Goal: Task Accomplishment & Management: Manage account settings

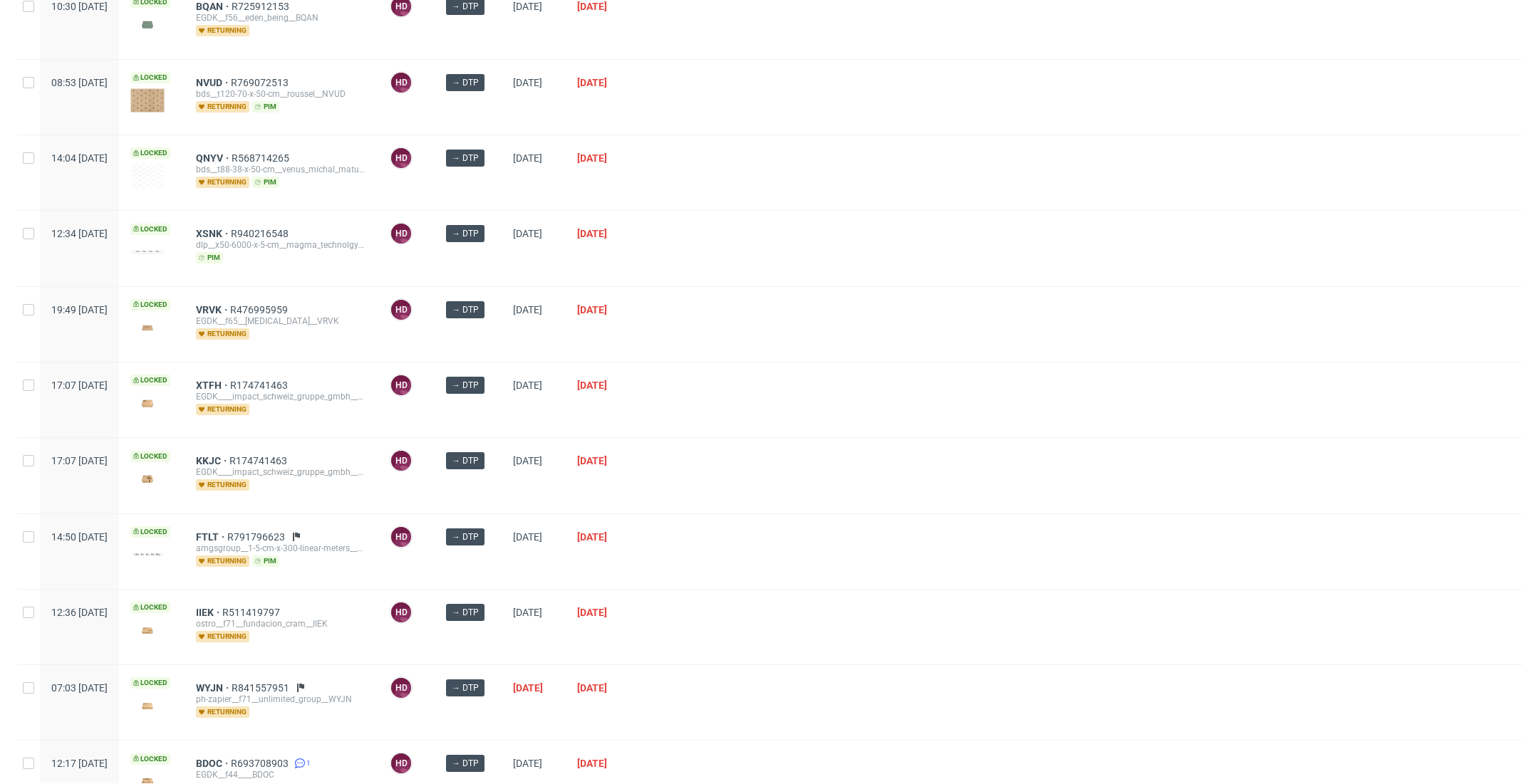
scroll to position [547, 0]
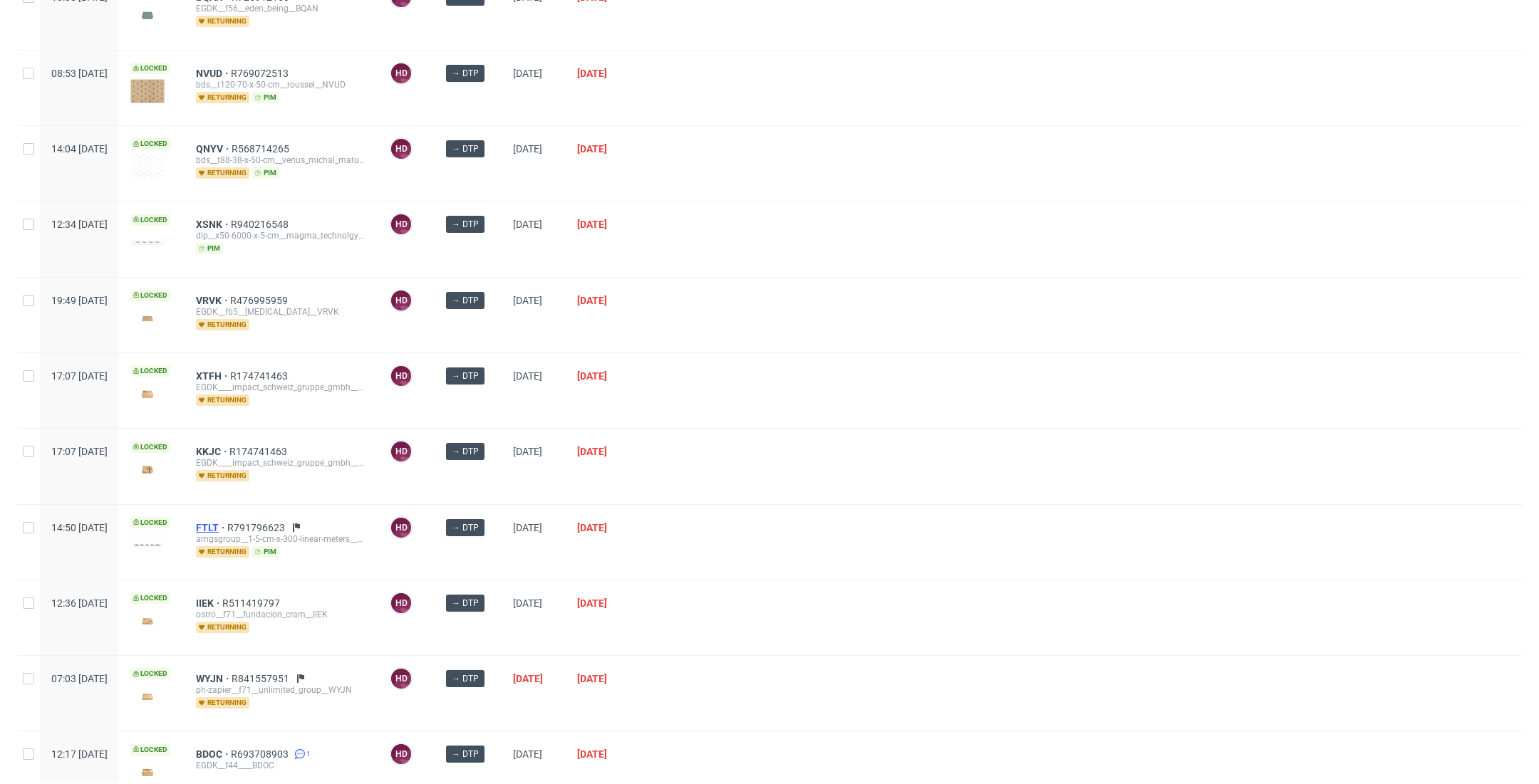
click at [227, 522] on span "FTLT" at bounding box center [212, 527] width 31 height 11
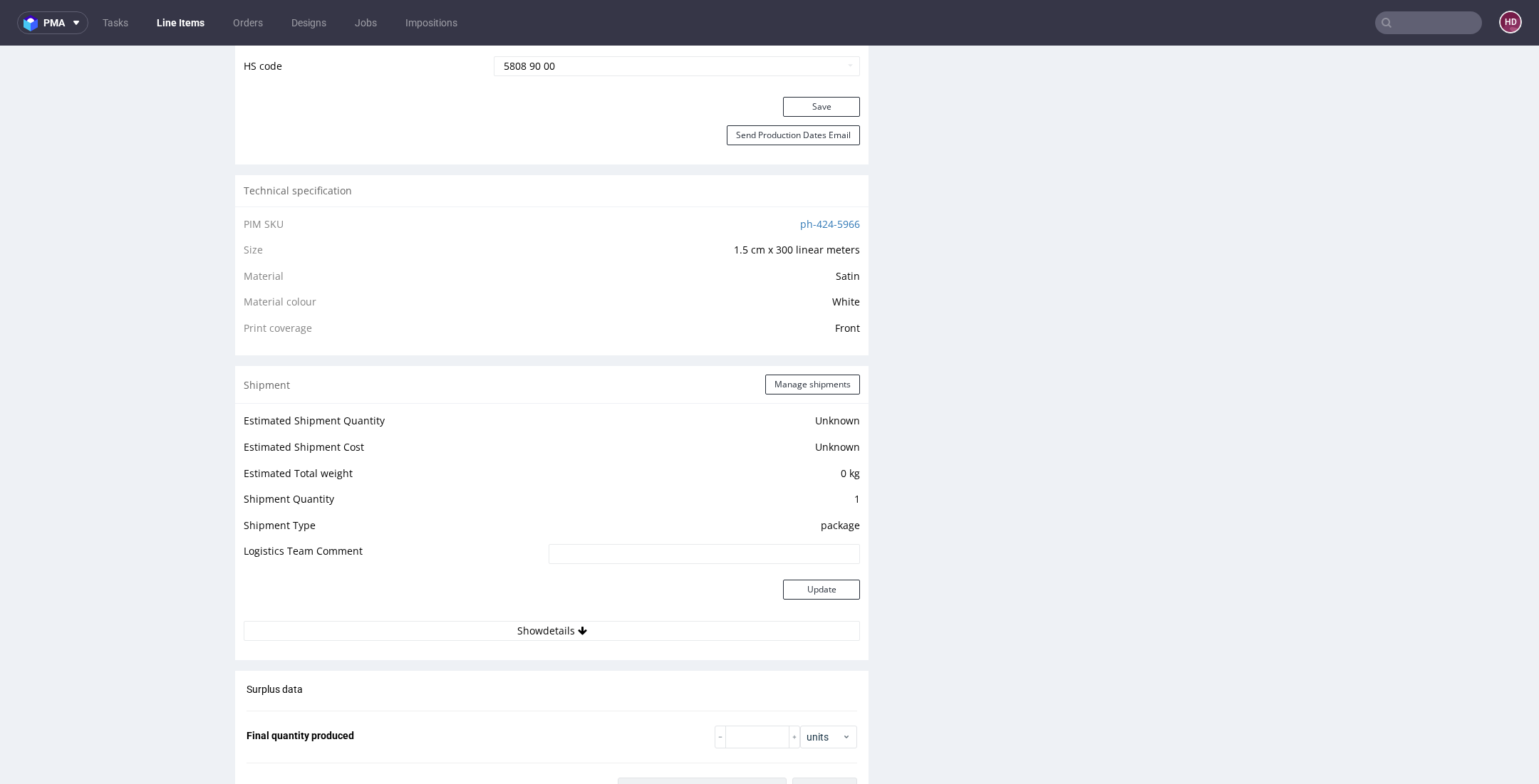
scroll to position [1373, 0]
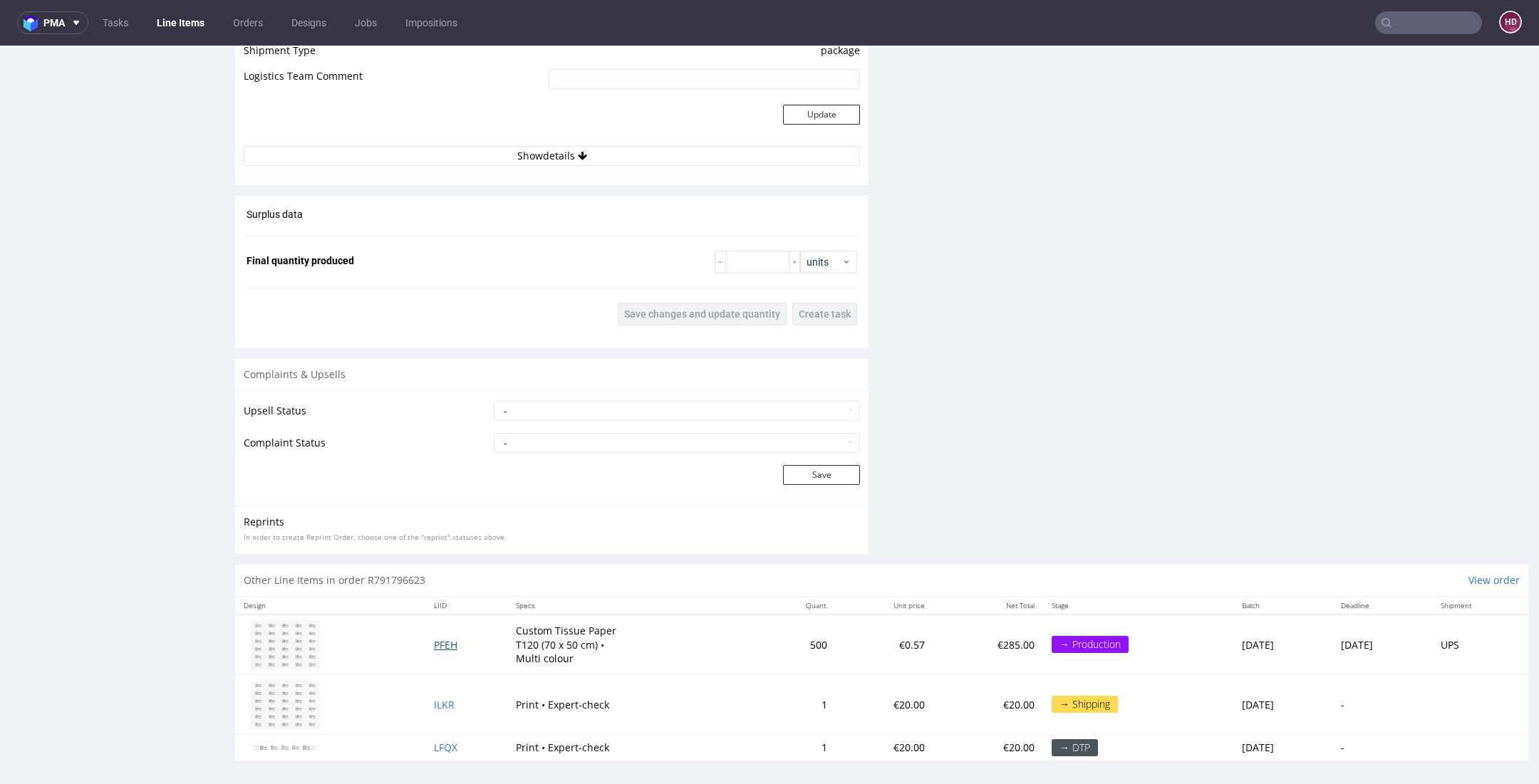
click at [434, 644] on span "PFEH" at bounding box center [445, 645] width 24 height 14
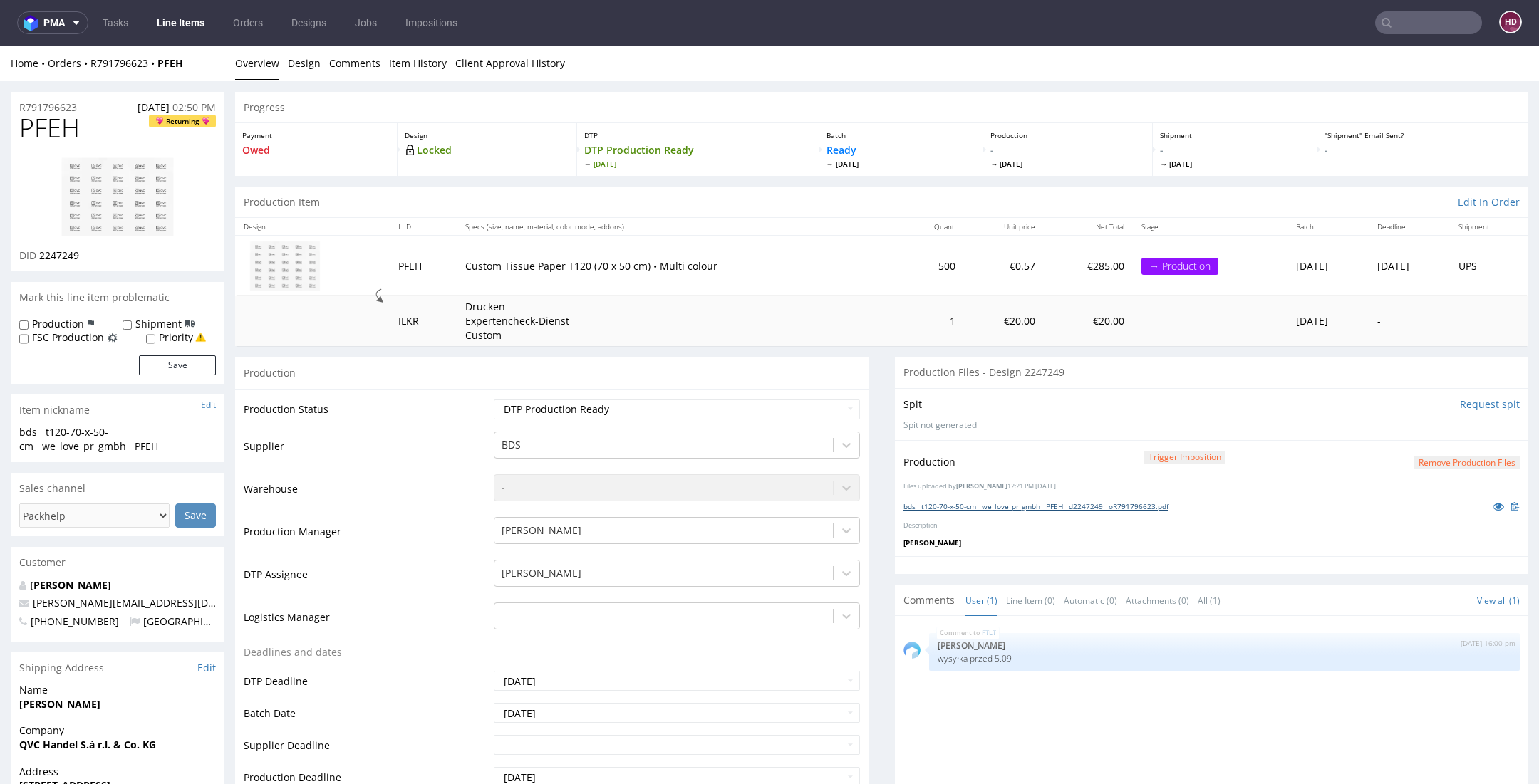
click at [997, 505] on link "bds__t120-70-x-50-cm__we_love_pr_gmbh__PFEH__d2247249__oR791796623.pdf" at bounding box center [1035, 505] width 265 height 10
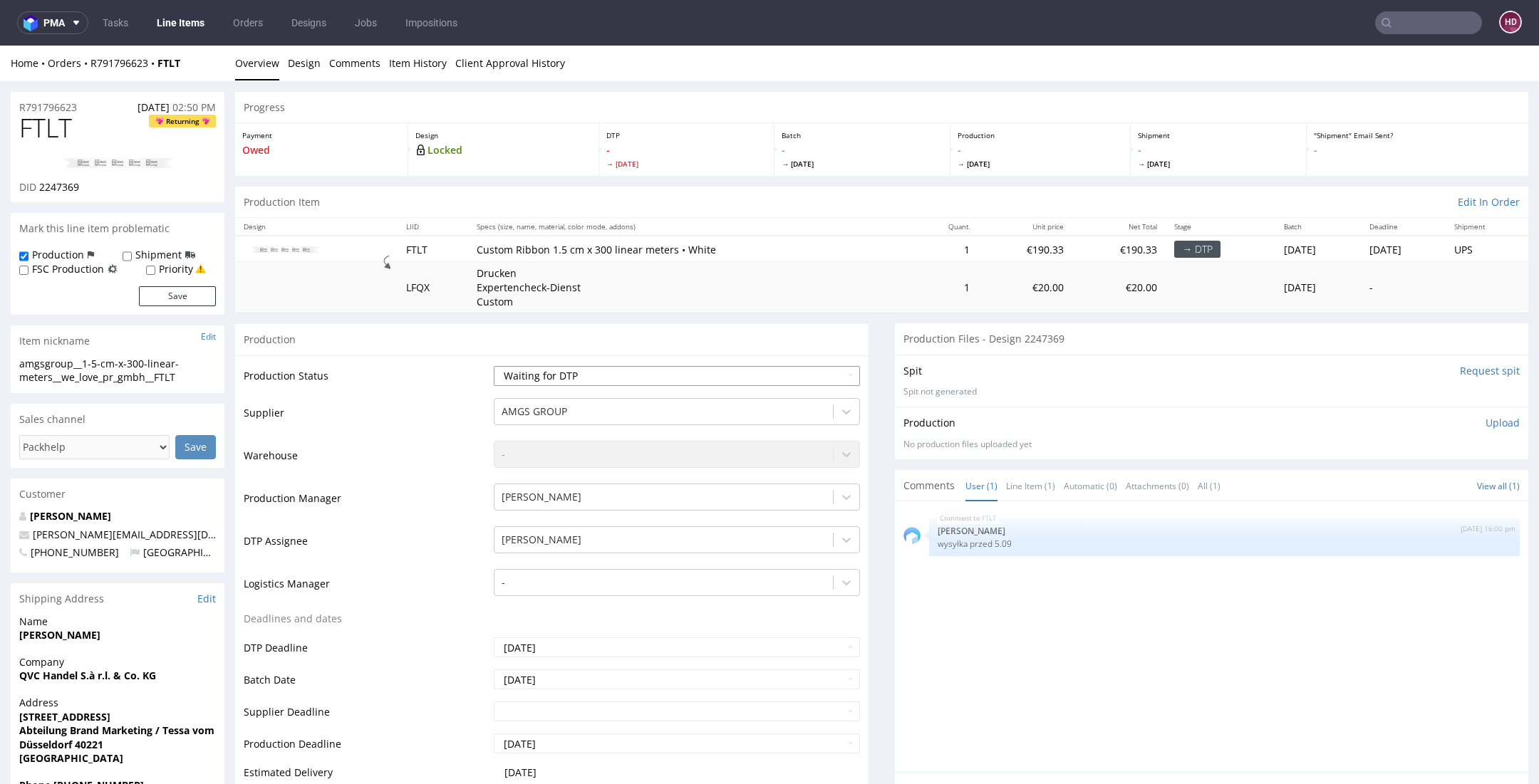
click at [646, 375] on select "Waiting for Artwork Waiting for Diecut Waiting for Mockup Waiting for DTP Waiti…" at bounding box center [676, 375] width 366 height 20
select select "dtp_in_process"
click at [493, 366] on select "Waiting for Artwork Waiting for Diecut Waiting for Mockup Waiting for DTP Waiti…" at bounding box center [676, 375] width 366 height 20
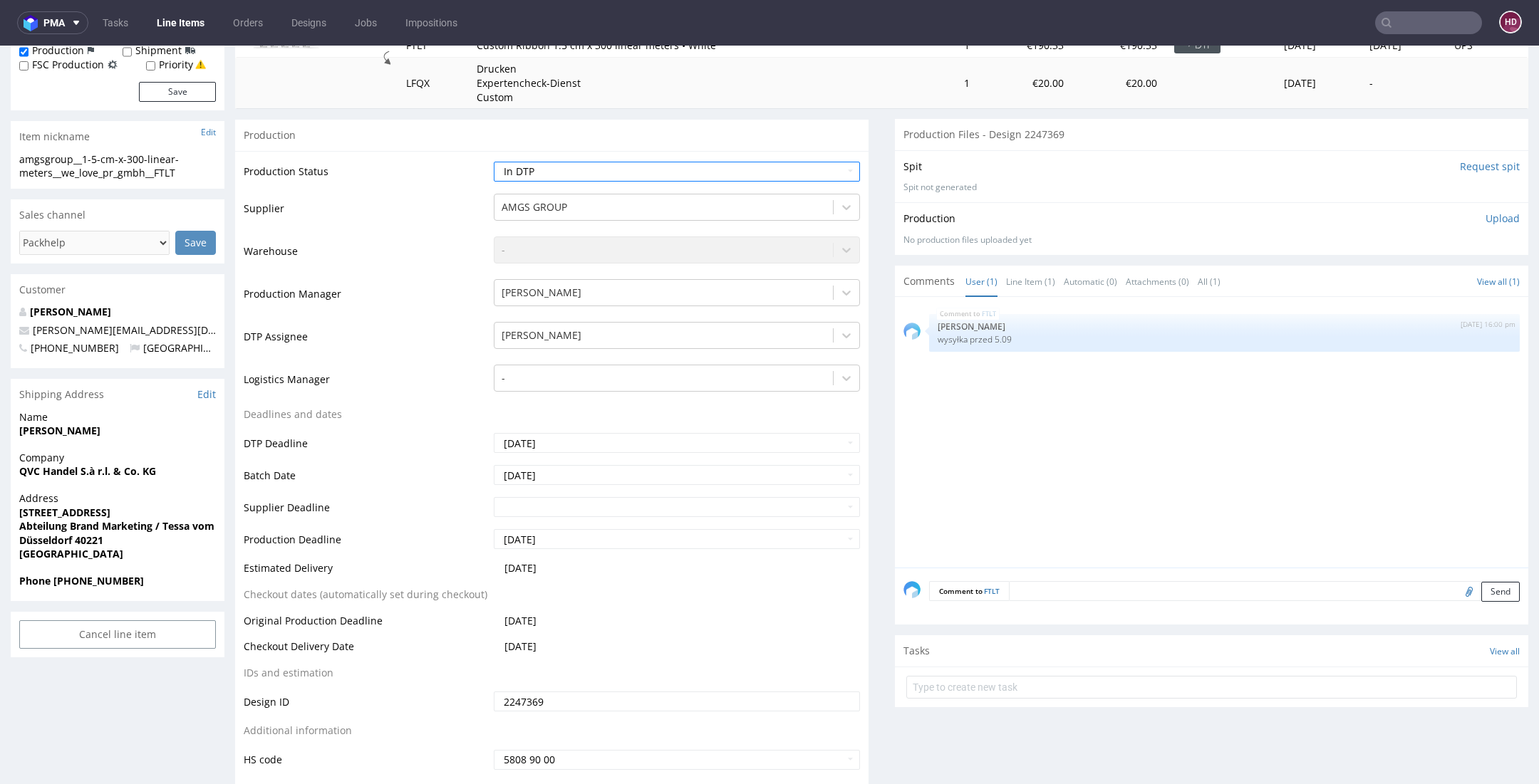
scroll to position [238, 0]
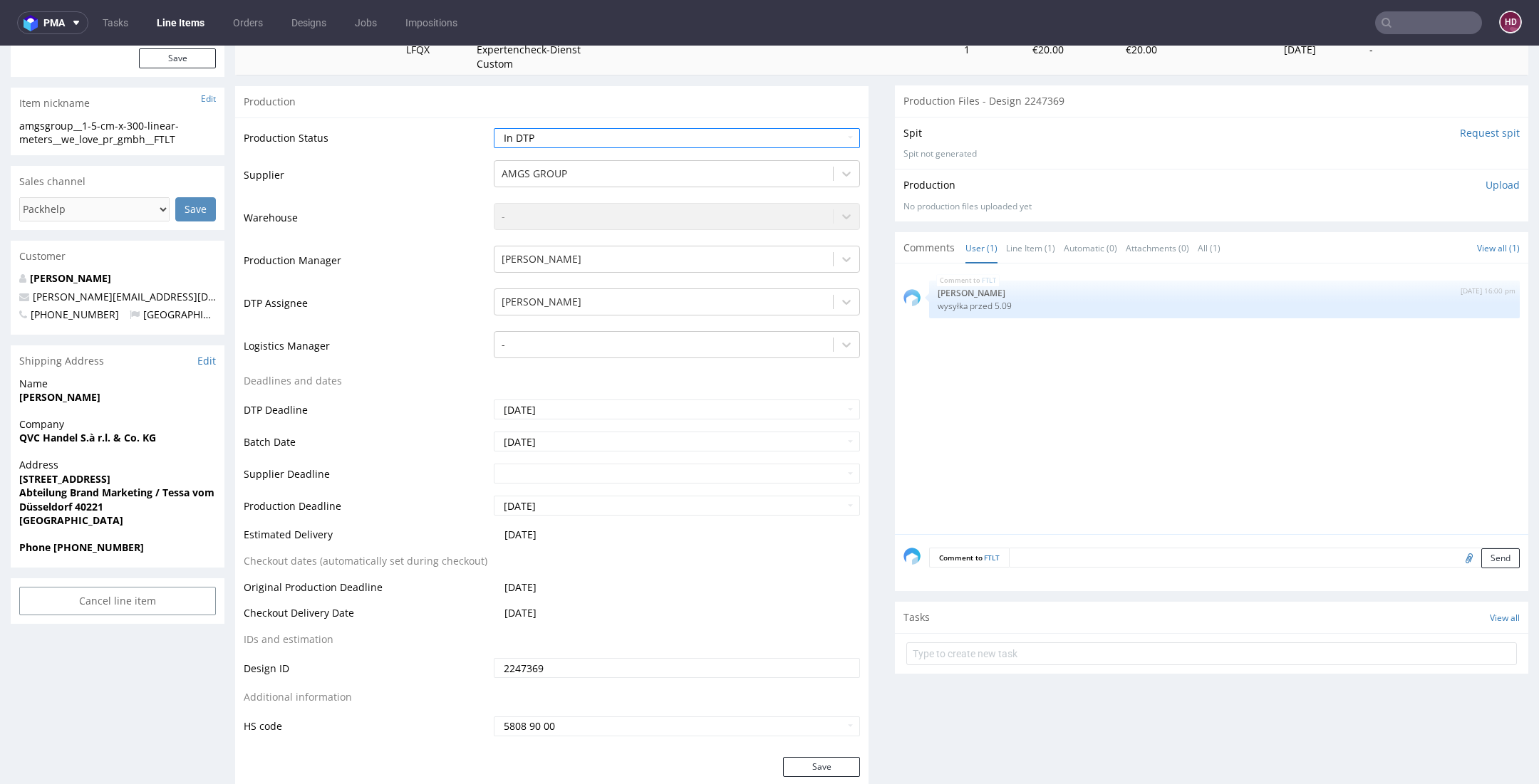
click at [805, 758] on button "Save" at bounding box center [821, 767] width 77 height 20
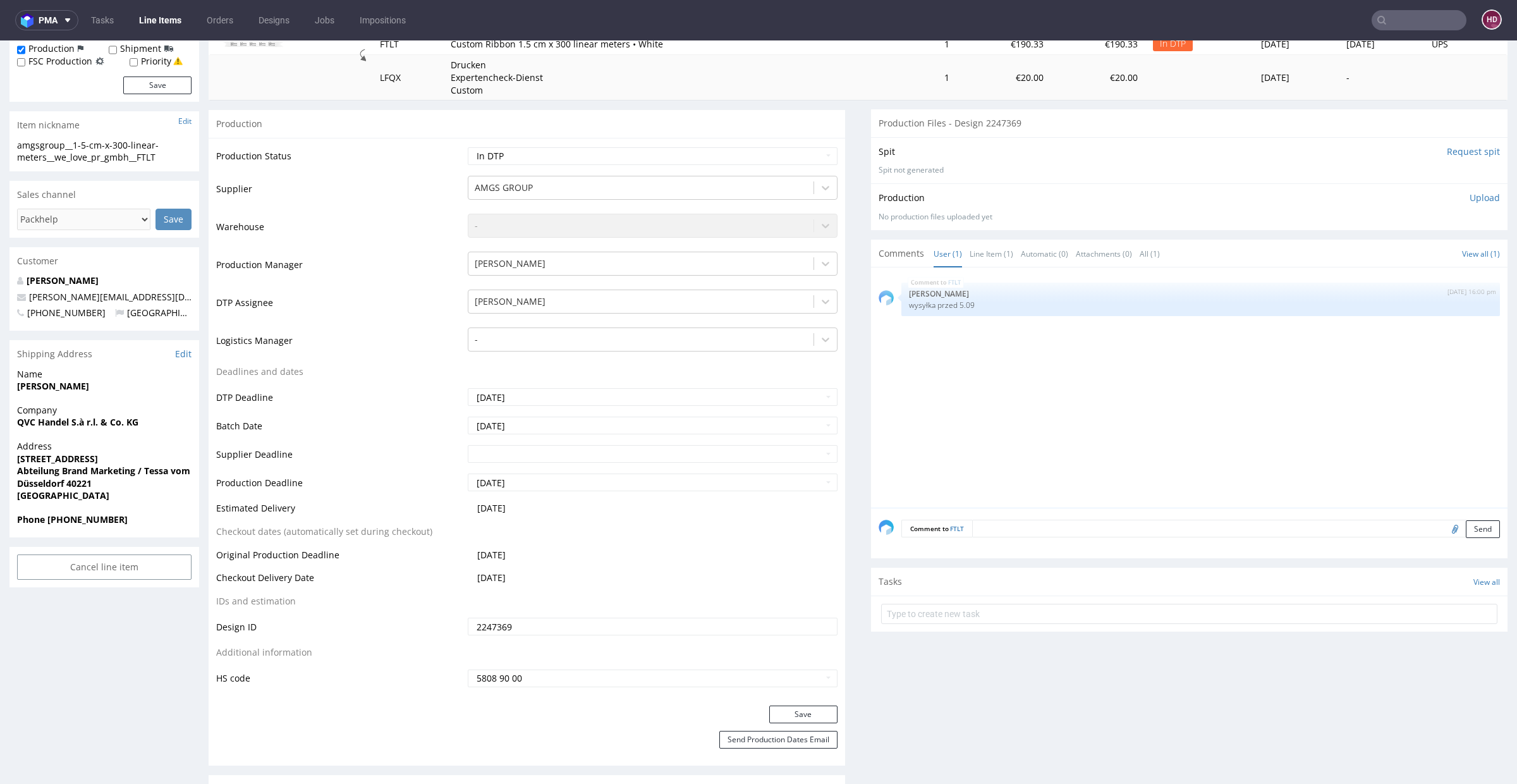
scroll to position [0, 0]
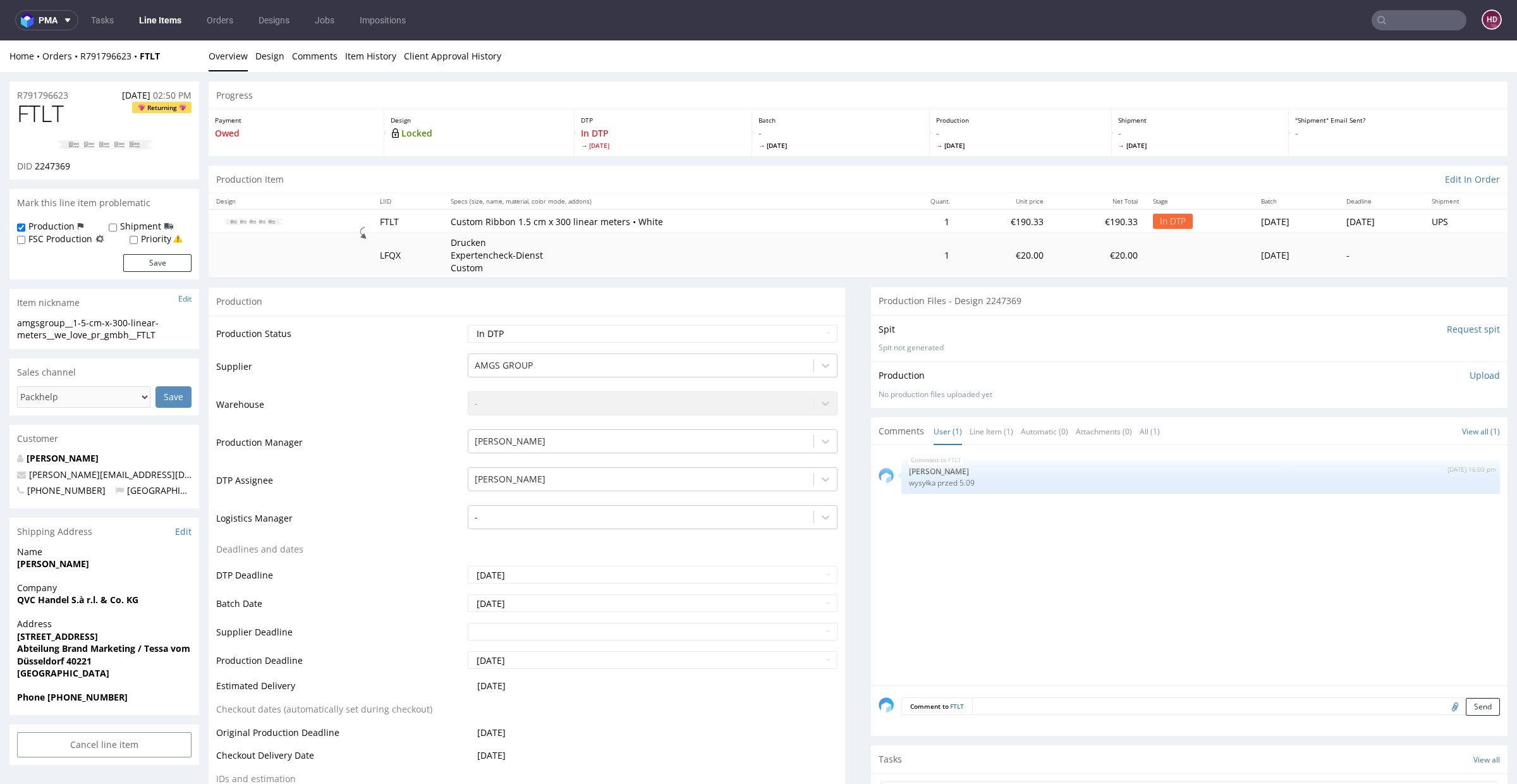
click at [101, 137] on link at bounding box center [104, 145] width 101 height 31
click at [110, 140] on img at bounding box center [104, 145] width 101 height 11
click at [161, 15] on link "Line Items" at bounding box center [160, 20] width 57 height 20
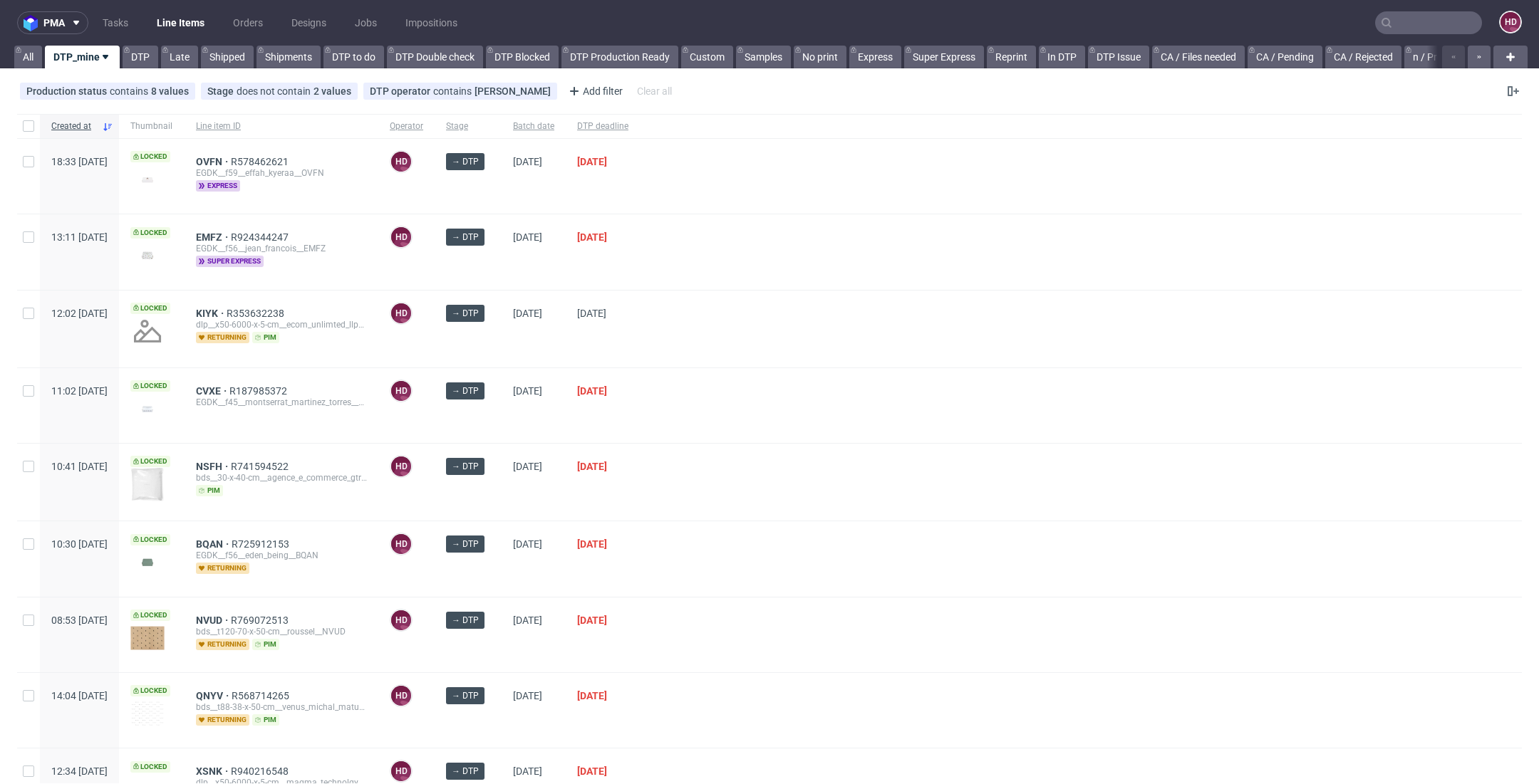
scroll to position [680, 0]
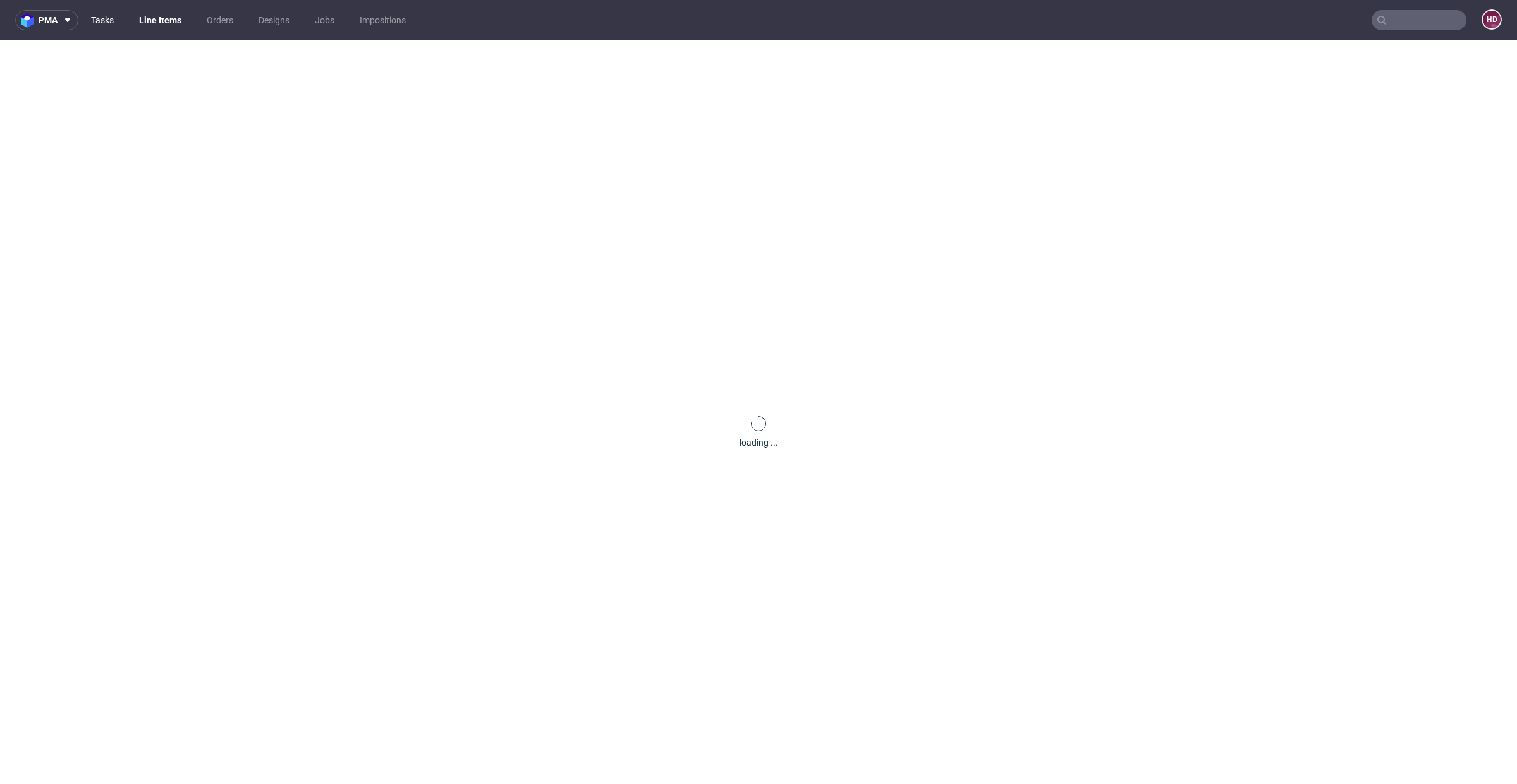
click at [111, 19] on link "Tasks" at bounding box center [102, 20] width 38 height 20
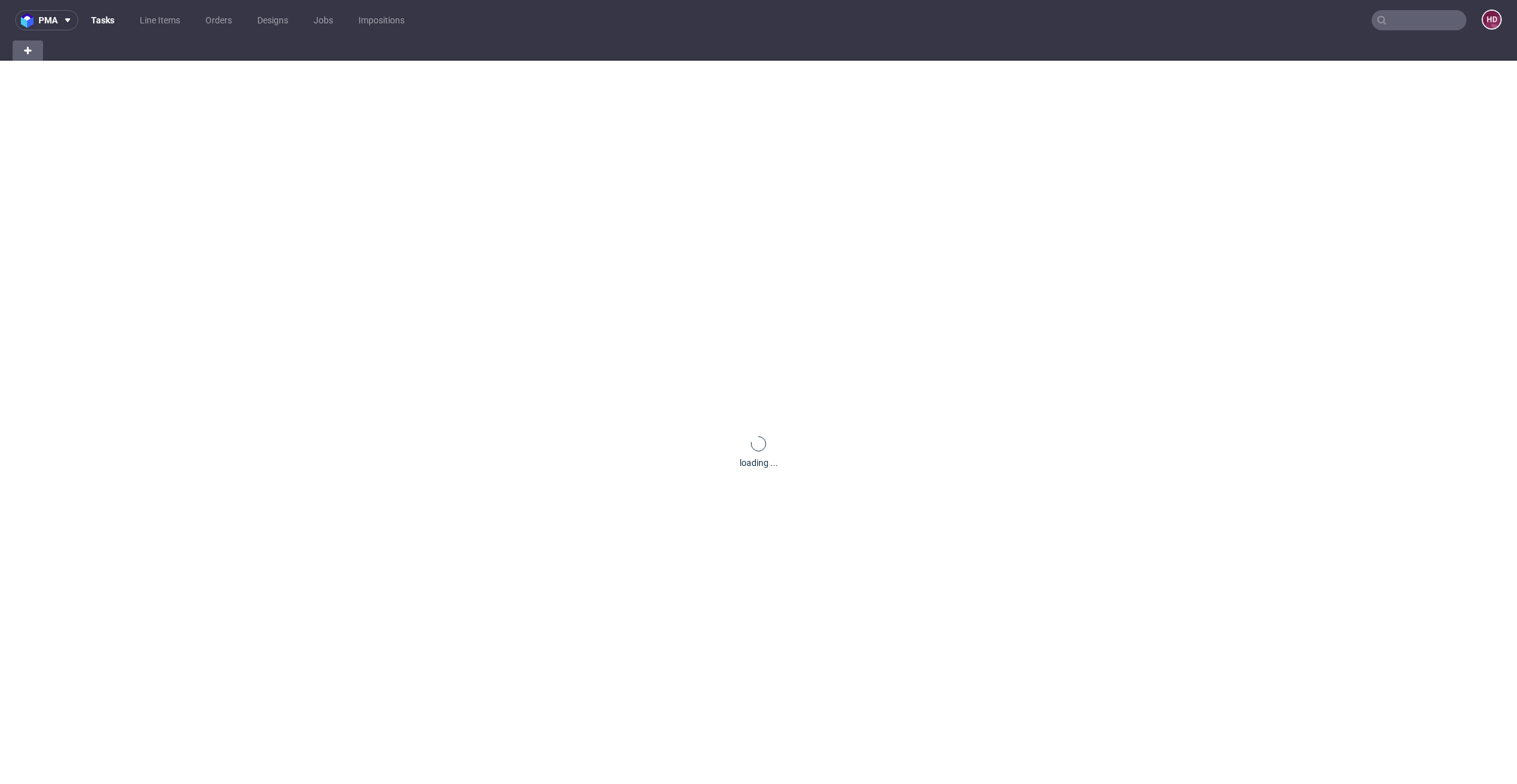
click at [196, 22] on ul "Tasks Line Items Orders Designs Jobs Impositions" at bounding box center [247, 20] width 339 height 20
click at [175, 20] on link "Line Items" at bounding box center [160, 20] width 56 height 20
click at [1481, 29] on div "HD" at bounding box center [1491, 20] width 20 height 22
click at [1379, 122] on span "Log out" at bounding box center [1436, 120] width 137 height 12
click at [1379, 119] on span "Log out" at bounding box center [1436, 120] width 137 height 12
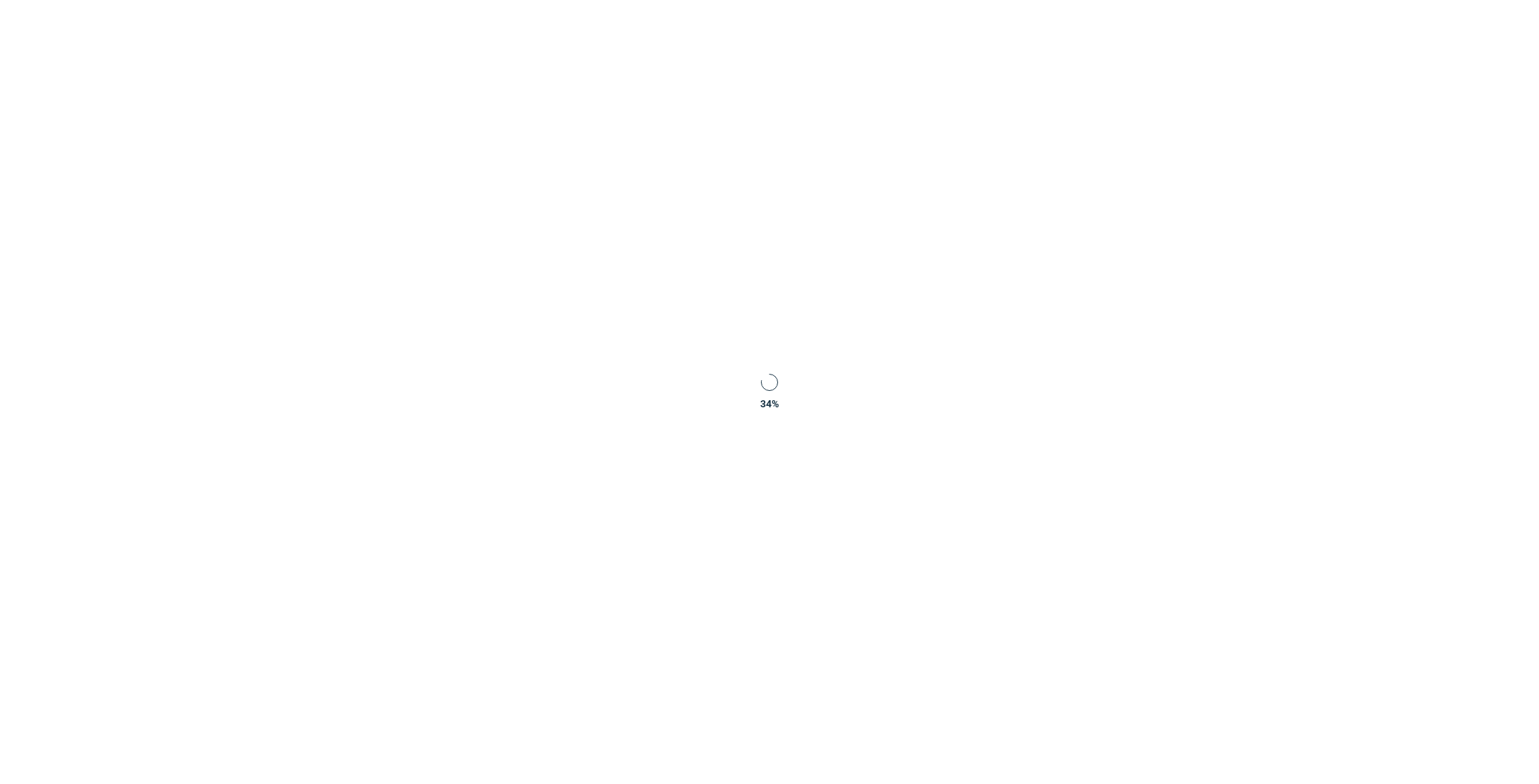
click at [681, 382] on div "34 %" at bounding box center [770, 392] width 1539 height 784
click at [849, 225] on div "34 %" at bounding box center [770, 392] width 1539 height 784
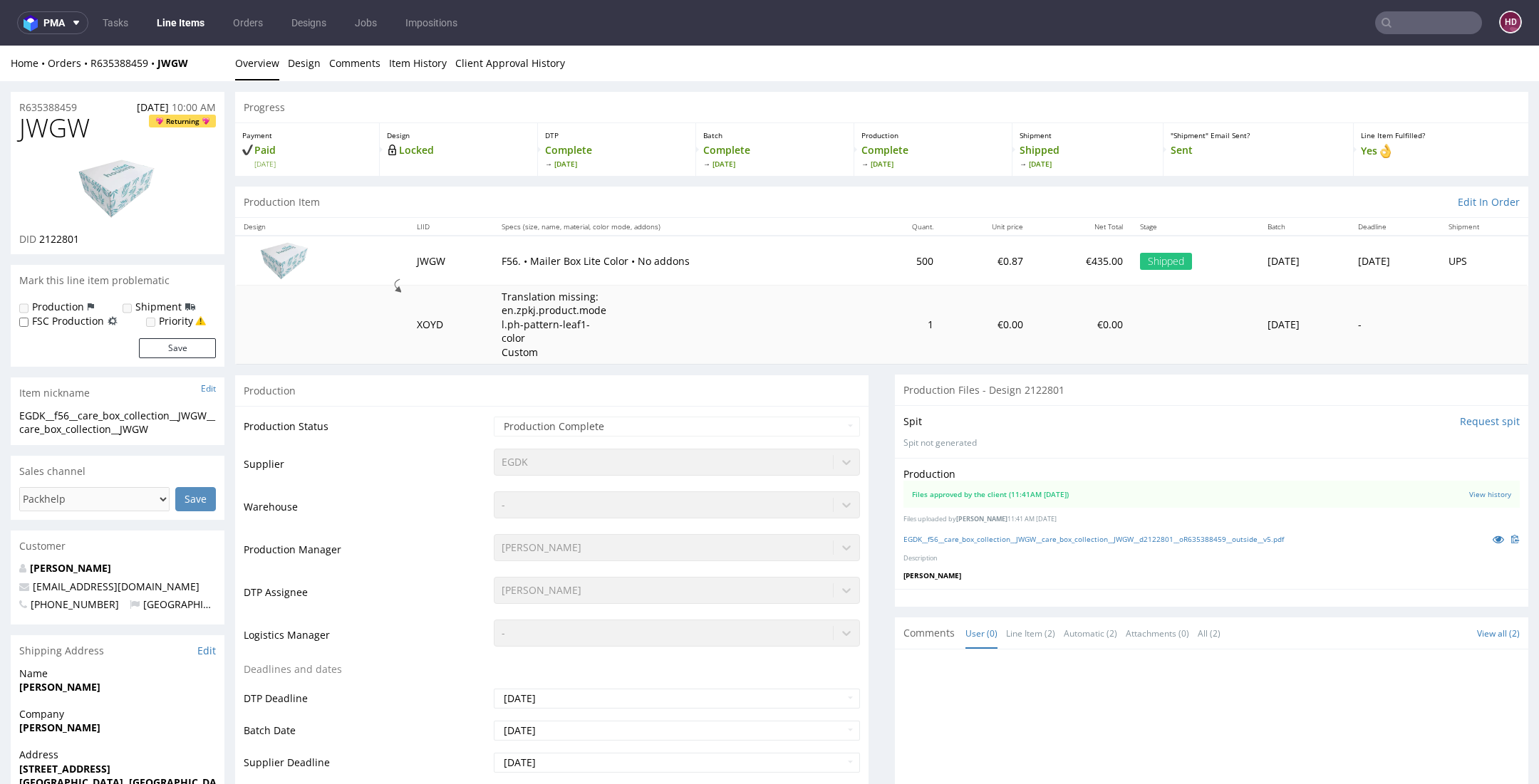
click at [196, 30] on link "Line Items" at bounding box center [180, 23] width 64 height 23
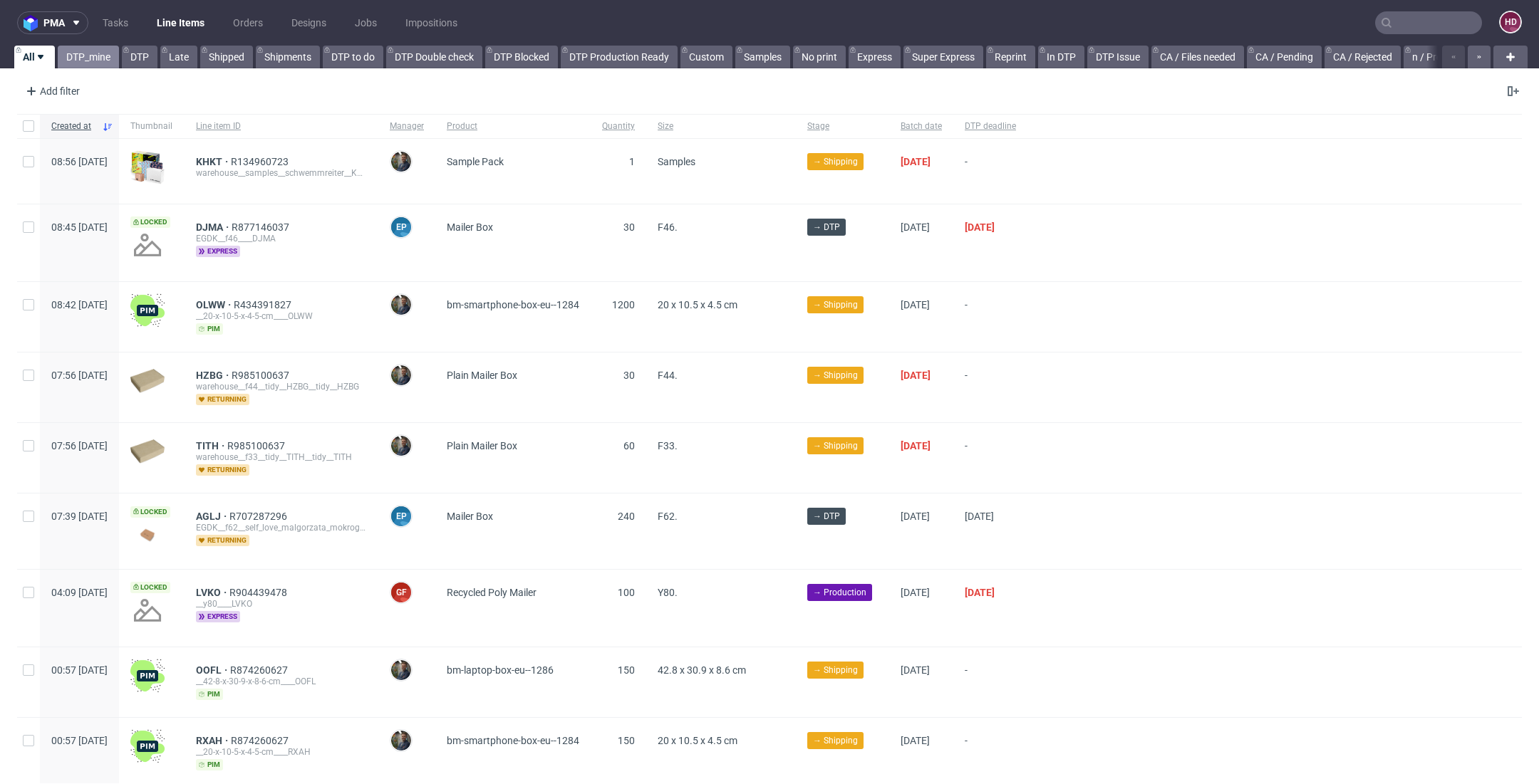
click at [88, 62] on link "DTP_mine" at bounding box center [88, 57] width 61 height 23
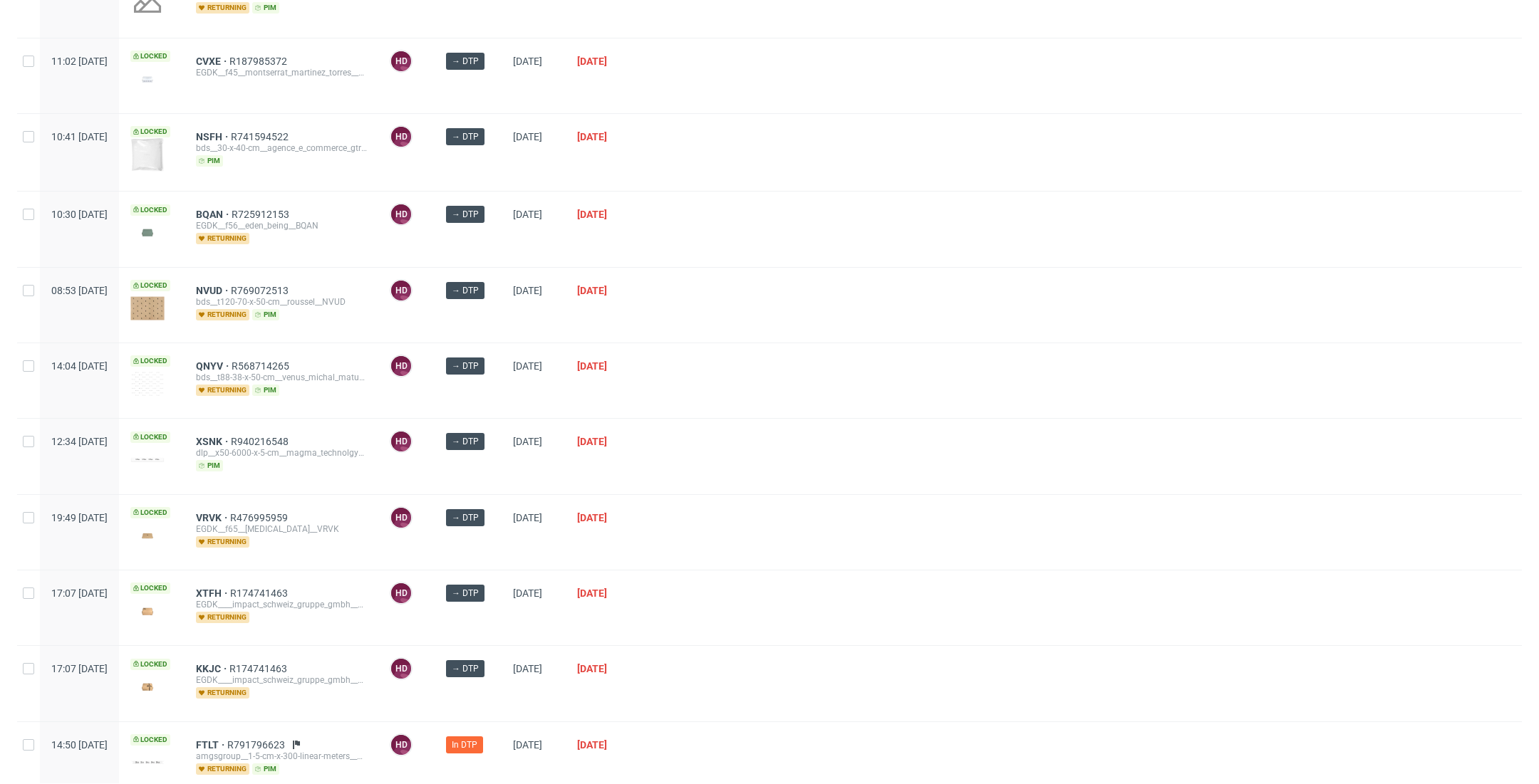
scroll to position [331, 0]
click at [227, 738] on span "FTLT" at bounding box center [212, 743] width 31 height 11
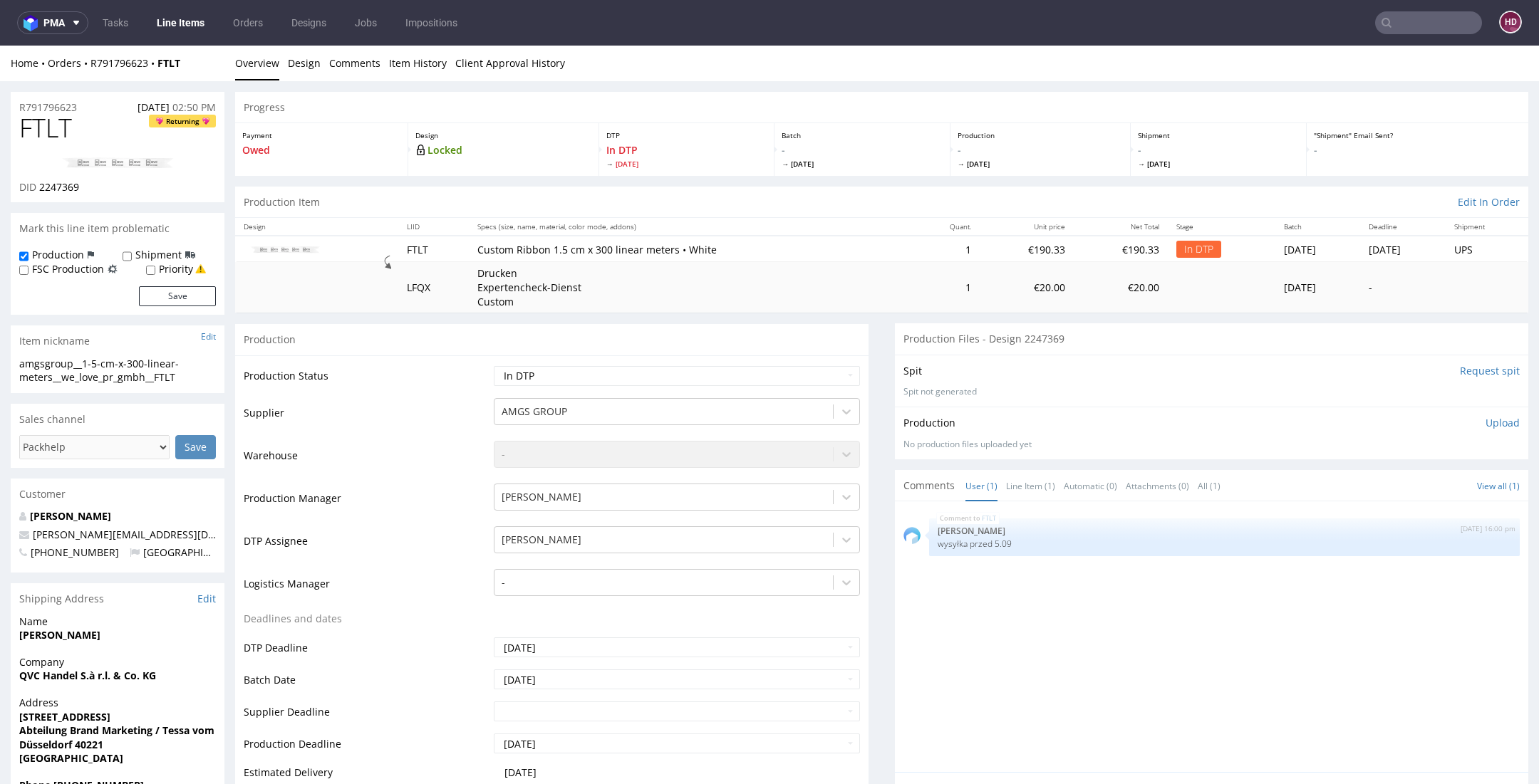
click at [124, 167] on img at bounding box center [117, 163] width 114 height 12
drag, startPoint x: 183, startPoint y: 380, endPoint x: -36, endPoint y: 358, distance: 220.1
copy div "amgsgroup__1-5-cm-x-300-linear-meters__we_love_pr_gmbh__FTLT"
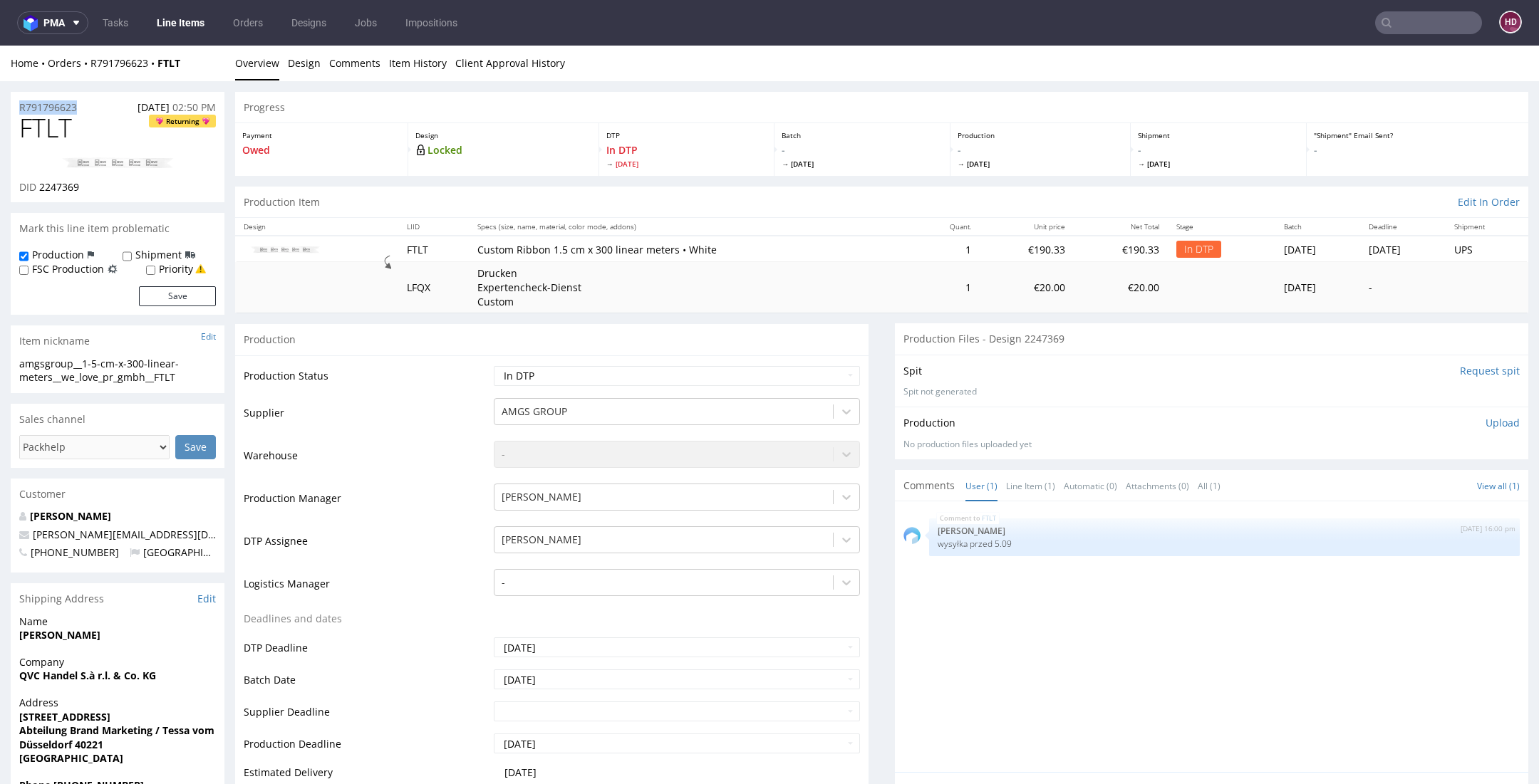
drag, startPoint x: 84, startPoint y: 106, endPoint x: 2, endPoint y: 111, distance: 82.2
copy p "R791796623"
drag, startPoint x: 98, startPoint y: 186, endPoint x: 39, endPoint y: 181, distance: 59.2
click at [39, 181] on div "DID 2247369" at bounding box center [118, 187] width 197 height 14
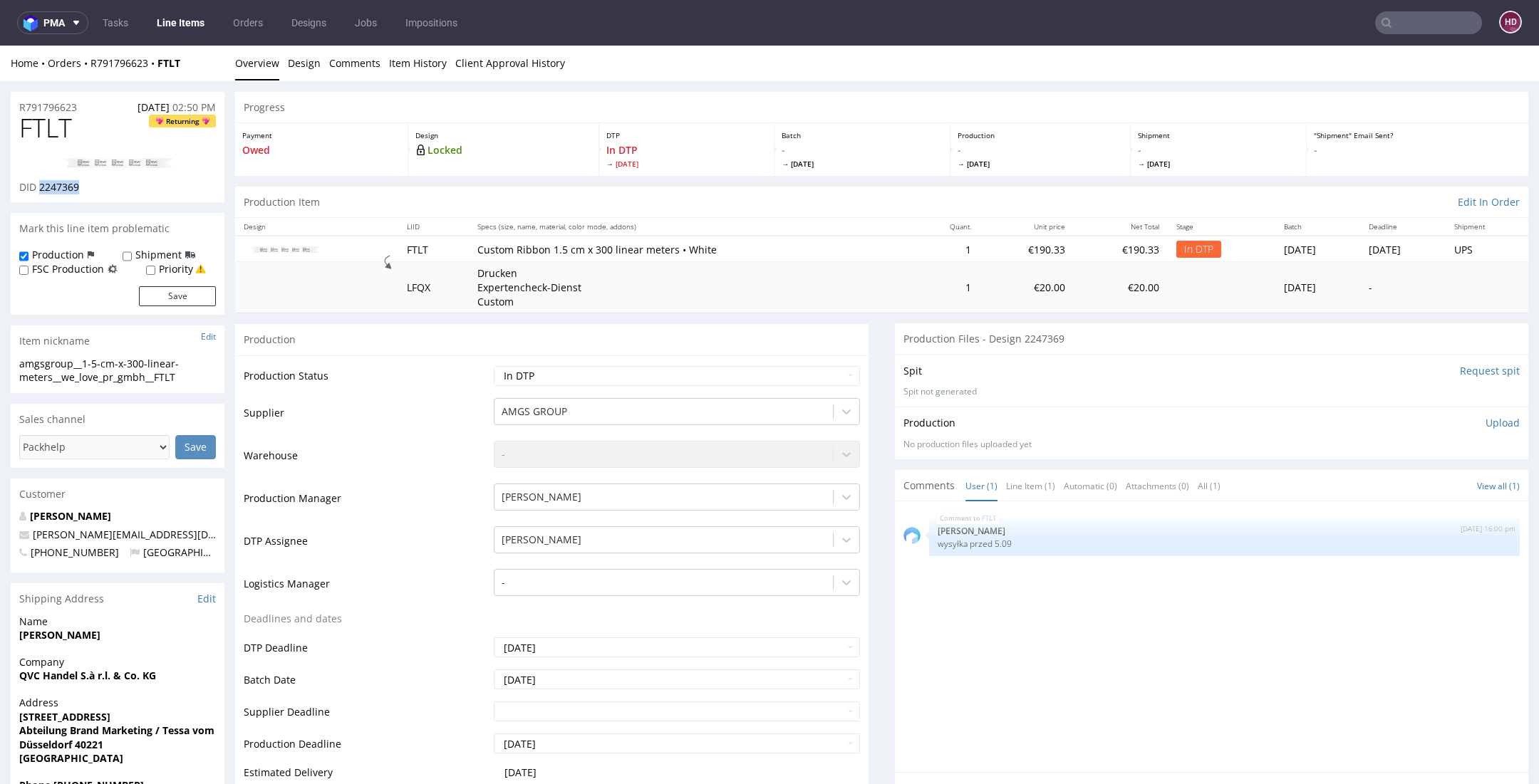
copy span "2247369"
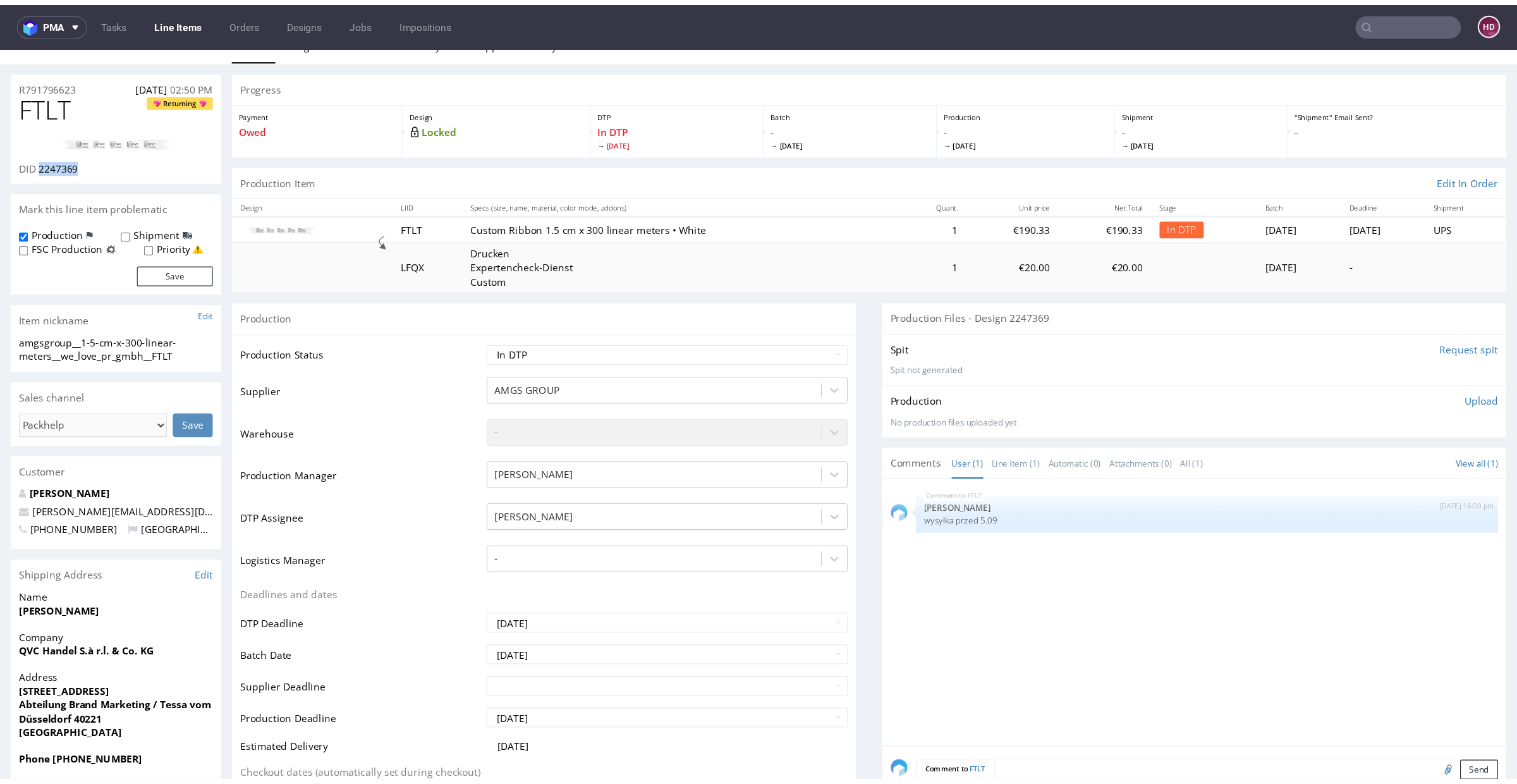
scroll to position [24, 0]
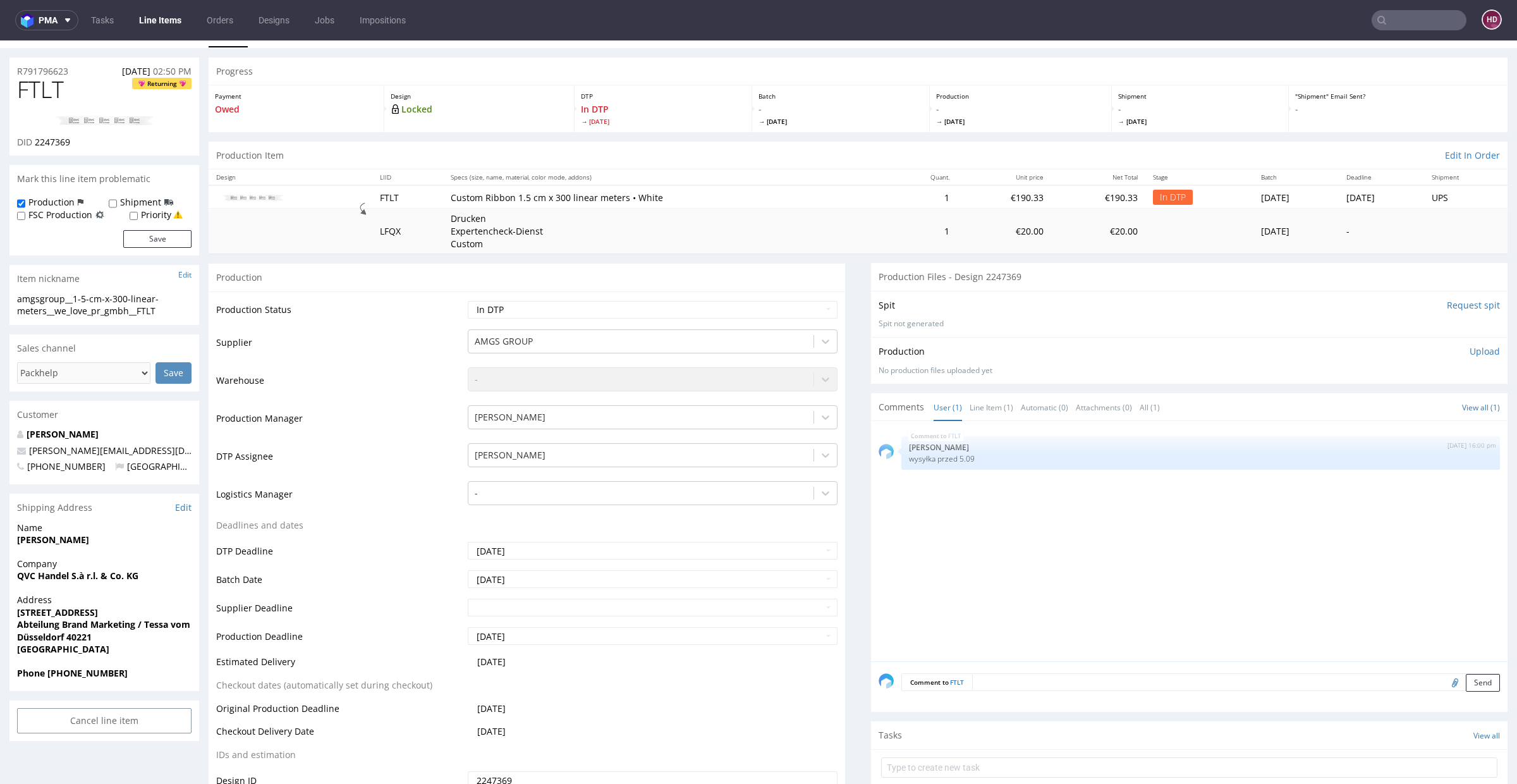
click at [1365, 348] on p "Upload" at bounding box center [1484, 351] width 30 height 12
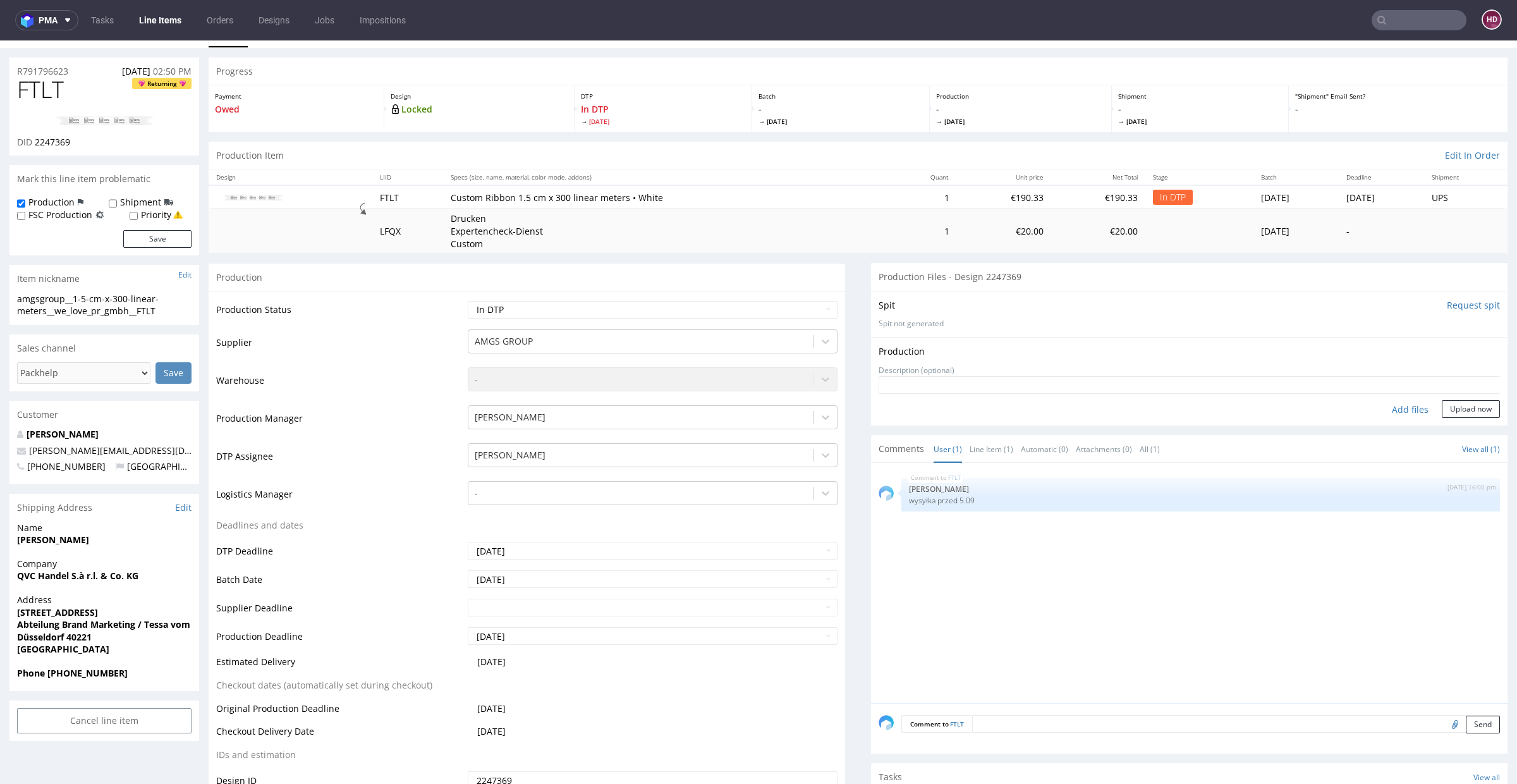
click at [1365, 413] on div "Add files" at bounding box center [1410, 409] width 63 height 19
type input "C:\fakepath\amgsgroup__1-5-cm-x-300-linear-meters__we_love_pr_gmbh__FTLT__d2247…"
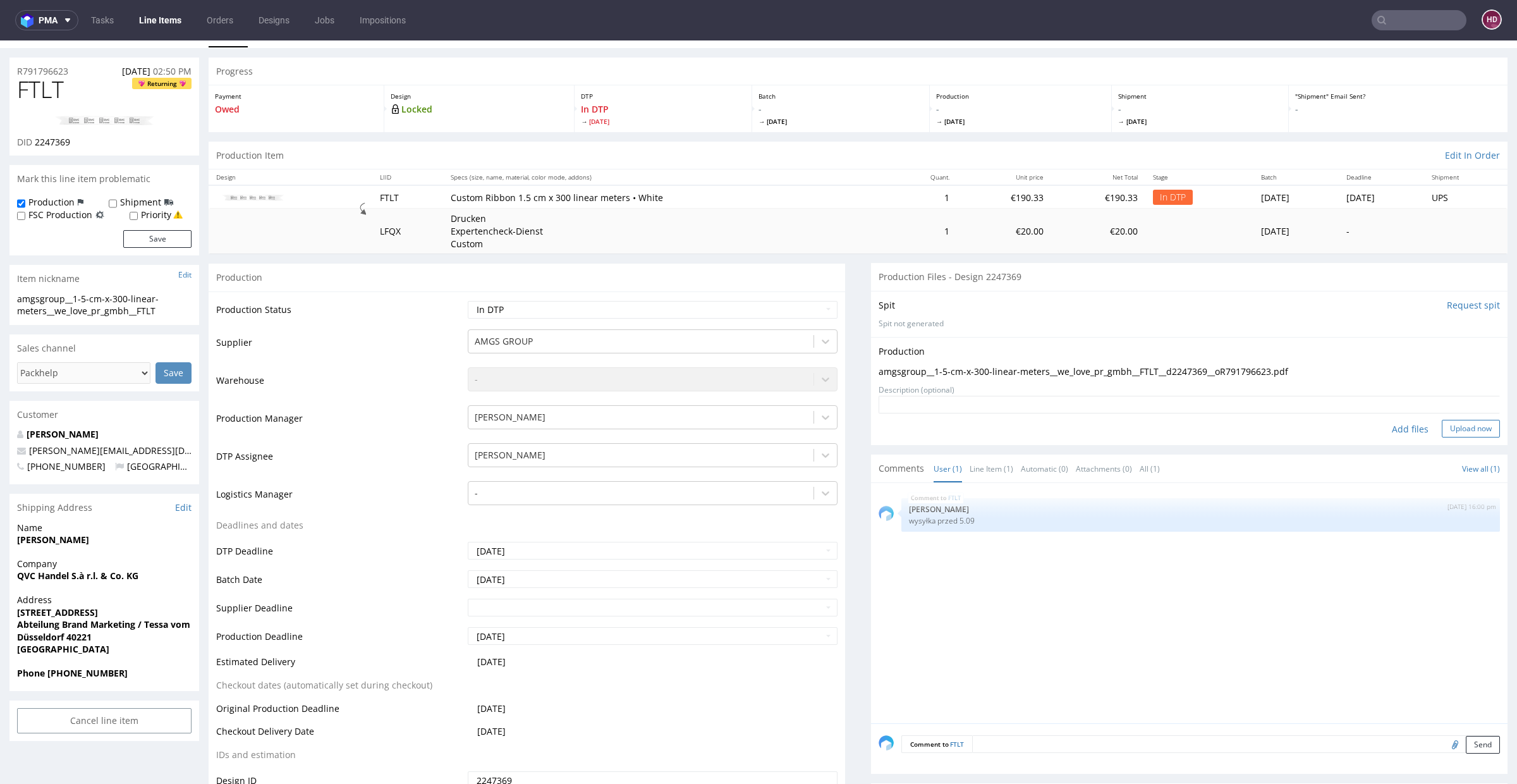
click at [1365, 424] on button "Upload now" at bounding box center [1470, 428] width 58 height 18
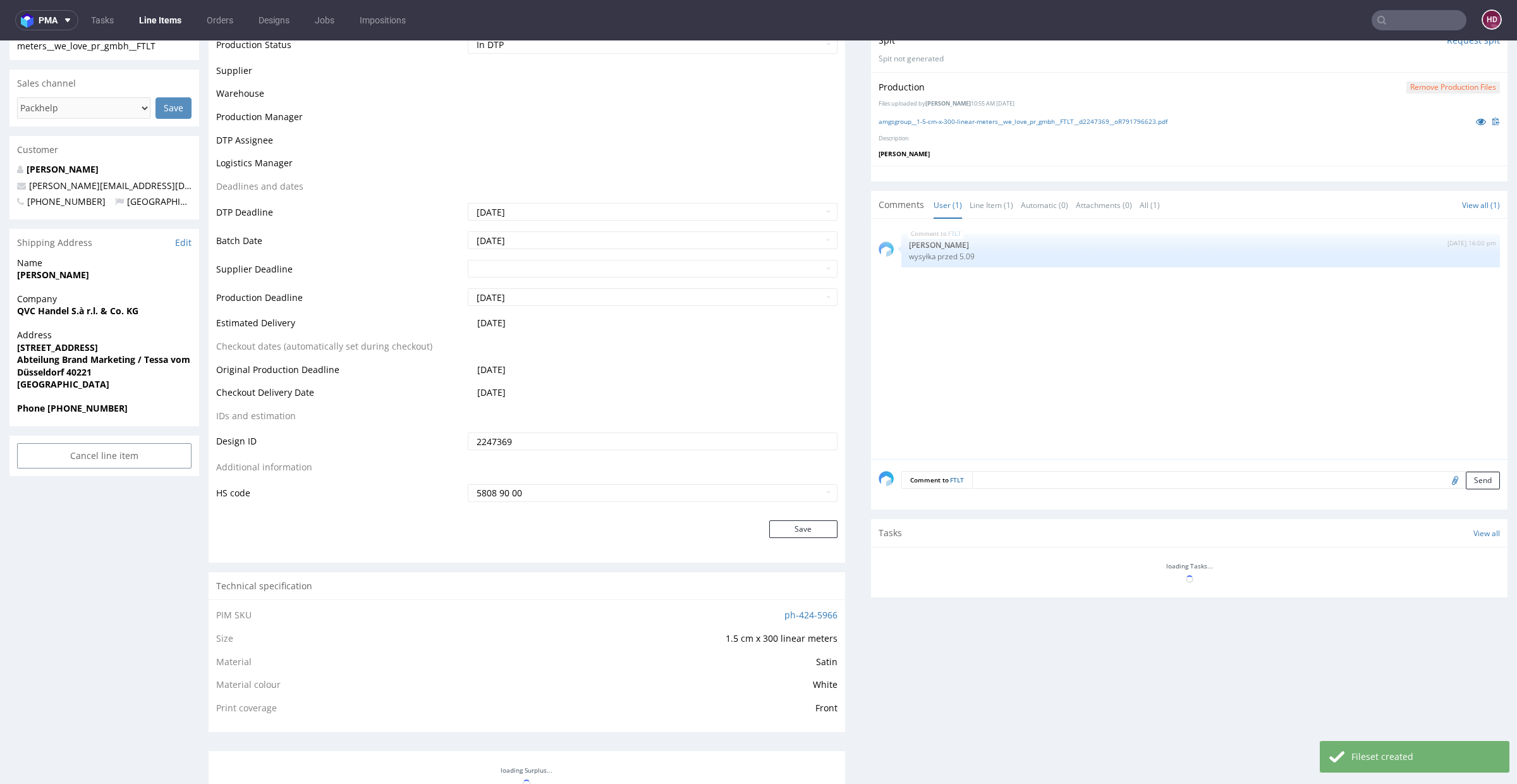
scroll to position [291, 0]
click at [960, 544] on div at bounding box center [1188, 569] width 636 height 50
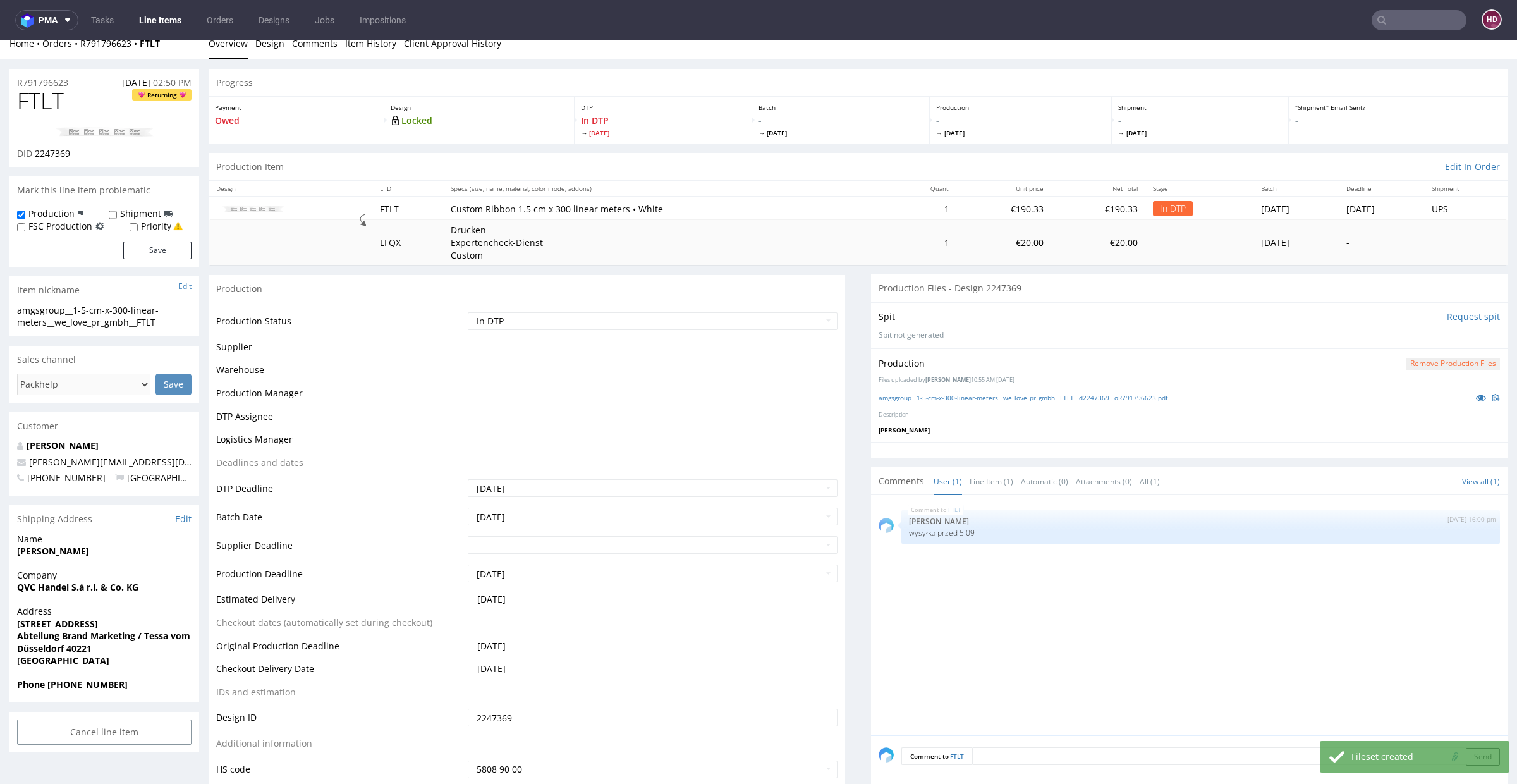
scroll to position [479, 0]
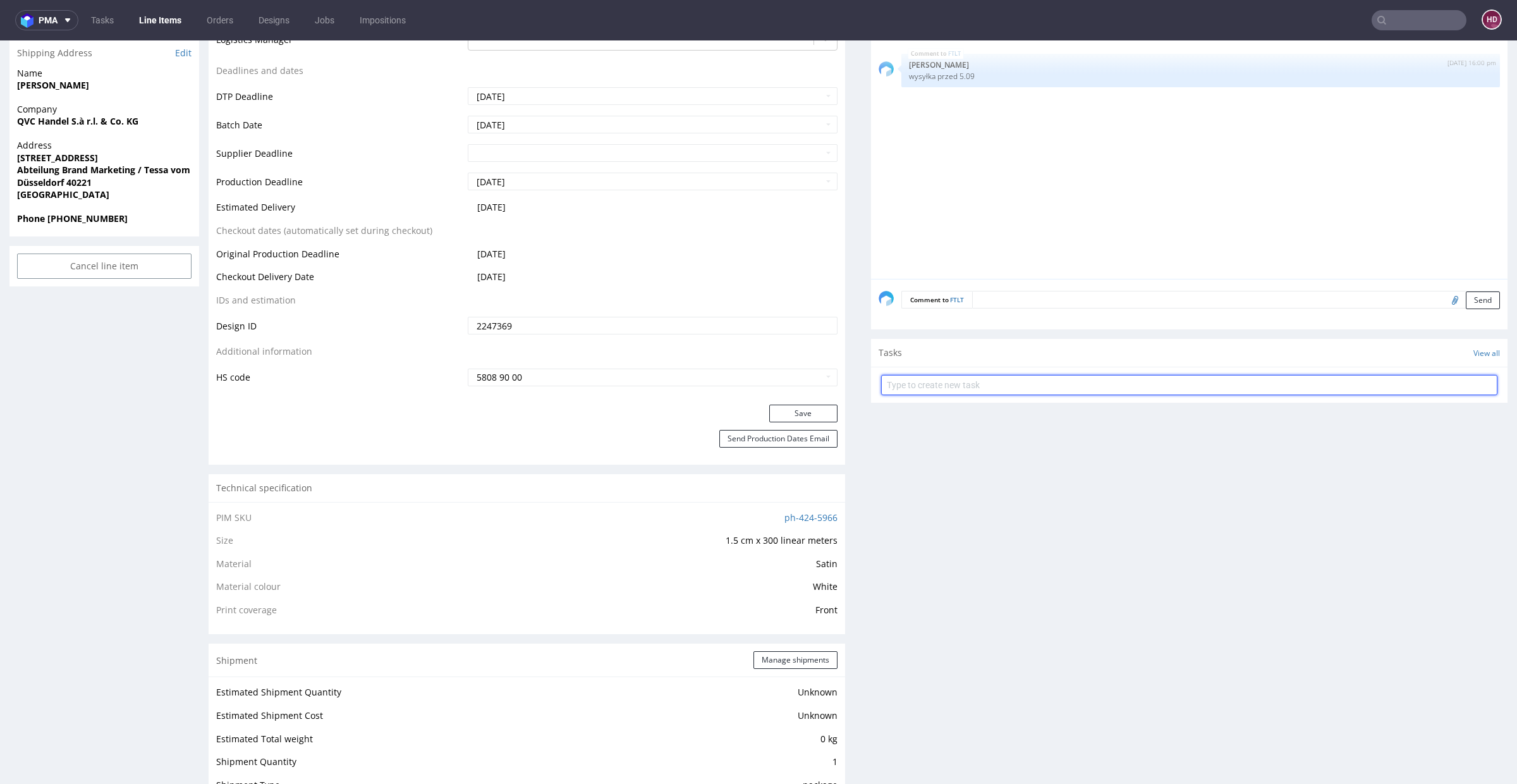
click at [905, 383] on input "text" at bounding box center [1188, 385] width 616 height 20
type input "szybki dch"
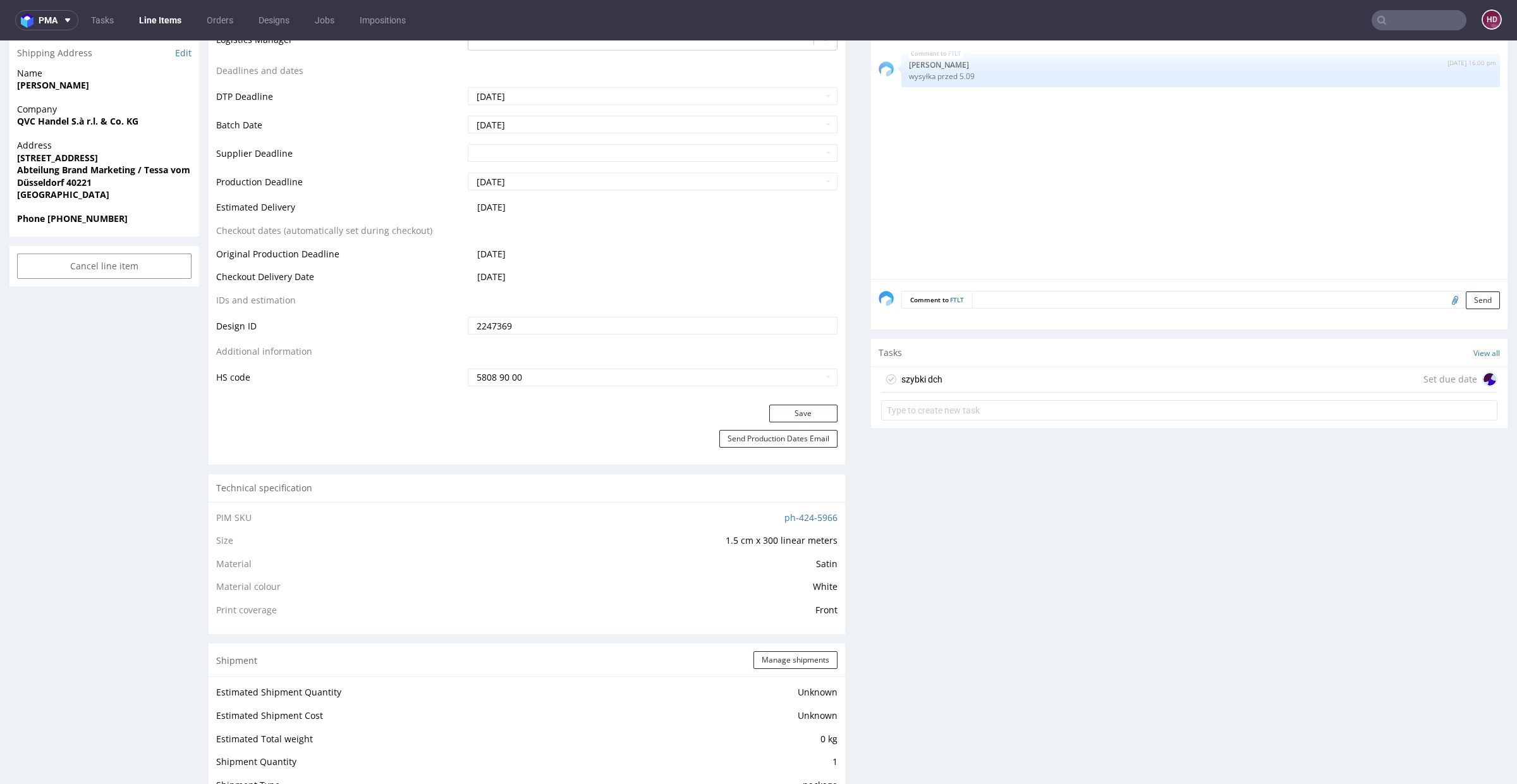
click at [923, 381] on div "szybki dch" at bounding box center [922, 380] width 41 height 15
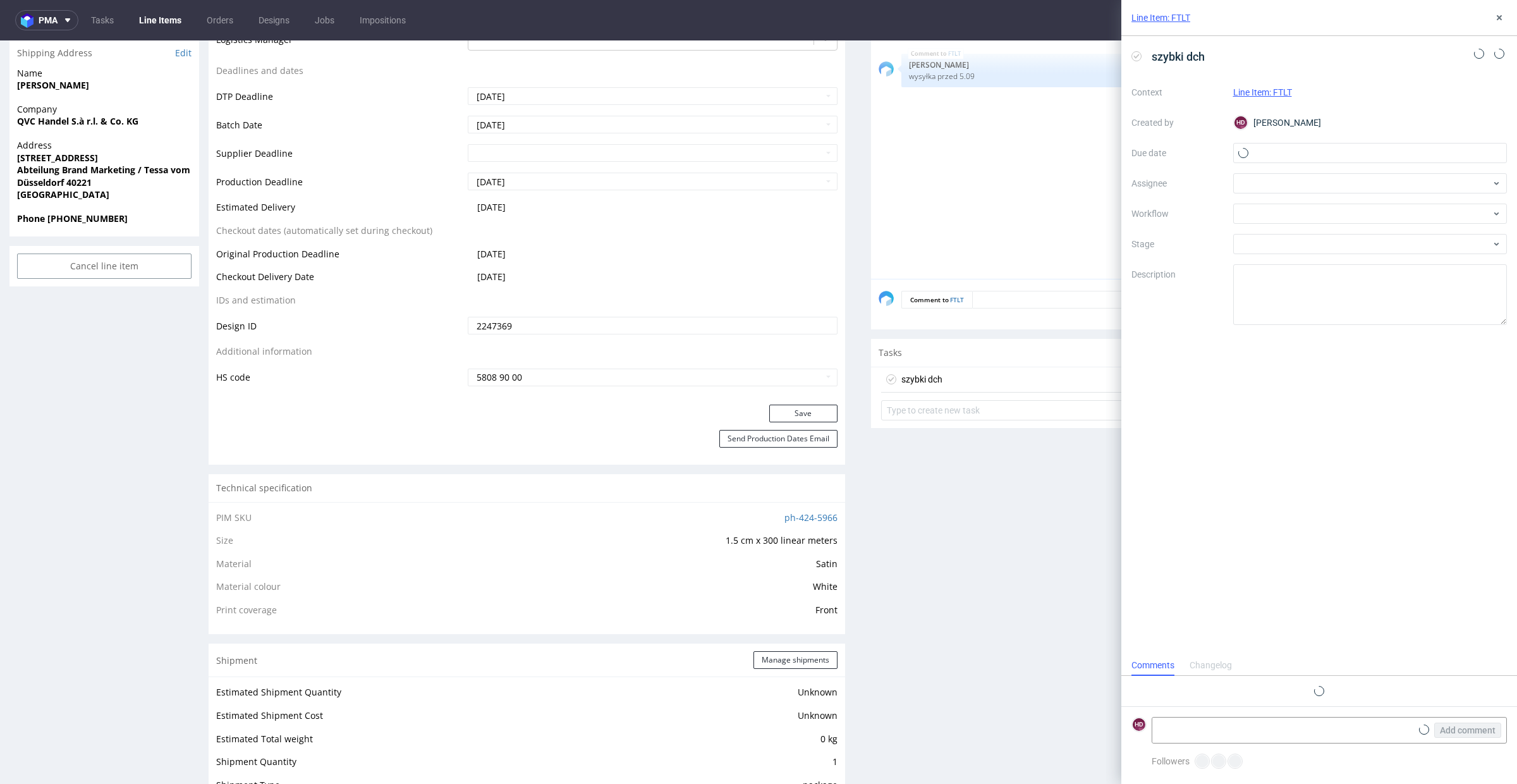
scroll to position [10, 0]
click at [1286, 297] on textarea at bounding box center [1370, 295] width 274 height 60
click at [1323, 695] on textarea at bounding box center [1281, 730] width 259 height 26
click at [1355, 695] on textarea "Hej, wolę się upewnić. W ribbonie 99% K i czy" at bounding box center [1281, 730] width 259 height 26
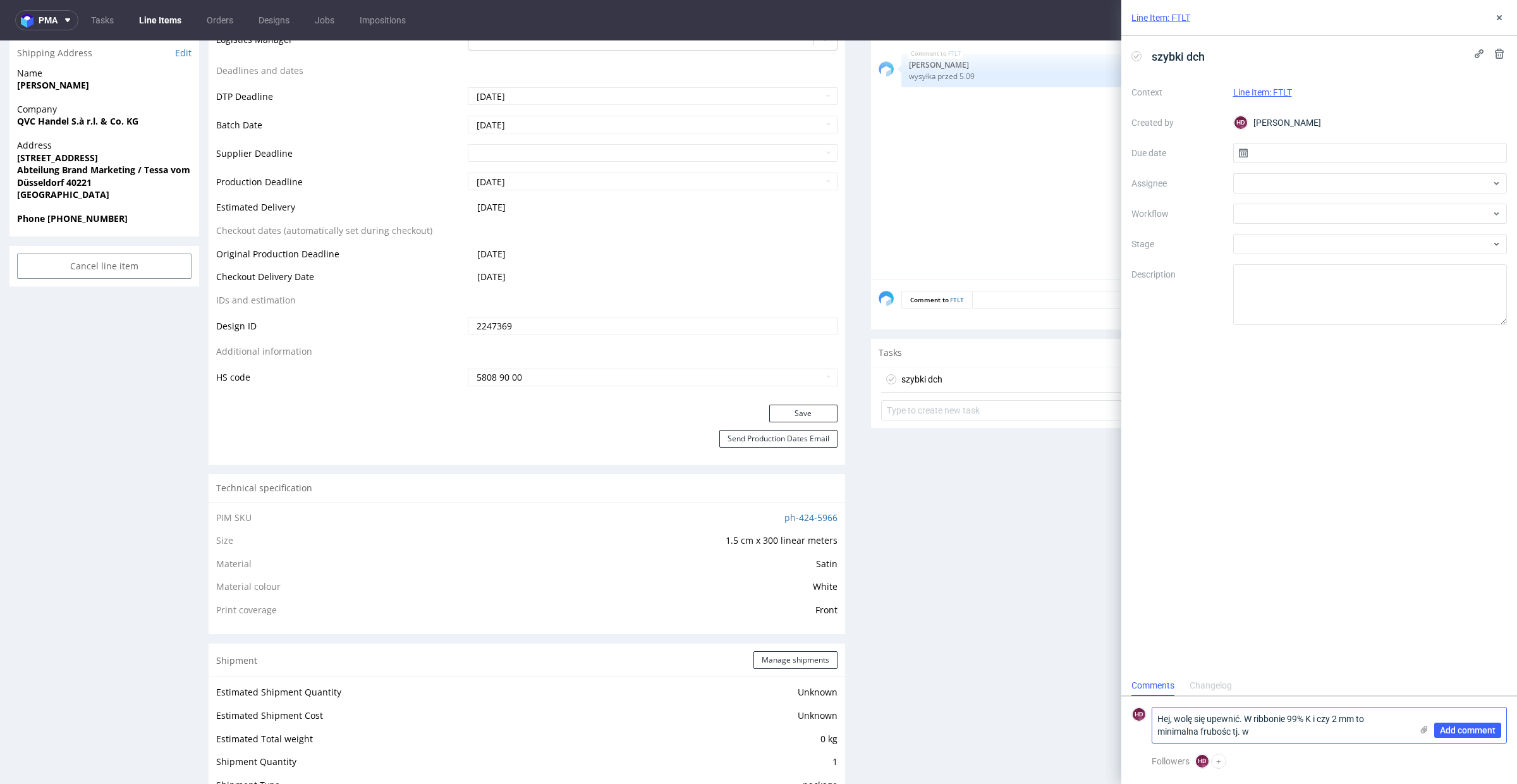
click at [1204, 695] on textarea "Hej, wolę się upewnić. W ribbonie 99% K i czy 2 mm to minimalna frubośc tj. w" at bounding box center [1281, 725] width 259 height 36
click at [1252, 695] on textarea "Hej, wolę się upewnić. W ribbonie 99% K i czy 2 mm to minimalna grubośc tj. w" at bounding box center [1281, 725] width 259 height 36
click at [1251, 695] on textarea "Hej, wolę się upewnić. W ribbonie 99% K i czy 2 mm to minimalna grubośc tj. w" at bounding box center [1281, 725] width 259 height 36
click at [1318, 695] on textarea "Hej, wolę się upewnić. W ribbonie 99% K i czy 2 mm to minimalna grubośc tj. w" at bounding box center [1281, 725] width 259 height 36
paste textarea "®) ? Kto i dlaczego nie może ..."
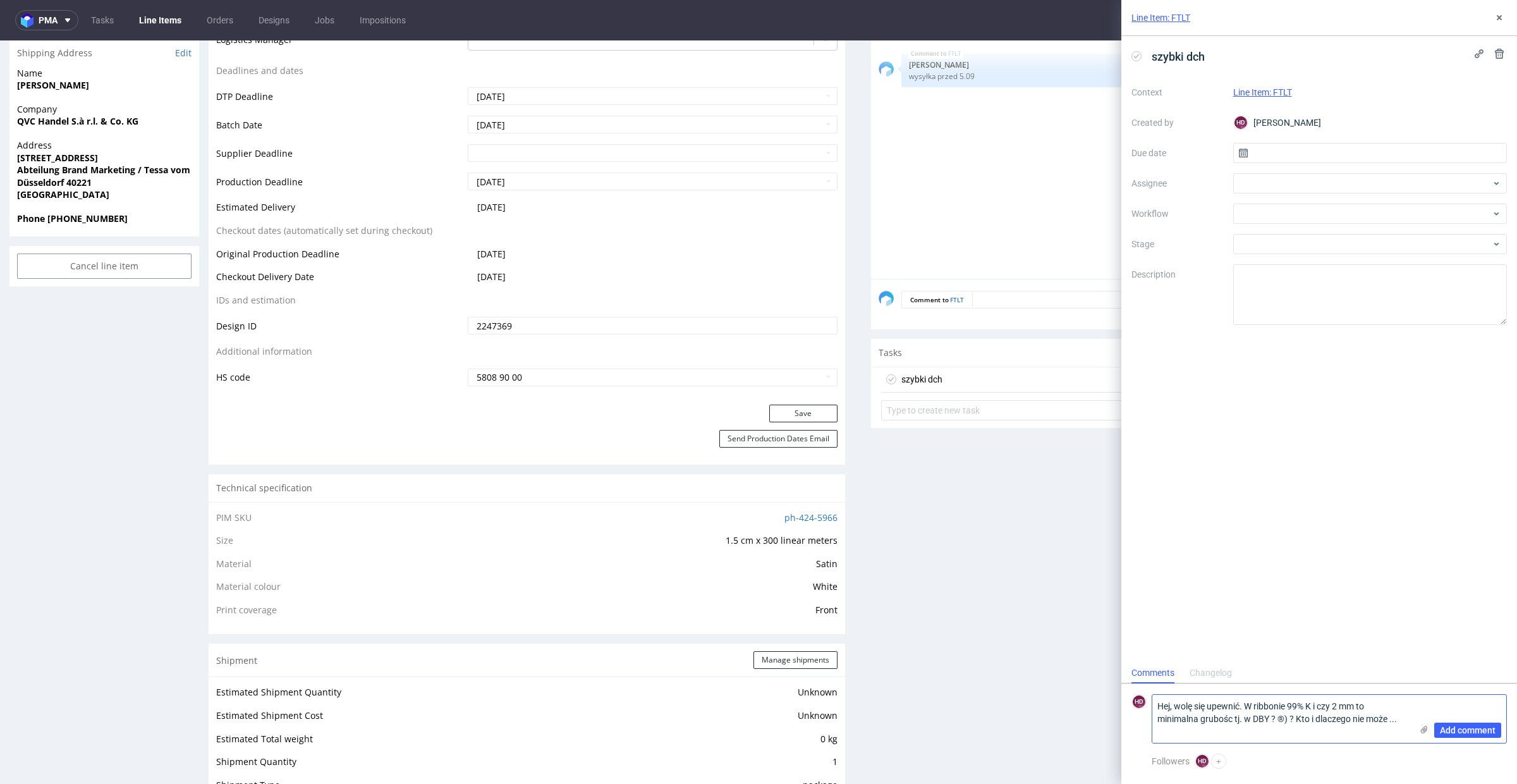
drag, startPoint x: 1286, startPoint y: 721, endPoint x: 1399, endPoint y: 728, distance: 113.2
click at [1365, 695] on textarea "Hej, wolę się upewnić. W ribbonie 99% K i czy 2 mm to minimalna grubośc tj. w D…" at bounding box center [1281, 718] width 259 height 48
click at [1242, 695] on textarea "Hej, wolę się upewnić. W ribbonie 99% K i czy 2 mm to minimalna grubośc tj. w D…" at bounding box center [1281, 725] width 259 height 36
type textarea "Hej, wolę się upewnić. W ribbonie 99% K i czy 2 mm to minimalna grubośc tj. w D…"
click at [1365, 695] on span "Add comment" at bounding box center [1468, 729] width 56 height 9
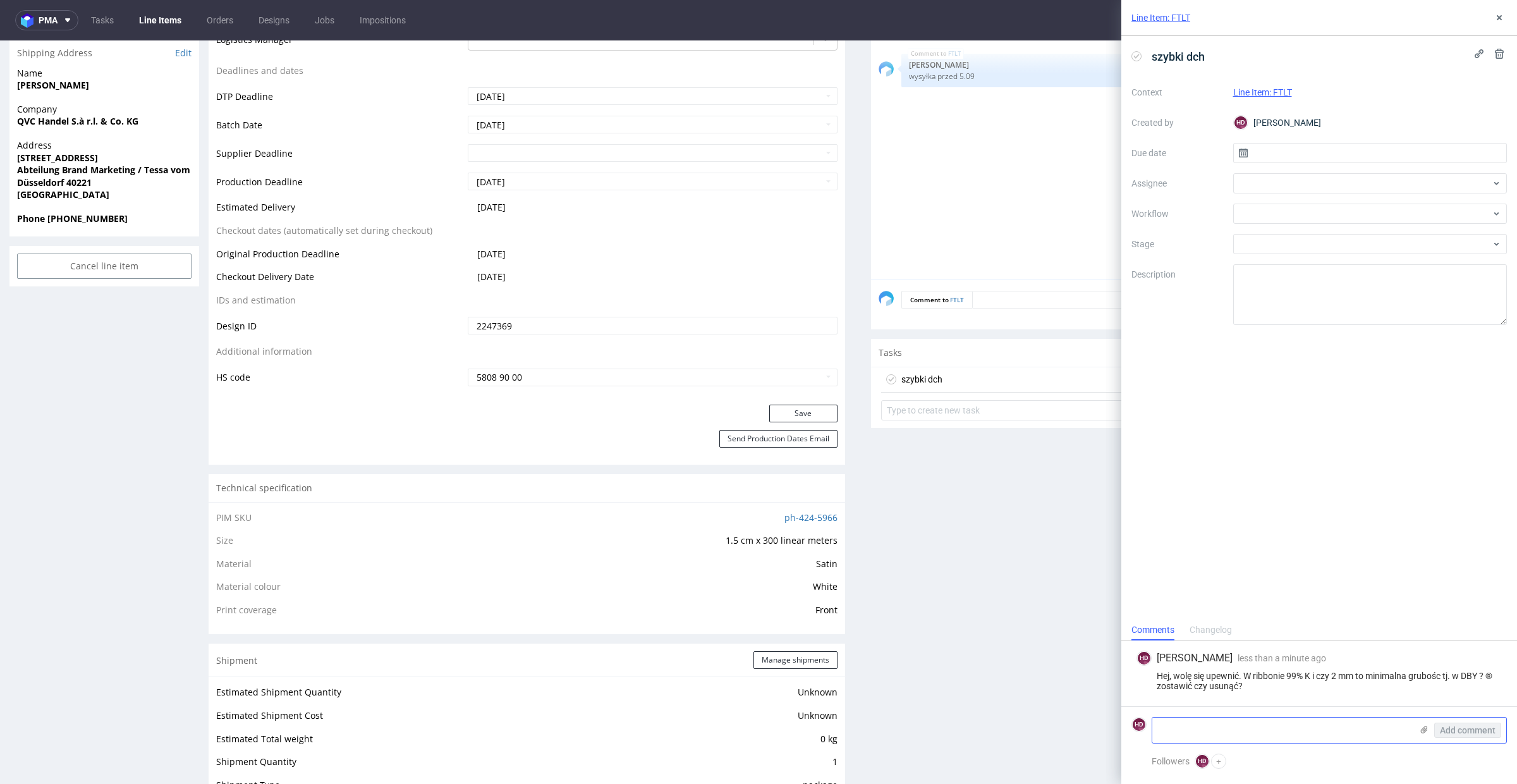
click at [1365, 695] on icon at bounding box center [1423, 729] width 10 height 10
click at [0, 0] on input "file" at bounding box center [0, 0] width 0 height 0
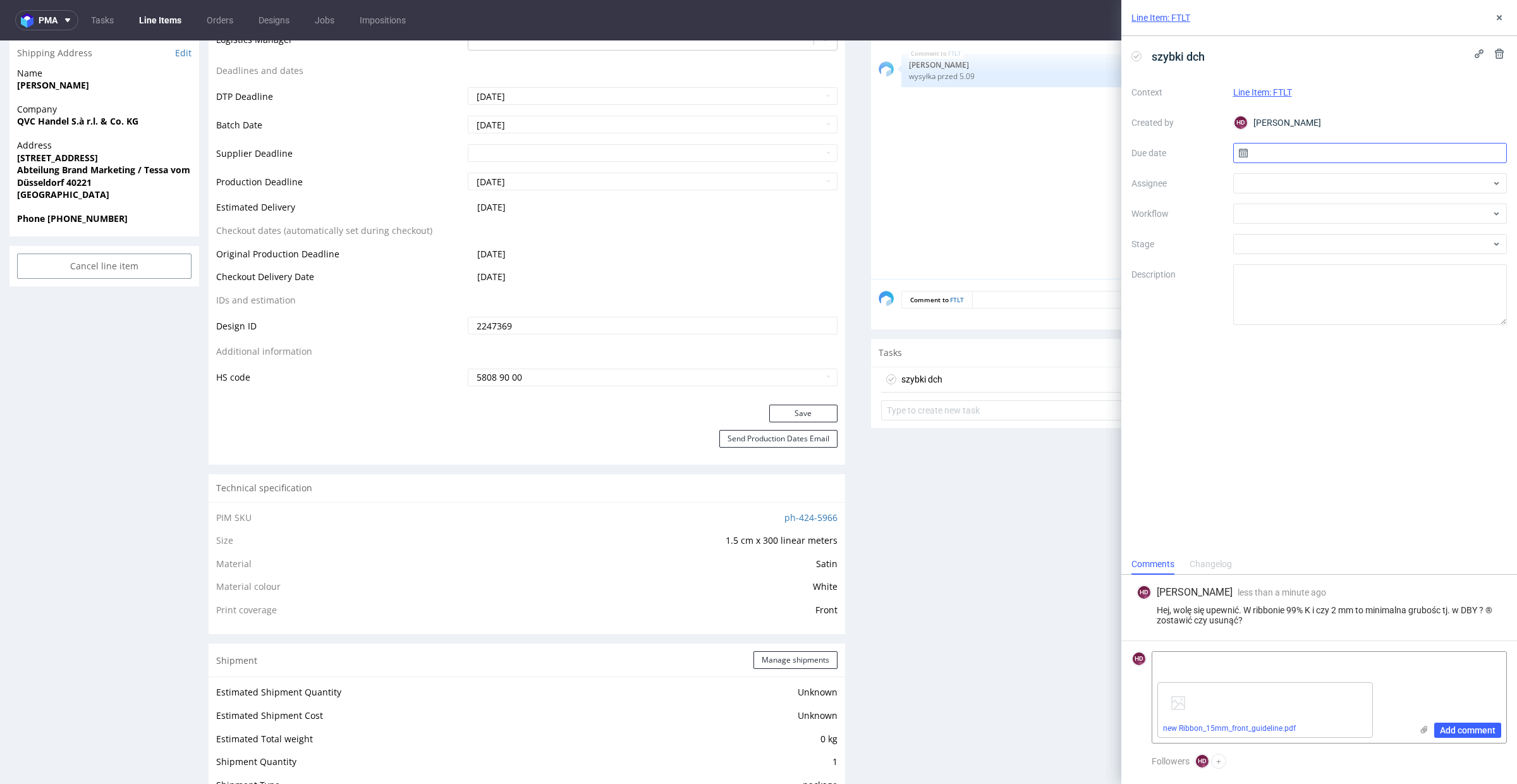
click at [1275, 143] on input "text" at bounding box center [1370, 153] width 274 height 20
click at [1332, 237] on button "1" at bounding box center [1328, 236] width 19 height 20
type input "[DATE]"
click at [1273, 185] on div at bounding box center [1370, 183] width 274 height 20
type input "kry"
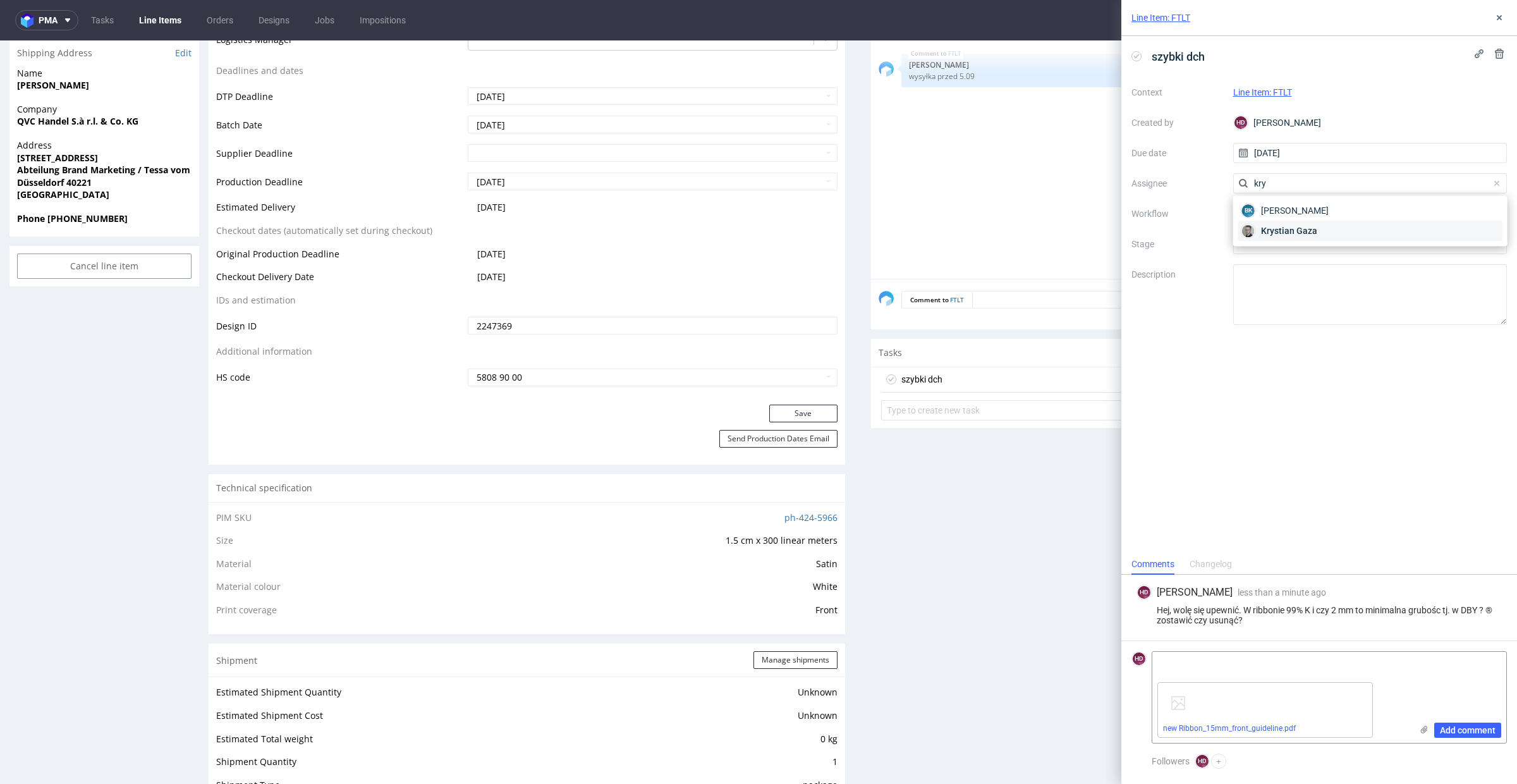
click at [1280, 233] on span "Krystian Gaza" at bounding box center [1289, 230] width 56 height 12
click at [1278, 210] on div at bounding box center [1370, 213] width 274 height 20
type input "do"
click at [1270, 258] on div "DTP - Double Check" at bounding box center [1370, 258] width 264 height 22
click at [1365, 12] on icon at bounding box center [1498, 17] width 10 height 10
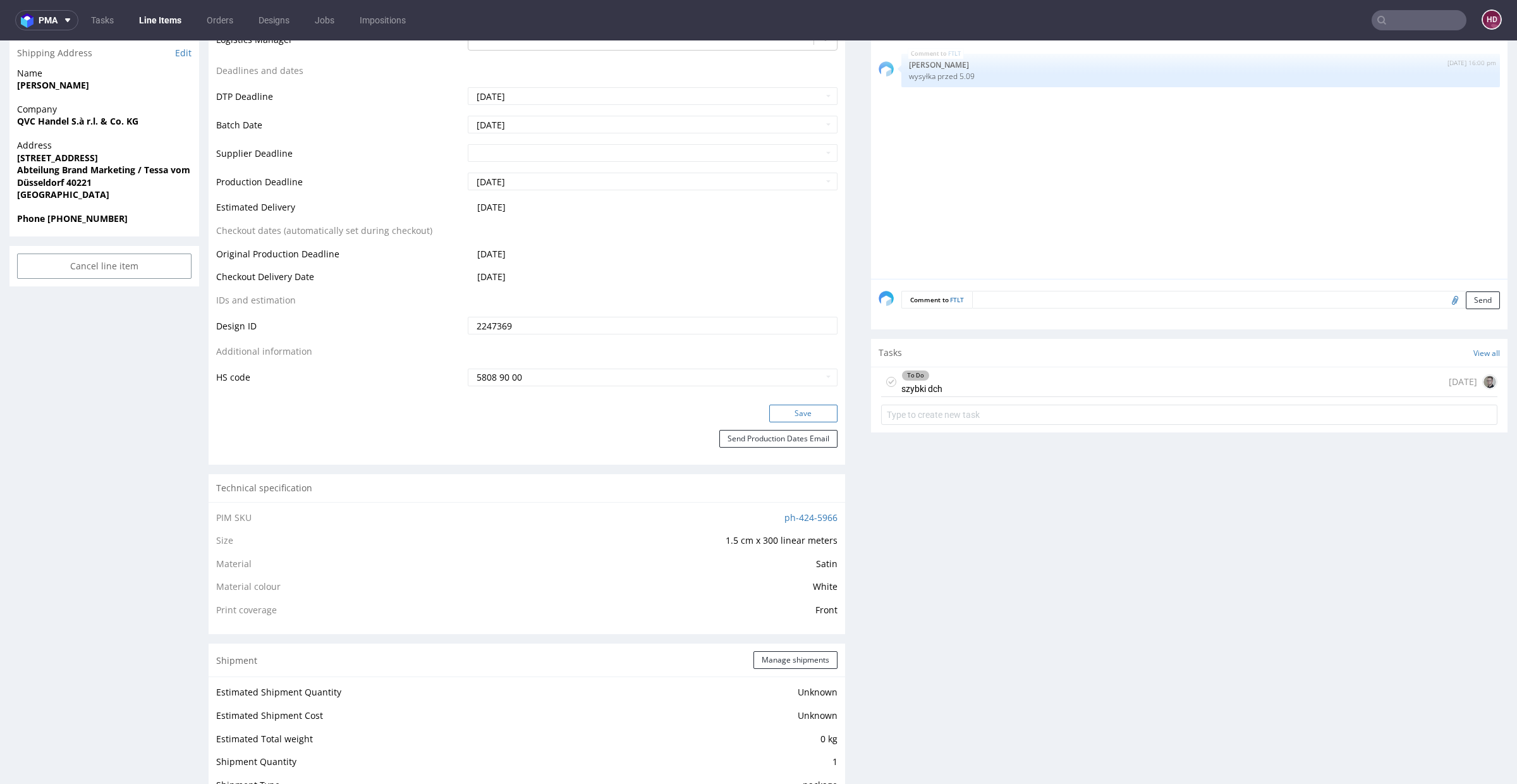
click at [796, 417] on button "Save" at bounding box center [803, 413] width 68 height 18
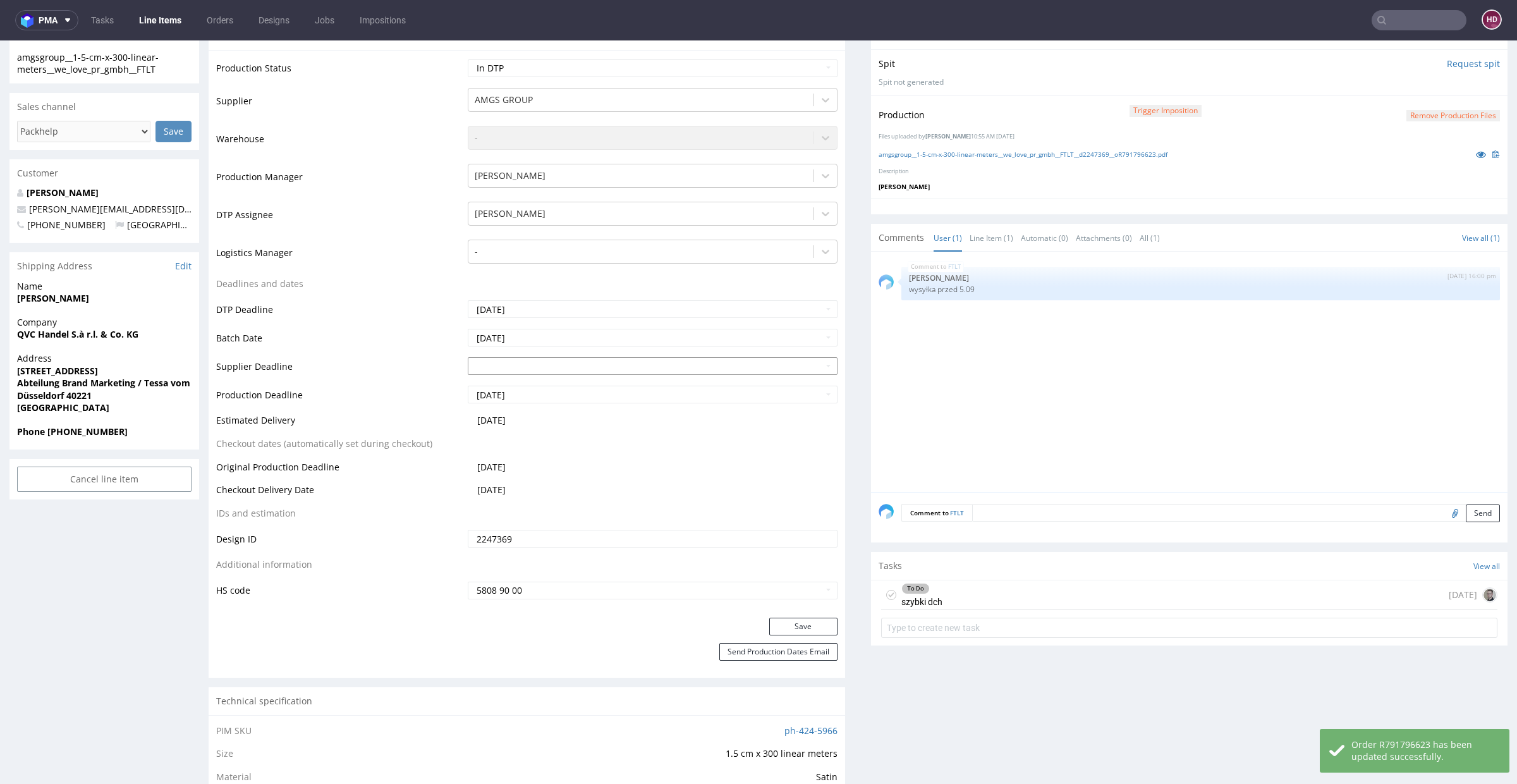
scroll to position [111, 0]
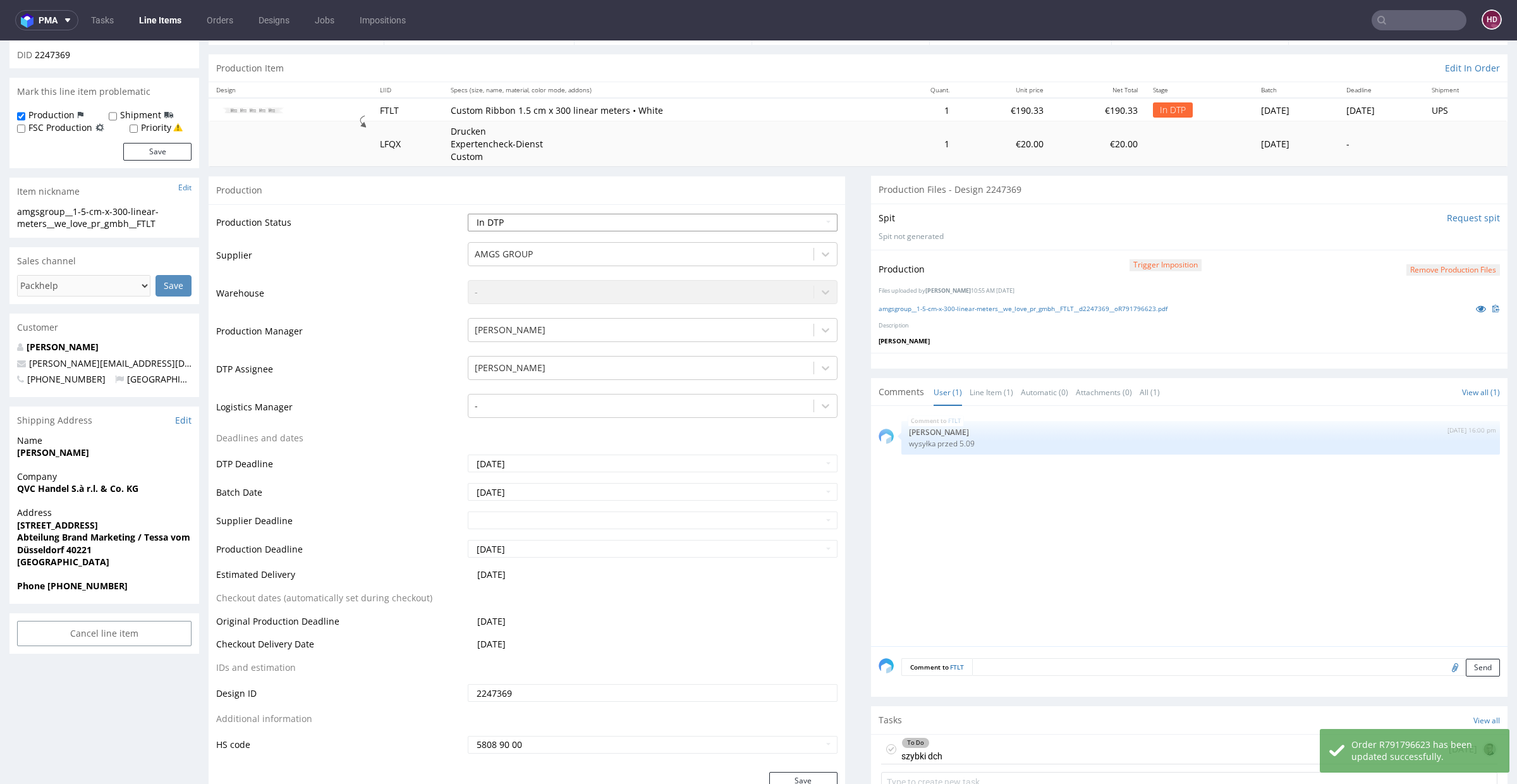
click at [595, 220] on select "Waiting for Artwork Waiting for Diecut Waiting for Mockup Waiting for DTP Waiti…" at bounding box center [653, 222] width 370 height 18
select select "dtp_waiting_for_double_check"
click at [468, 213] on select "Waiting for Artwork Waiting for Diecut Waiting for Mockup Waiting for DTP Waiti…" at bounding box center [653, 222] width 370 height 18
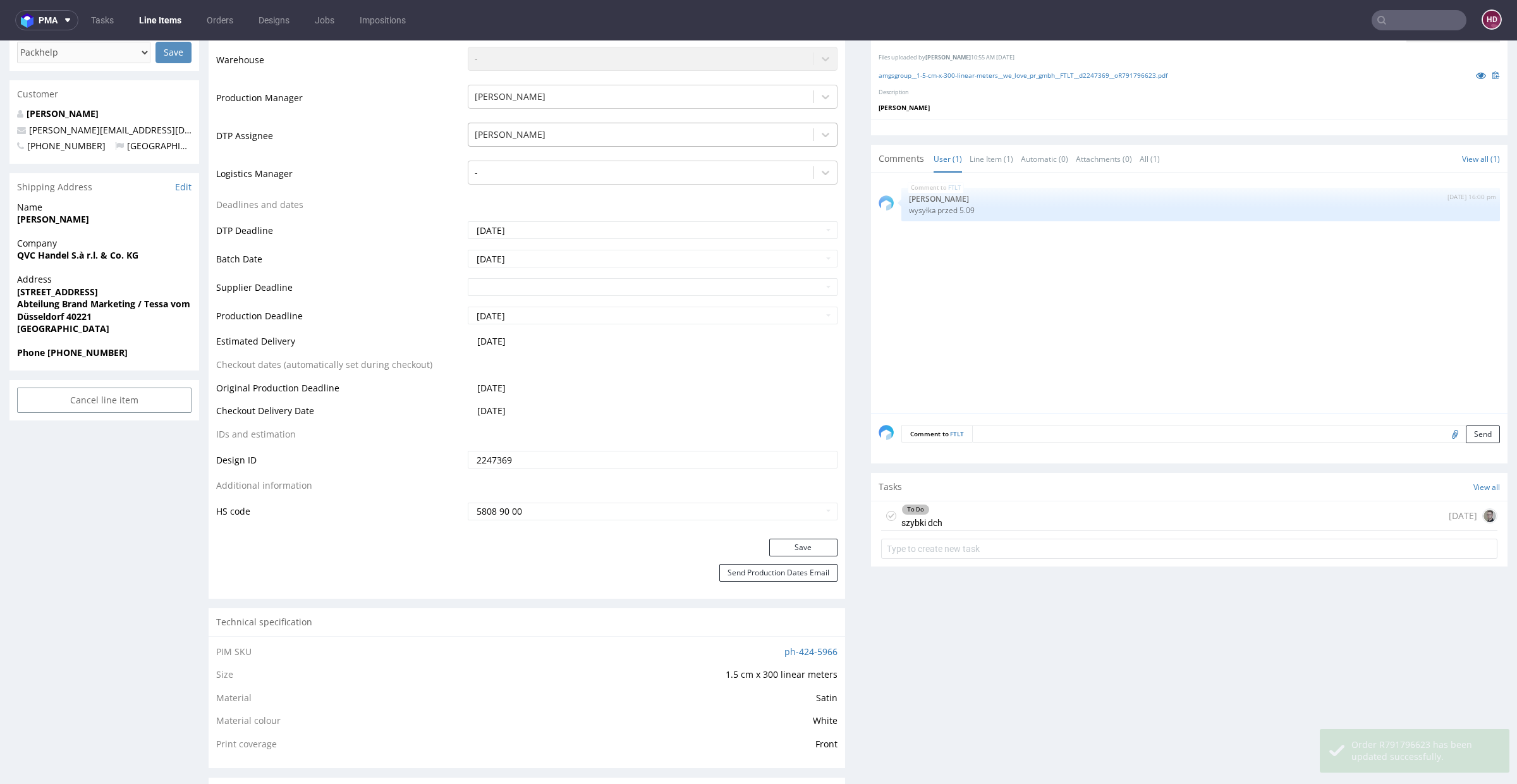
scroll to position [683, 0]
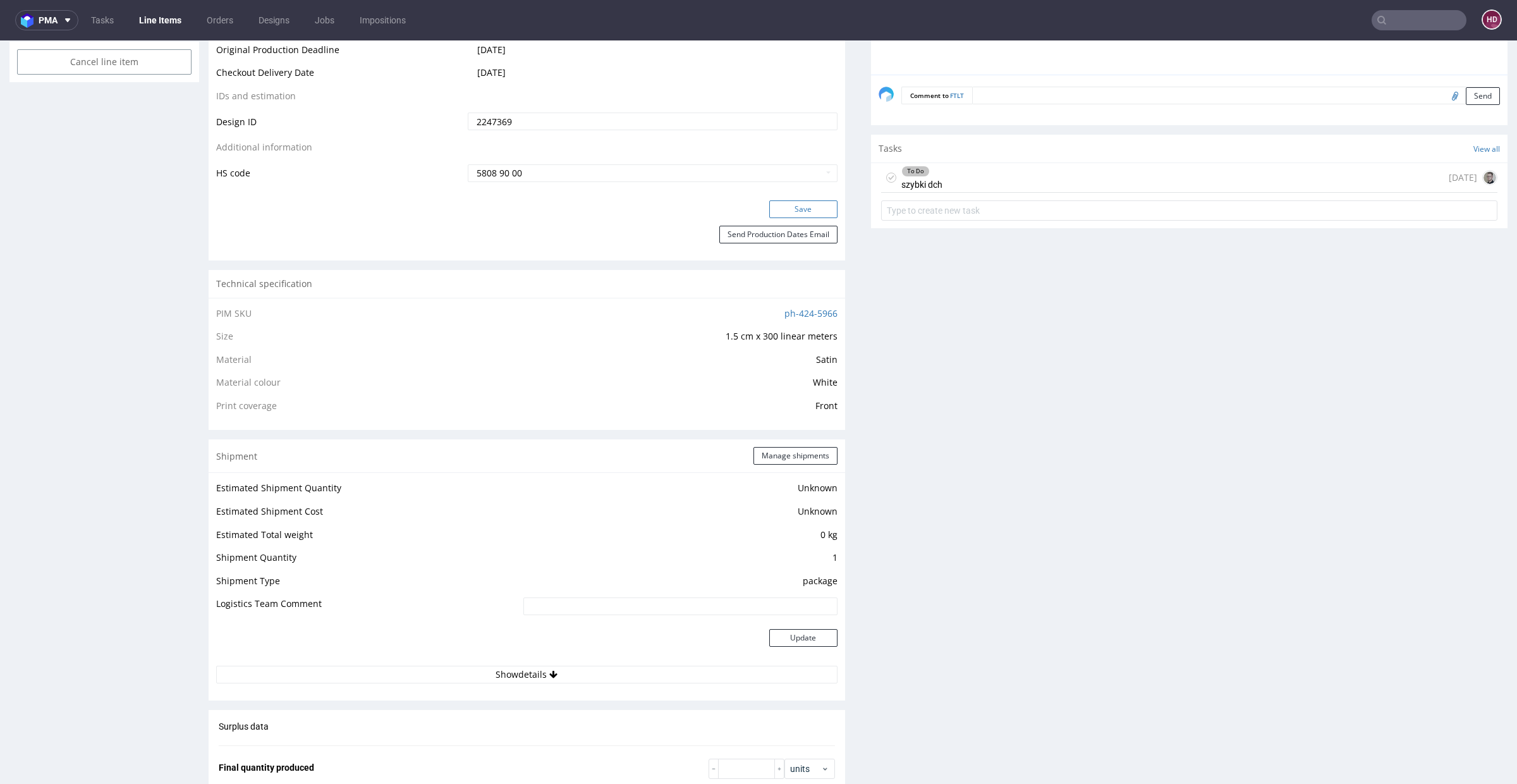
click at [784, 203] on button "Save" at bounding box center [803, 209] width 68 height 18
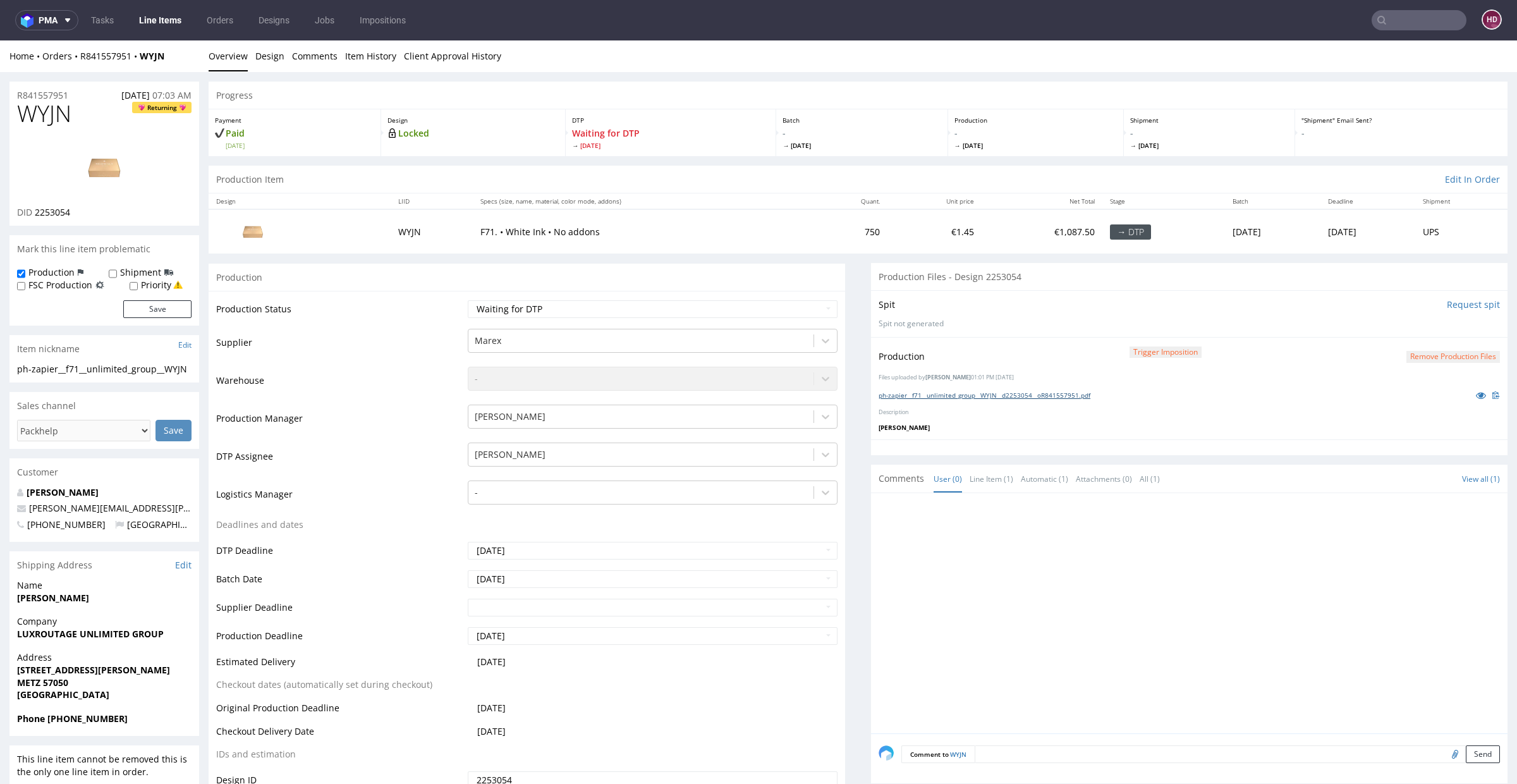
click at [967, 395] on link "ph-zapier__f71__unlimited_group__WYJN__d2253054__oR841557951.pdf" at bounding box center [984, 394] width 212 height 9
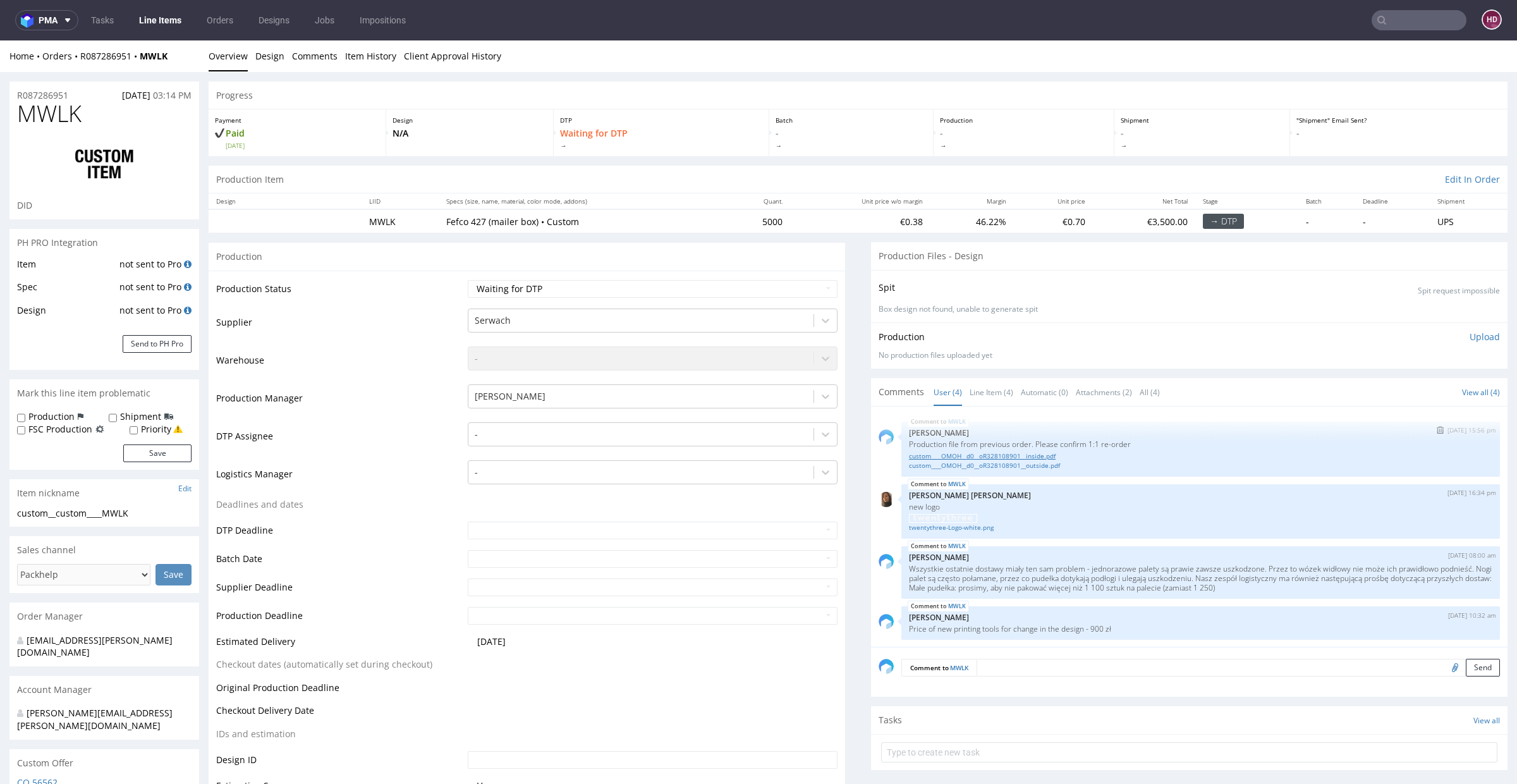
click at [998, 452] on link "custom____OMOH__d0__oR328108901__inside.pdf" at bounding box center [1200, 456] width 583 height 9
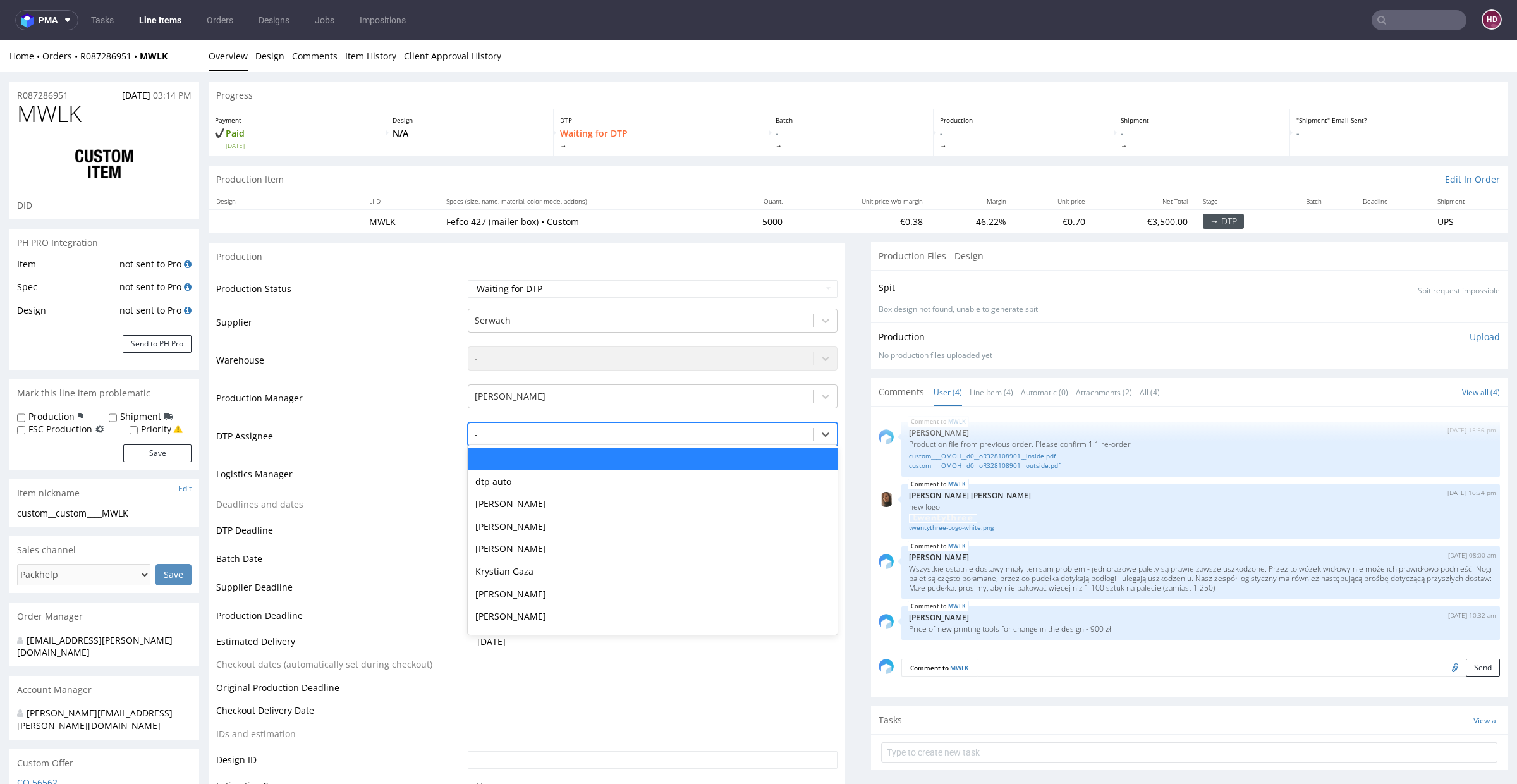
click at [578, 433] on div at bounding box center [641, 435] width 332 height 15
click at [576, 504] on div "[PERSON_NAME]" at bounding box center [653, 503] width 370 height 22
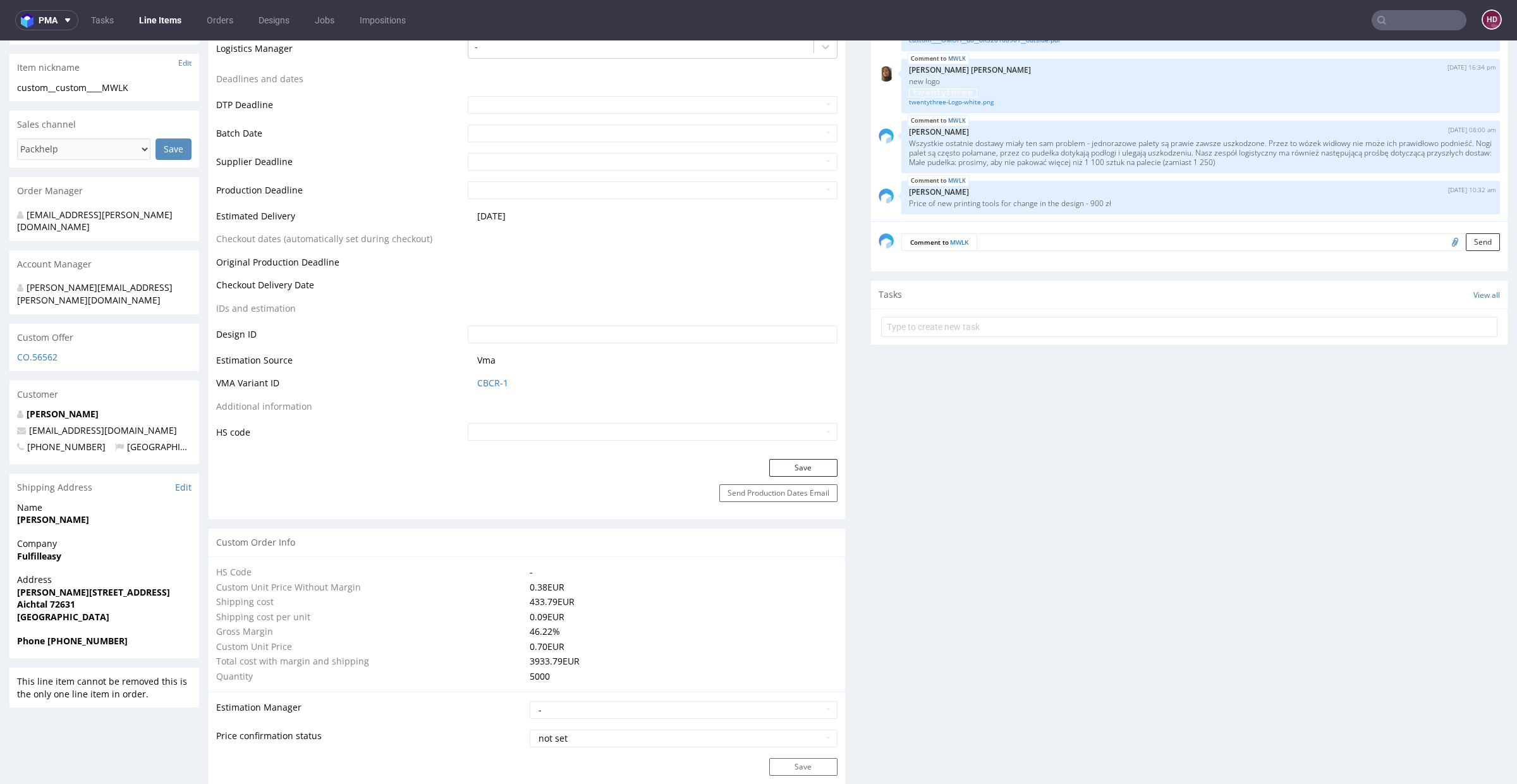
scroll to position [472, 0]
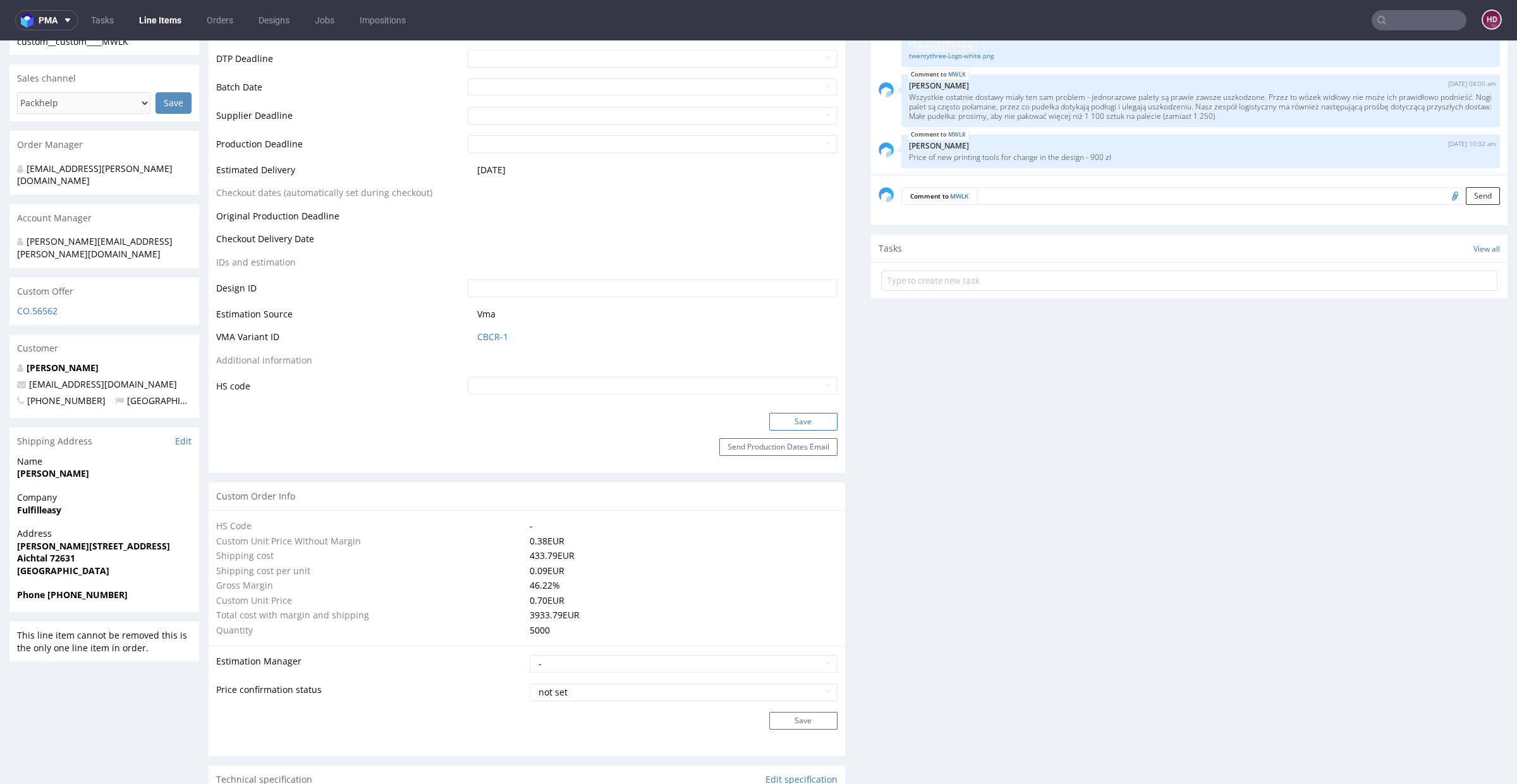
click at [806, 427] on button "Save" at bounding box center [803, 421] width 68 height 18
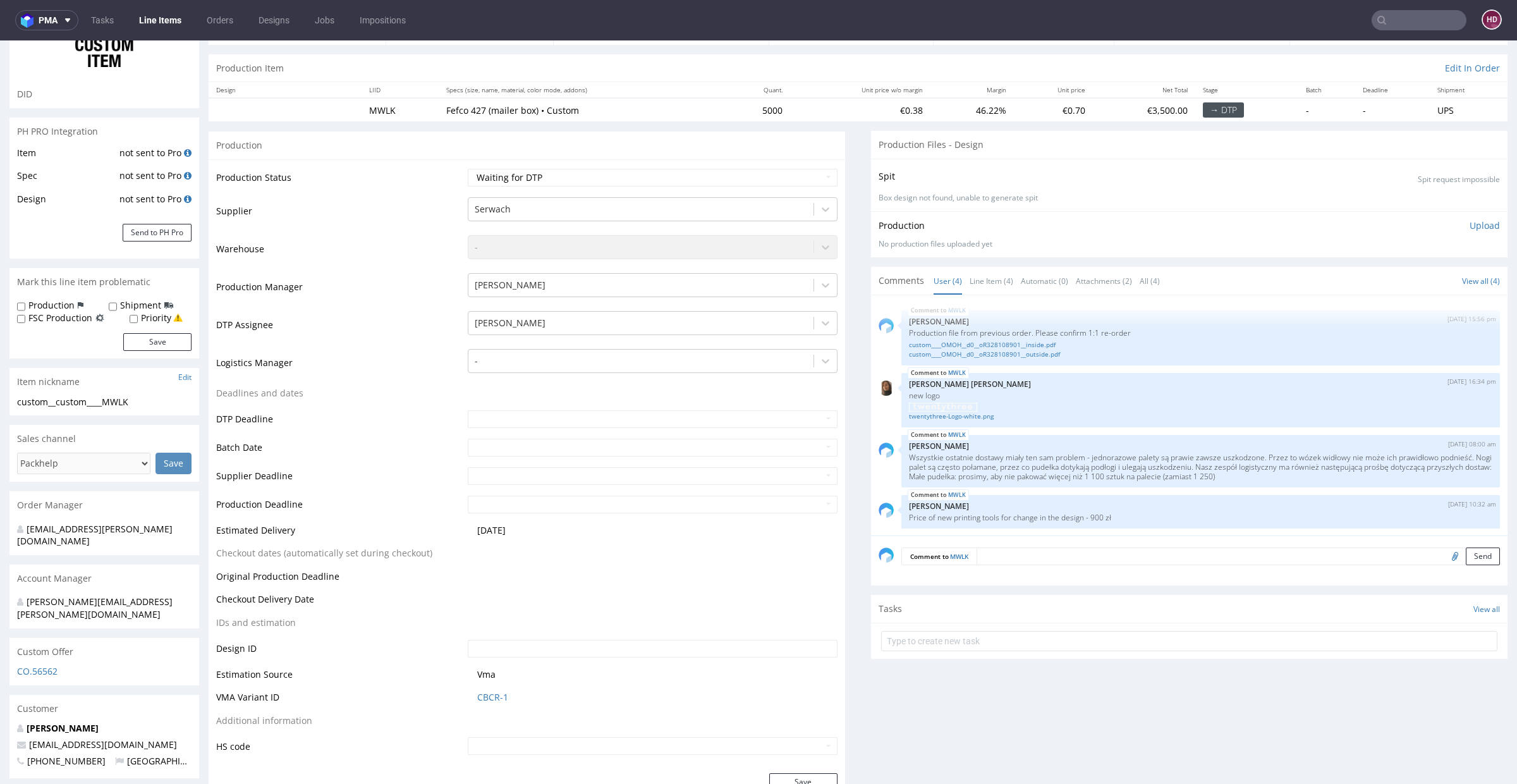
scroll to position [269, 0]
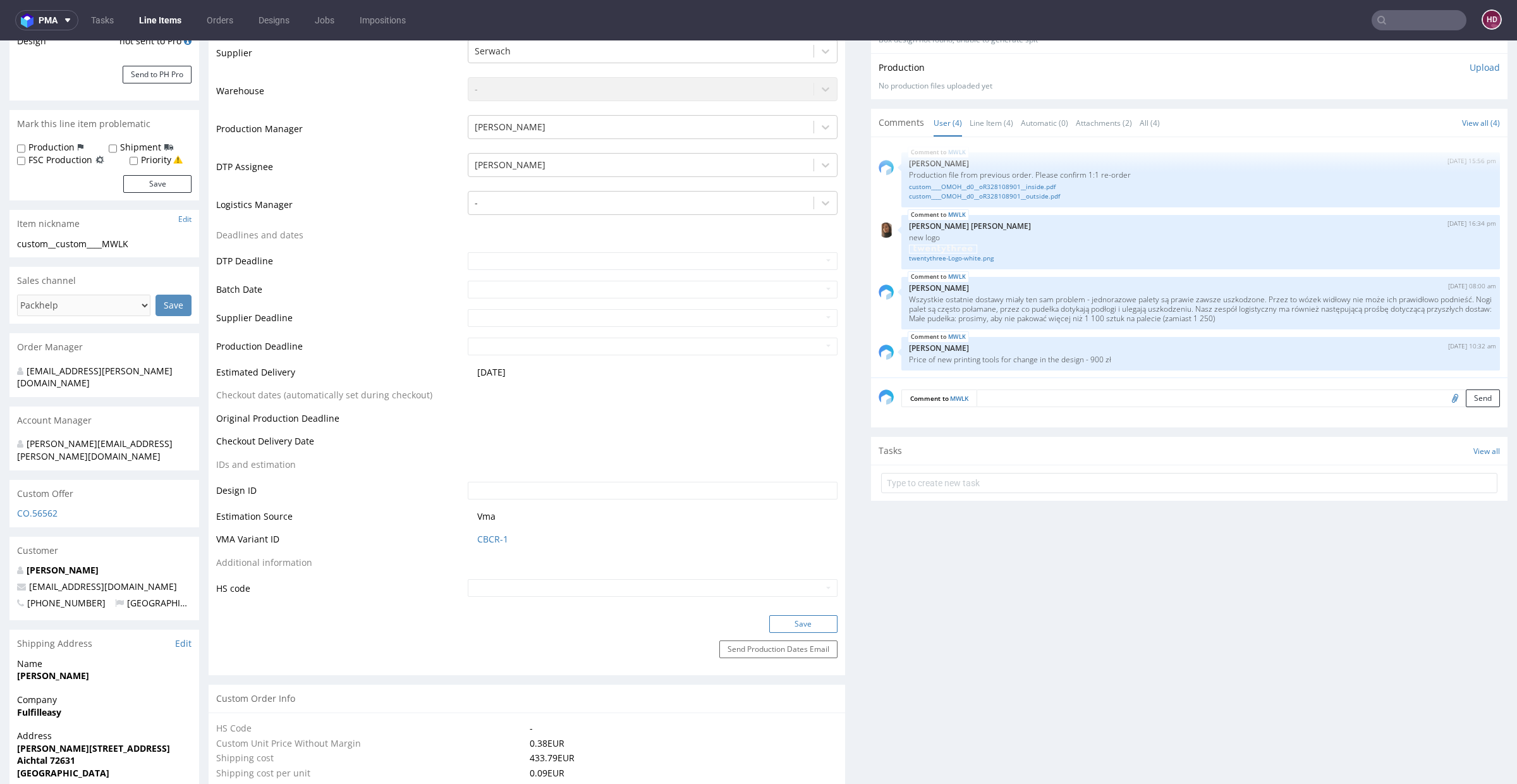
click at [808, 619] on button "Save" at bounding box center [803, 623] width 68 height 18
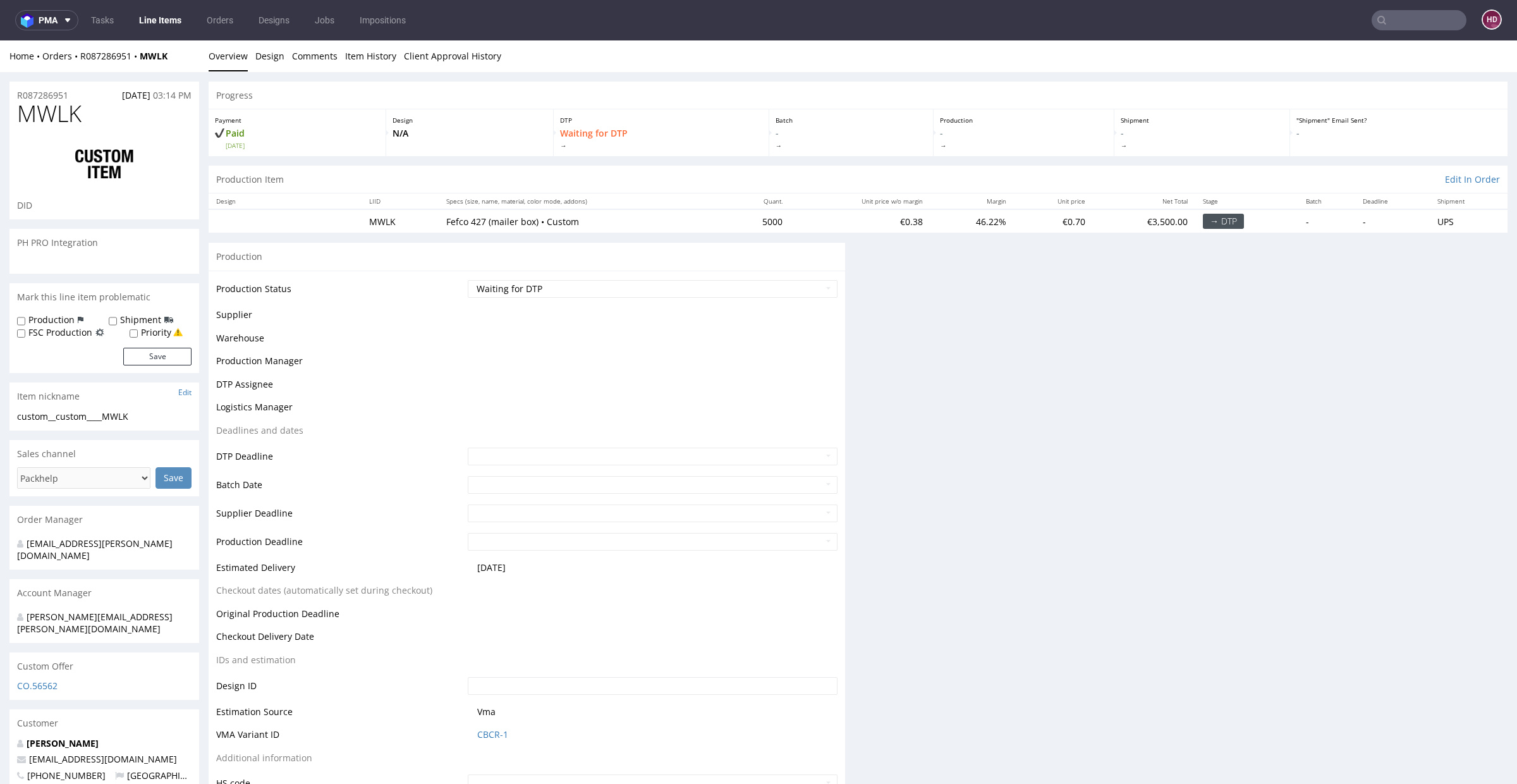
scroll to position [0, 0]
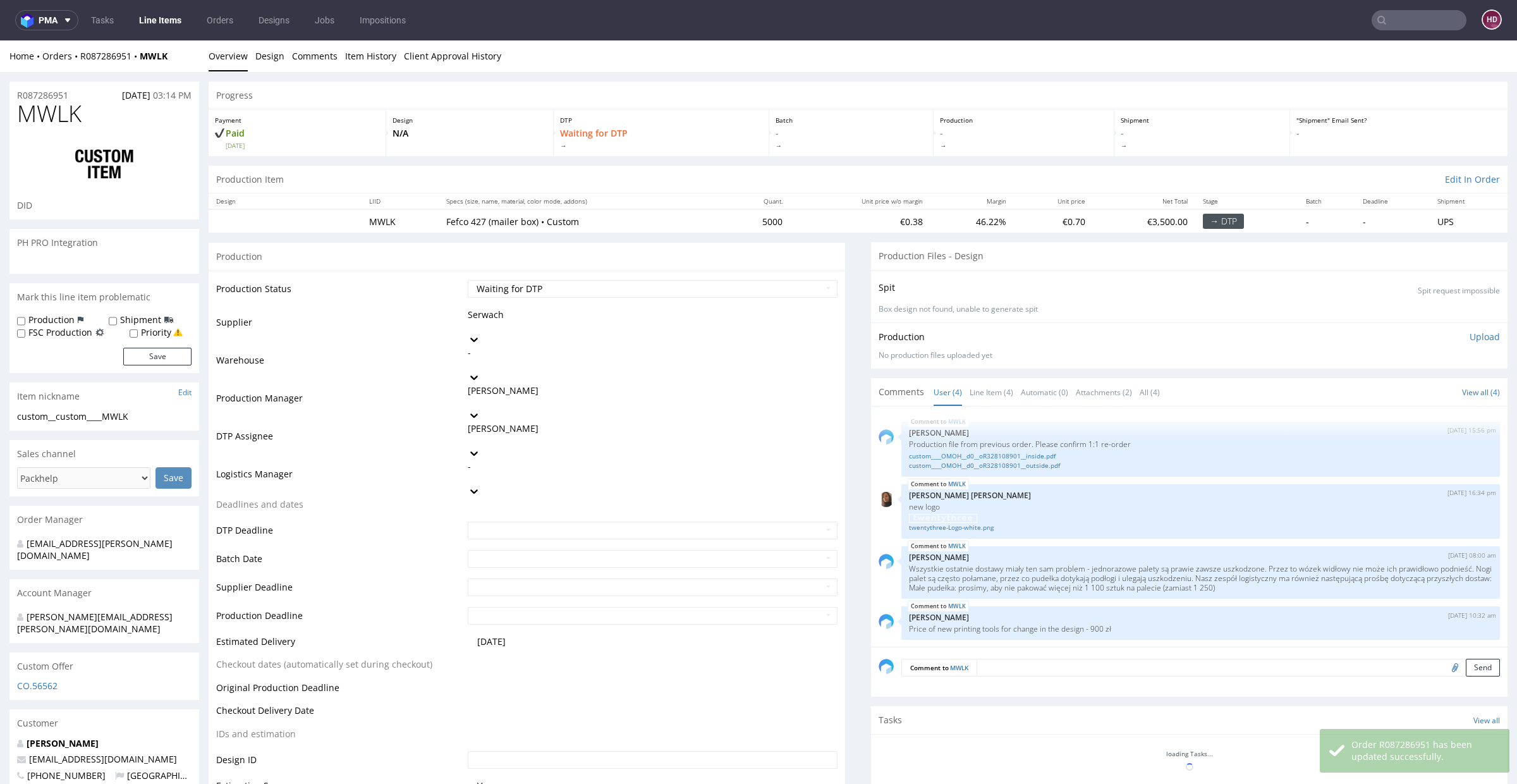
click at [172, 19] on link "Line Items" at bounding box center [160, 20] width 57 height 20
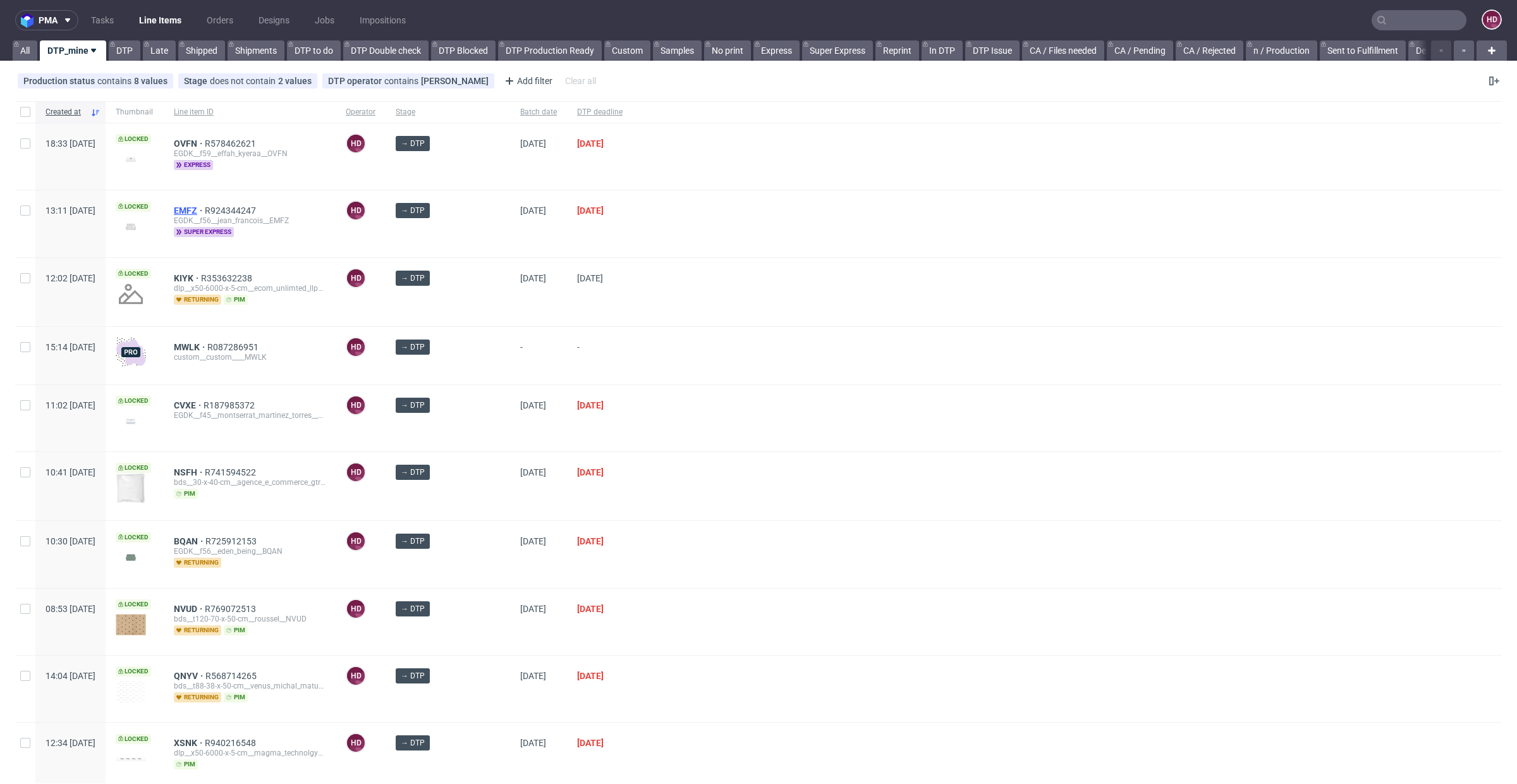
click at [205, 207] on span "EMFZ" at bounding box center [189, 210] width 31 height 10
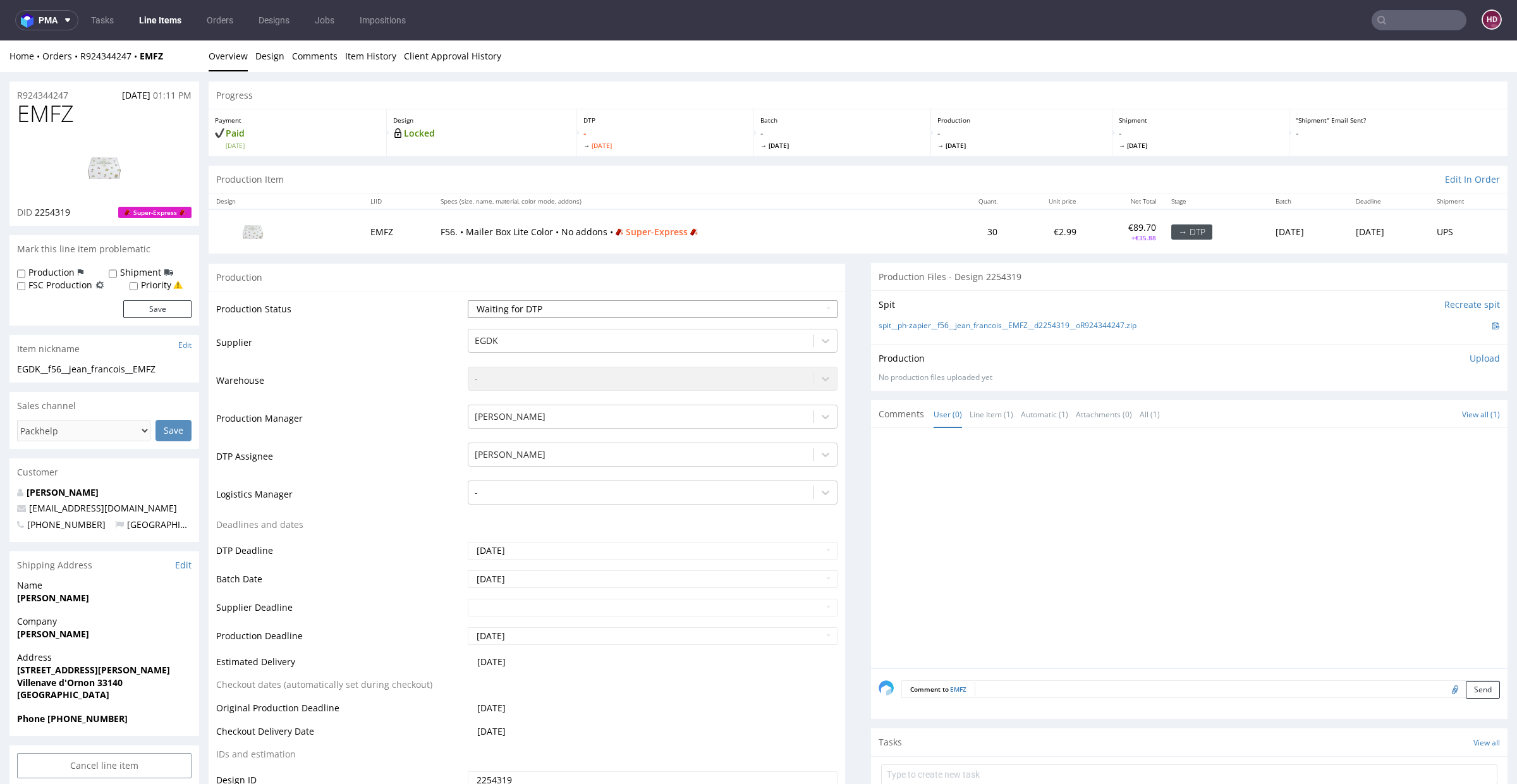
click at [604, 310] on select "Waiting for Artwork Waiting for Diecut Waiting for Mockup Waiting for DTP Waiti…" at bounding box center [653, 308] width 370 height 18
select select "dtp_in_process"
click at [468, 300] on select "Waiting for Artwork Waiting for Diecut Waiting for Mockup Waiting for DTP Waiti…" at bounding box center [653, 308] width 370 height 18
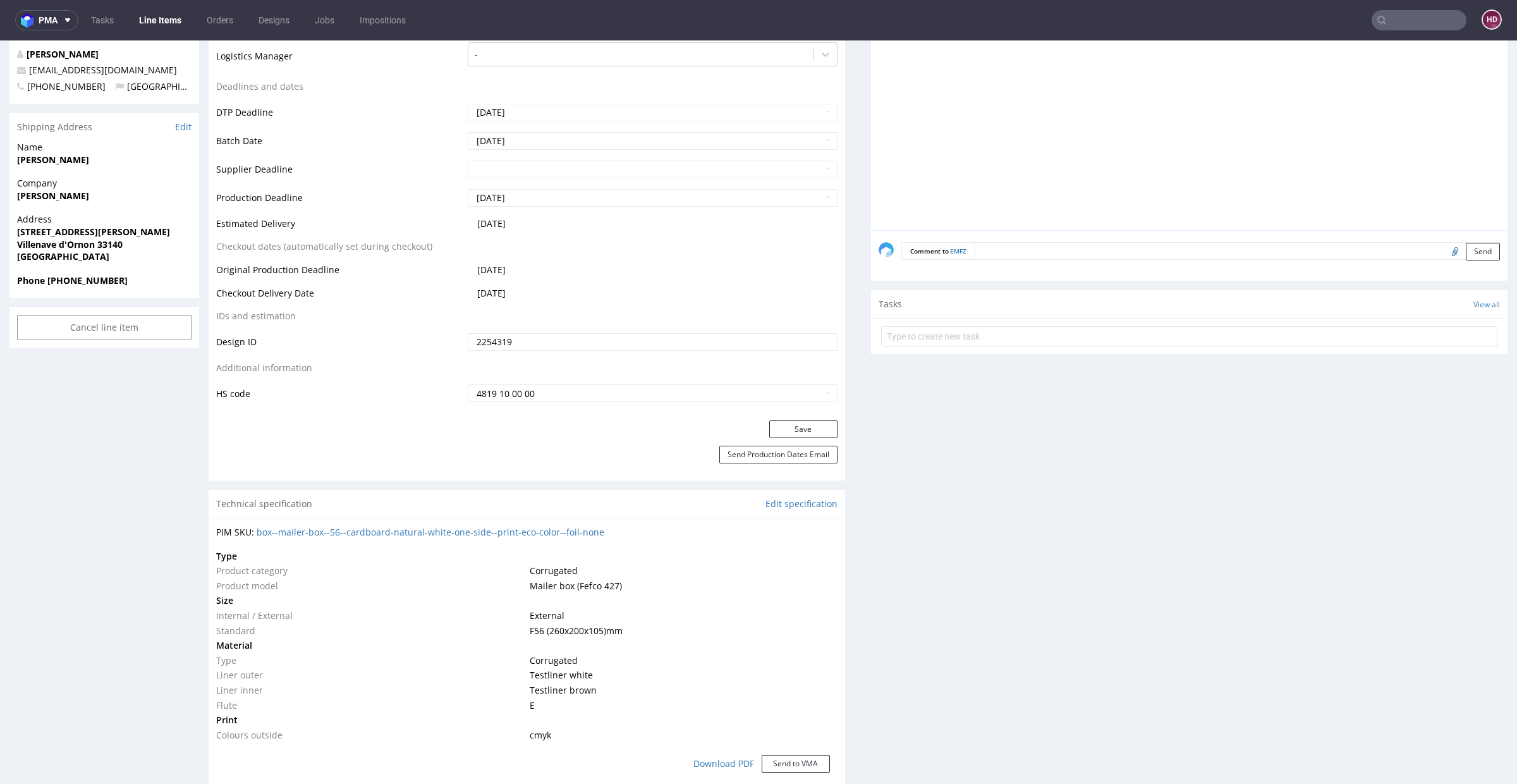
scroll to position [489, 0]
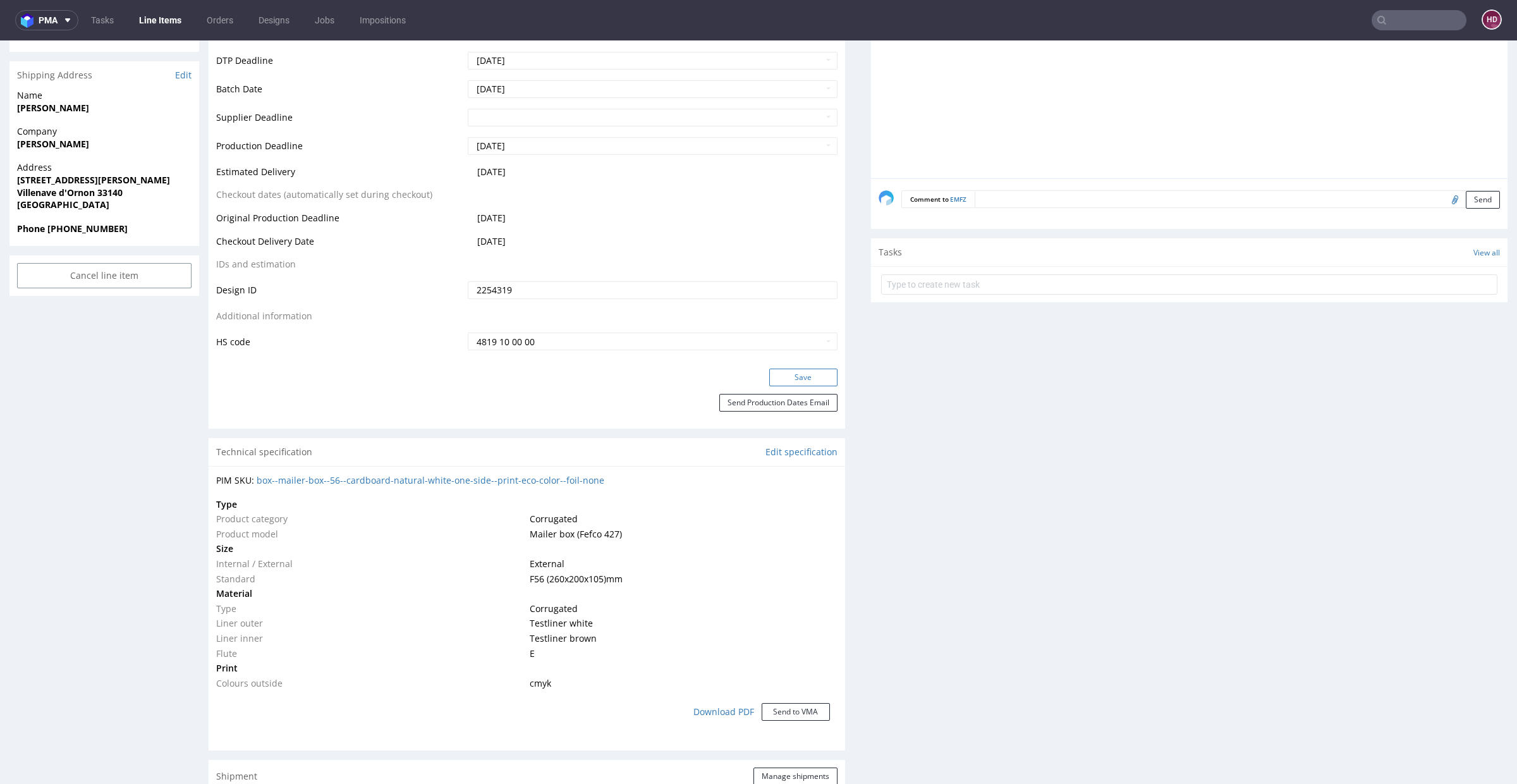
click at [790, 371] on button "Save" at bounding box center [803, 377] width 68 height 18
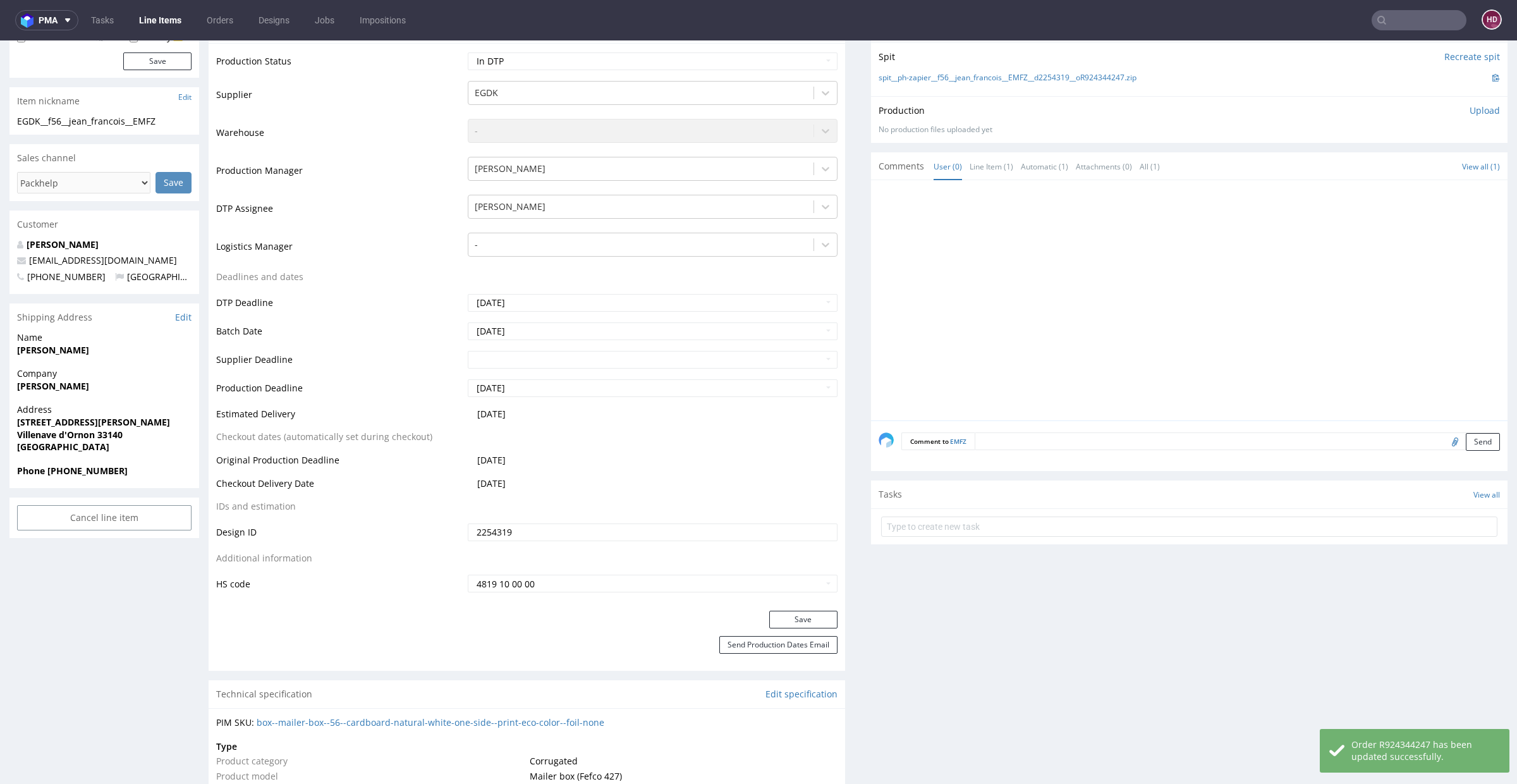
scroll to position [0, 0]
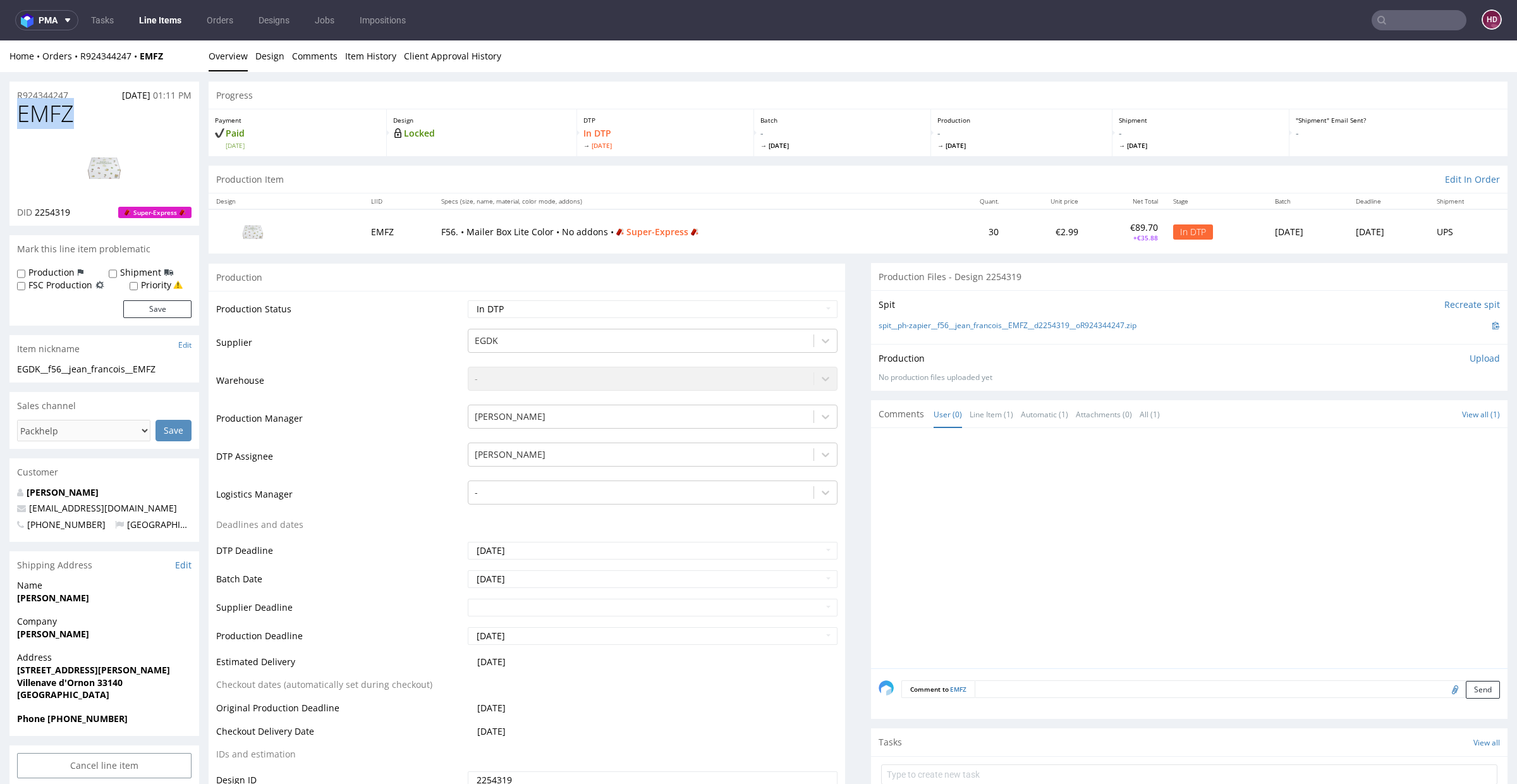
drag, startPoint x: 88, startPoint y: 114, endPoint x: 0, endPoint y: 116, distance: 88.0
copy span "EMFZ"
drag, startPoint x: 81, startPoint y: 214, endPoint x: 32, endPoint y: 211, distance: 49.1
click at [32, 211] on div "DID 2254319 Super-Express" at bounding box center [104, 212] width 175 height 12
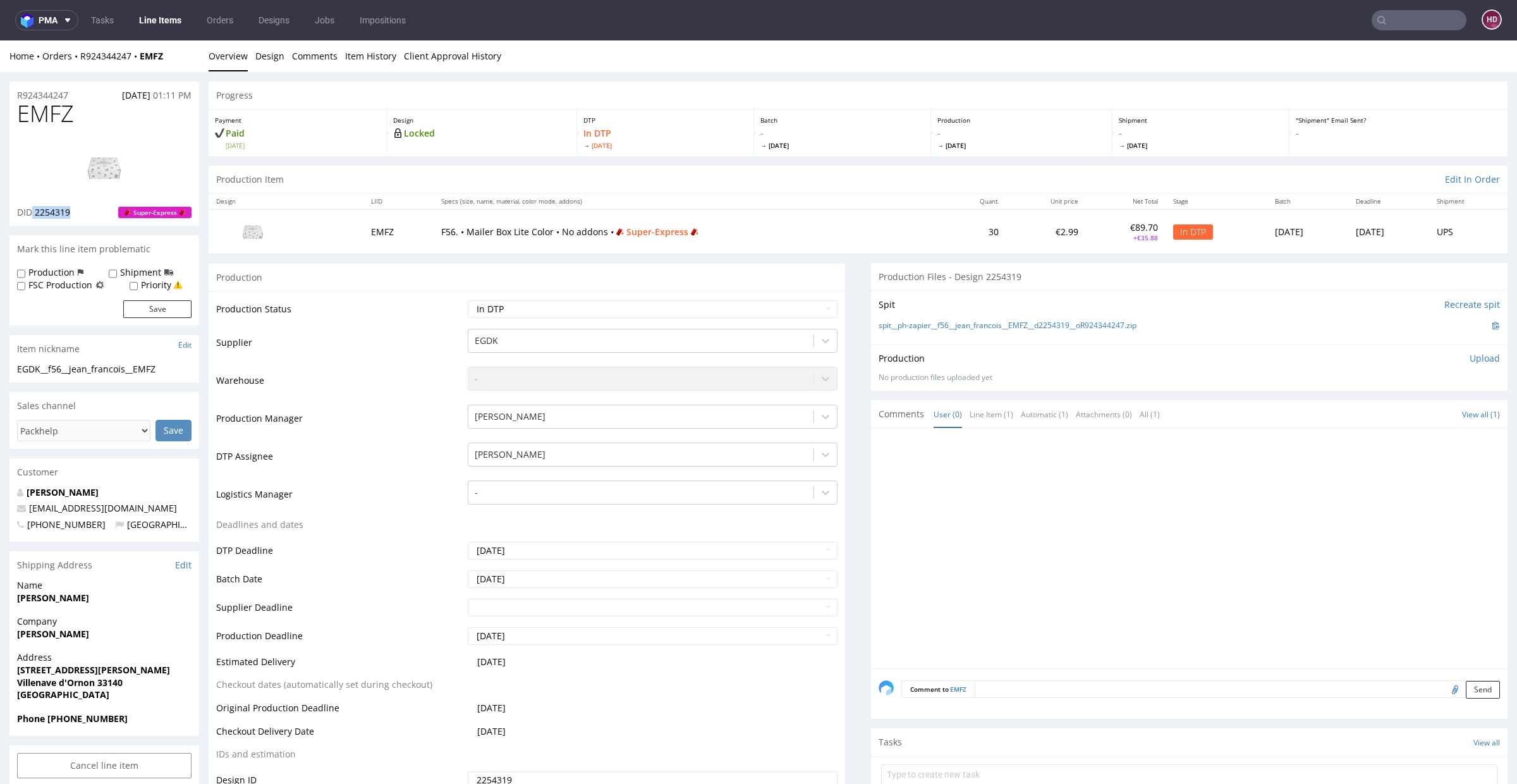
copy p "2254319"
click at [109, 165] on img at bounding box center [104, 165] width 101 height 57
click at [93, 110] on h1 "EMFZ" at bounding box center [104, 111] width 175 height 26
drag, startPoint x: 26, startPoint y: 109, endPoint x: 0, endPoint y: 112, distance: 26.2
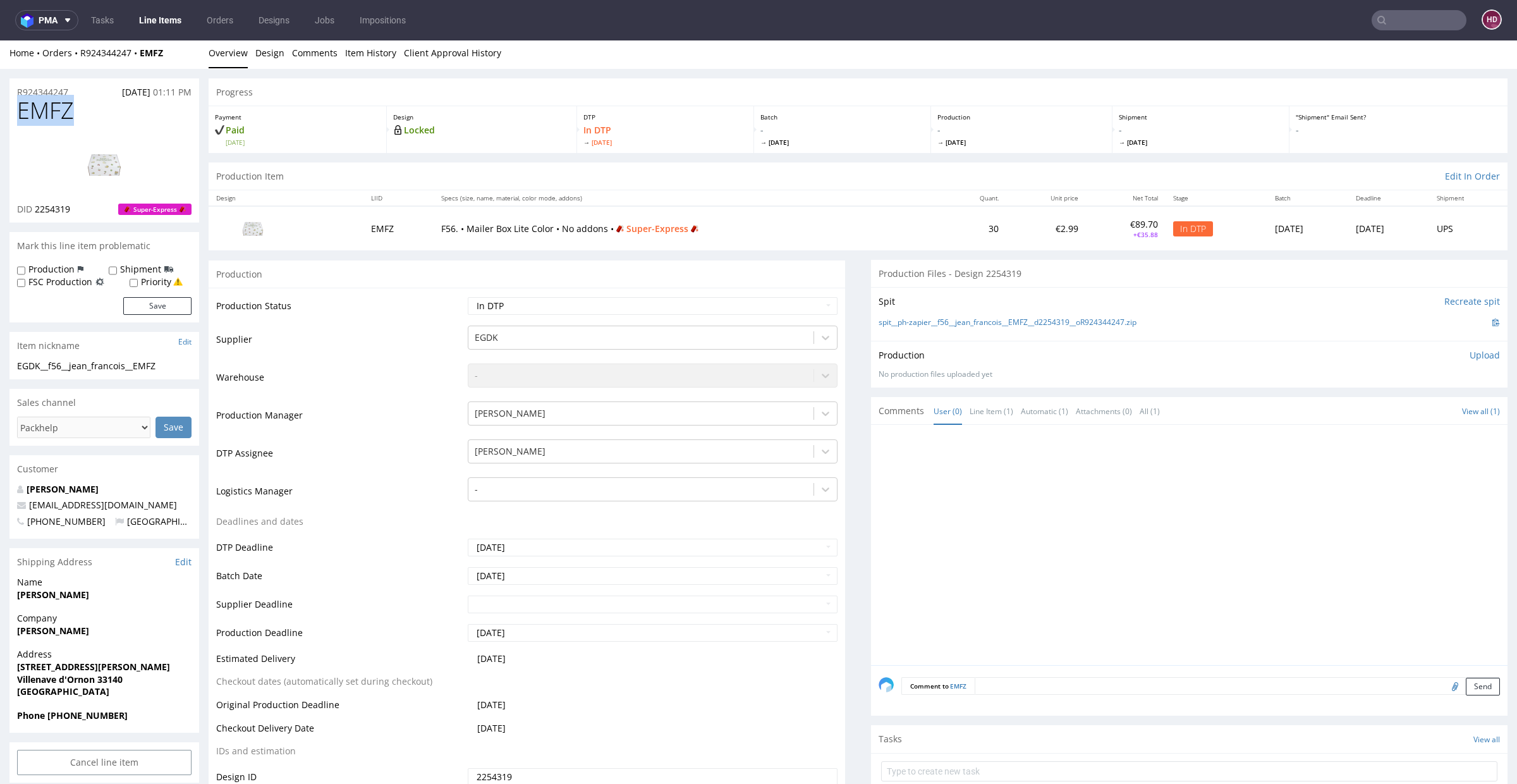
copy span "EMFZ"
drag, startPoint x: 169, startPoint y: 366, endPoint x: 0, endPoint y: 360, distance: 169.1
copy div "EGDK__f56__jean_francois__EMFZ"
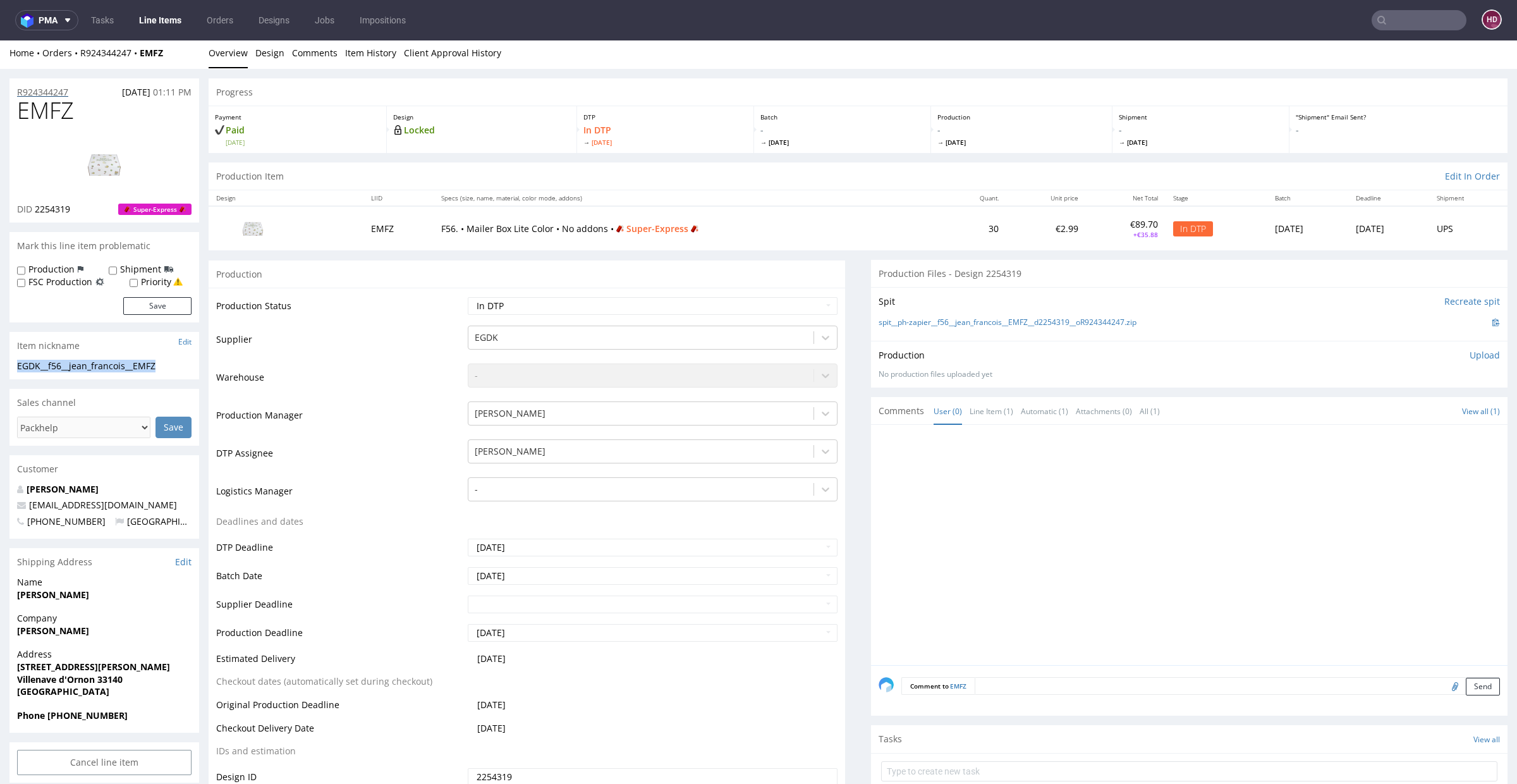
click at [80, 92] on div "R924344247 29.08.2025 01:11 PM" at bounding box center [104, 88] width 189 height 20
drag, startPoint x: 63, startPoint y: 92, endPoint x: 0, endPoint y: 86, distance: 63.3
copy p "R924344247"
drag, startPoint x: 79, startPoint y: 207, endPoint x: 36, endPoint y: 206, distance: 43.0
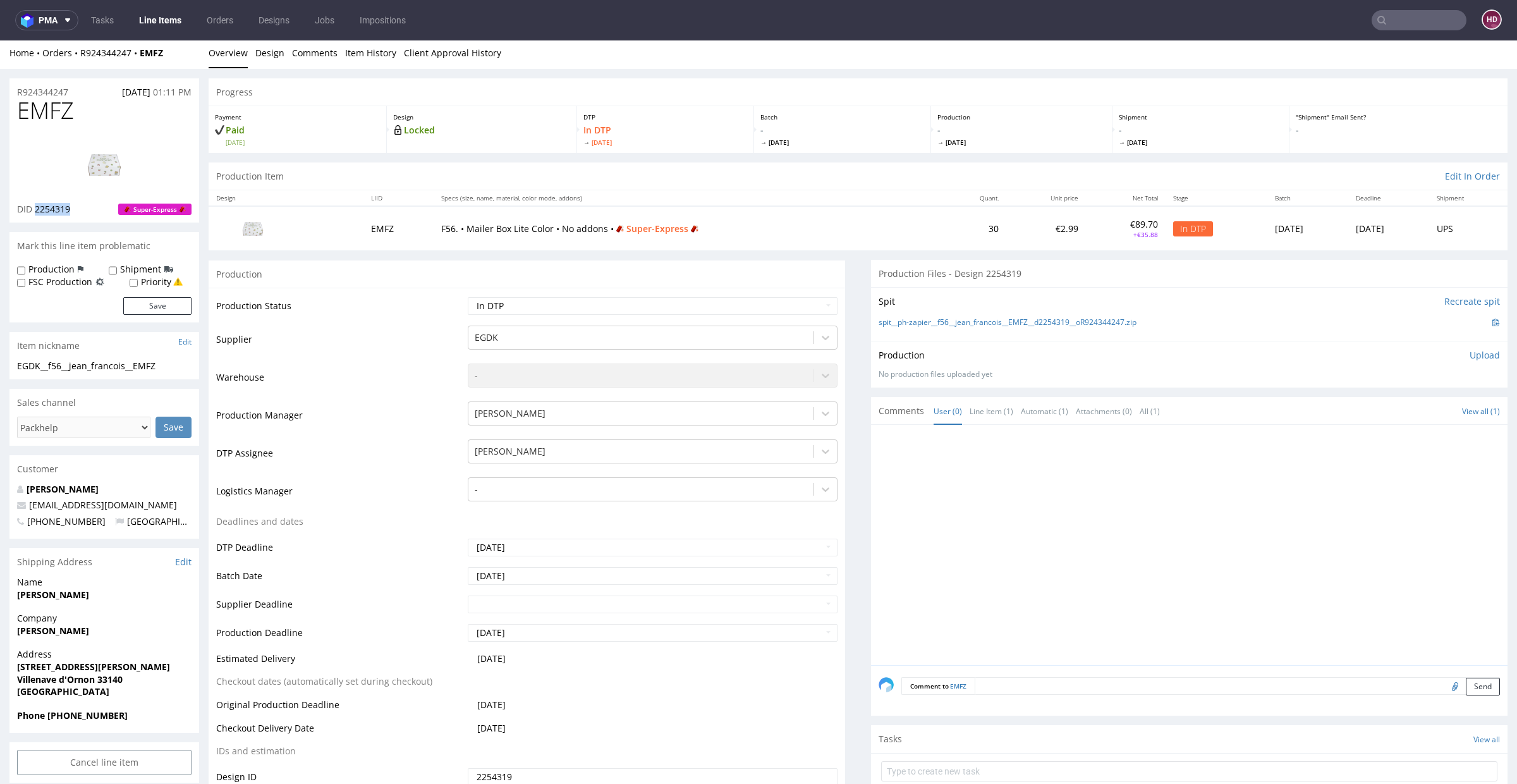
click at [36, 206] on div "DID 2254319 Super-Express" at bounding box center [104, 209] width 175 height 12
copy span "2254319"
click at [1469, 353] on p "Upload" at bounding box center [1484, 355] width 30 height 12
click at [1390, 410] on div "Add files" at bounding box center [1410, 413] width 63 height 19
type input "C:\fakepath\EGDK__f56__jean_francois__EMFZ__d2254319__oR924344247.pdf"
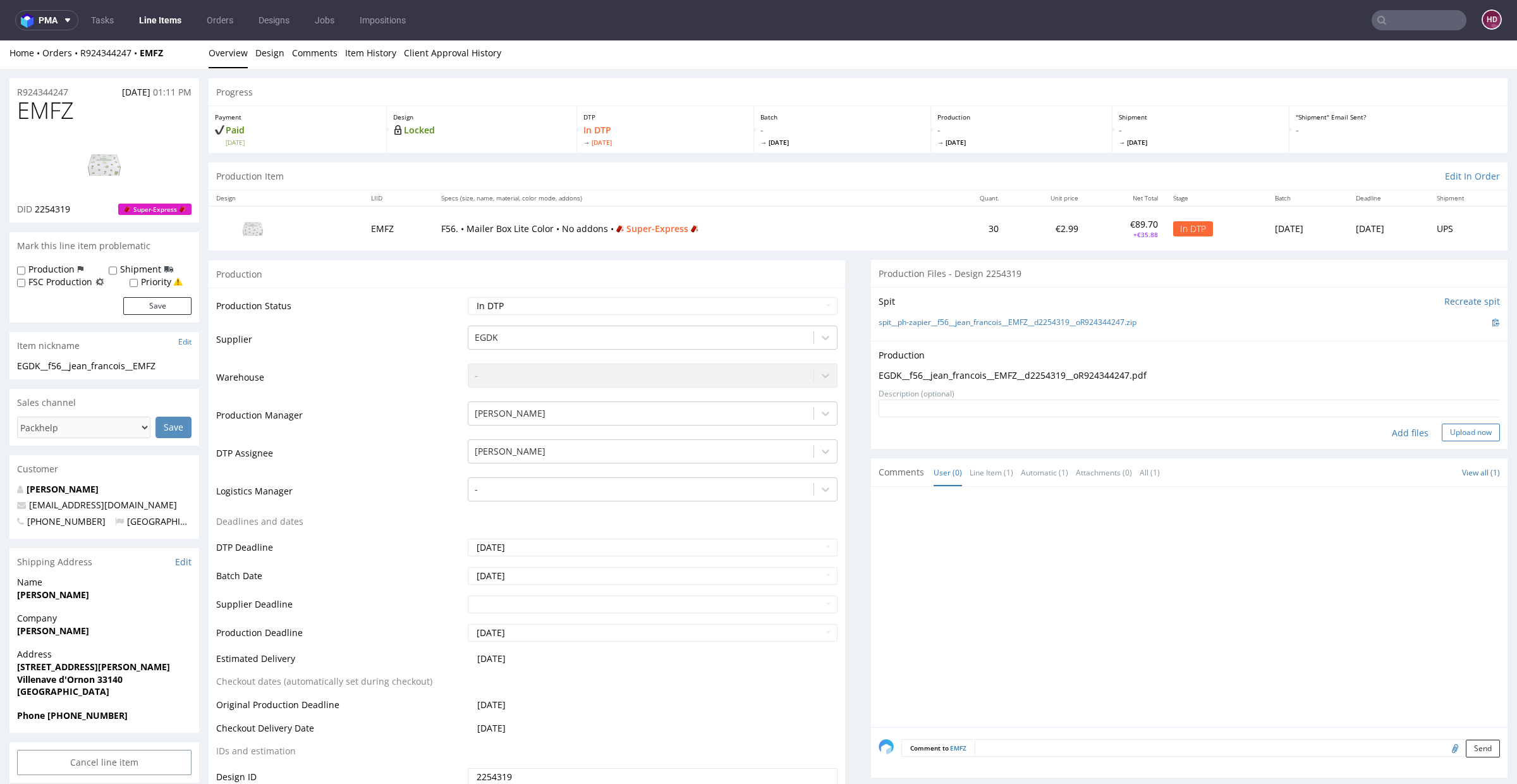
click at [1454, 424] on button "Upload now" at bounding box center [1470, 432] width 58 height 18
click at [520, 302] on select "Waiting for Artwork Waiting for Diecut Waiting for Mockup Waiting for DTP Waiti…" at bounding box center [653, 305] width 370 height 18
select select "dtp_production_ready"
click at [468, 297] on select "Waiting for Artwork Waiting for Diecut Waiting for Mockup Waiting for DTP Waiti…" at bounding box center [653, 305] width 370 height 18
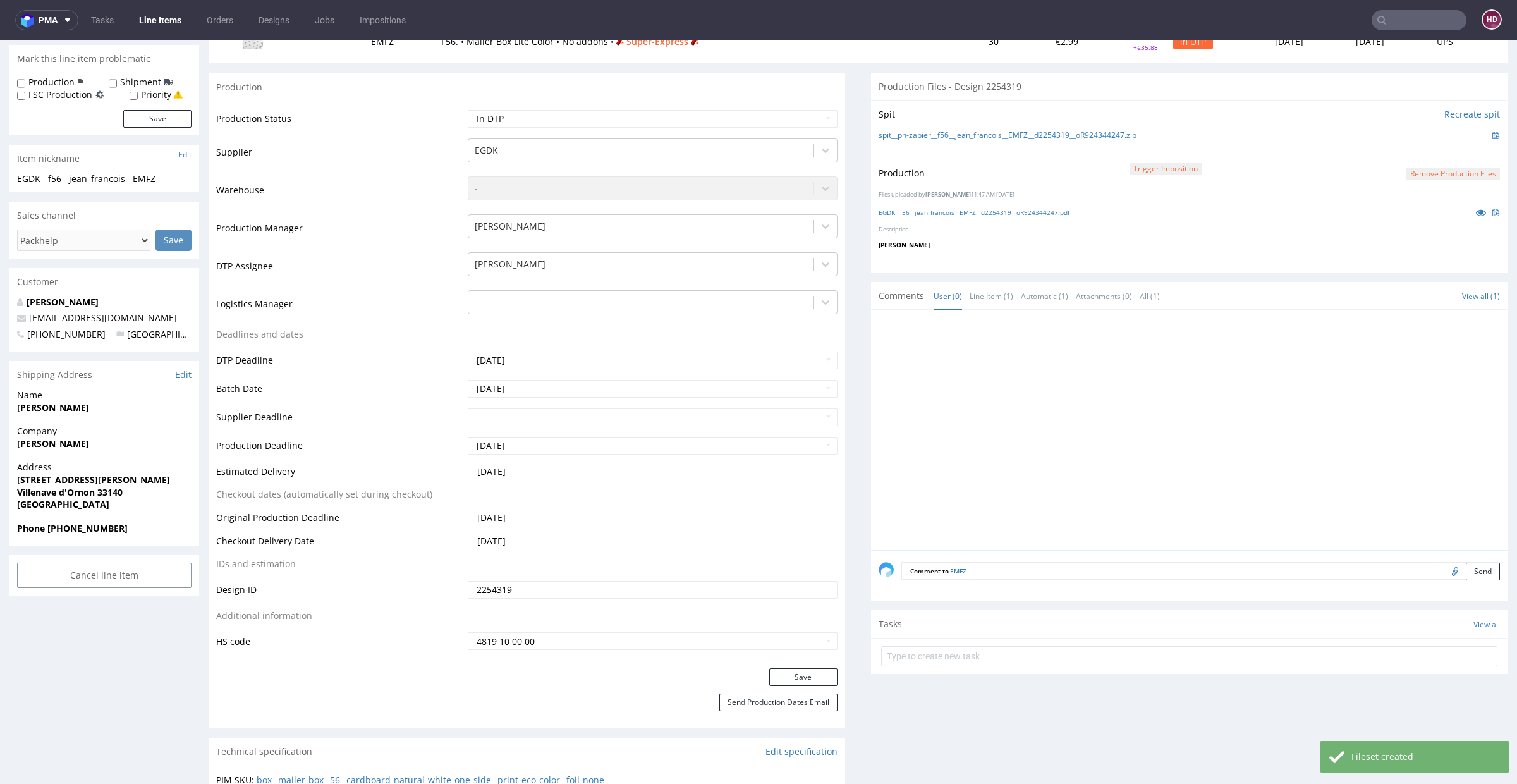
scroll to position [191, 0]
click at [801, 680] on button "Save" at bounding box center [803, 676] width 68 height 18
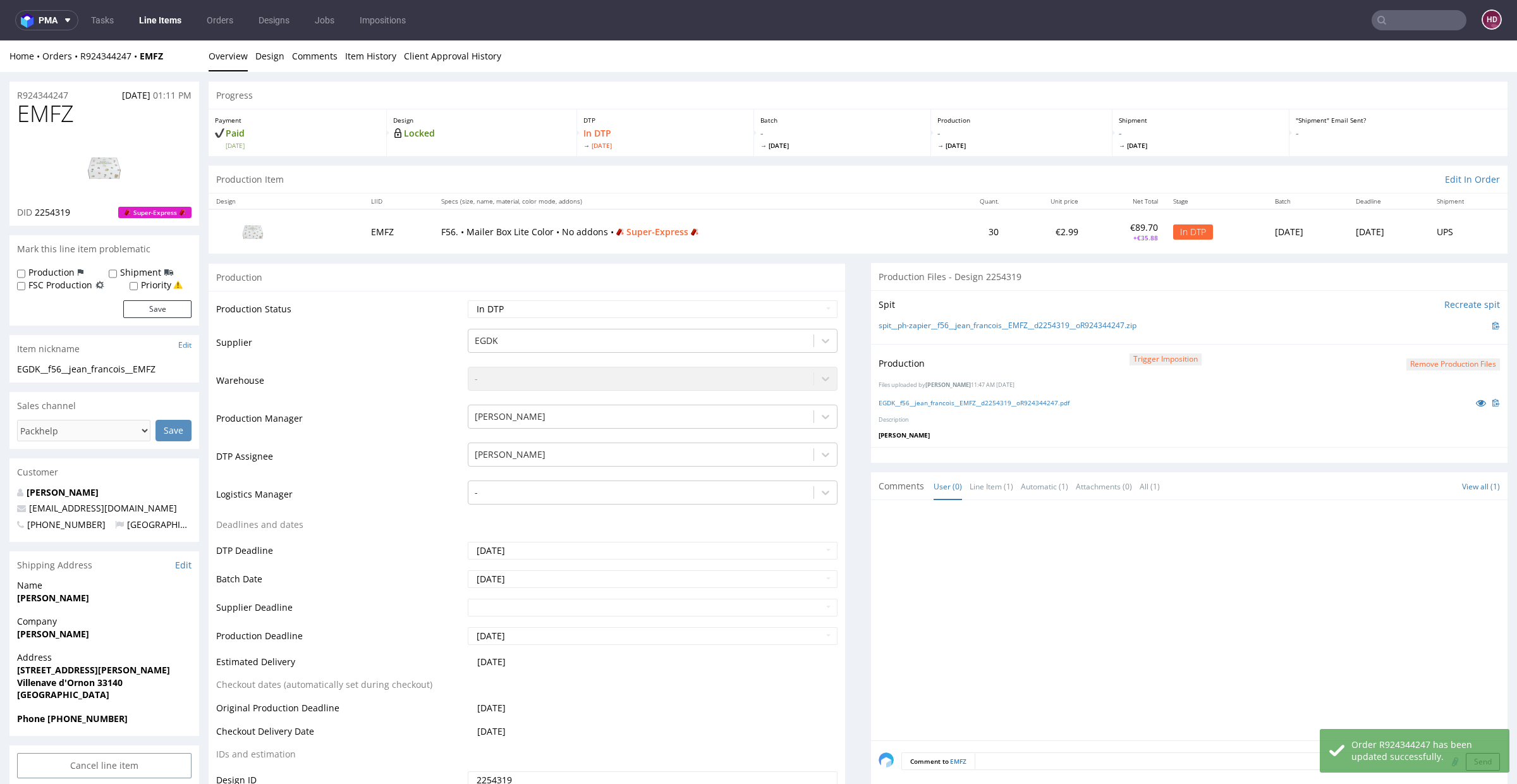
click at [162, 22] on link "Line Items" at bounding box center [160, 20] width 57 height 20
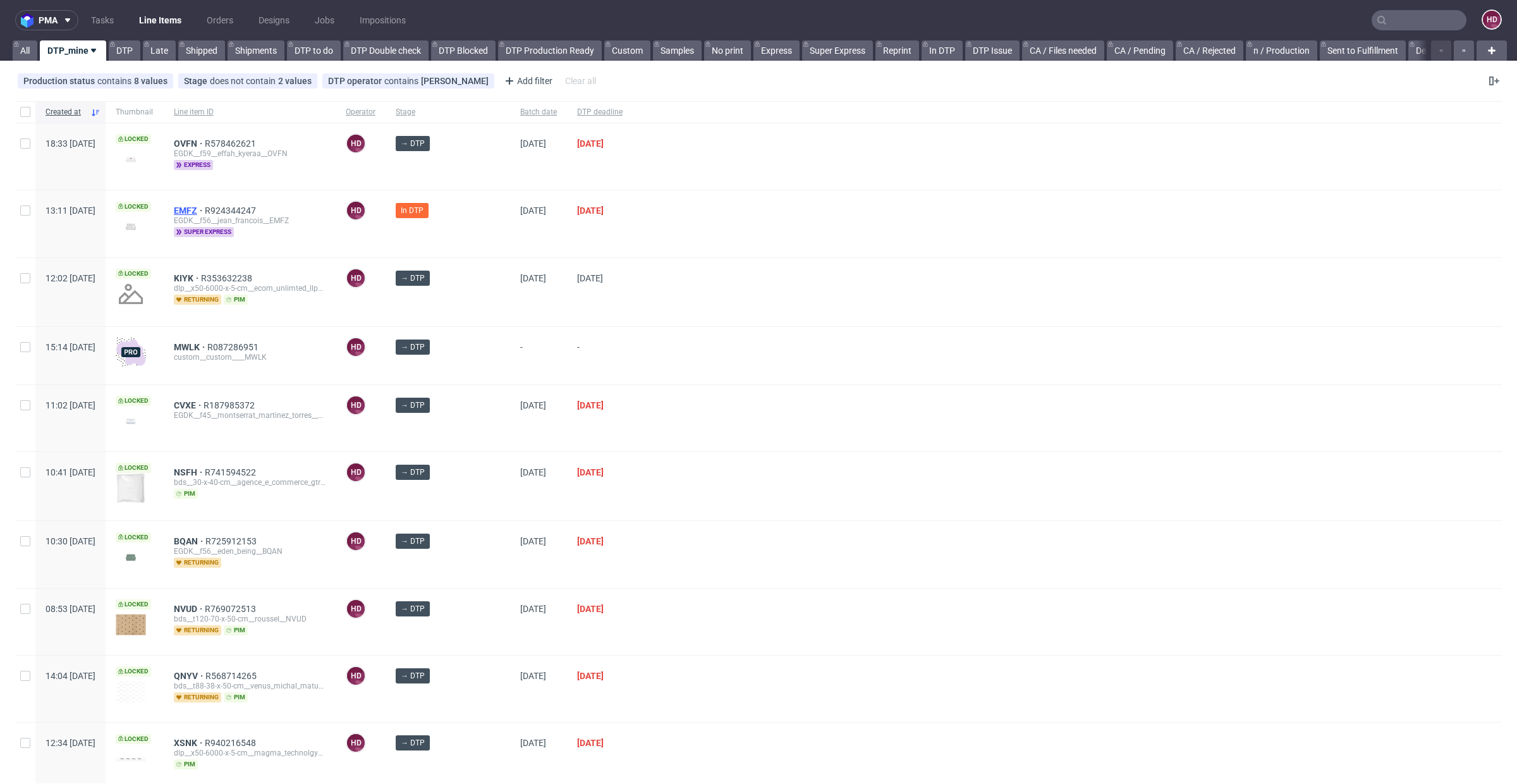
click at [205, 210] on span "EMFZ" at bounding box center [189, 210] width 31 height 10
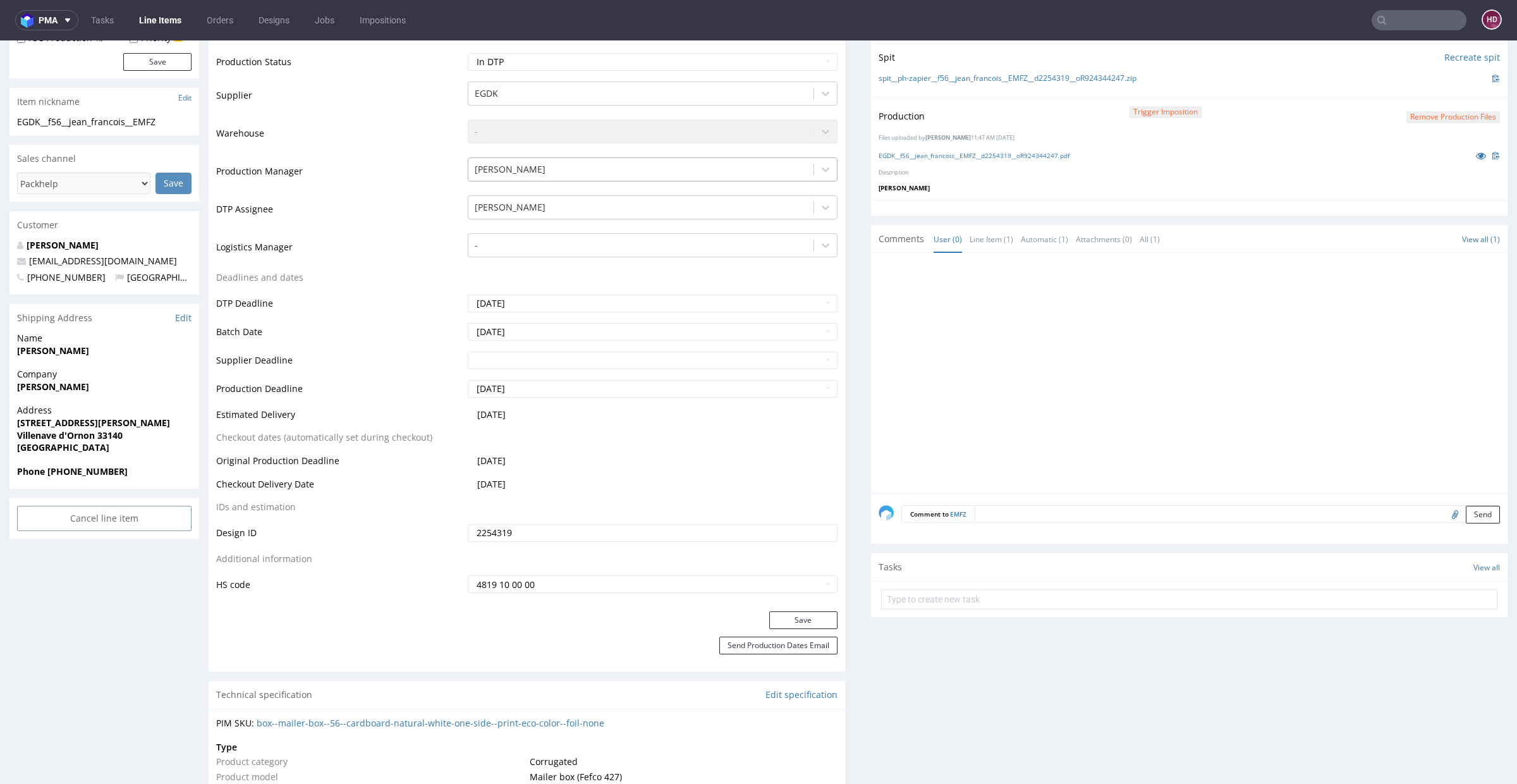
scroll to position [246, 0]
click at [474, 61] on select "Waiting for Artwork Waiting for Diecut Waiting for Mockup Waiting for DTP Waiti…" at bounding box center [653, 63] width 370 height 18
select select "dtp_production_ready"
click at [468, 54] on select "Waiting for Artwork Waiting for Diecut Waiting for Mockup Waiting for DTP Waiti…" at bounding box center [653, 63] width 370 height 18
click at [815, 621] on button "Save" at bounding box center [803, 621] width 68 height 18
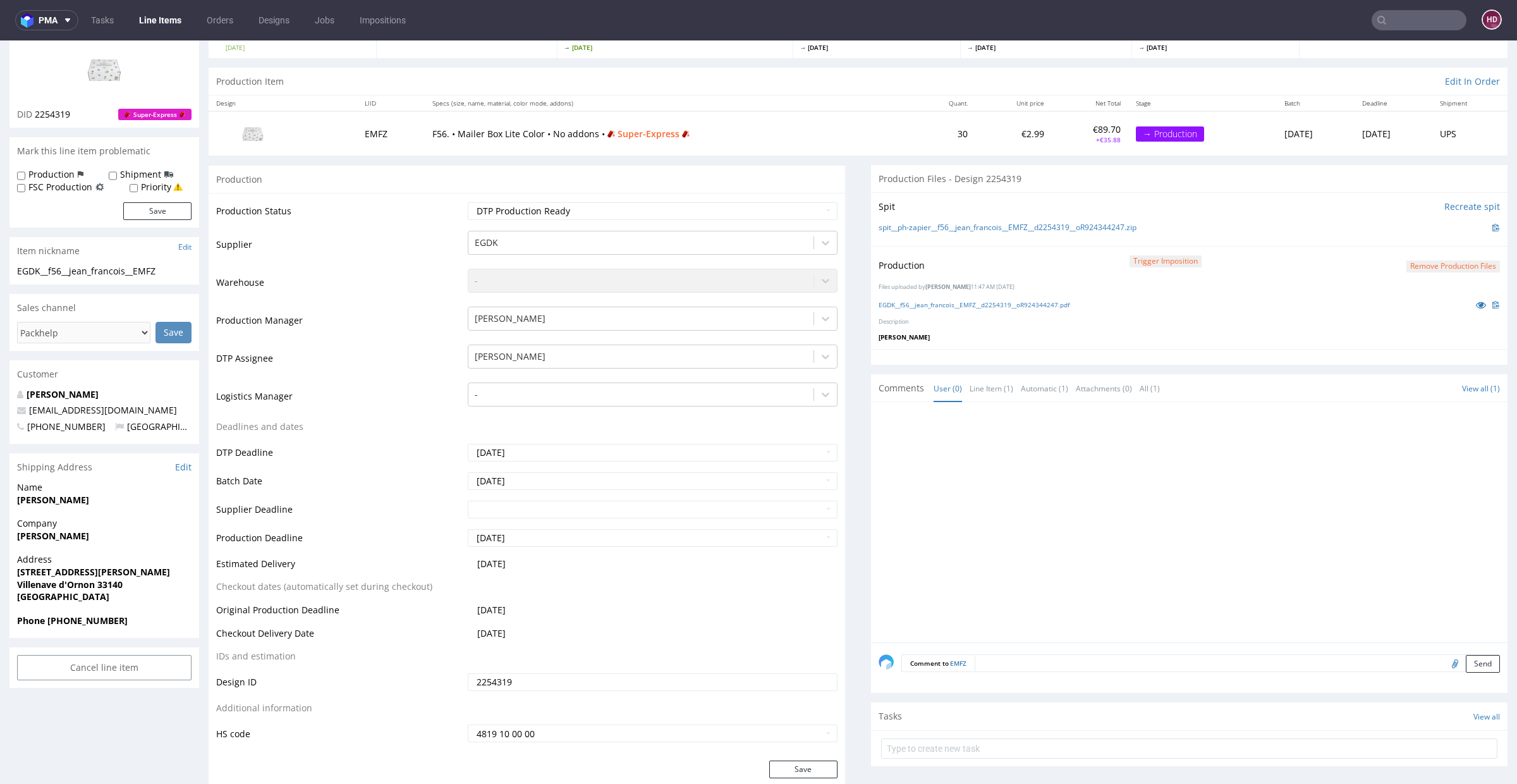
scroll to position [100, 0]
click at [932, 298] on link "EGDK__f56__jean_francois__EMFZ__d2254319__oR924344247.pdf" at bounding box center [973, 302] width 191 height 9
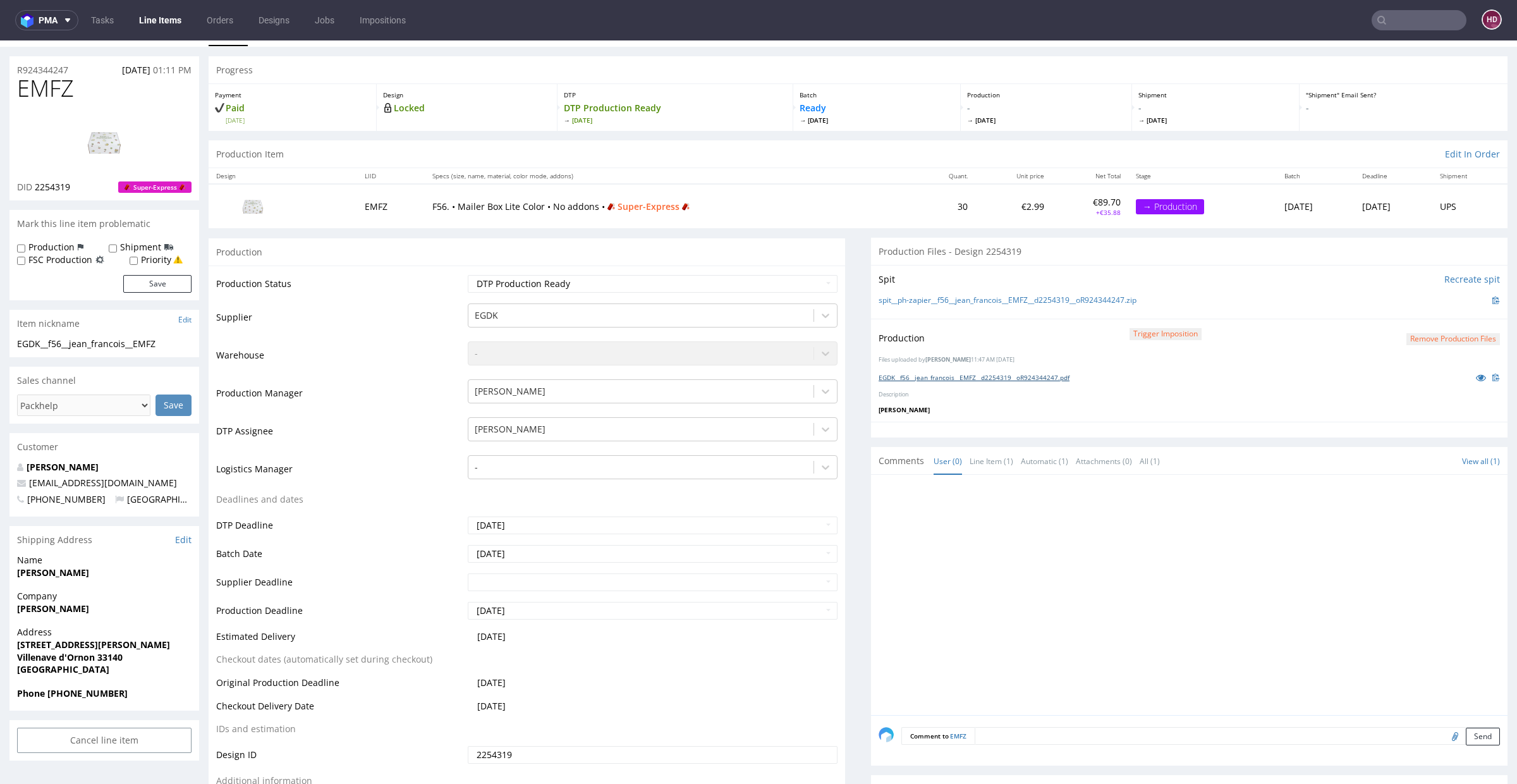
scroll to position [0, 0]
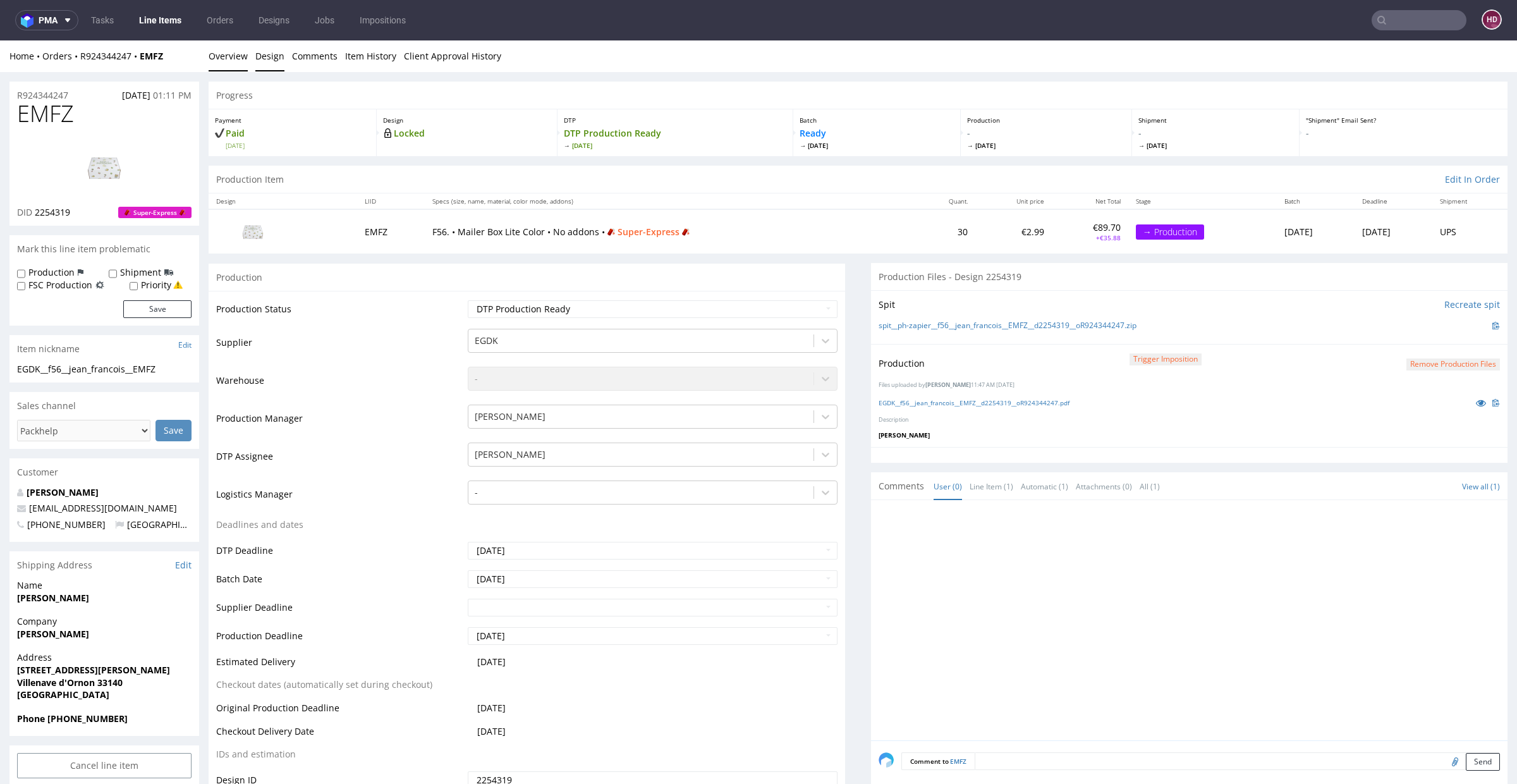
click at [268, 53] on link "Design" at bounding box center [270, 56] width 29 height 31
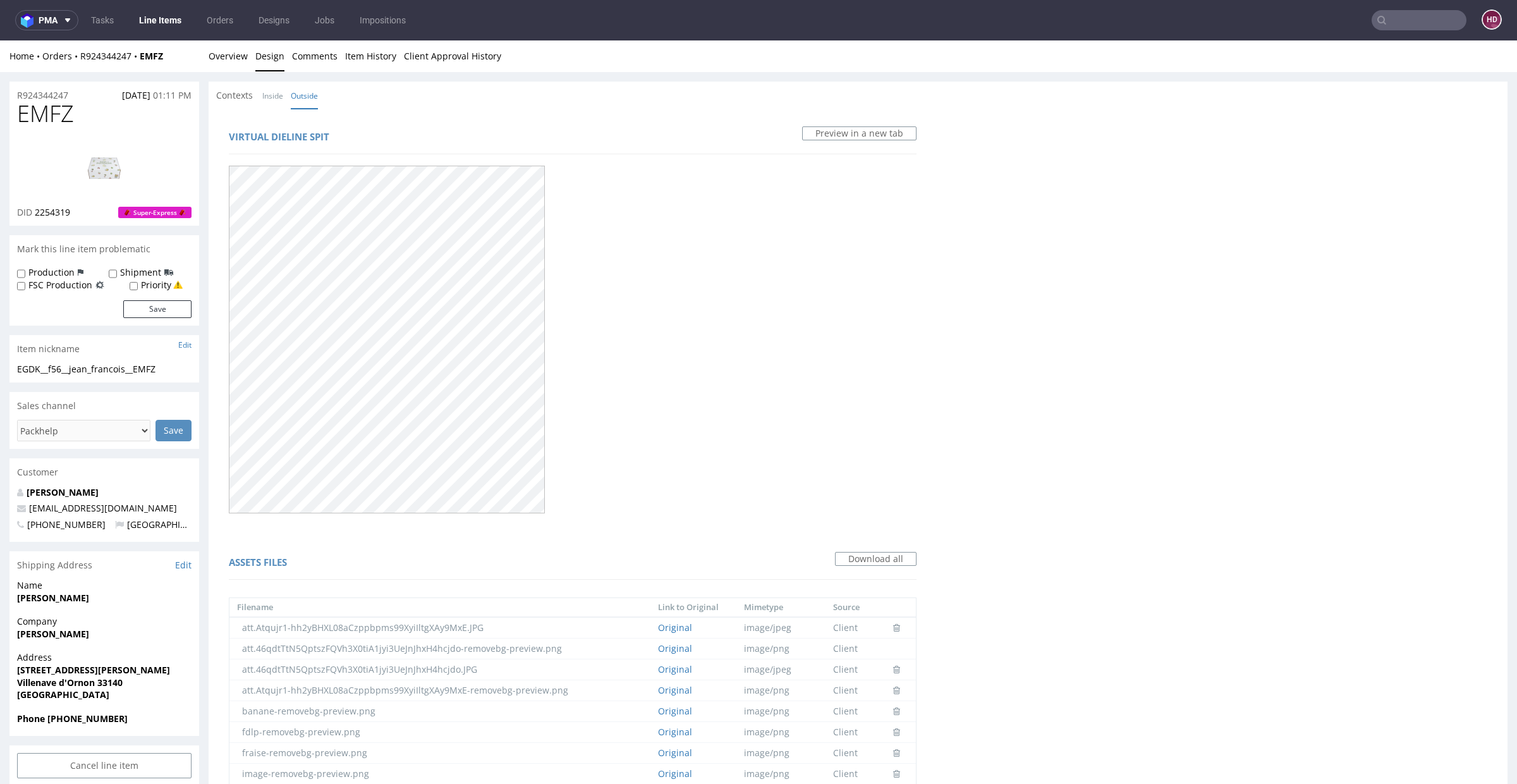
click at [148, 15] on link "Line Items" at bounding box center [160, 20] width 57 height 20
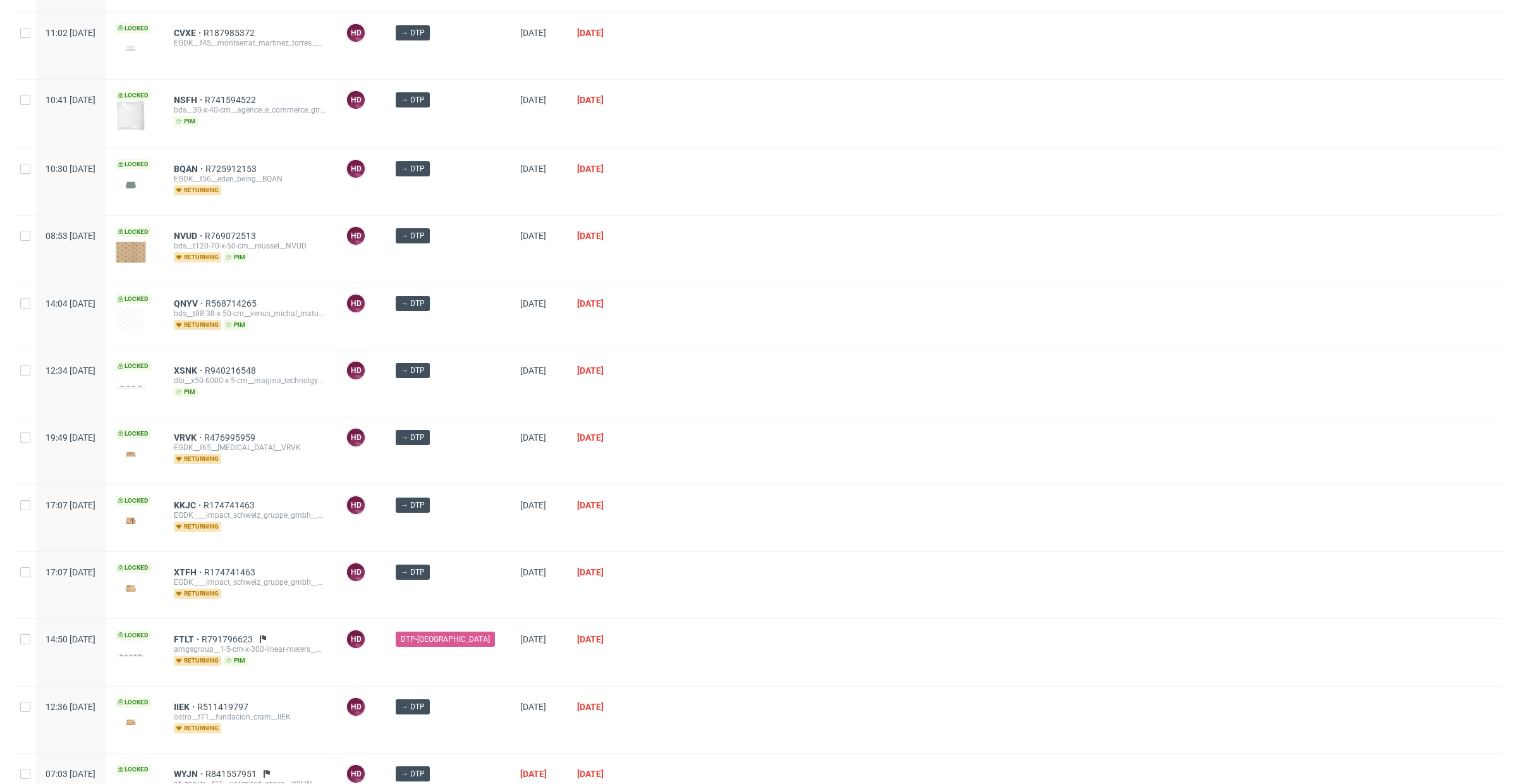
scroll to position [566, 0]
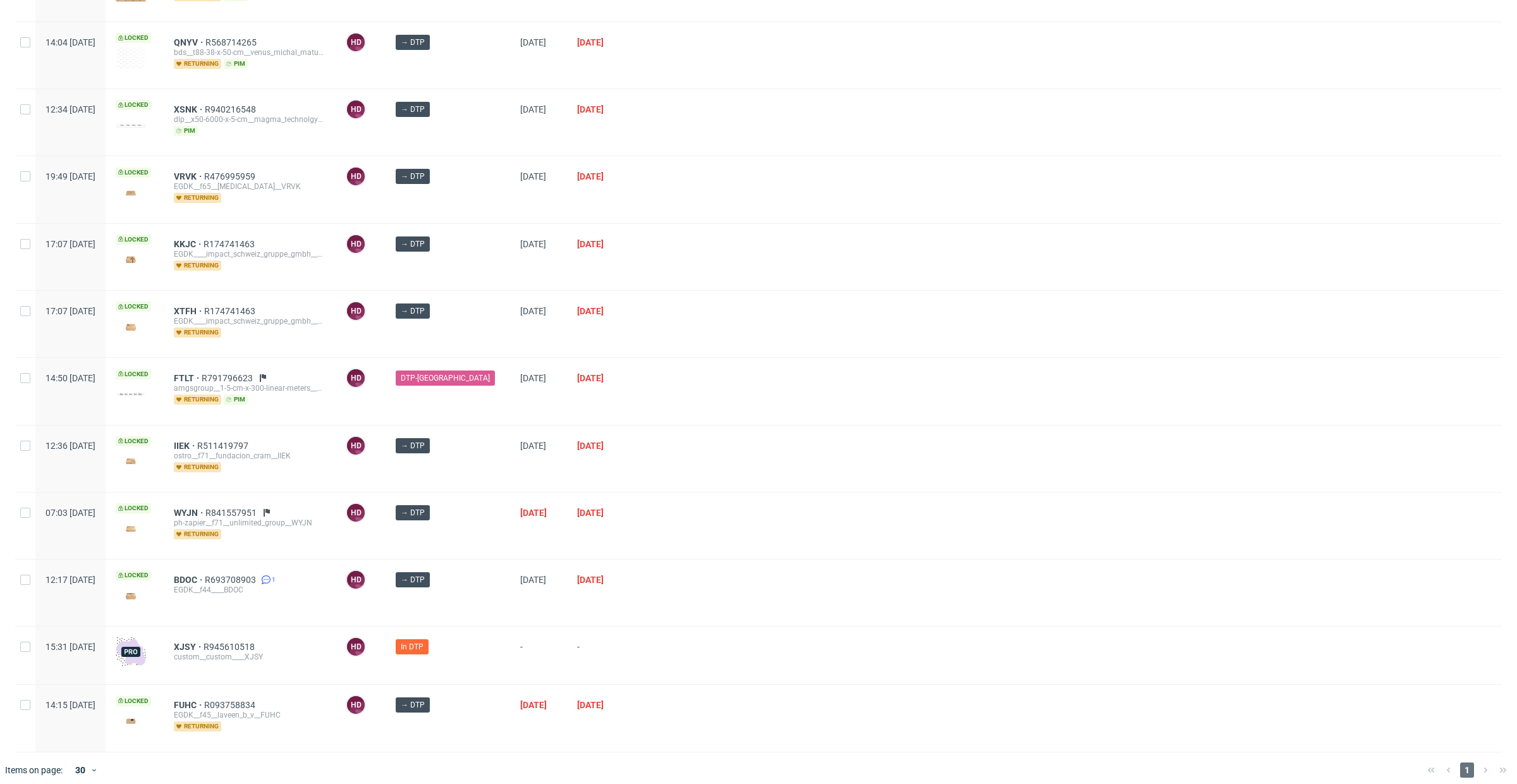
click at [217, 630] on div "XJSY R945610518 custom__custom____XJSY" at bounding box center [250, 655] width 172 height 57
click at [203, 642] on span "XJSY" at bounding box center [189, 646] width 29 height 10
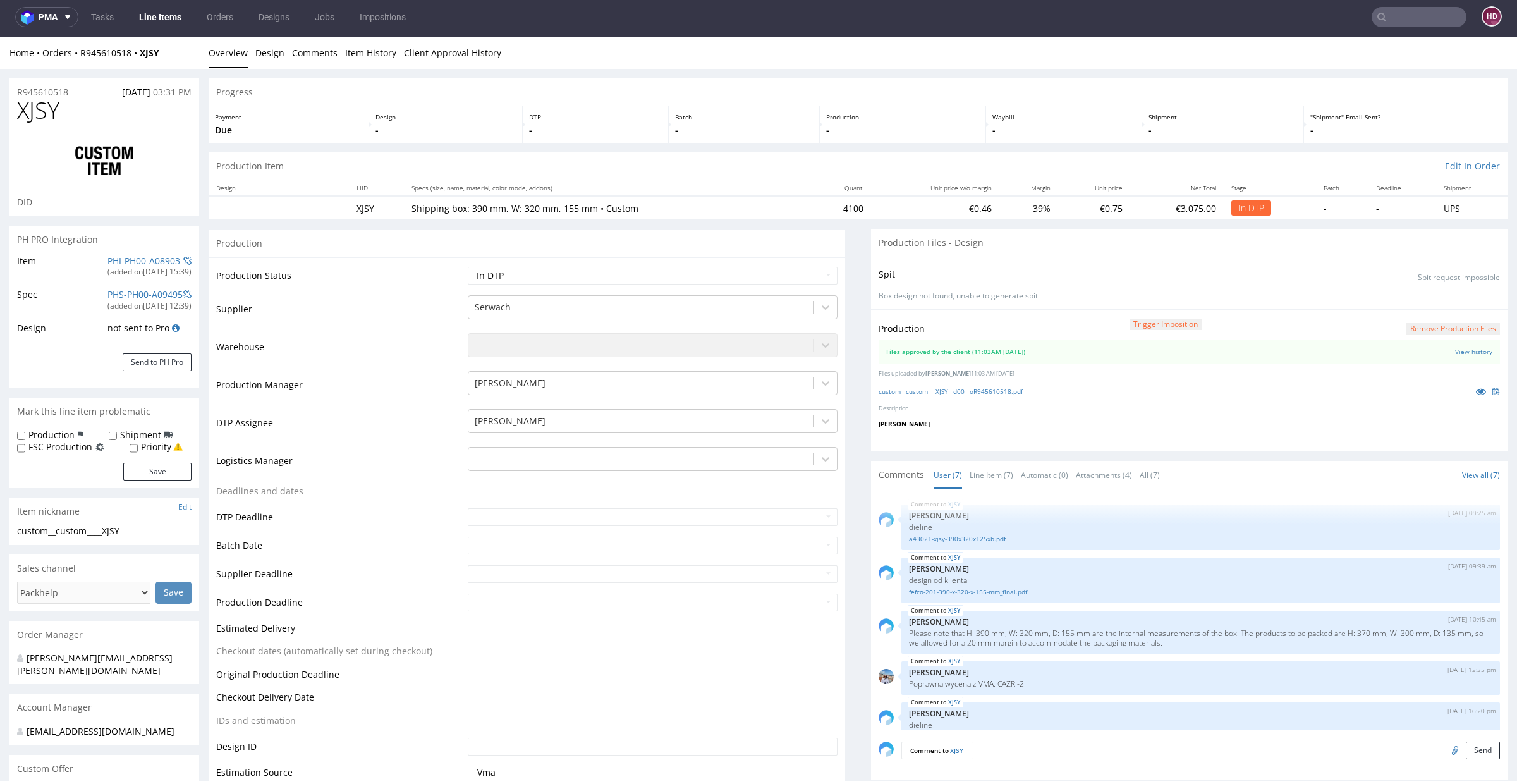
scroll to position [120, 0]
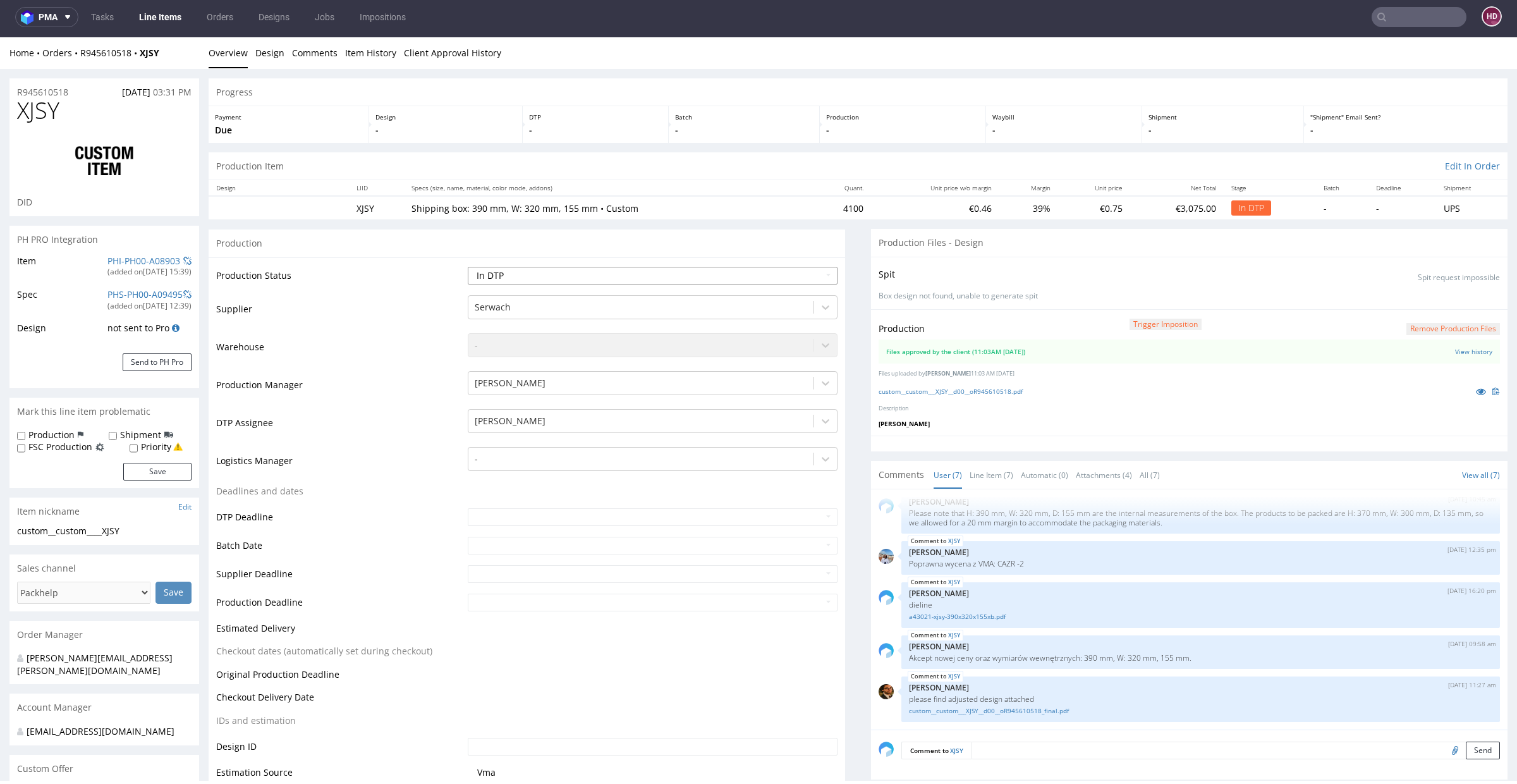
click at [534, 276] on select "Waiting for Artwork Waiting for Diecut Waiting for Mockup Waiting for DTP Waiti…" at bounding box center [653, 275] width 370 height 18
select select "dtp_production_ready"
click at [468, 267] on select "Waiting for Artwork Waiting for Diecut Waiting for Mockup Waiting for DTP Waiti…" at bounding box center [653, 275] width 370 height 18
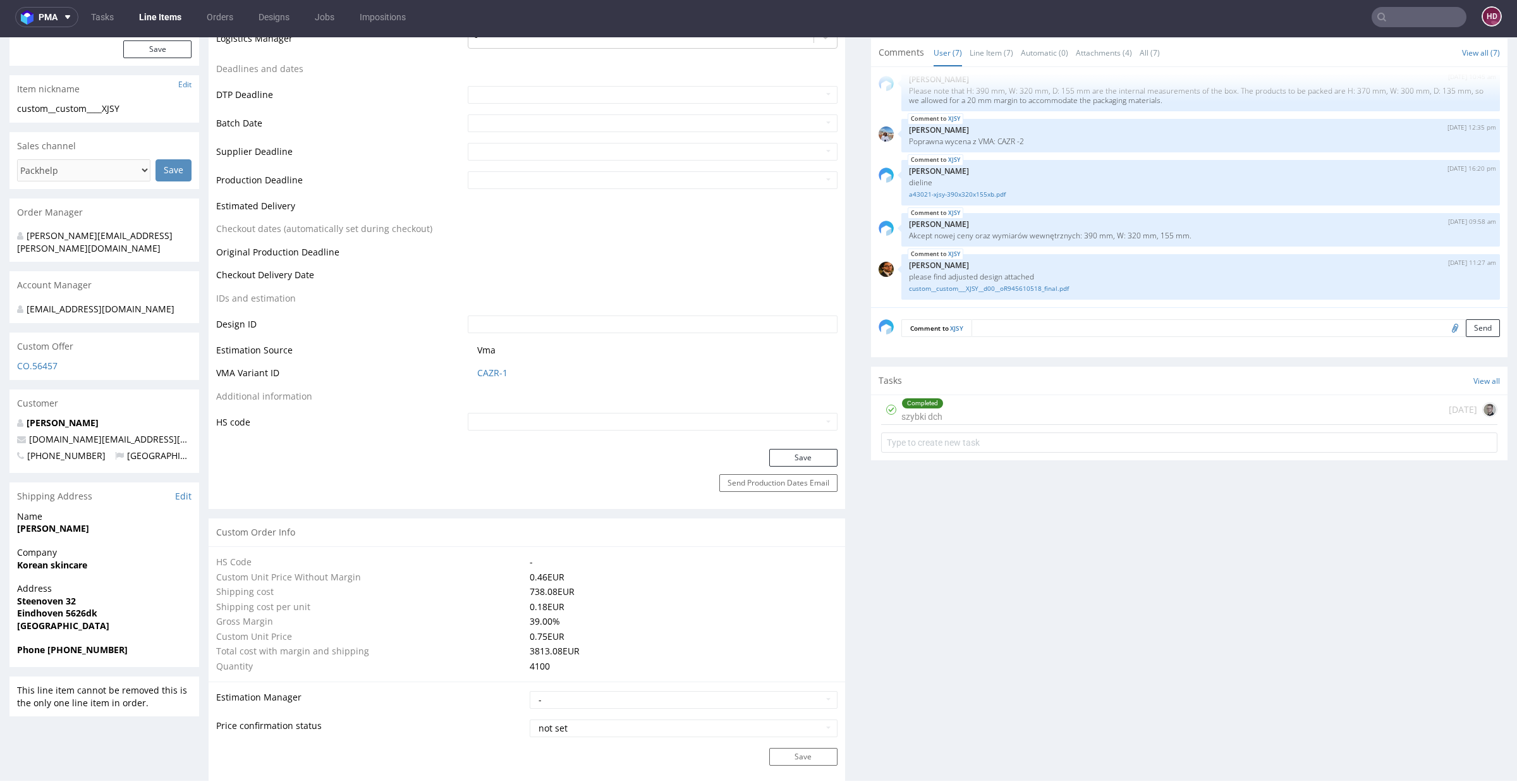
scroll to position [591, 0]
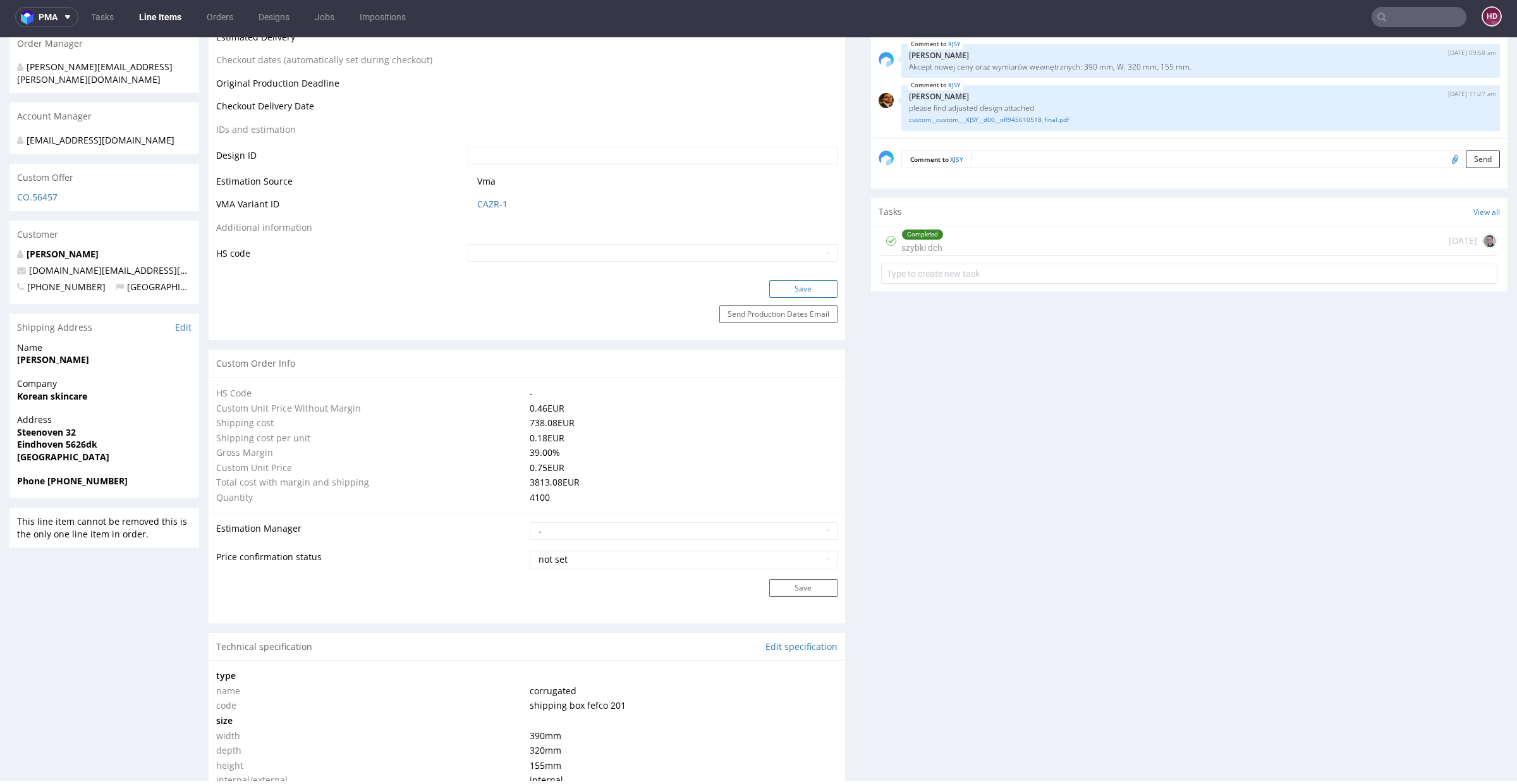
click at [784, 292] on button "Save" at bounding box center [803, 288] width 68 height 18
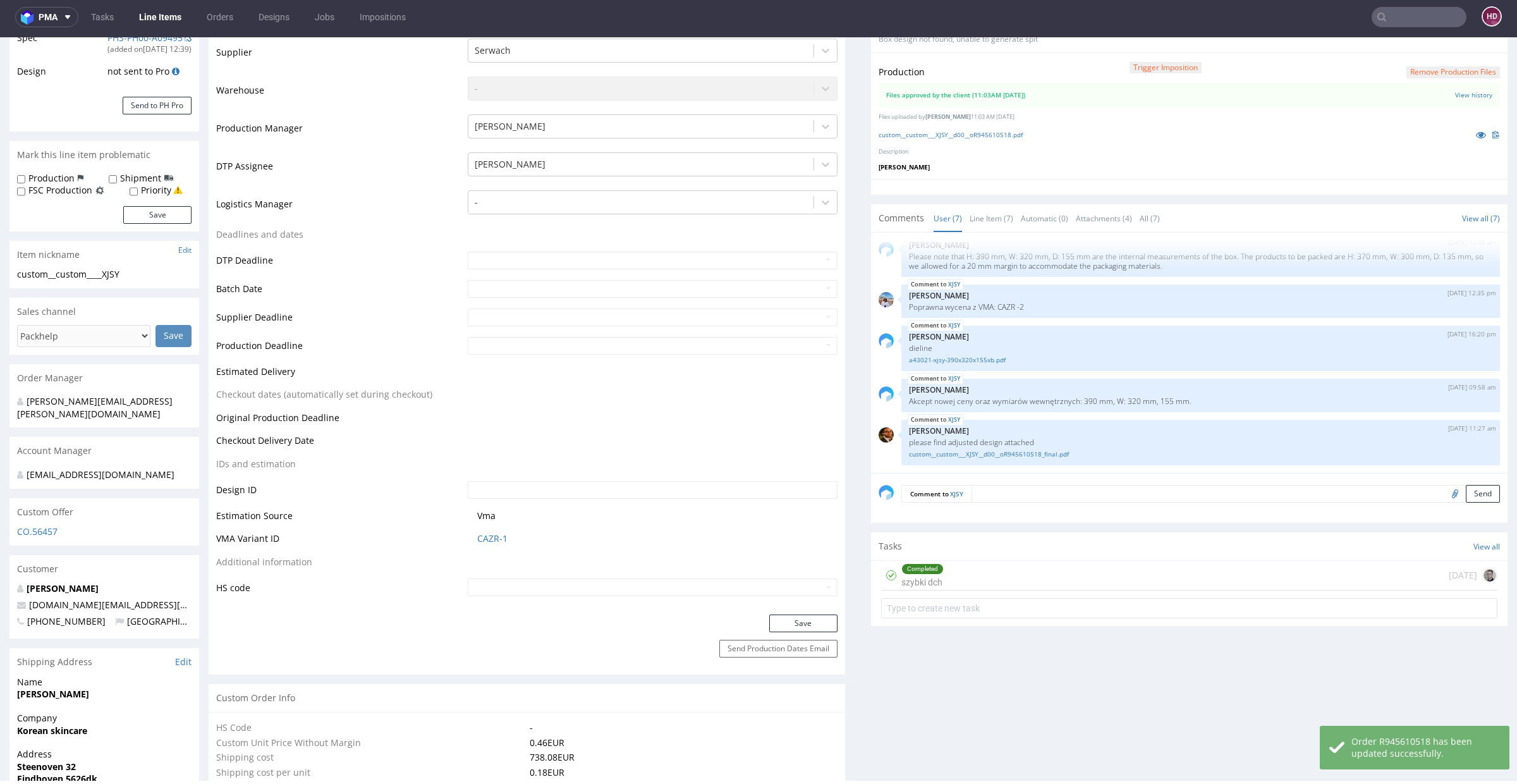
scroll to position [499, 0]
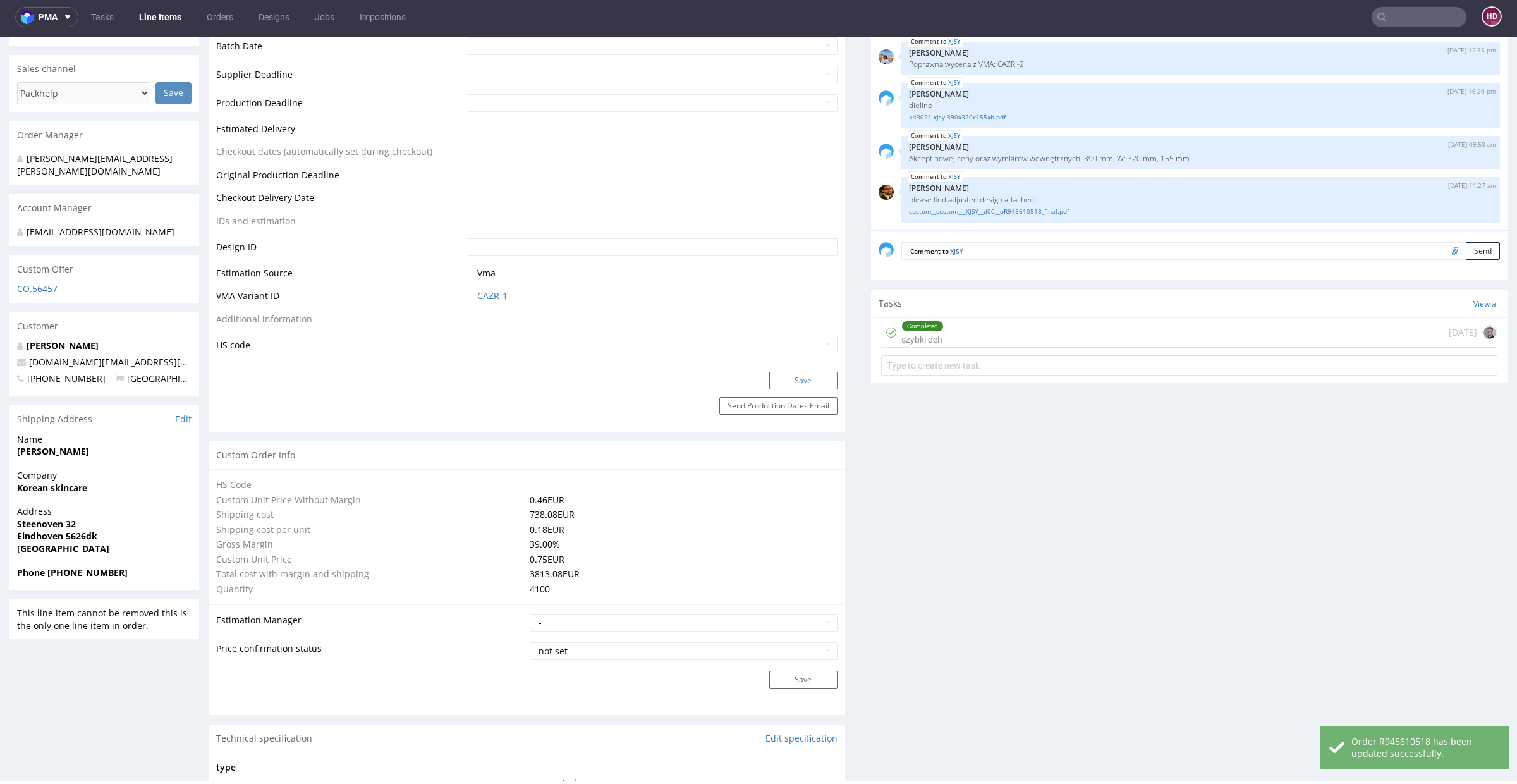
click at [797, 382] on button "Save" at bounding box center [803, 380] width 68 height 18
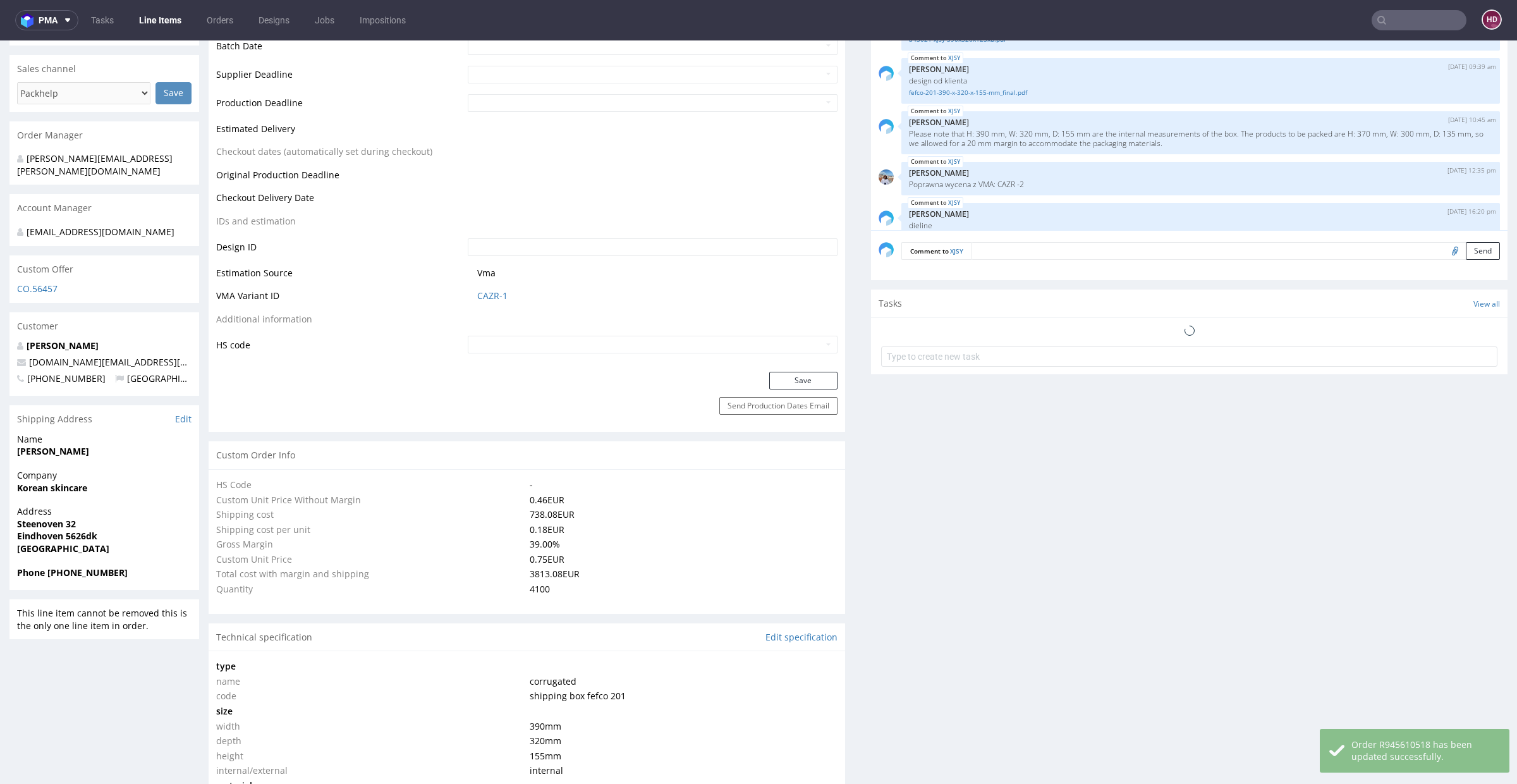
scroll to position [120, 0]
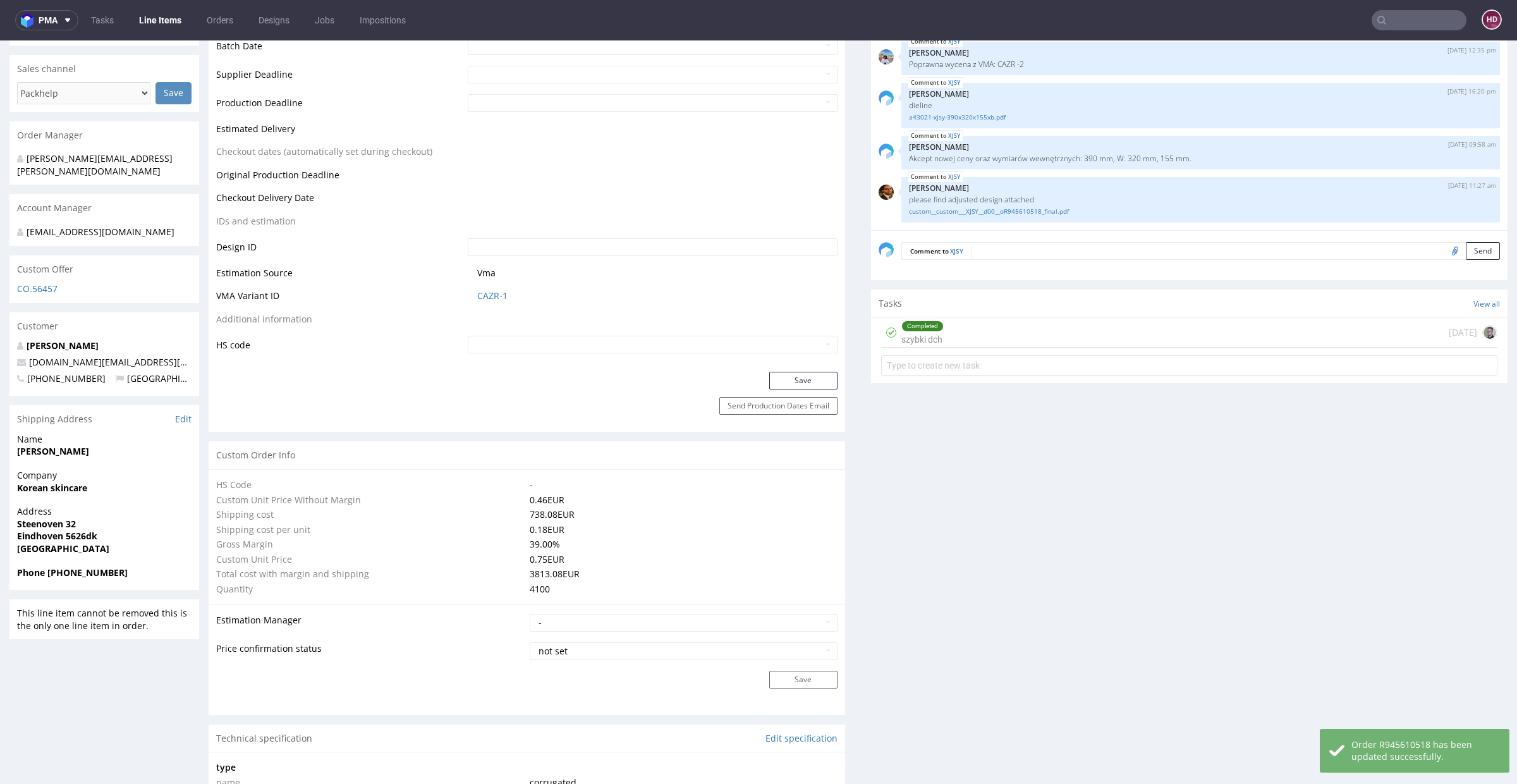
click at [909, 323] on div "Completed" at bounding box center [922, 326] width 41 height 10
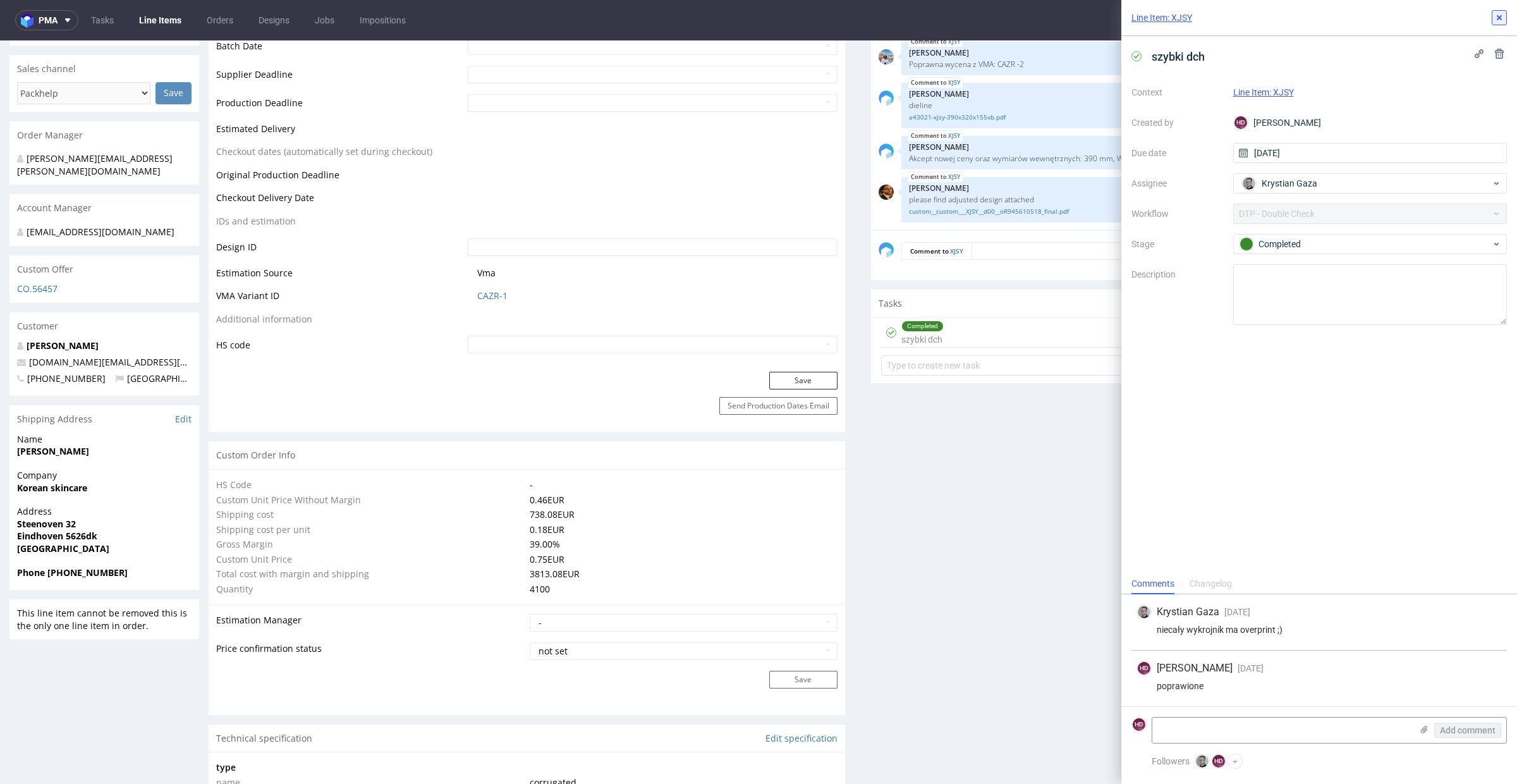
click at [1500, 16] on use at bounding box center [1499, 18] width 5 height 5
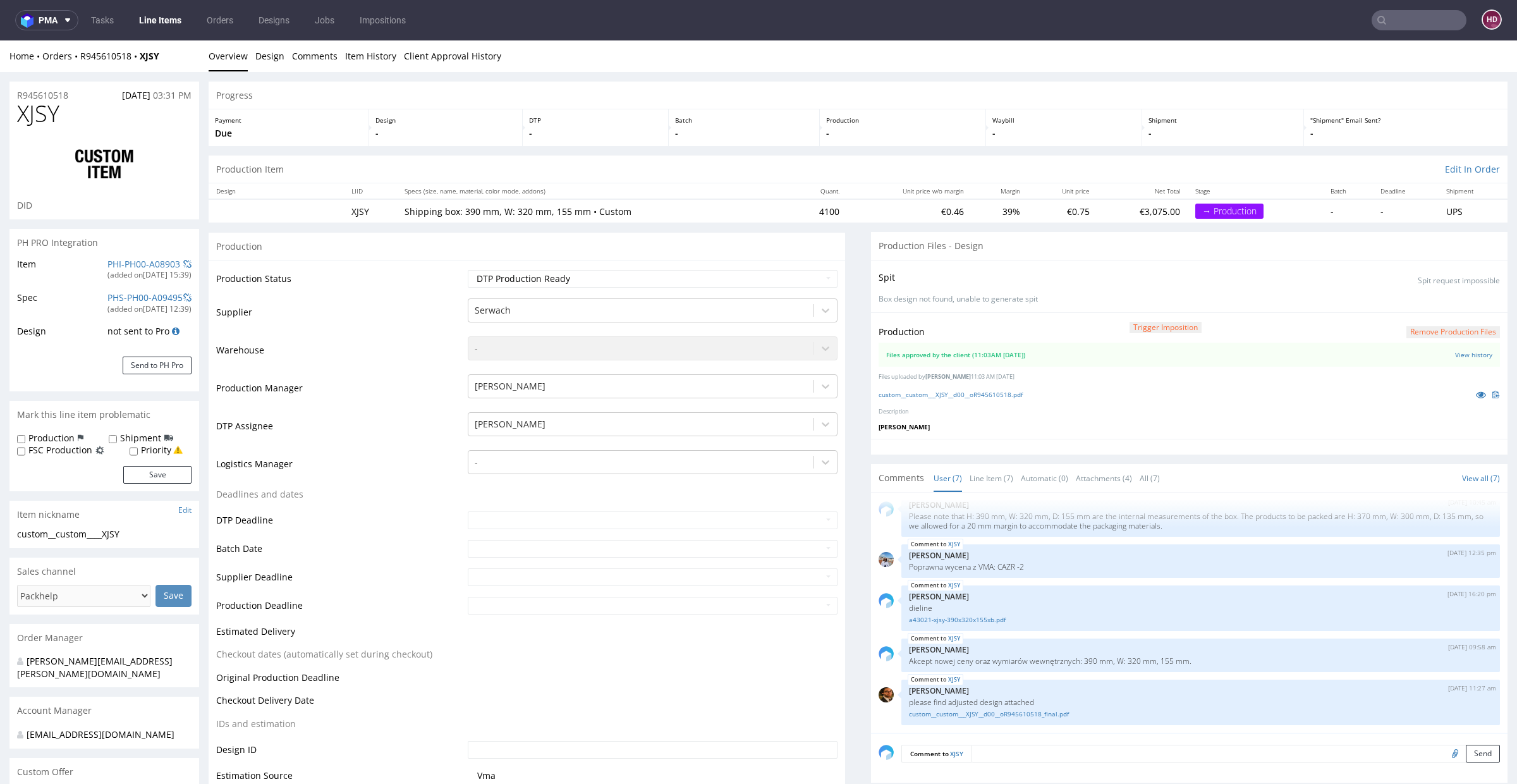
click at [161, 29] on link "Line Items" at bounding box center [160, 20] width 57 height 20
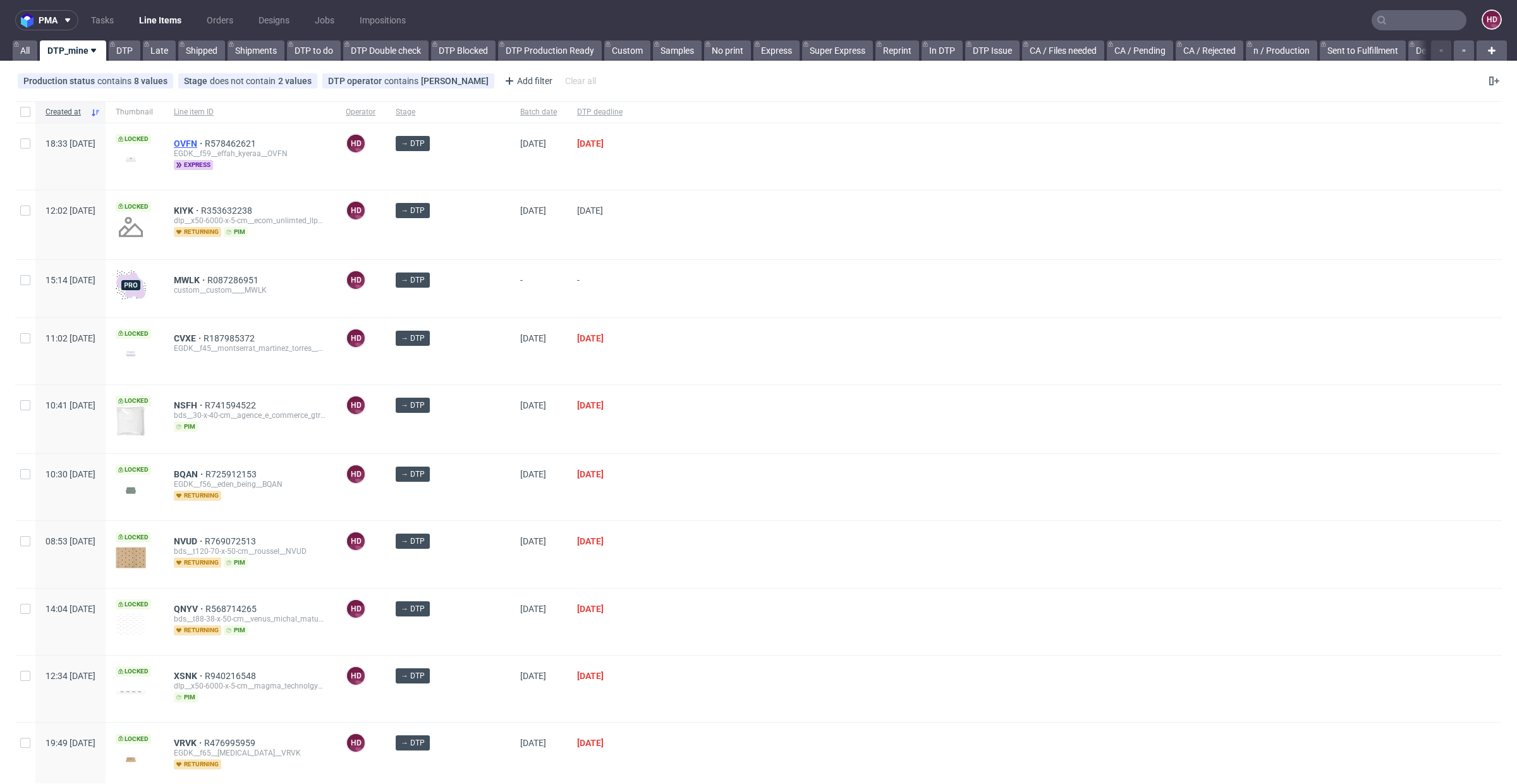
click at [205, 143] on span "OVFN" at bounding box center [189, 143] width 31 height 10
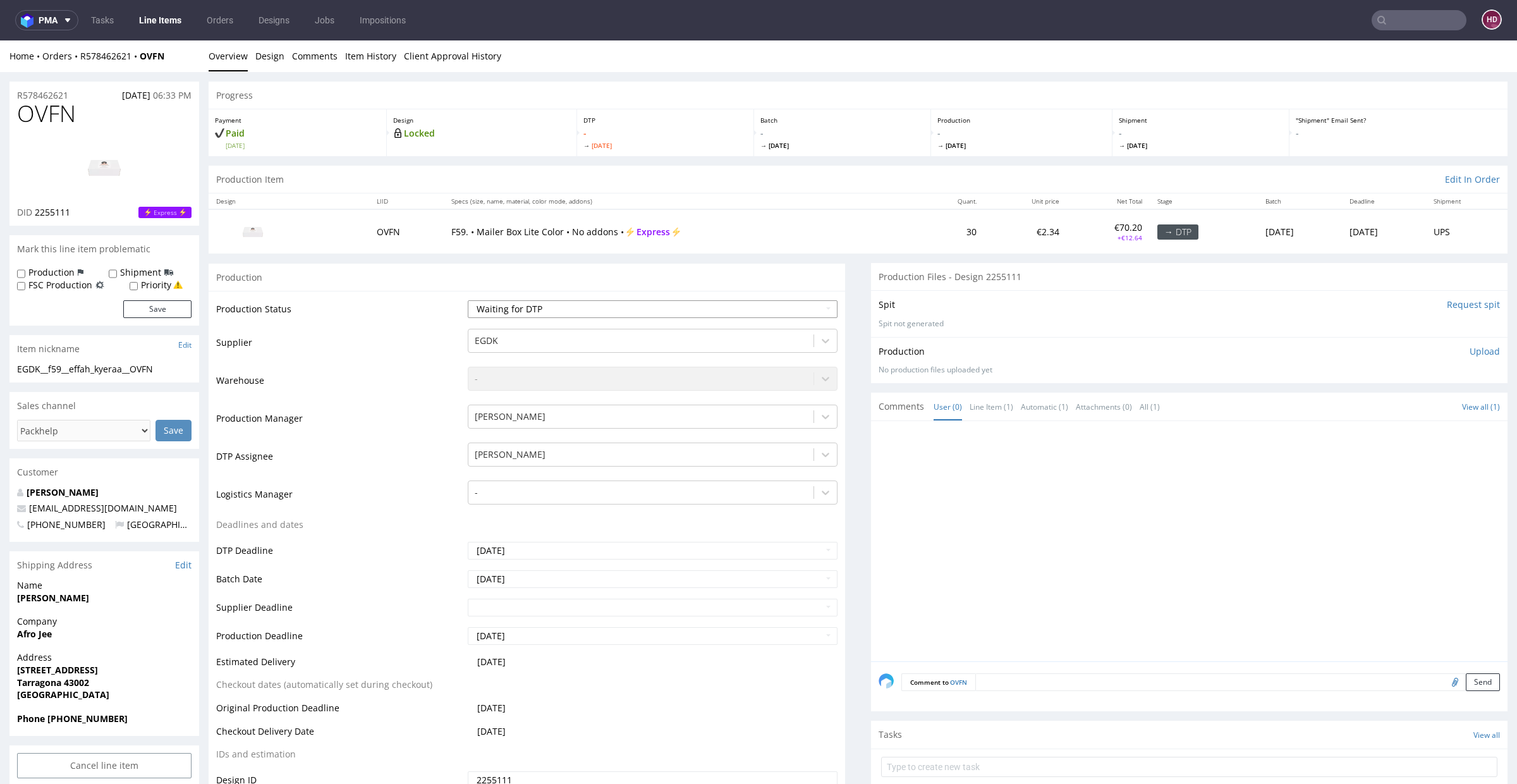
click at [618, 305] on select "Waiting for Artwork Waiting for Diecut Waiting for Mockup Waiting for DTP Waiti…" at bounding box center [653, 308] width 370 height 18
select select "dtp_in_process"
click at [468, 300] on select "Waiting for Artwork Waiting for Diecut Waiting for Mockup Waiting for DTP Waiti…" at bounding box center [653, 308] width 370 height 18
drag, startPoint x: 80, startPoint y: 117, endPoint x: 0, endPoint y: 107, distance: 80.6
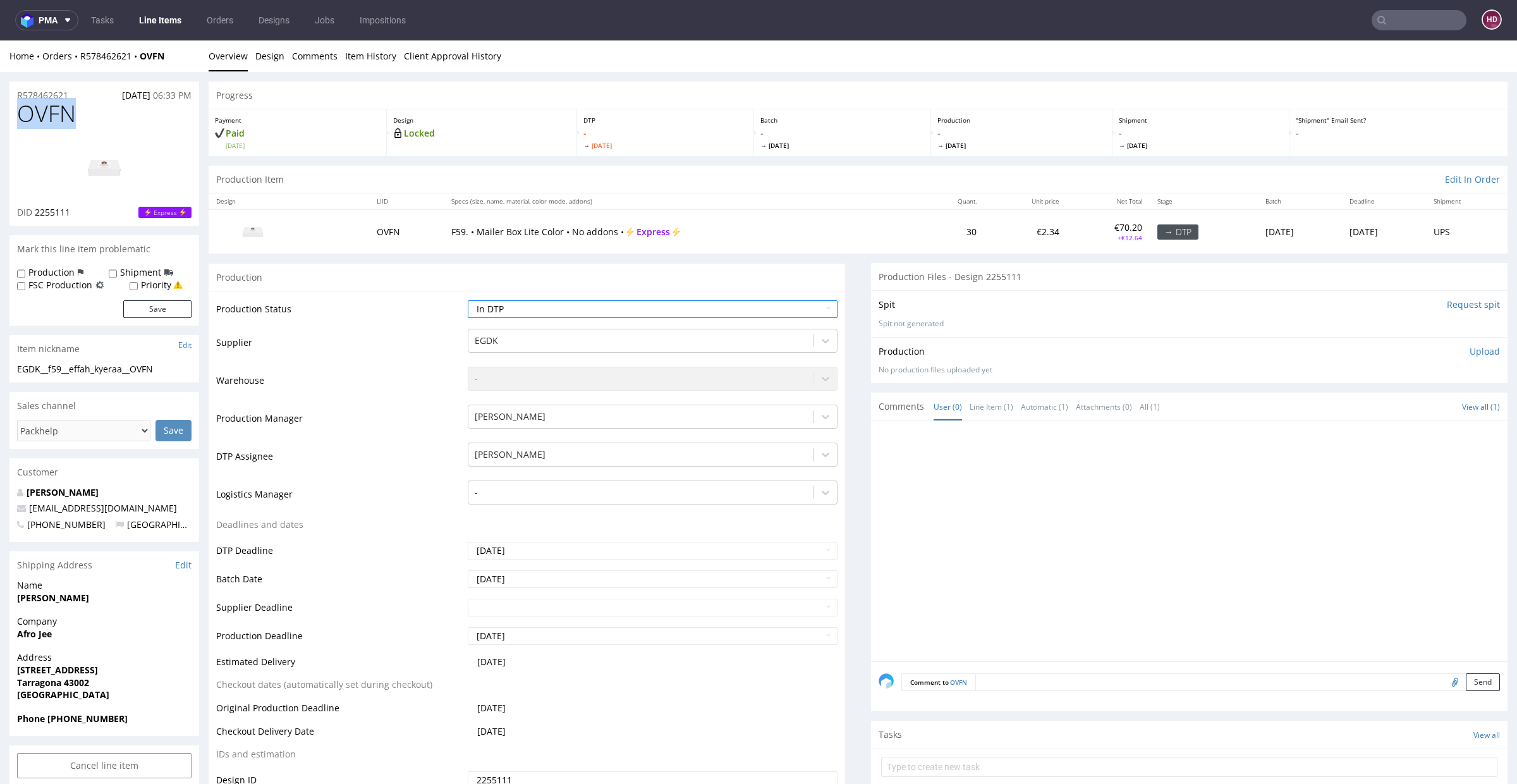
copy span "OVFN"
click at [90, 208] on div "DID 2255111 Express" at bounding box center [104, 212] width 175 height 12
drag, startPoint x: 79, startPoint y: 210, endPoint x: 32, endPoint y: 213, distance: 47.1
click at [32, 213] on div "DID 2255111 Express" at bounding box center [104, 212] width 175 height 12
copy p "2255111"
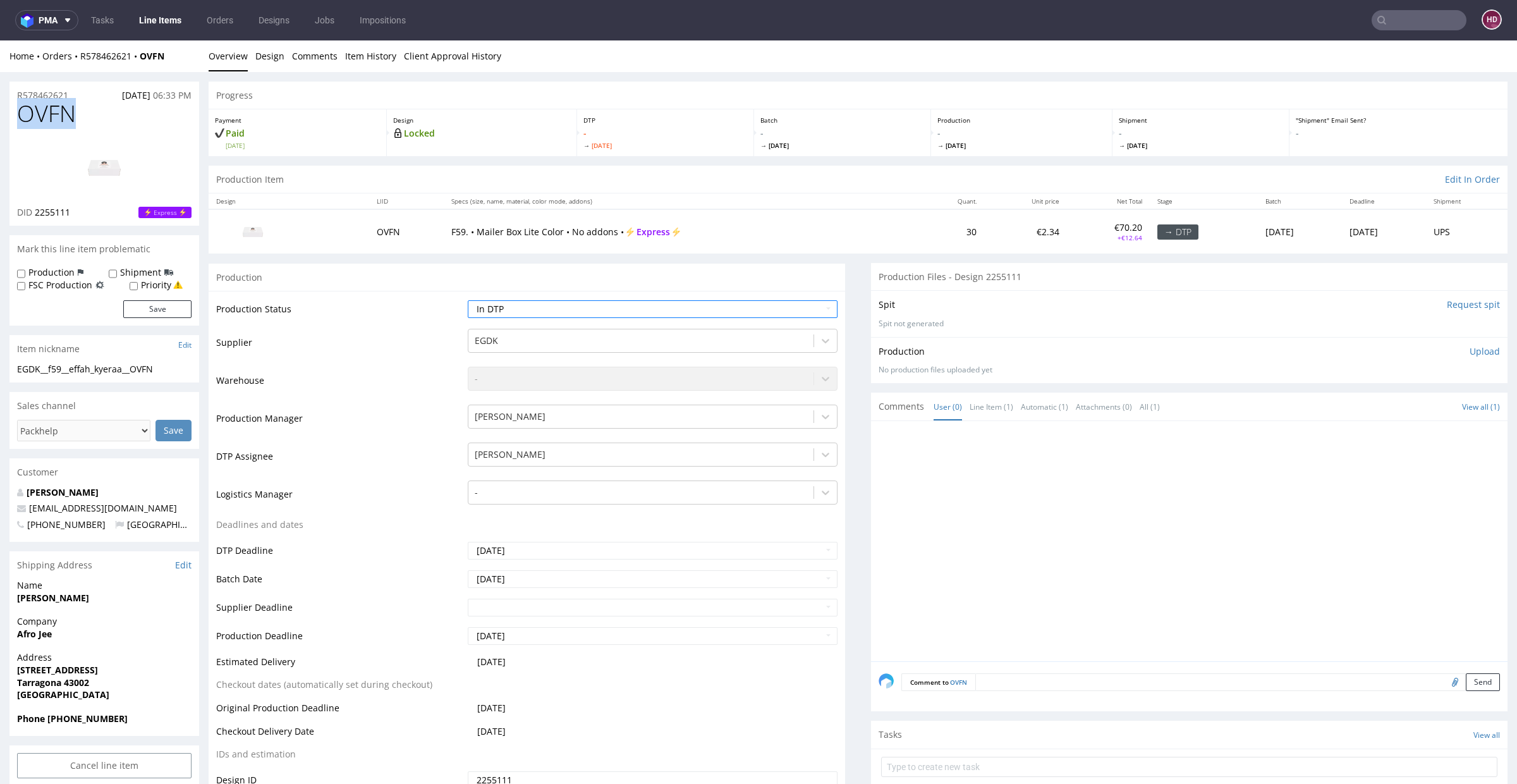
drag, startPoint x: 78, startPoint y: 112, endPoint x: 0, endPoint y: 110, distance: 78.0
copy span "OVFN"
drag, startPoint x: 136, startPoint y: 371, endPoint x: 22, endPoint y: 369, distance: 114.0
click at [24, 369] on div "EGDK__f59__effah_kyeraa__OVFN" at bounding box center [104, 369] width 175 height 12
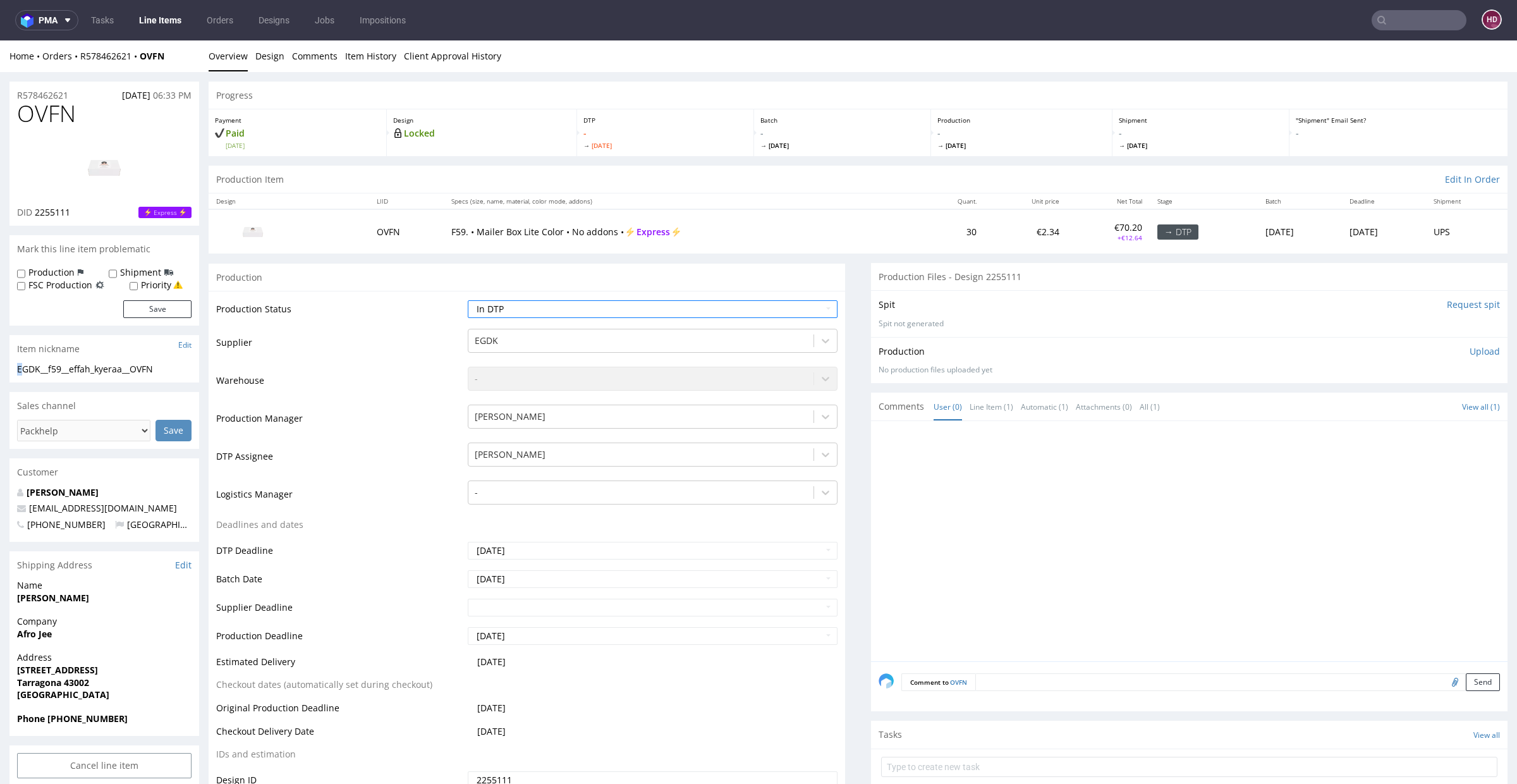
click at [19, 369] on div "EGDK__f59__effah_kyeraa__OVFN" at bounding box center [104, 369] width 175 height 12
drag, startPoint x: 18, startPoint y: 369, endPoint x: 165, endPoint y: 373, distance: 147.1
click at [165, 373] on div "EGDK__f59__effah_kyeraa__OVFN" at bounding box center [104, 369] width 175 height 12
copy div "EGDK__f59__effah_kyeraa__OVFN"
click at [76, 95] on div "R578462621 31.08.2025 06:33 PM" at bounding box center [104, 91] width 189 height 20
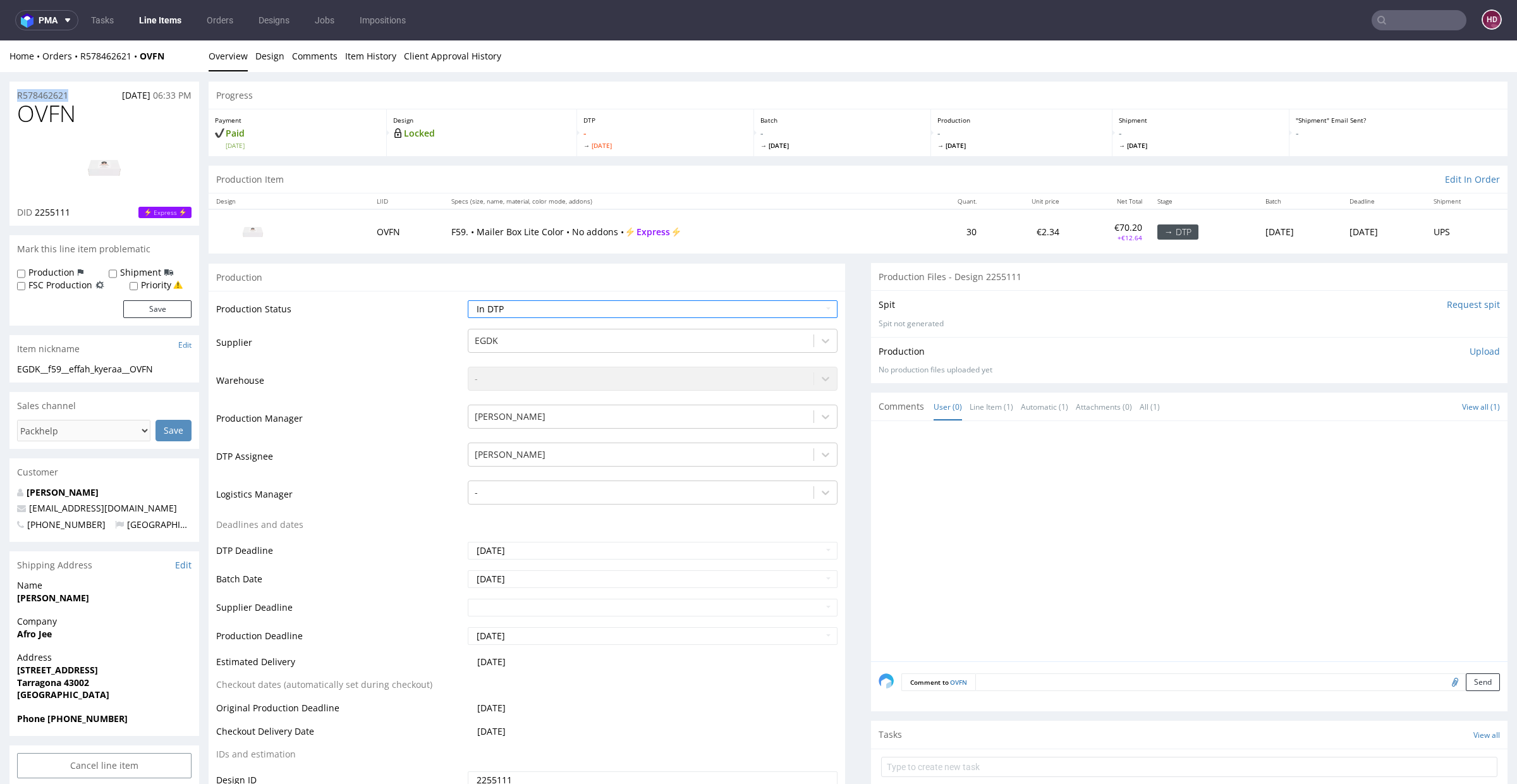
drag, startPoint x: 76, startPoint y: 95, endPoint x: 0, endPoint y: 90, distance: 76.2
drag, startPoint x: 60, startPoint y: 219, endPoint x: 36, endPoint y: 213, distance: 24.7
click at [36, 213] on div "DID 2255111 Express" at bounding box center [104, 212] width 175 height 12
click at [1469, 354] on p "Upload" at bounding box center [1484, 351] width 30 height 12
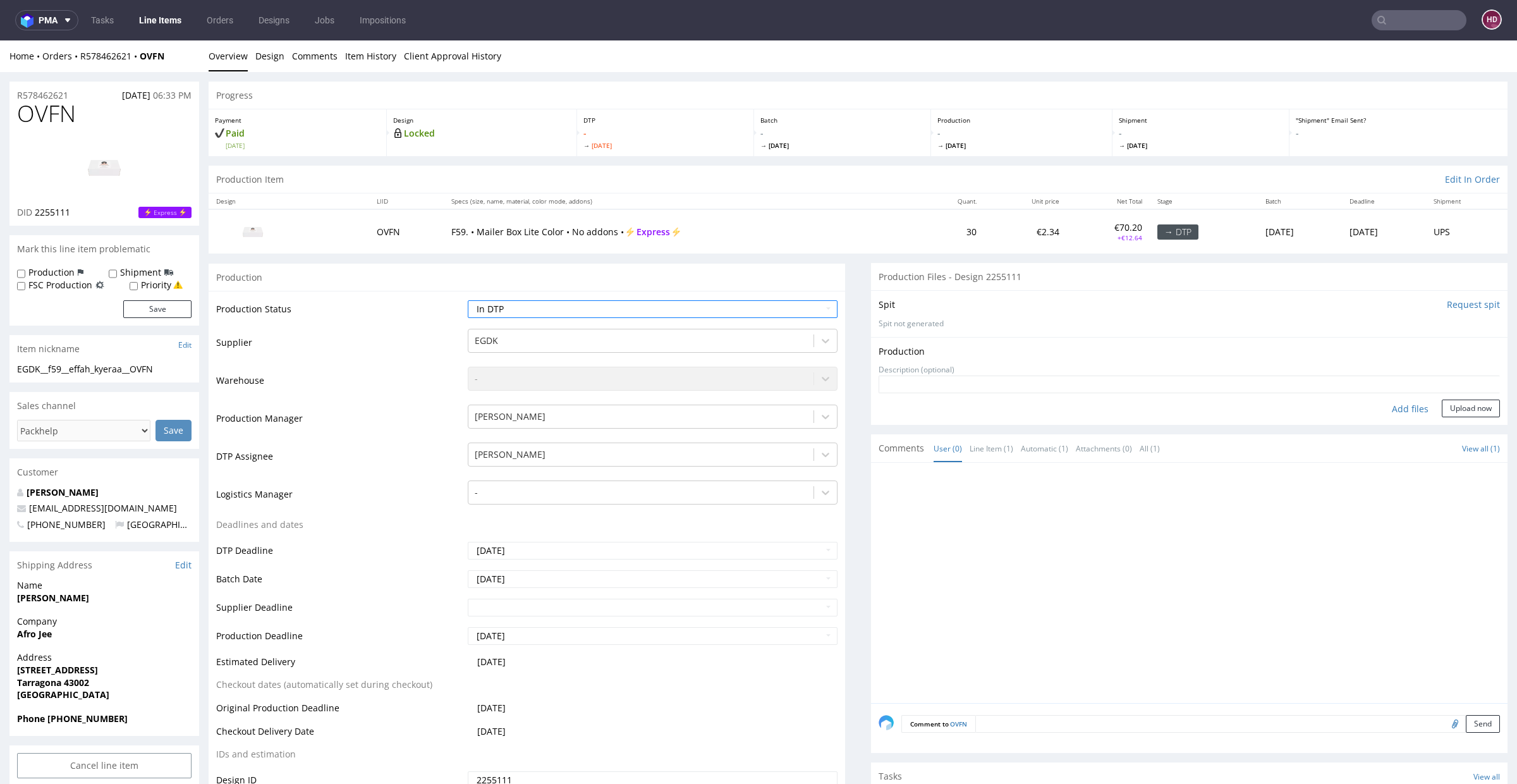
click at [1401, 414] on div "Add files" at bounding box center [1410, 409] width 63 height 19
type input "C:\fakepath\EGDK__f59__effah_kyeraa__OVFN__d2255111__oR578462621.pdf"
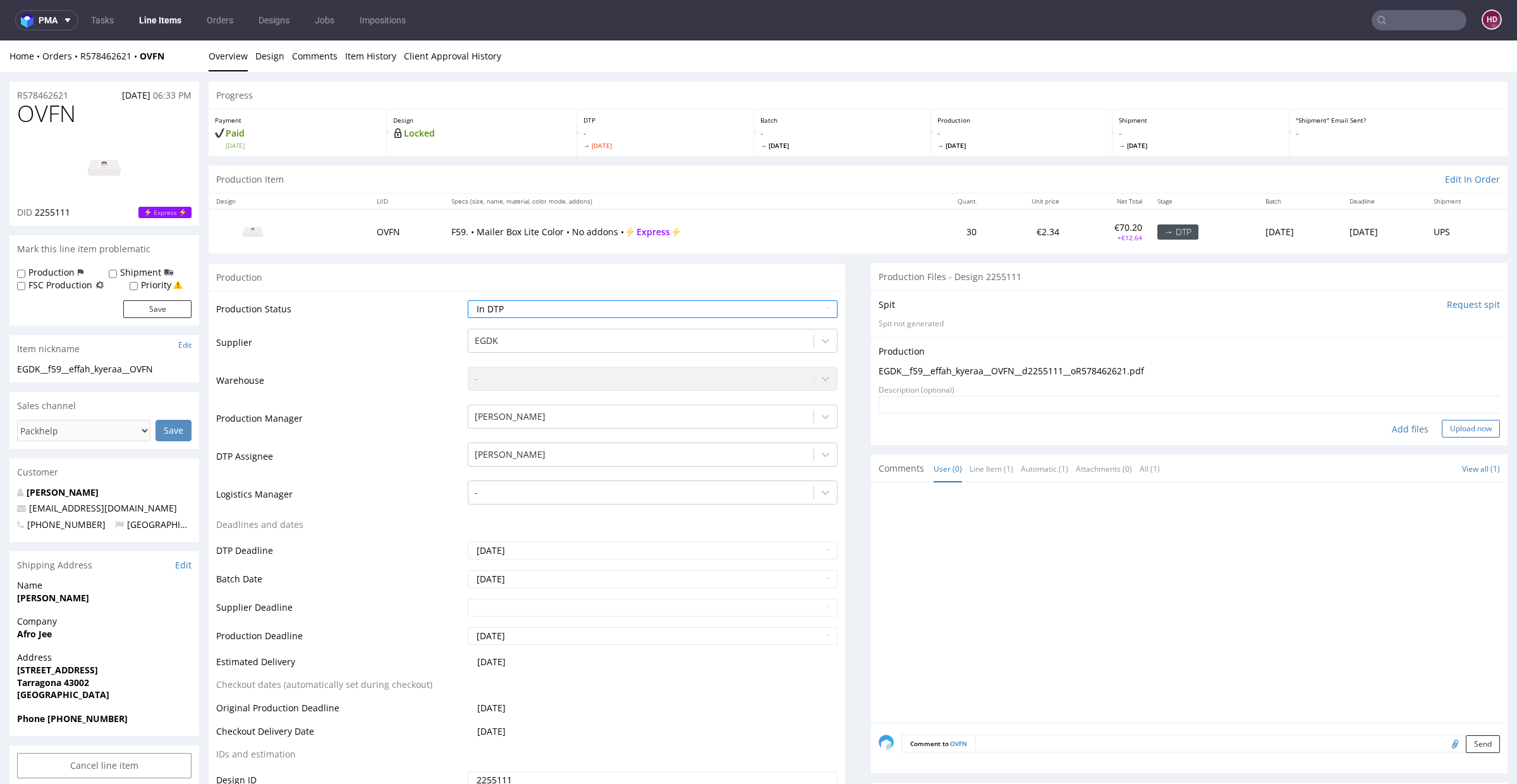
click at [1464, 421] on button "Upload now" at bounding box center [1470, 428] width 58 height 18
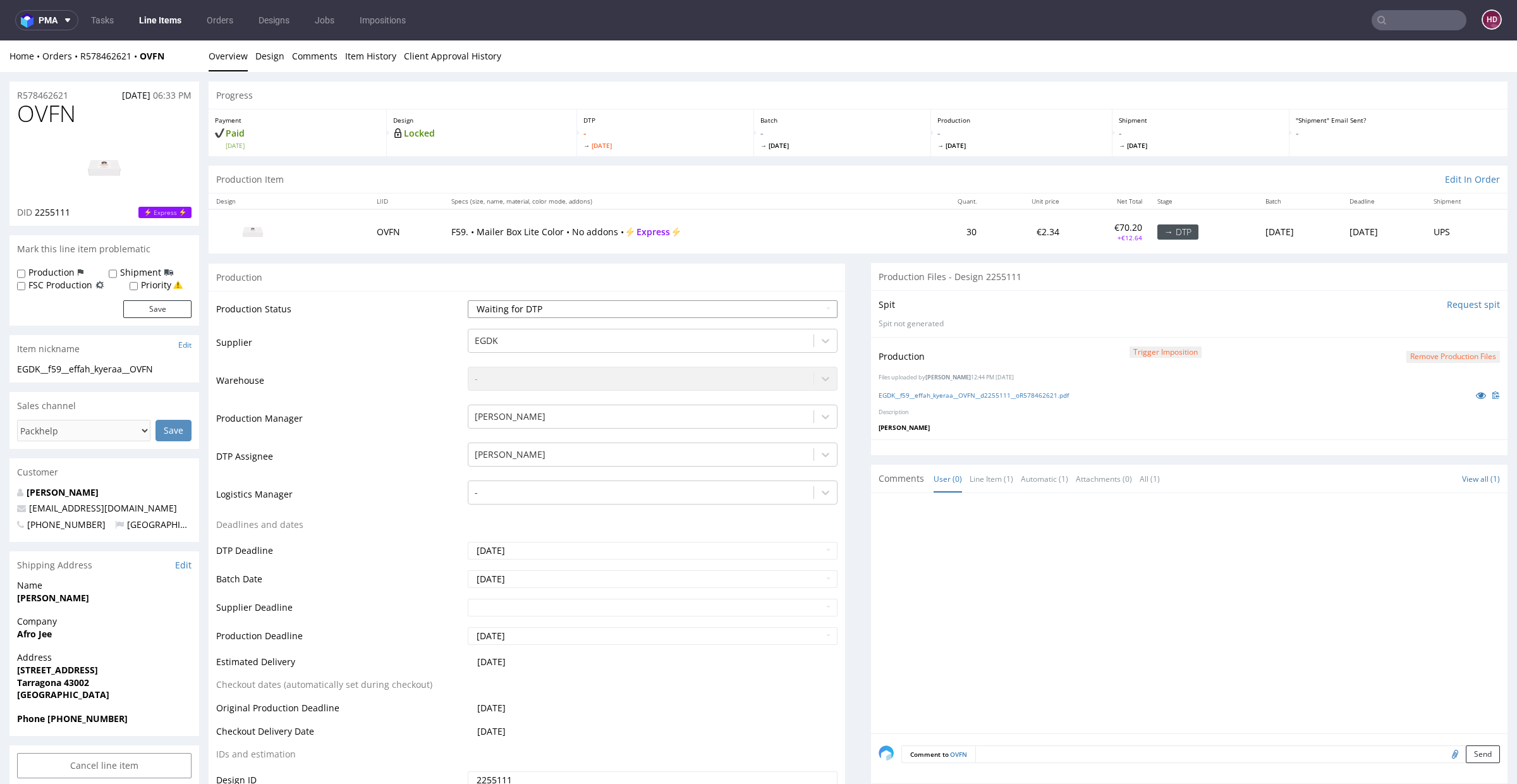
click at [580, 313] on select "Waiting for Artwork Waiting for Diecut Waiting for Mockup Waiting for DTP Waiti…" at bounding box center [653, 308] width 370 height 18
select select "dtp_in_process"
click at [468, 300] on select "Waiting for Artwork Waiting for Diecut Waiting for Mockup Waiting for DTP Waiti…" at bounding box center [653, 308] width 370 height 18
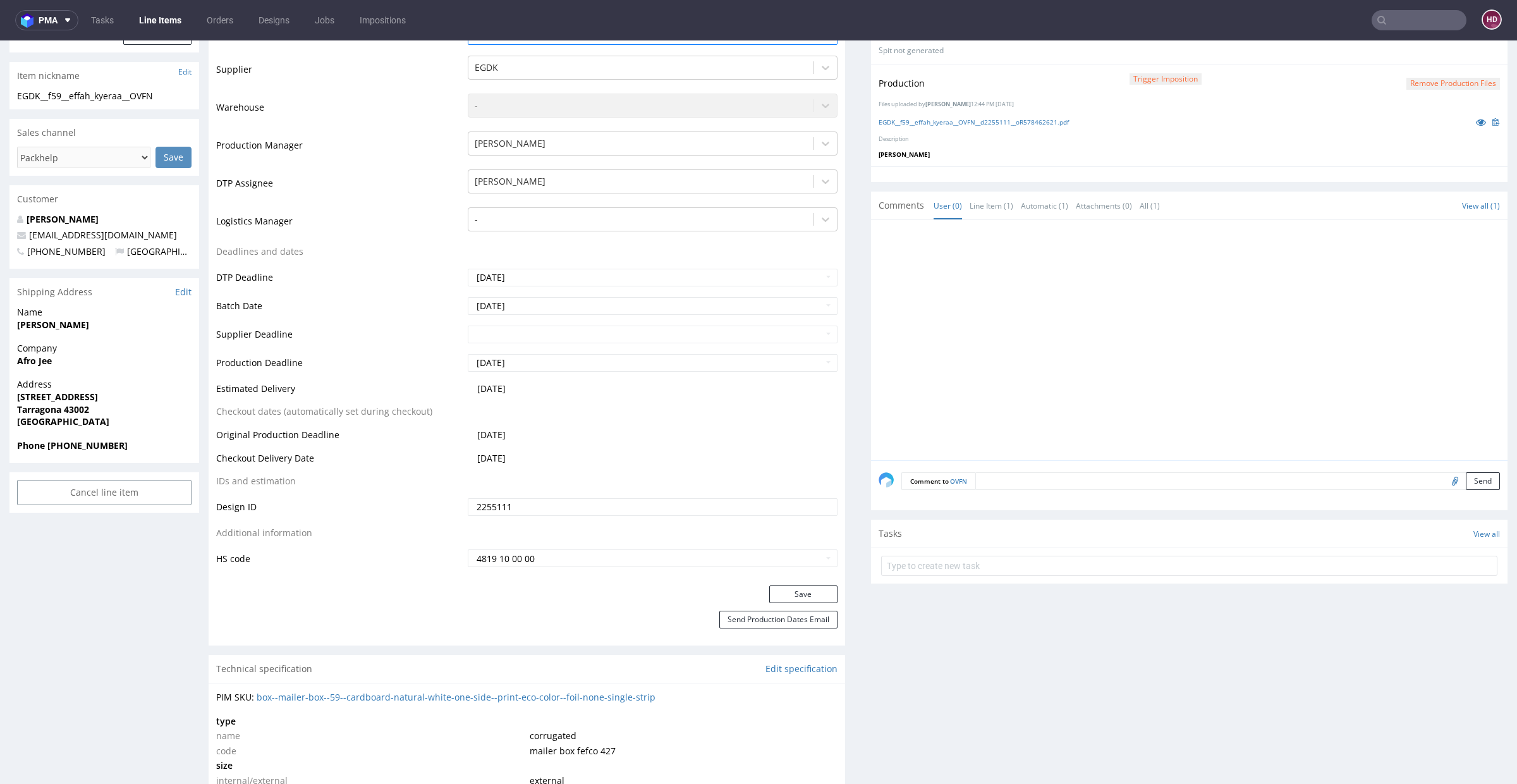
scroll to position [469, 0]
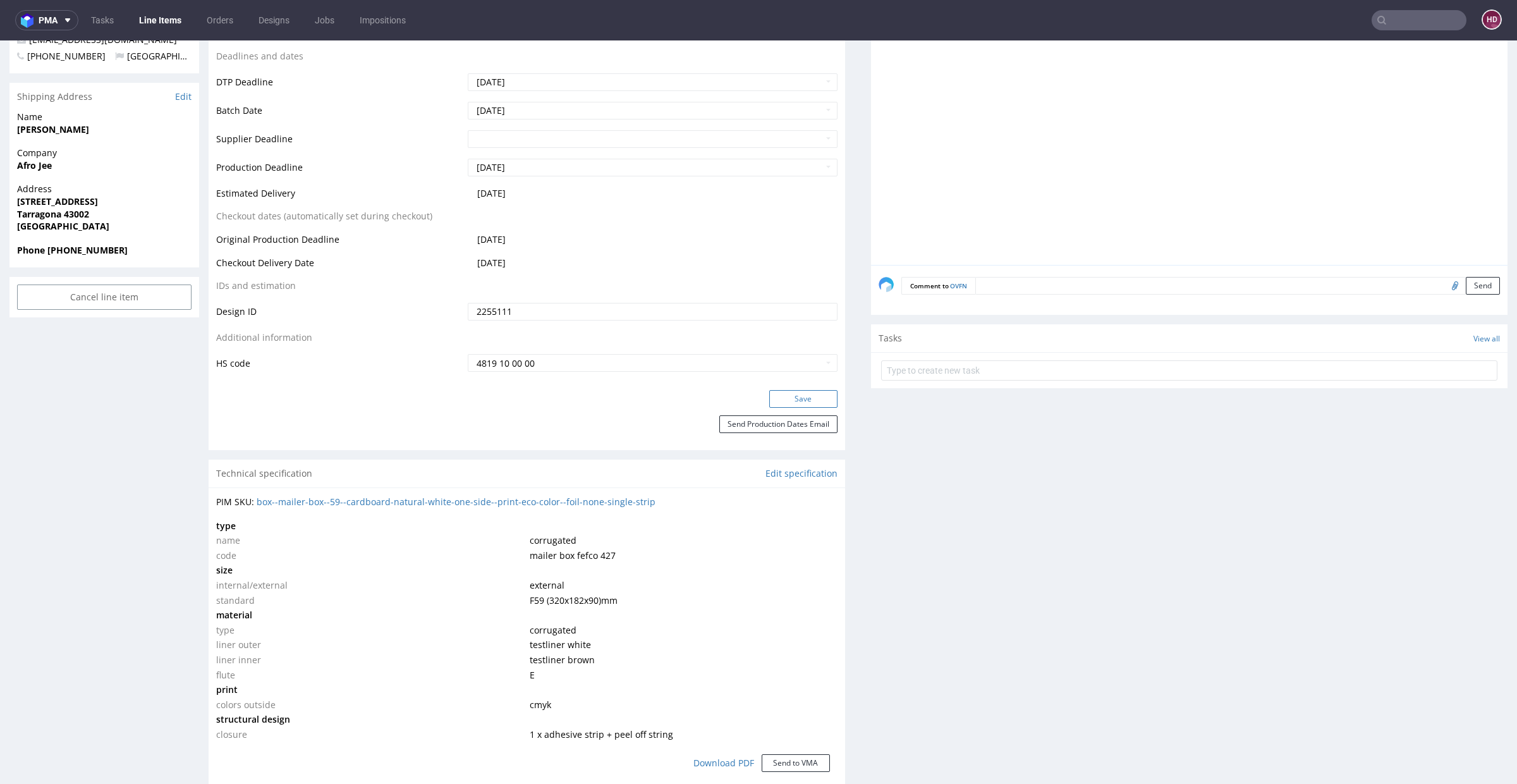
click at [791, 400] on button "Save" at bounding box center [803, 398] width 68 height 18
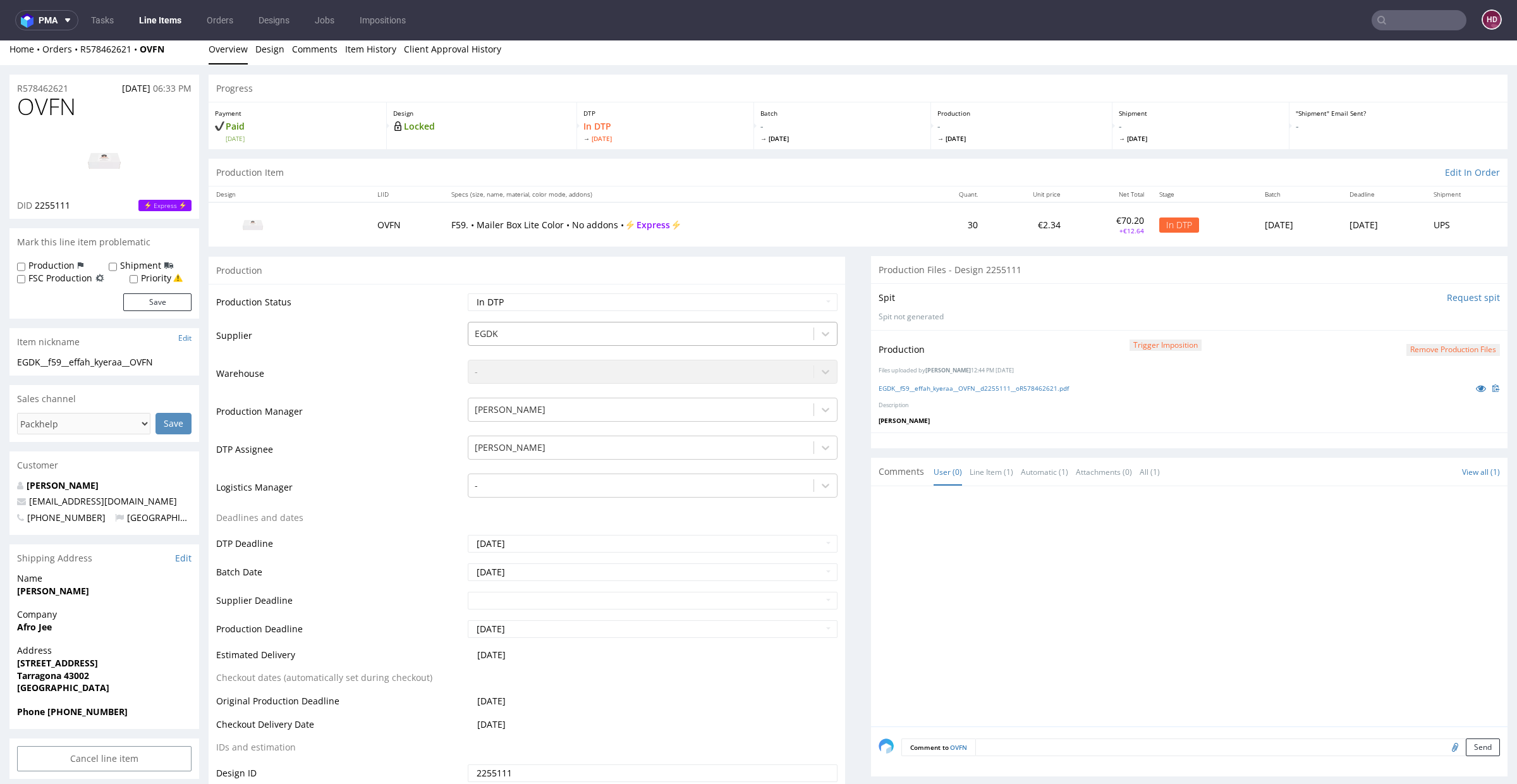
scroll to position [0, 0]
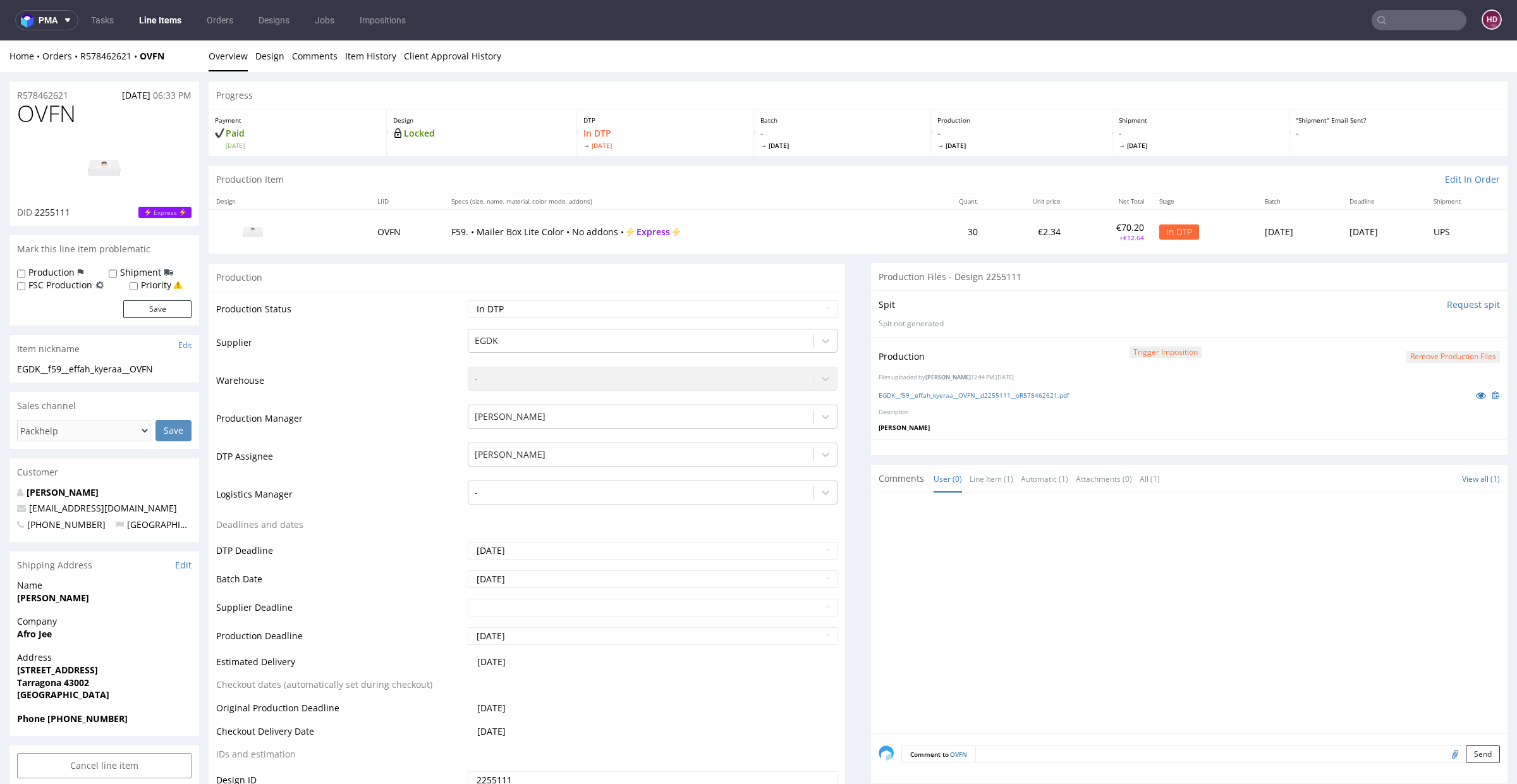
click at [1406, 349] on form "Remove production files" at bounding box center [1453, 356] width 94 height 13
click at [1408, 353] on button "Remove production files" at bounding box center [1453, 357] width 94 height 12
click at [1406, 326] on link "Yes" at bounding box center [1409, 327] width 36 height 19
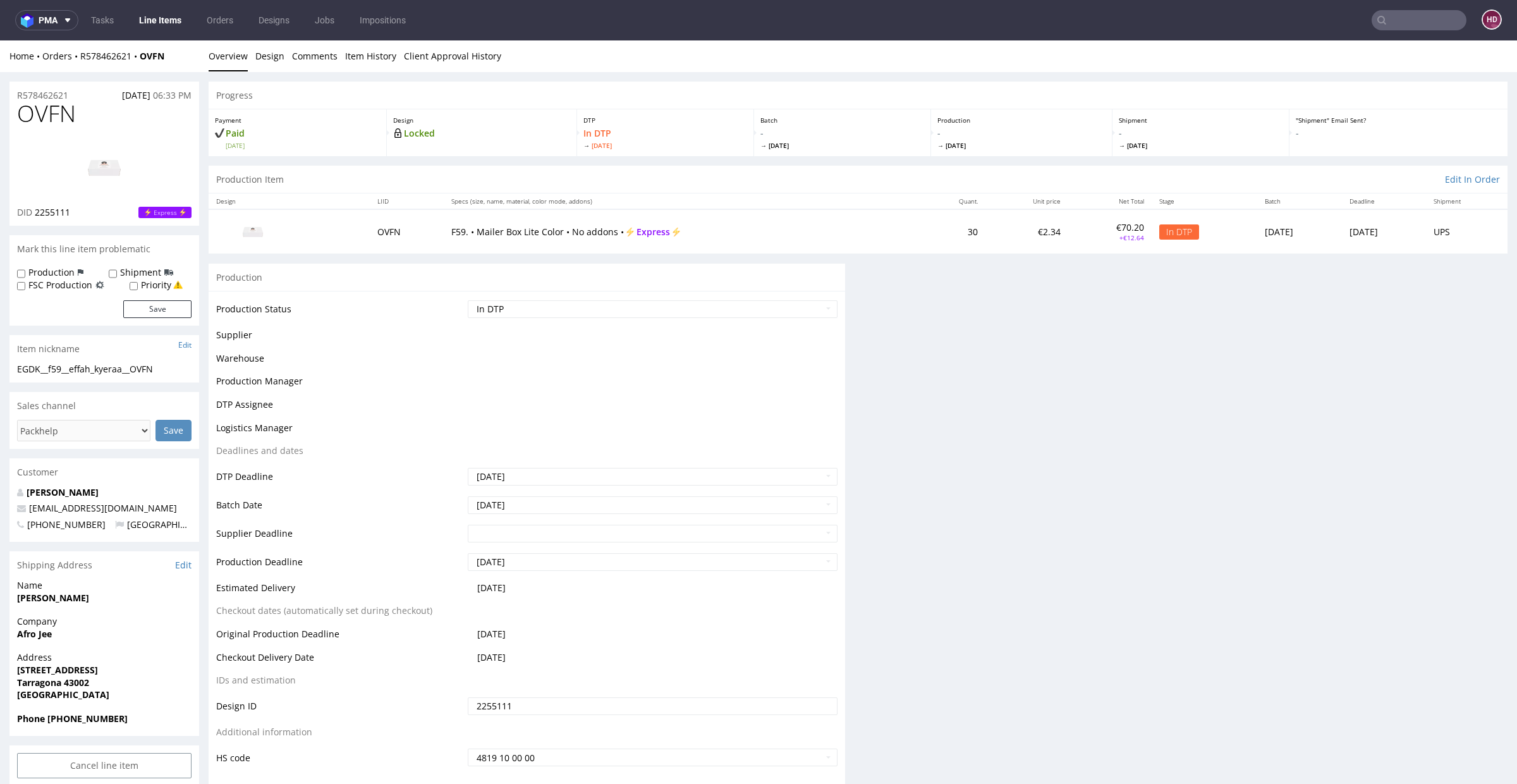
click at [1427, 358] on div "Progress Payment Paid Sun 31 Aug Design Locked DTP In DTP Mon 1 Sep Batch - Tue…" at bounding box center [858, 458] width 1299 height 755
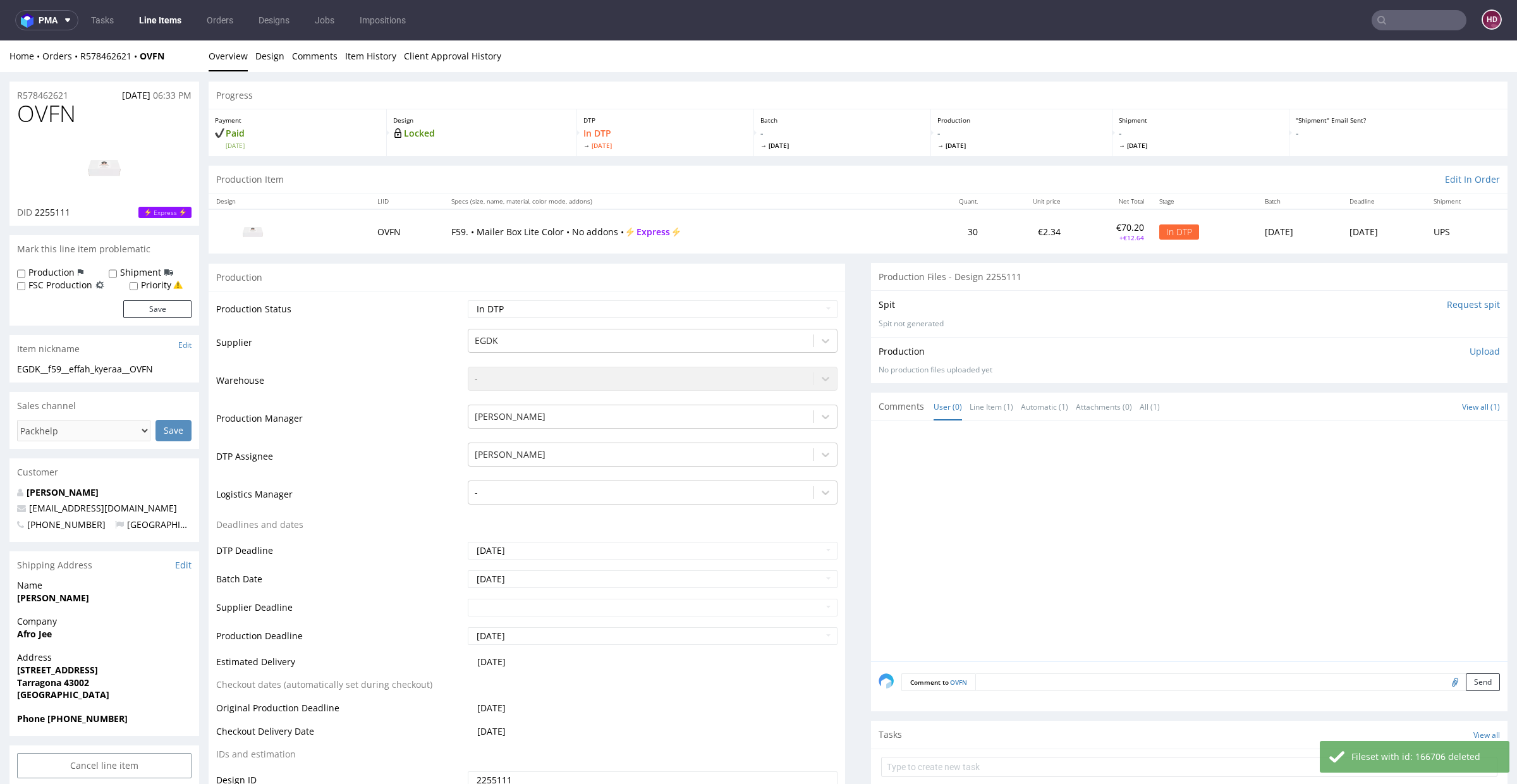
click at [1469, 348] on p "Upload" at bounding box center [1484, 351] width 30 height 12
click at [1379, 407] on div "Add files" at bounding box center [1410, 409] width 63 height 19
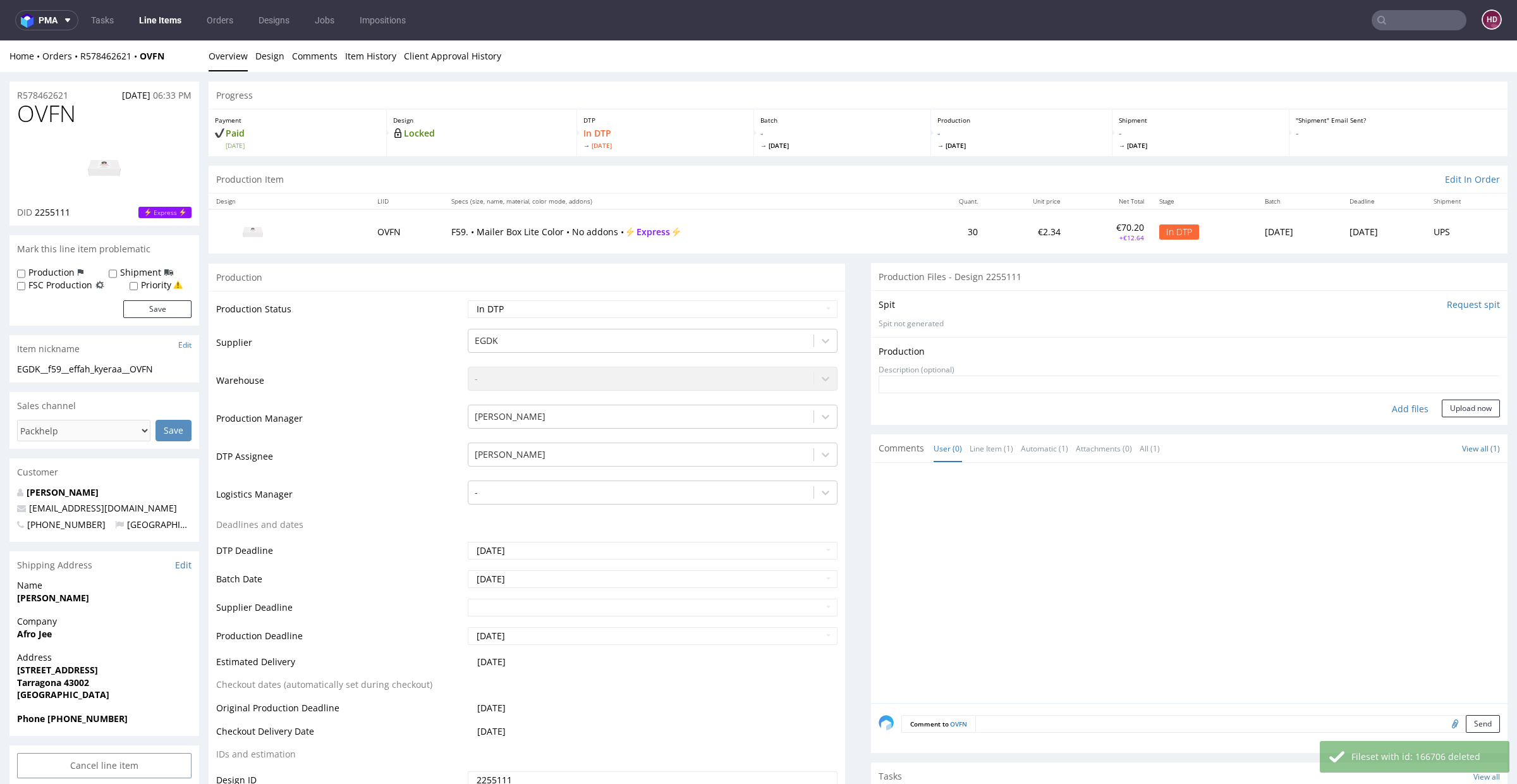
type input "C:\fakepath\EGDK__f59__effah_kyeraa__OVFN__d2255111__oR578462621.pdf"
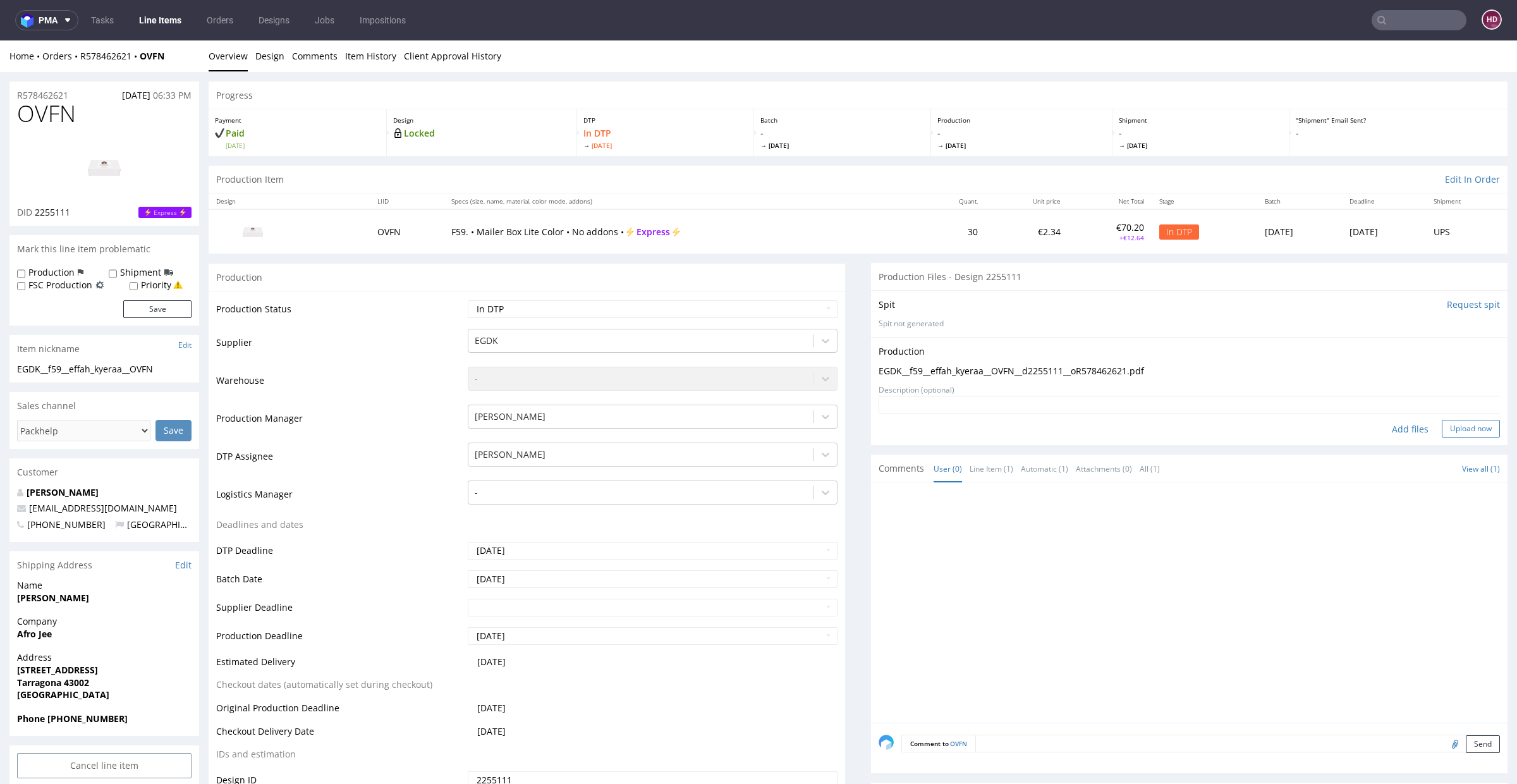
click at [1450, 423] on button "Upload now" at bounding box center [1470, 428] width 58 height 18
click at [583, 308] on select "Waiting for Artwork Waiting for Diecut Waiting for Mockup Waiting for DTP Waiti…" at bounding box center [653, 308] width 370 height 18
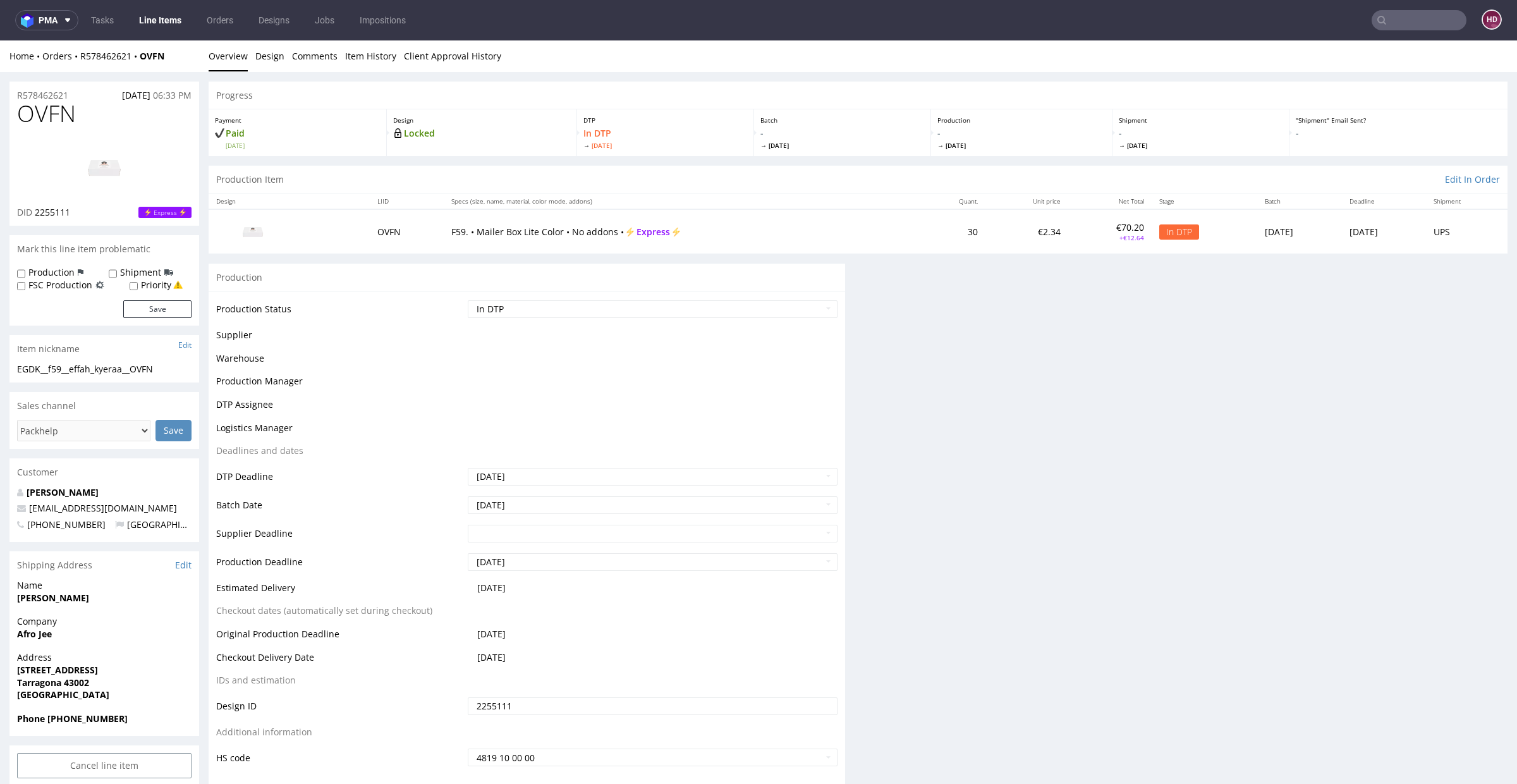
scroll to position [11, 0]
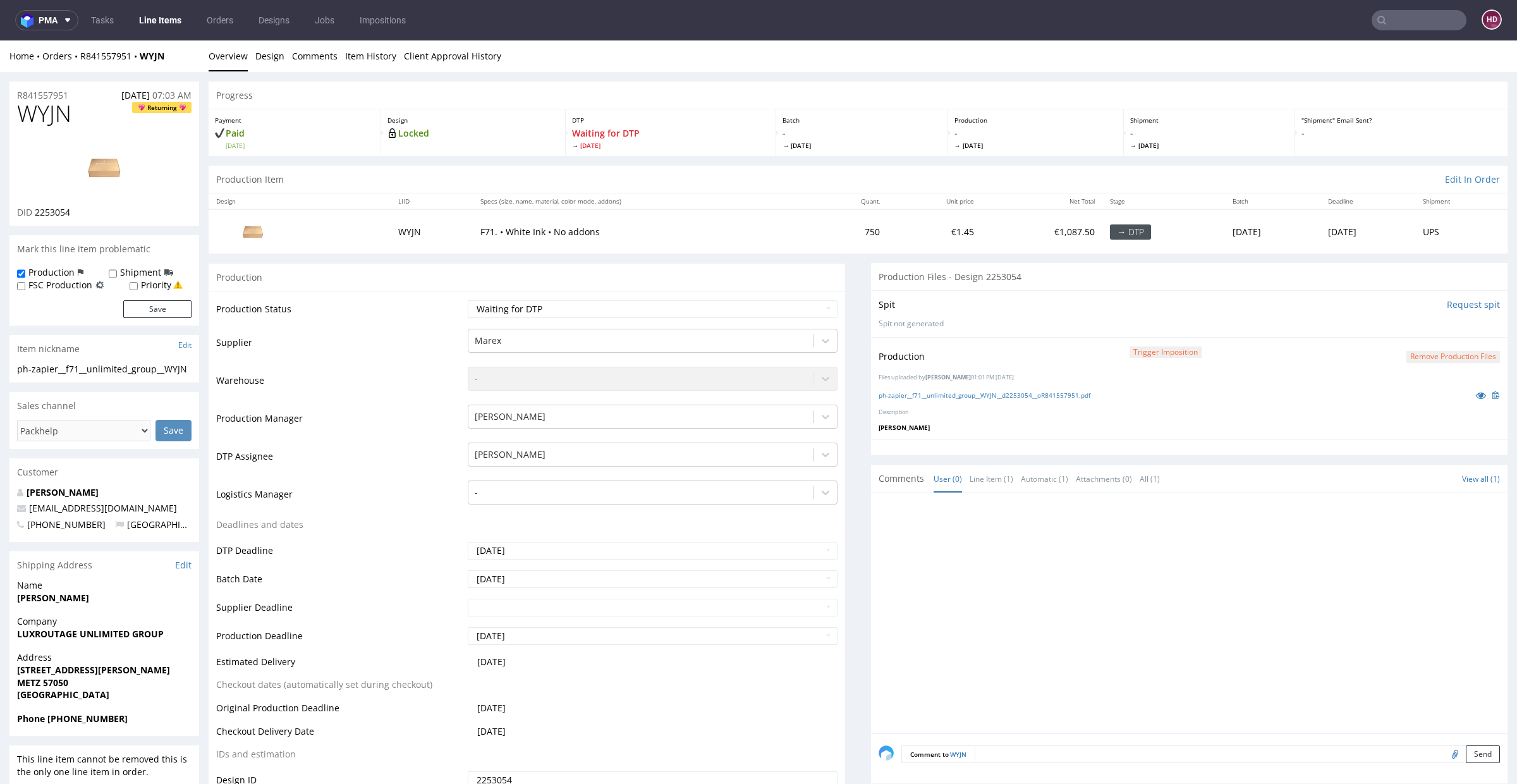
click at [154, 29] on link "Line Items" at bounding box center [160, 20] width 57 height 20
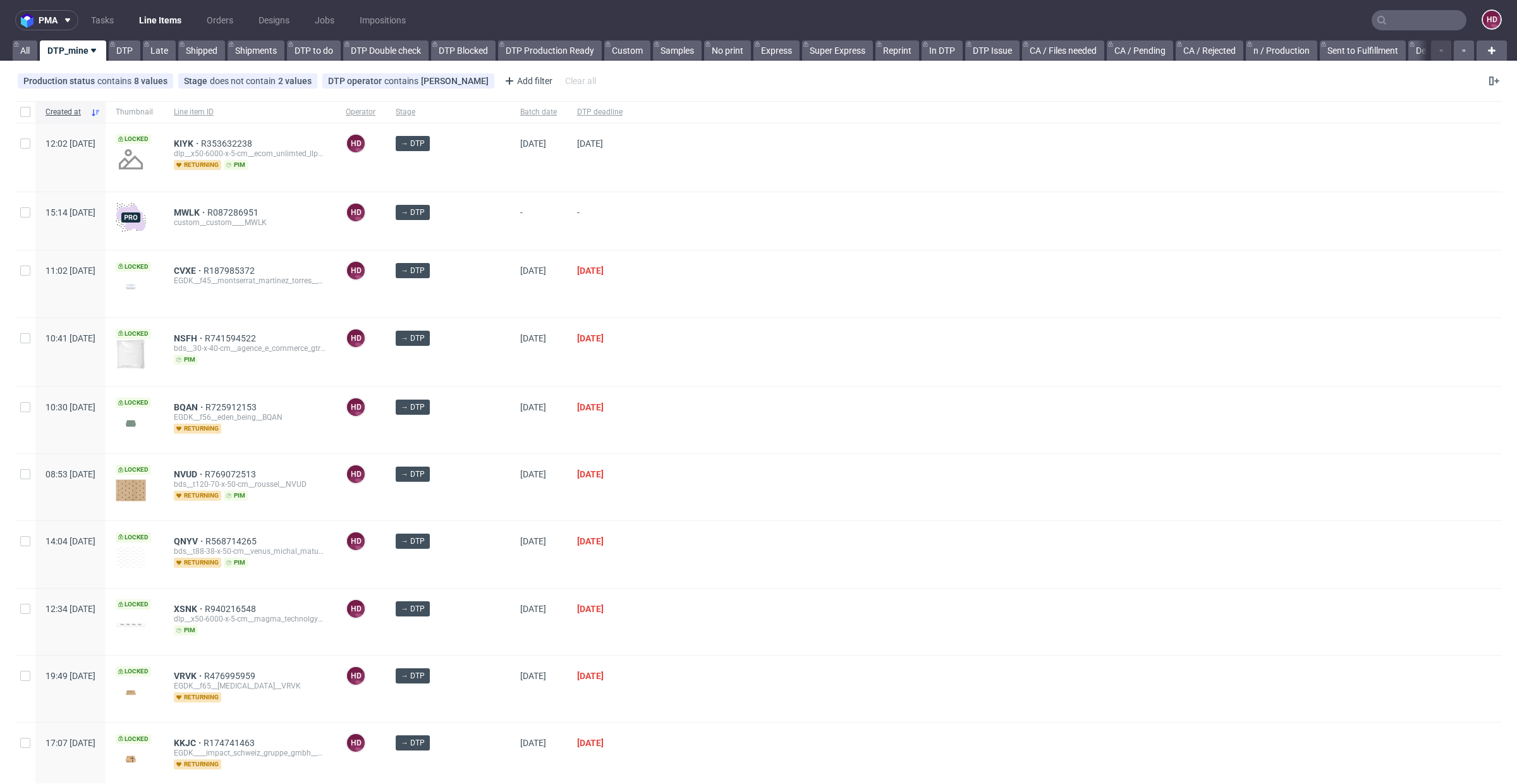
scroll to position [441, 0]
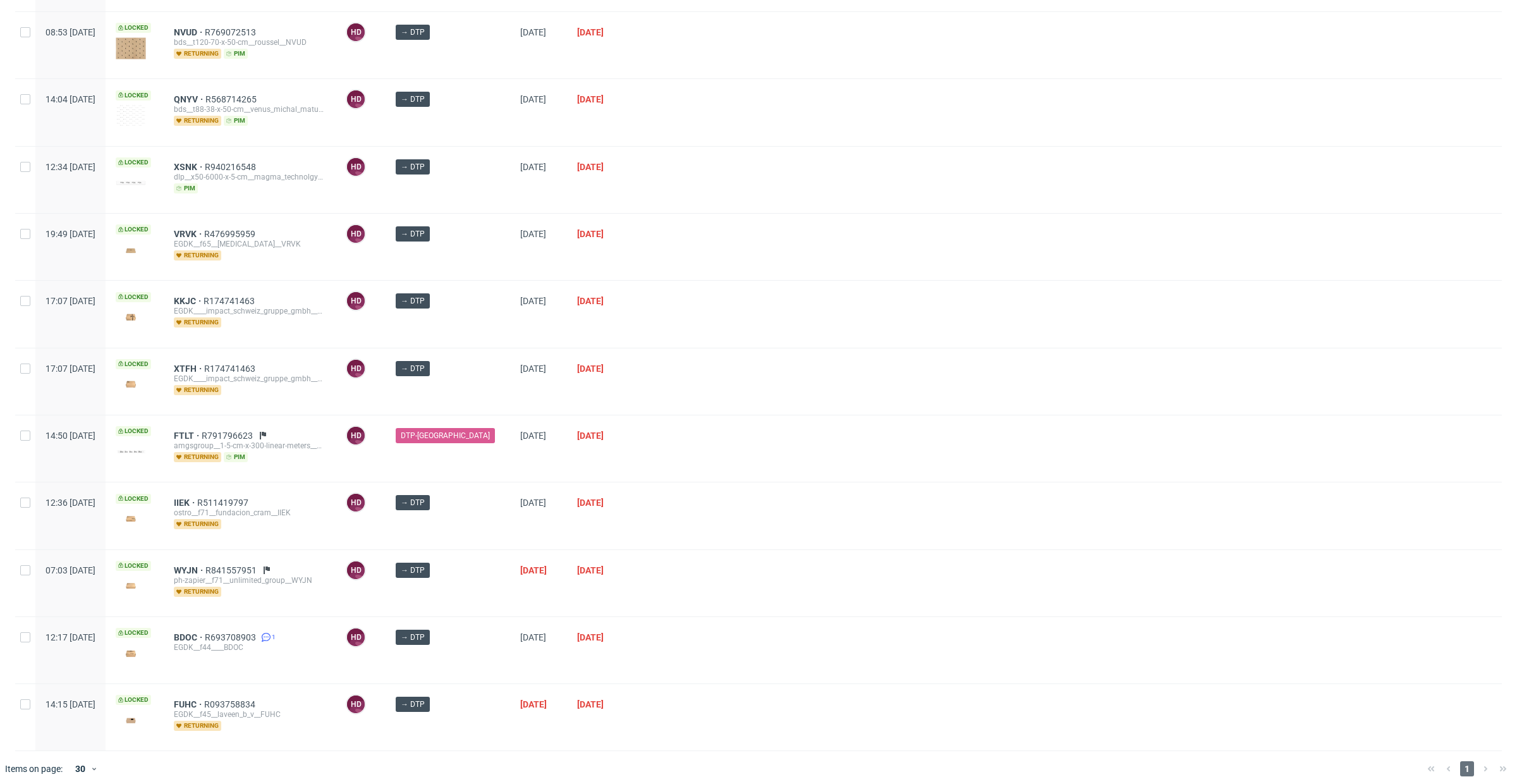
click at [234, 619] on div "BDOC R693708903 1 EGDK__f44____BDOC" at bounding box center [250, 650] width 172 height 66
click at [205, 632] on span "BDOC" at bounding box center [189, 636] width 31 height 10
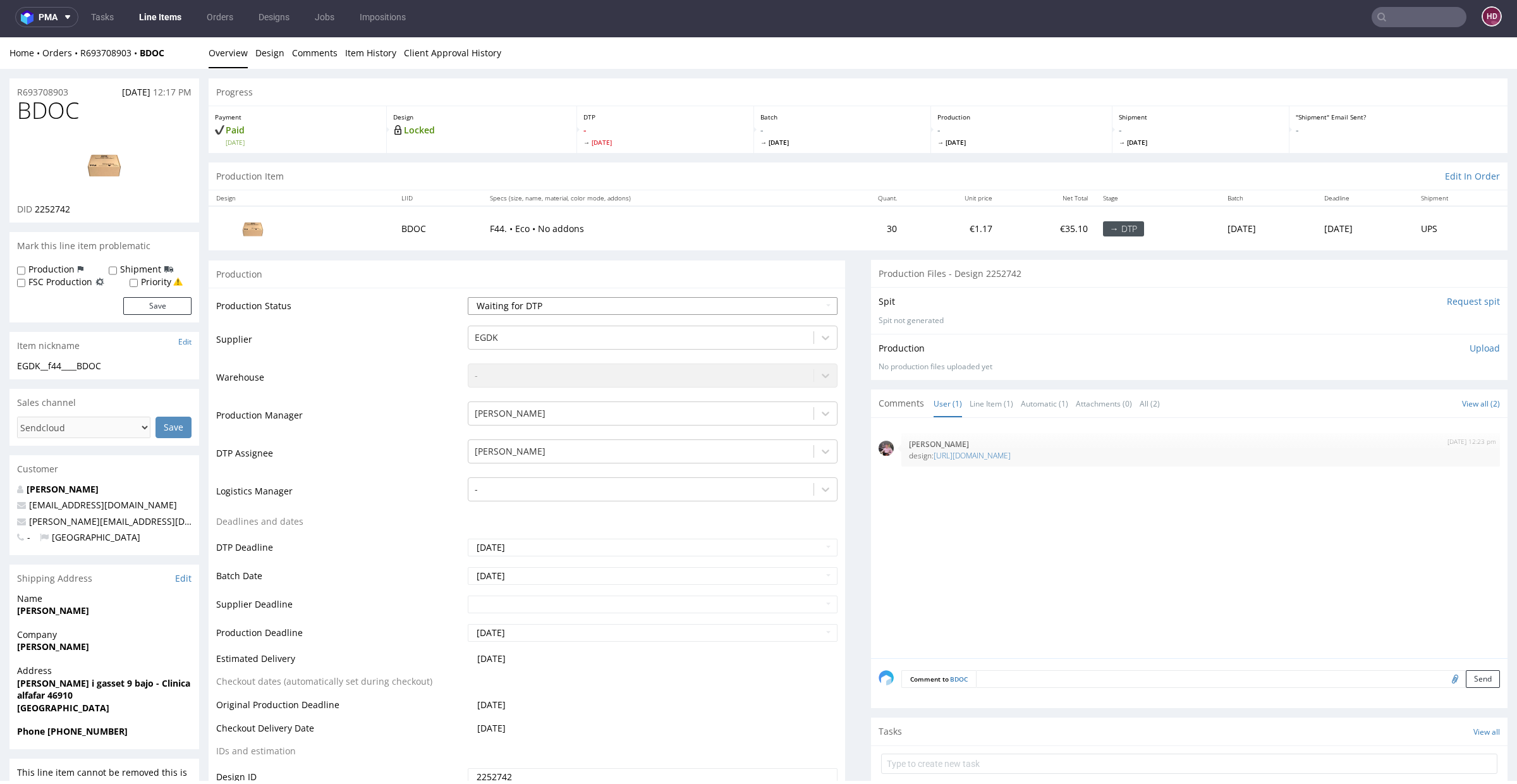
click at [555, 306] on select "Waiting for Artwork Waiting for Diecut Waiting for Mockup Waiting for DTP Waiti…" at bounding box center [653, 305] width 370 height 18
select select "dtp_issue"
click at [468, 297] on select "Waiting for Artwork Waiting for Diecut Waiting for Mockup Waiting for DTP Waiti…" at bounding box center [653, 305] width 370 height 18
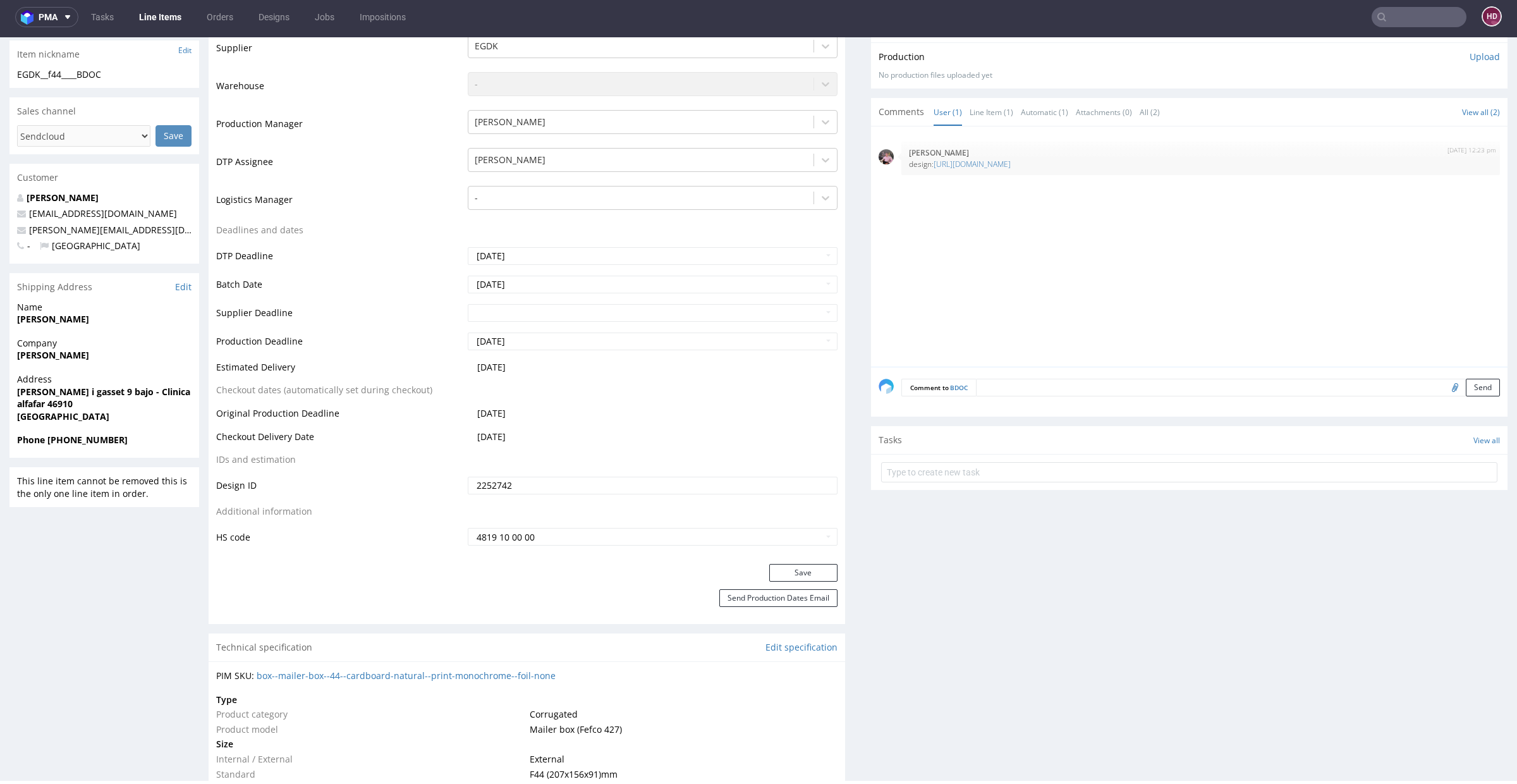
scroll to position [438, 0]
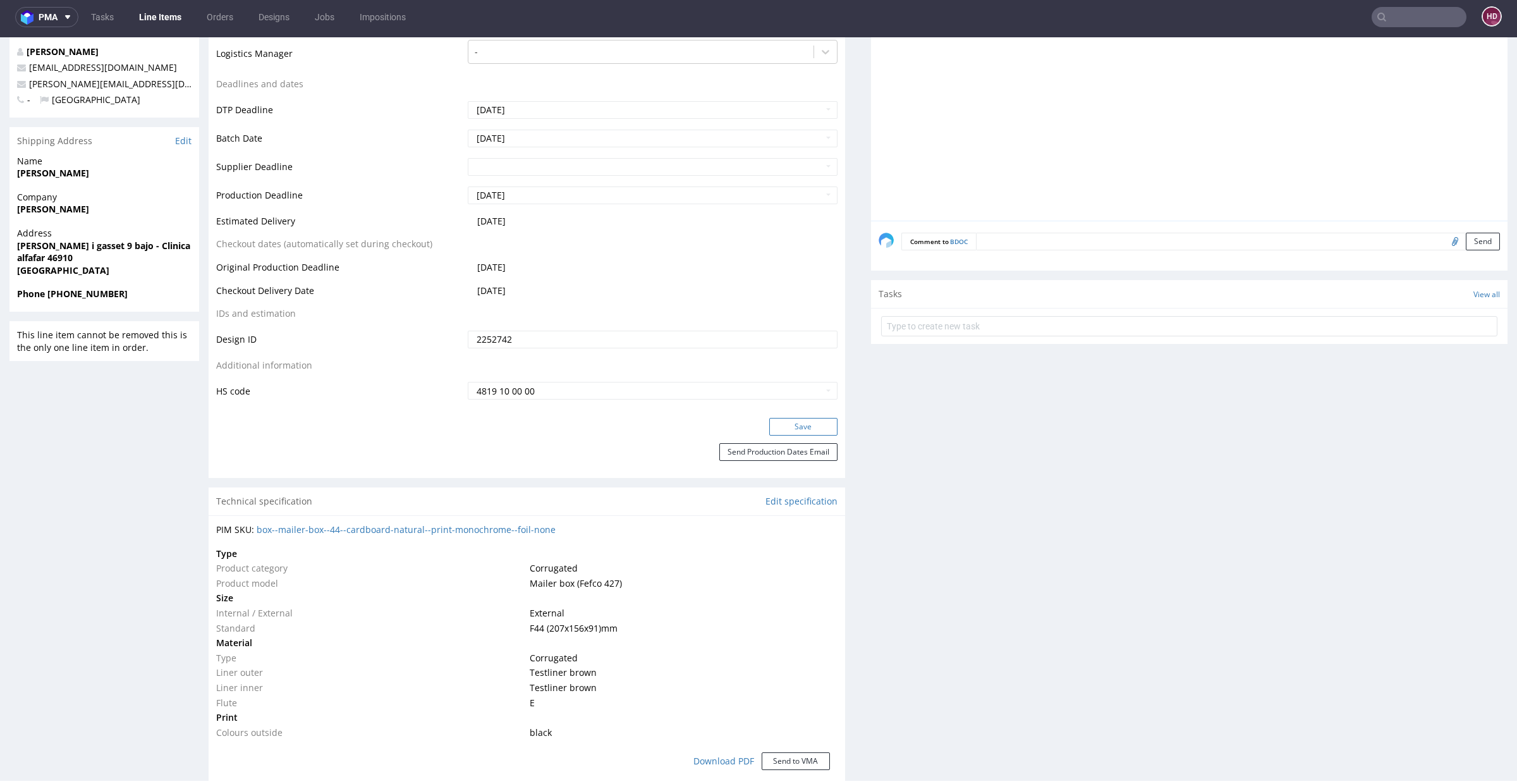
click at [777, 428] on button "Save" at bounding box center [803, 426] width 68 height 18
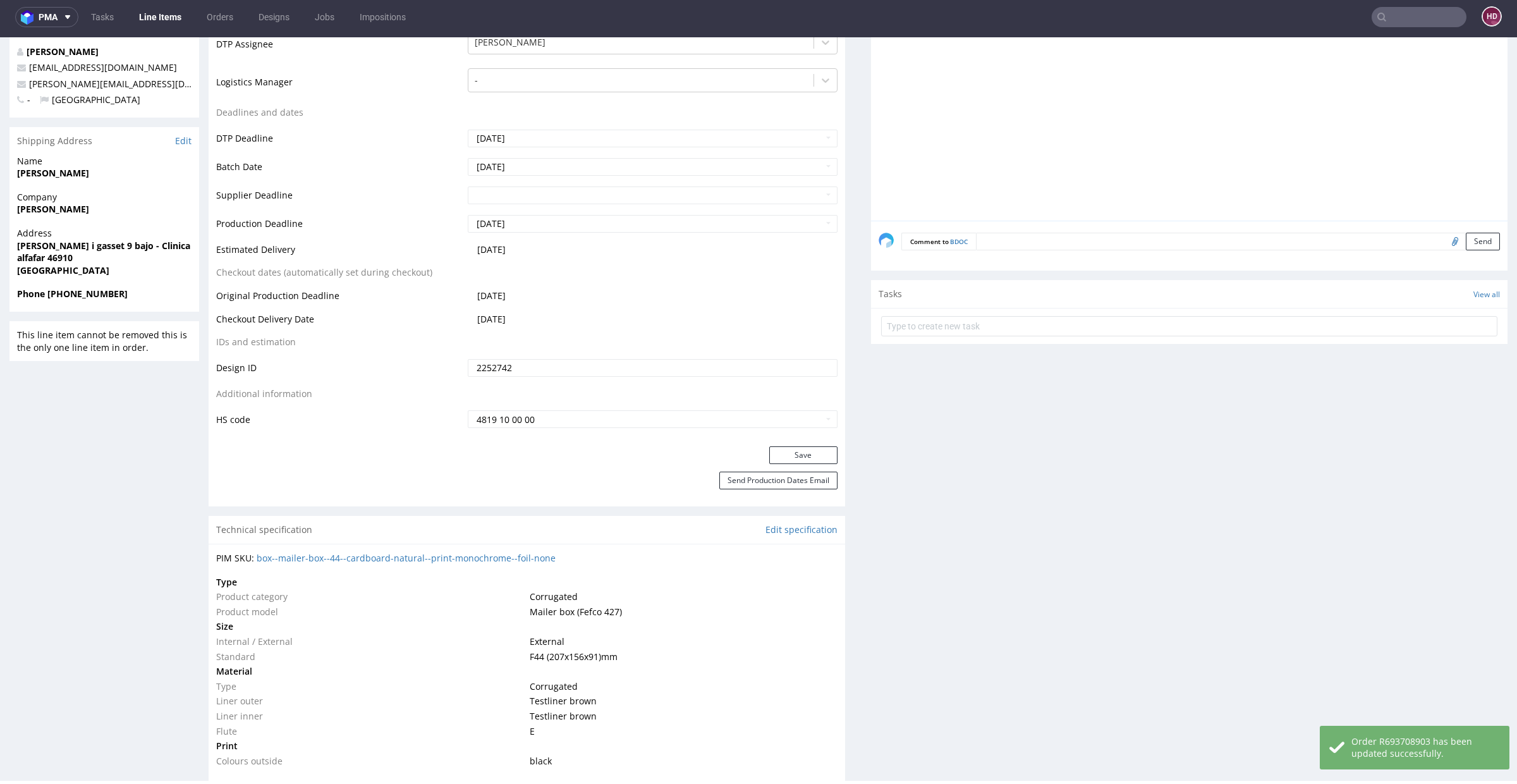
click at [965, 334] on form at bounding box center [1188, 326] width 616 height 30
click at [963, 331] on input "text" at bounding box center [1188, 326] width 616 height 20
type input "issue"
click at [1033, 332] on div "issue Set due date" at bounding box center [1188, 337] width 636 height 58
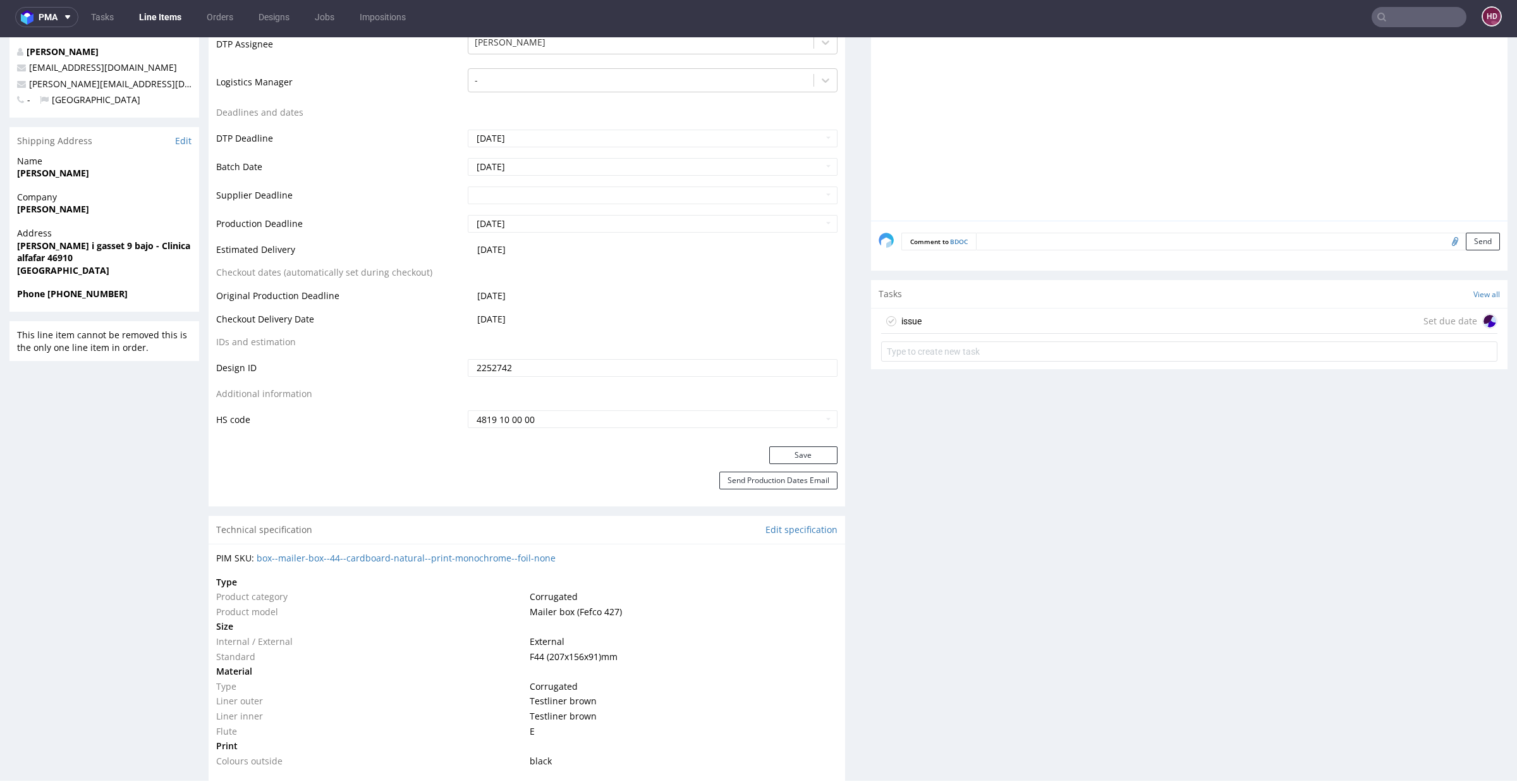
click at [980, 323] on div "issue Set due date" at bounding box center [1188, 321] width 616 height 26
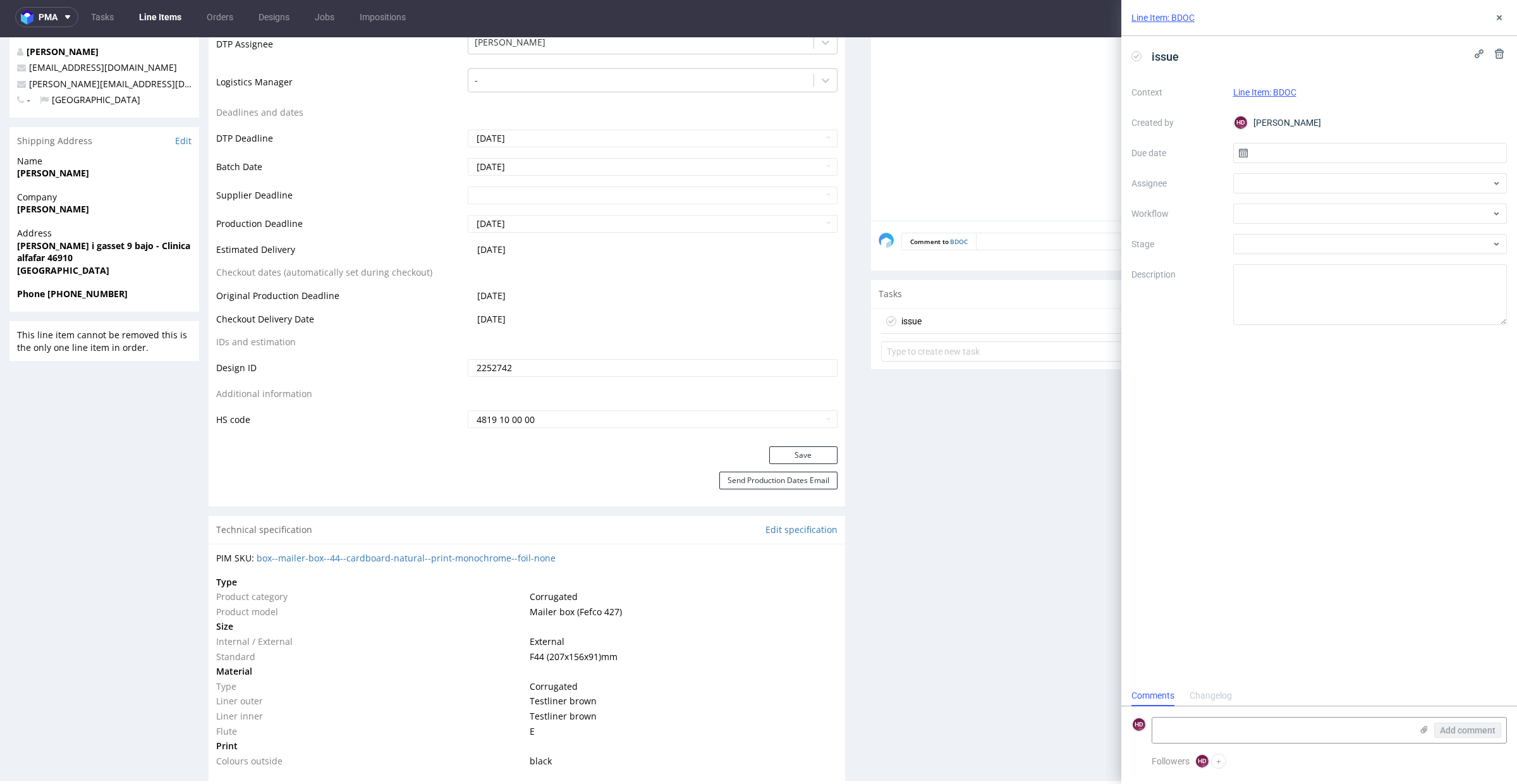
scroll to position [10, 0]
click at [1338, 291] on textarea at bounding box center [1370, 295] width 274 height 60
drag, startPoint x: 1351, startPoint y: 286, endPoint x: 1382, endPoint y: 351, distance: 72.0
click at [1352, 287] on textarea "Hejka, nie otwiera mi się nigdzie ten linlk. Czy możesz go pobrać i dodać? Będę…" at bounding box center [1370, 295] width 274 height 60
click at [1338, 291] on textarea "Hejka, nie otwiera mi się nigdzie ten linlk. Czy możesz go pobrać i dodać? Będę…" at bounding box center [1370, 295] width 274 height 60
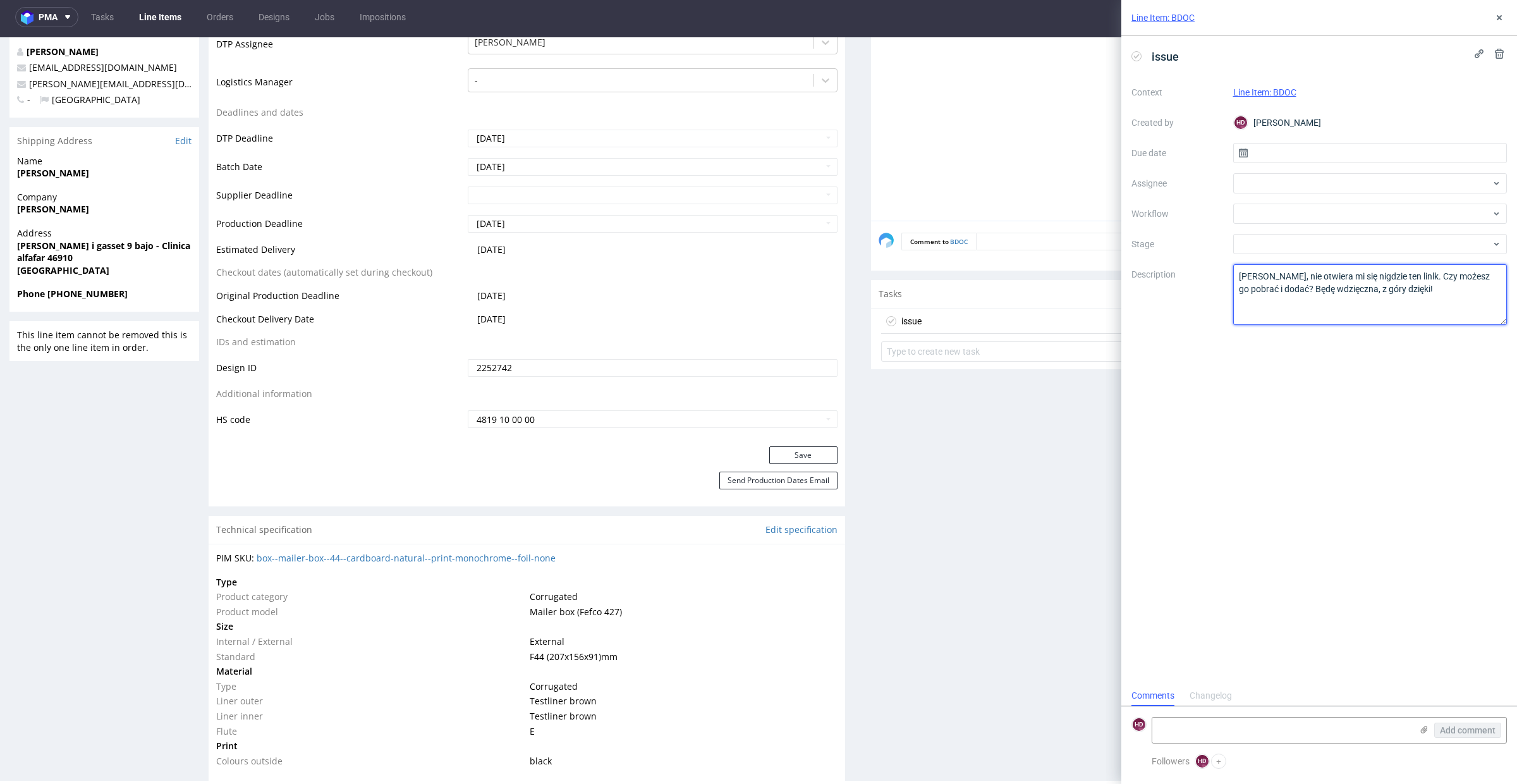
click at [1409, 310] on textarea "Hejka, nie otwiera mi się nigdzie ten linlk. Czy możesz go pobrać i dodać? Będę…" at bounding box center [1370, 295] width 274 height 60
click at [1394, 275] on textarea "Hejka, nie otwiera mi się nigdzie ten linlk. Czy możesz go pobrać i dodać? Będę…" at bounding box center [1370, 295] width 274 height 60
drag, startPoint x: 1268, startPoint y: 288, endPoint x: 1304, endPoint y: 373, distance: 92.3
click at [1268, 289] on textarea "Hejka, nie otwiera mi się nigdzie ten linlk. Czy możesz go pobrać i dodać? Będę…" at bounding box center [1370, 295] width 274 height 60
type textarea "Hejka, nie otwiera mi się nigdzie ten link. Czy możesz go pobrać i dodać? Będę …"
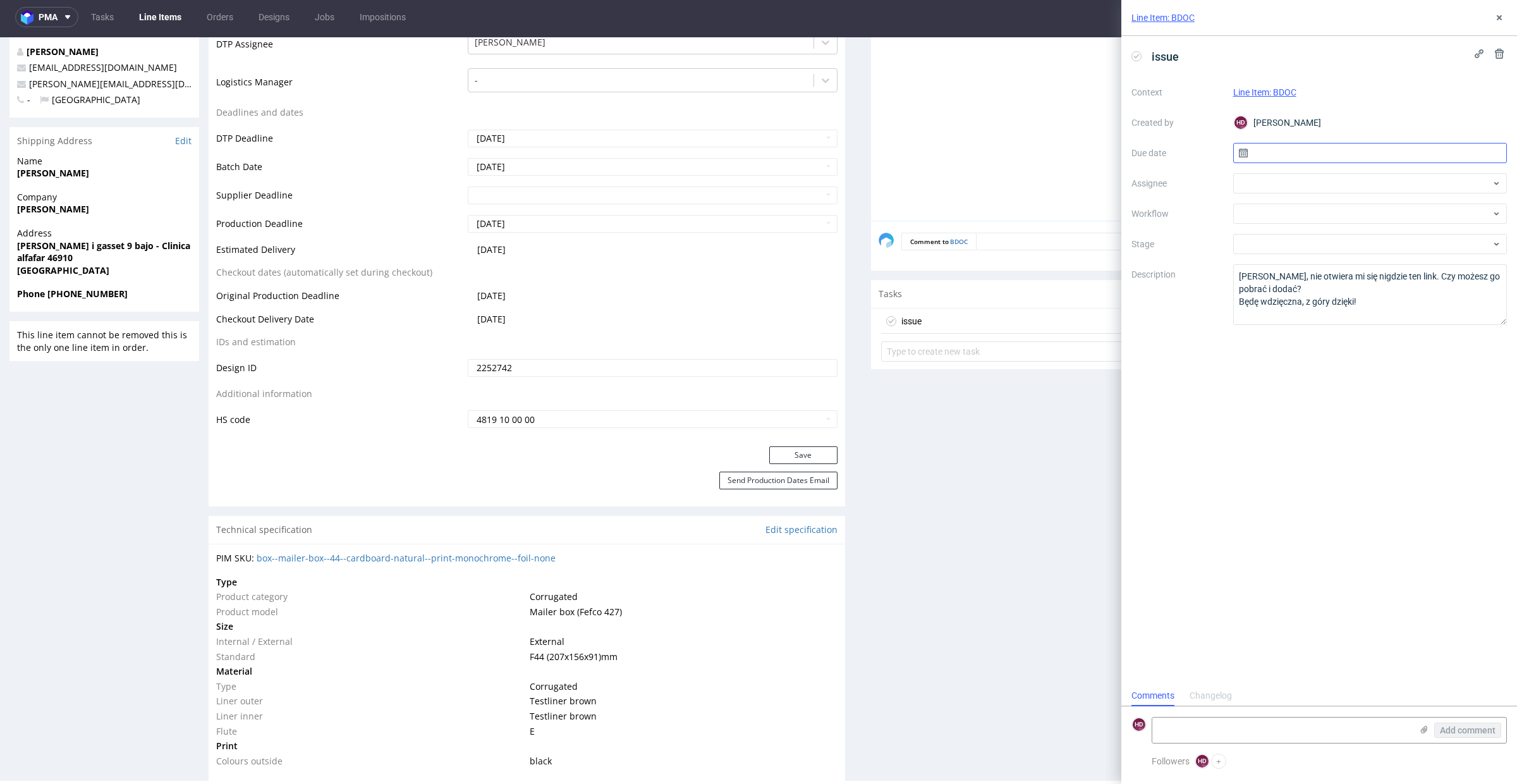
click at [1287, 153] on input "text" at bounding box center [1370, 153] width 274 height 20
click at [1323, 240] on button "1" at bounding box center [1328, 236] width 19 height 20
type input "[DATE]"
click at [1320, 175] on div at bounding box center [1370, 183] width 274 height 20
type input "alek"
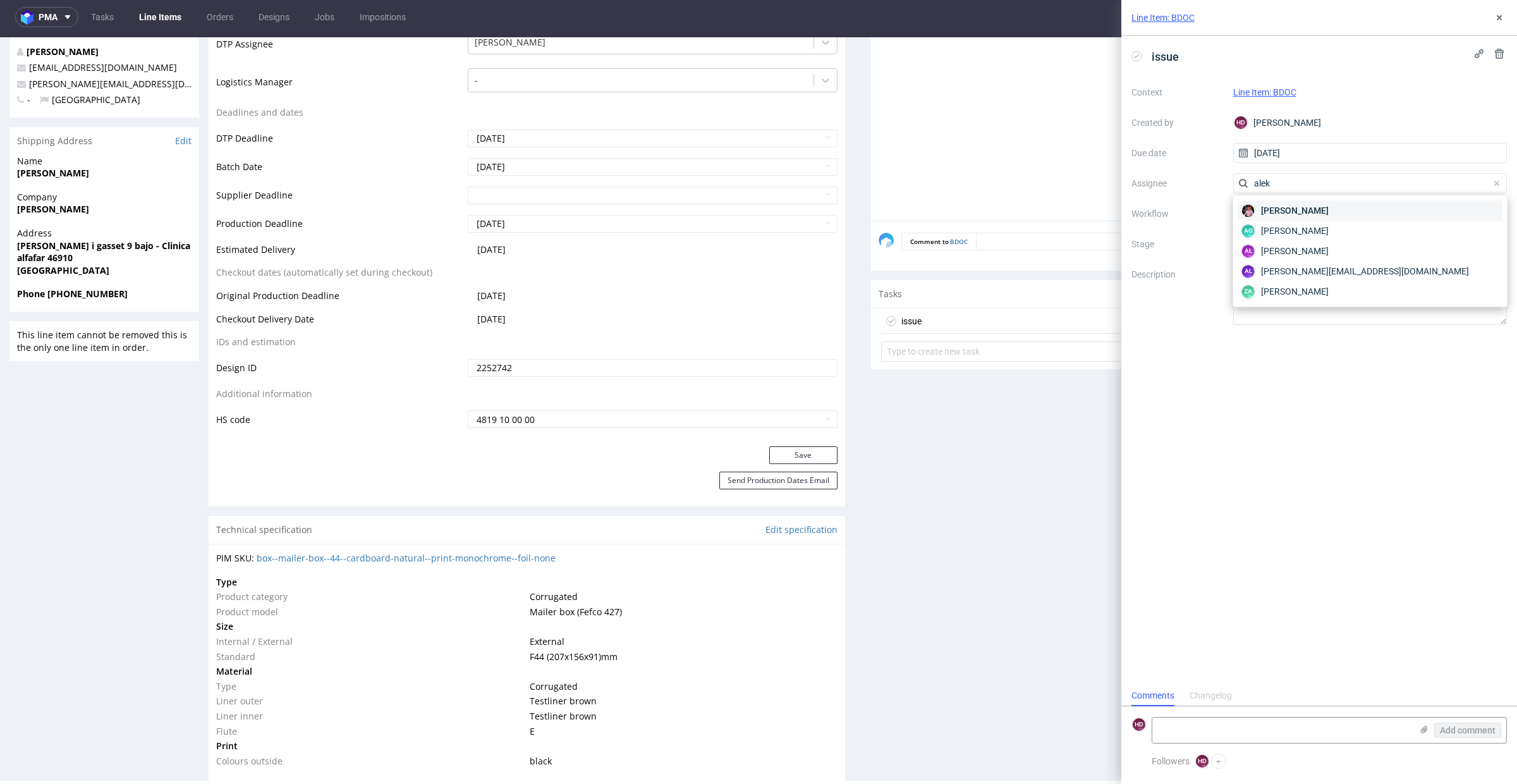
click at [1336, 210] on div "Aleks Ziemkowski" at bounding box center [1370, 210] width 264 height 20
click at [1336, 209] on div at bounding box center [1370, 213] width 274 height 20
click at [1341, 279] on div "DTP - Issue" at bounding box center [1370, 281] width 264 height 22
click at [1366, 289] on textarea "Problem: Impact: What is needed?:" at bounding box center [1370, 295] width 274 height 60
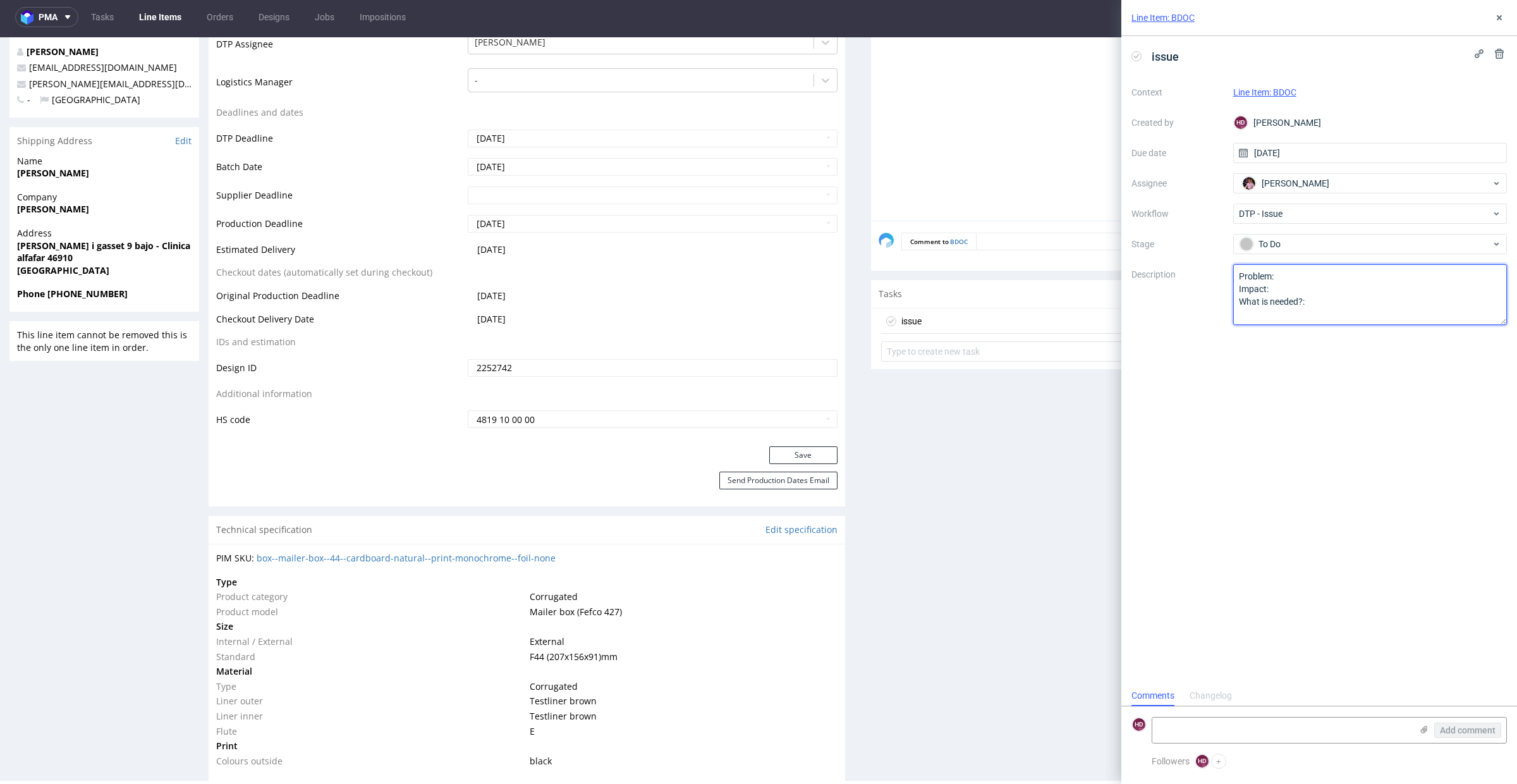
drag, startPoint x: 1348, startPoint y: 300, endPoint x: 1160, endPoint y: 246, distance: 195.6
click at [1160, 246] on div "Context Line Item: BDOC Created by HD Hapka Dominika Due date 01/09/2025 Assign…" at bounding box center [1319, 203] width 376 height 243
type textarea "N"
drag, startPoint x: 1303, startPoint y: 271, endPoint x: 1293, endPoint y: 271, distance: 10.0
click at [1293, 271] on textarea "Problem: Impact: What is needed?:" at bounding box center [1370, 295] width 274 height 60
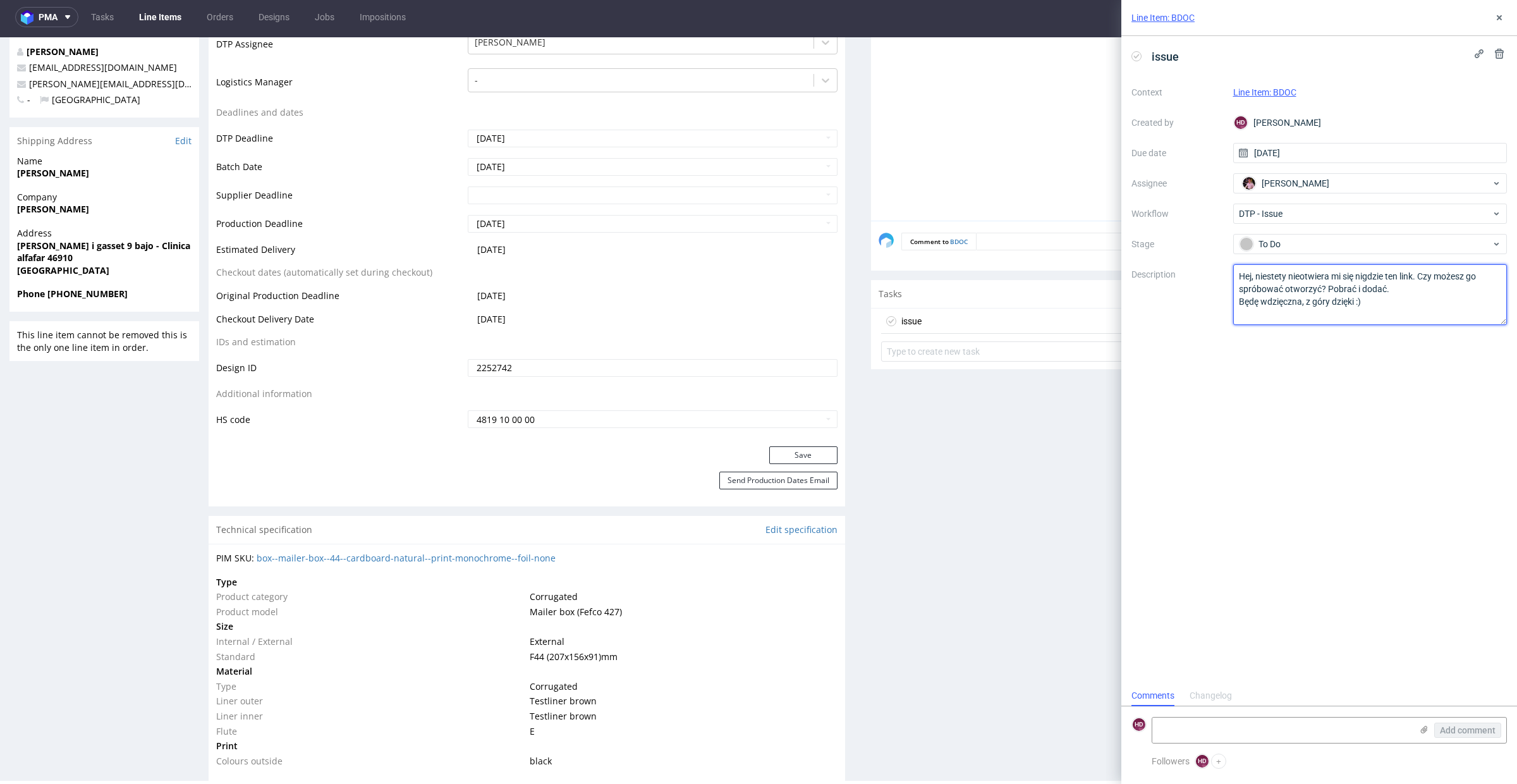
click at [1418, 292] on textarea "Problem: Impact: What is needed?:" at bounding box center [1370, 295] width 274 height 60
click at [1300, 273] on textarea "Problem: Impact: What is needed?:" at bounding box center [1370, 295] width 274 height 60
click at [1398, 323] on textarea "Problem: Impact: What is needed?:" at bounding box center [1370, 295] width 274 height 60
type textarea "Hej, niestety nie otwiera mi się nigdzie ten link. Czy możesz go spróbować otwo…"
click at [1496, 15] on icon at bounding box center [1498, 17] width 10 height 10
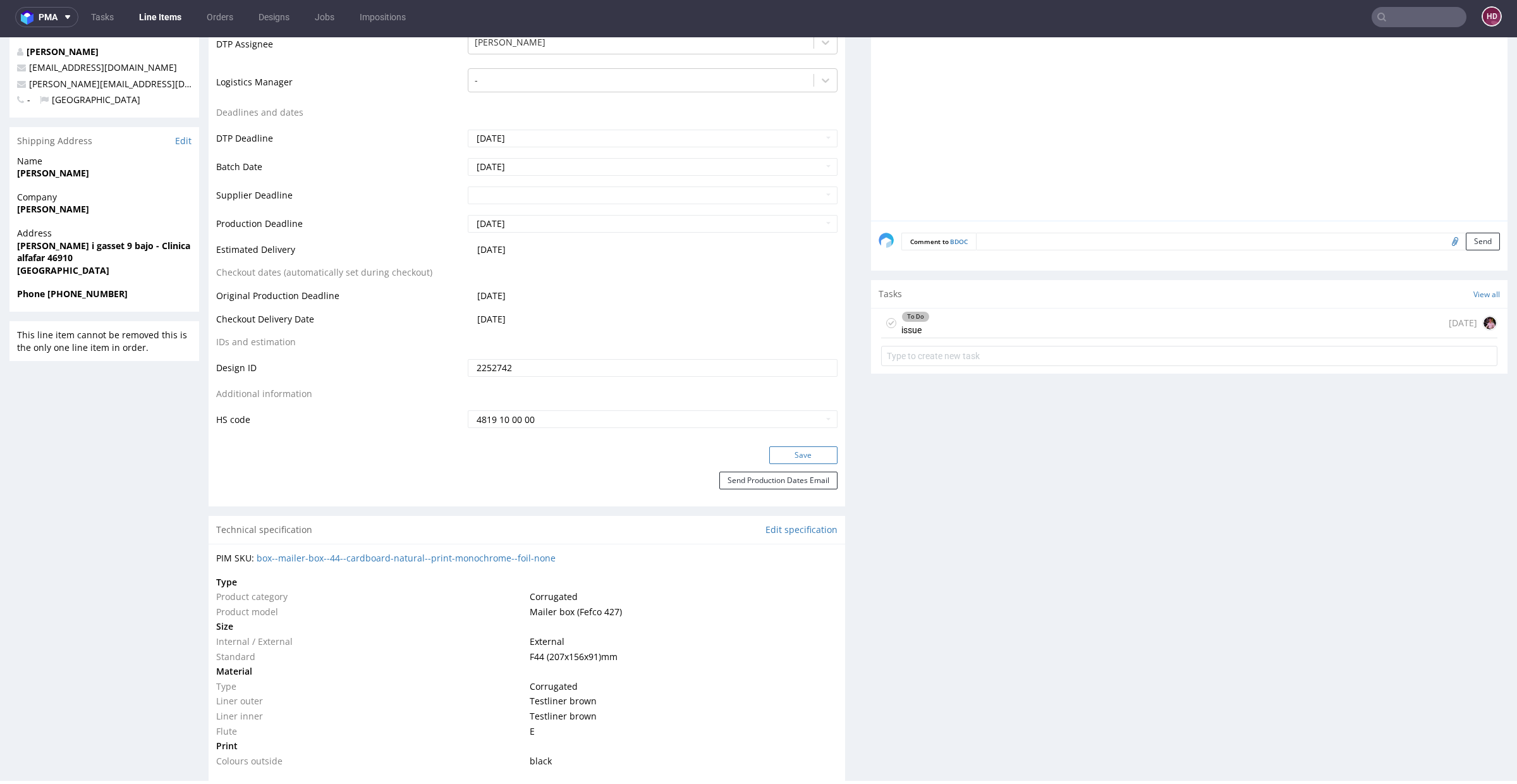
click at [808, 458] on button "Save" at bounding box center [803, 455] width 68 height 18
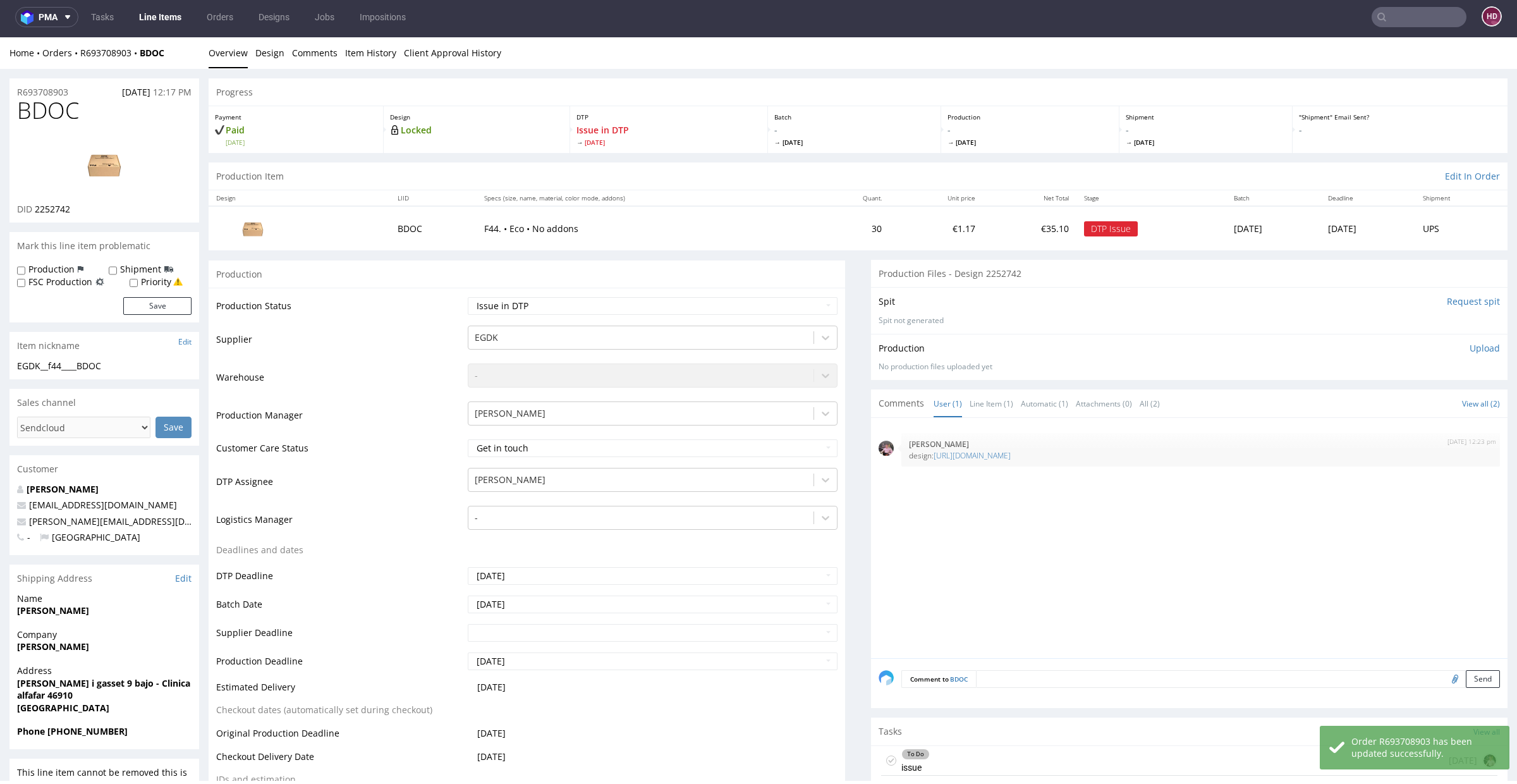
click at [214, 47] on link "Overview" at bounding box center [228, 53] width 39 height 31
click at [149, 12] on link "Line Items" at bounding box center [160, 17] width 57 height 20
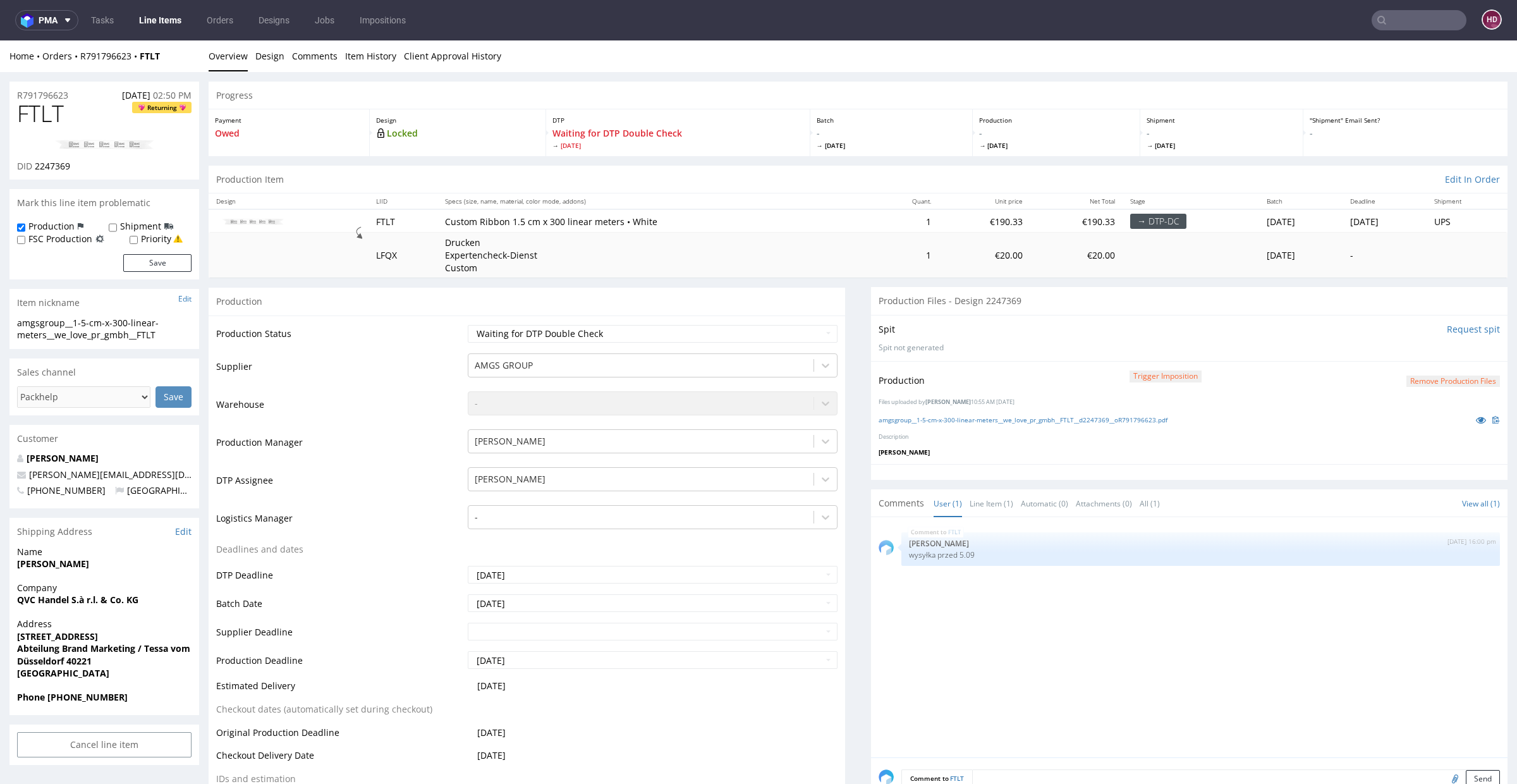
click at [152, 17] on link "Line Items" at bounding box center [160, 20] width 57 height 20
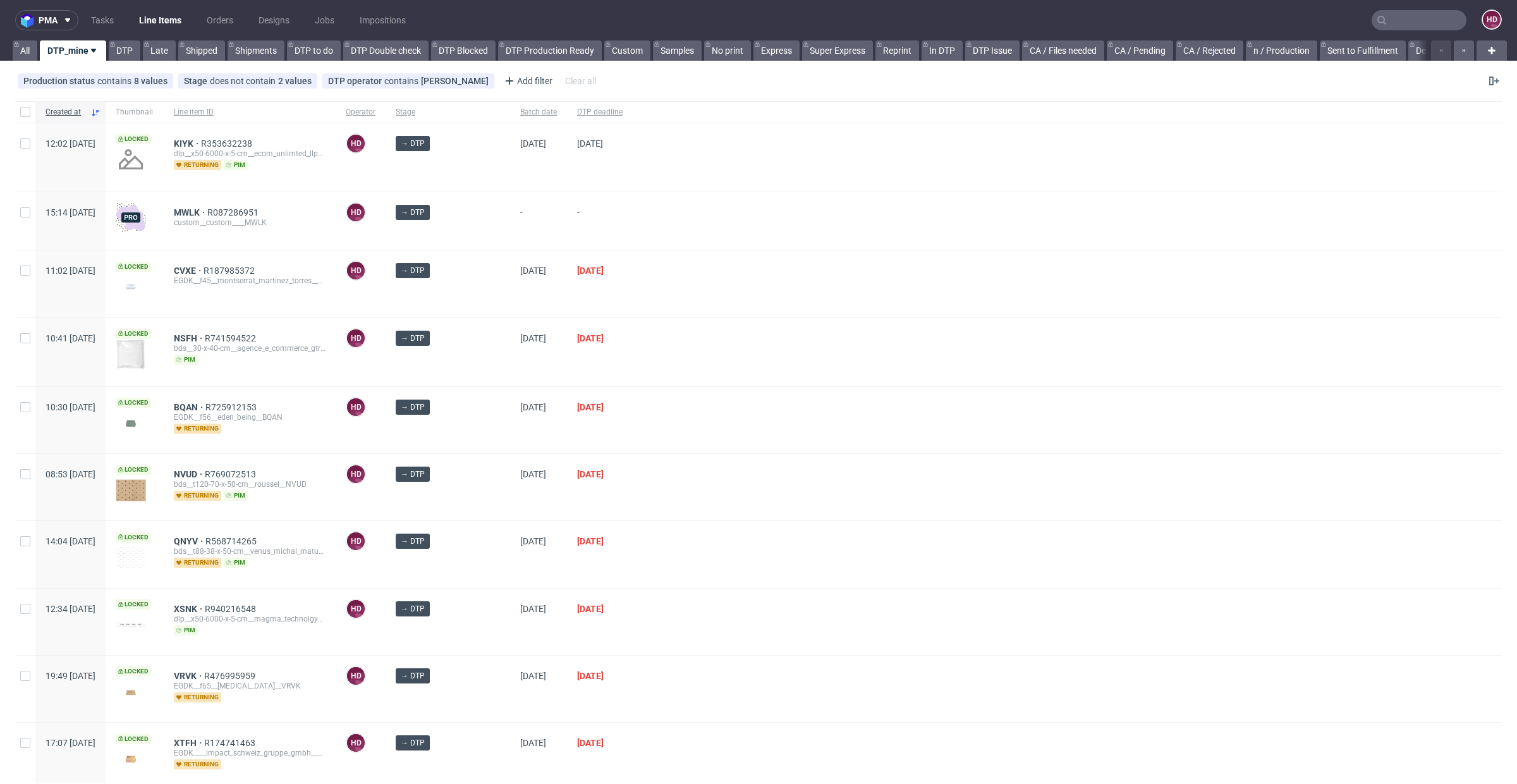
scroll to position [375, 0]
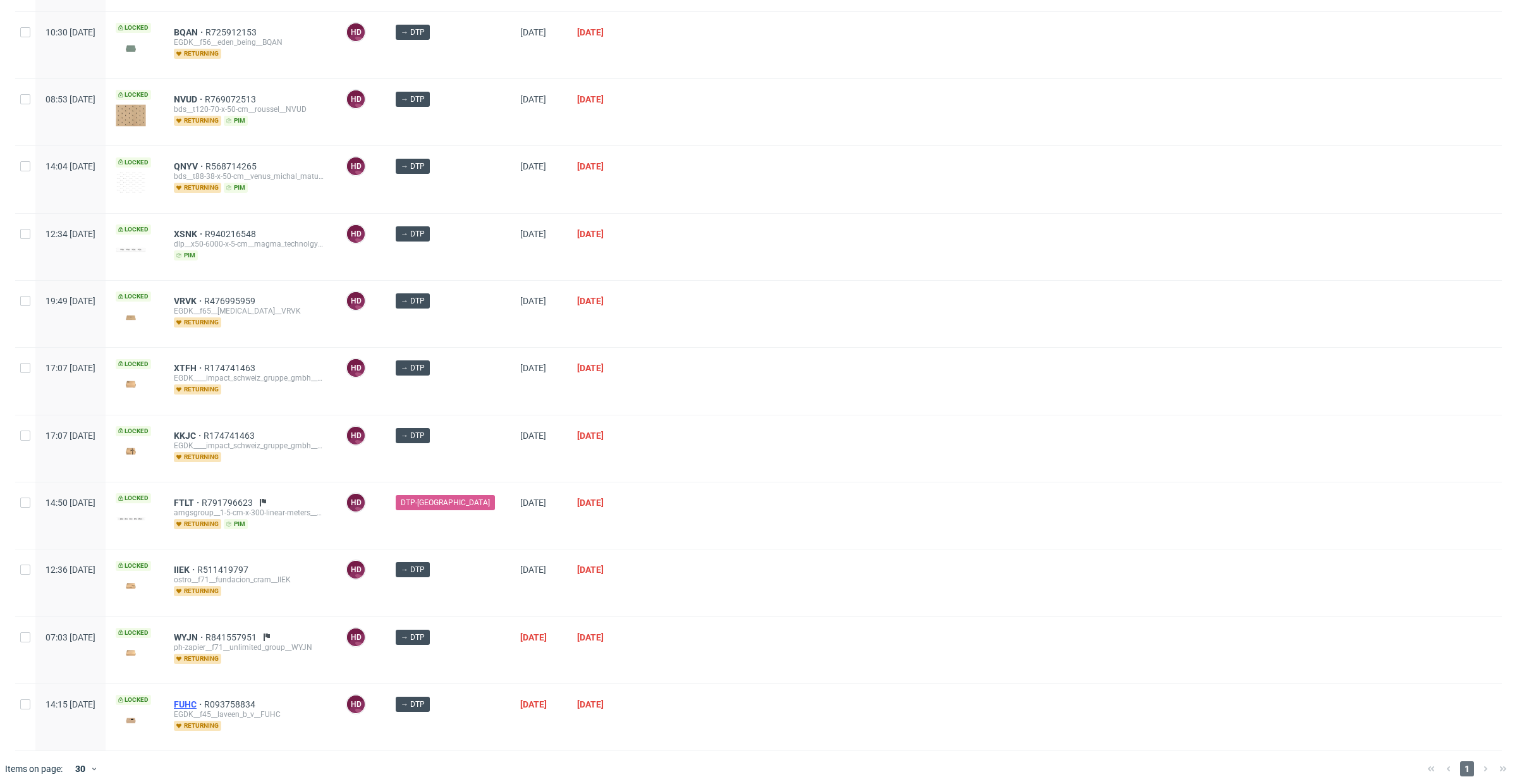
click at [204, 699] on span "FUHC" at bounding box center [189, 704] width 30 height 10
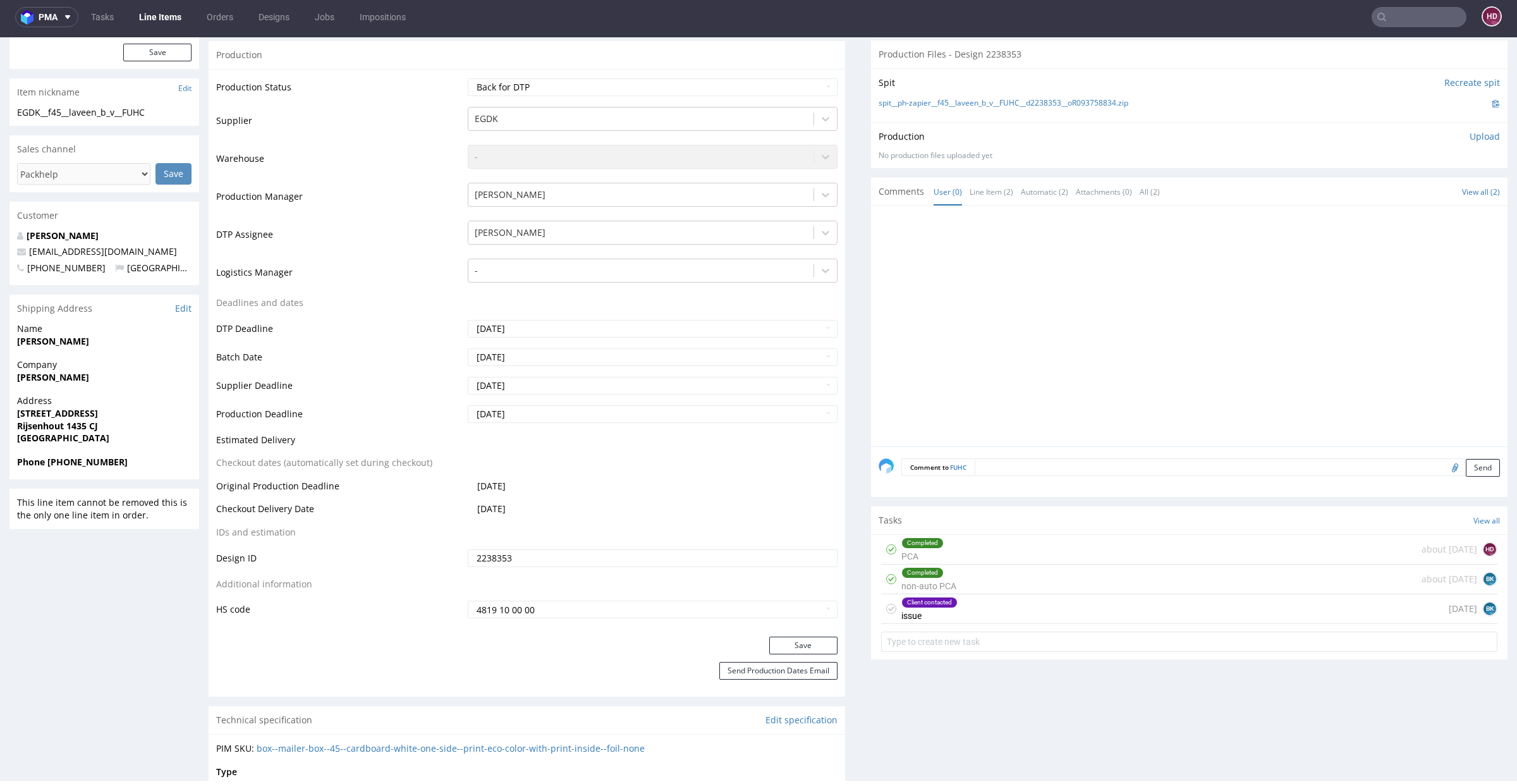
scroll to position [255, 0]
click at [929, 596] on div "Client contacted" at bounding box center [929, 600] width 55 height 10
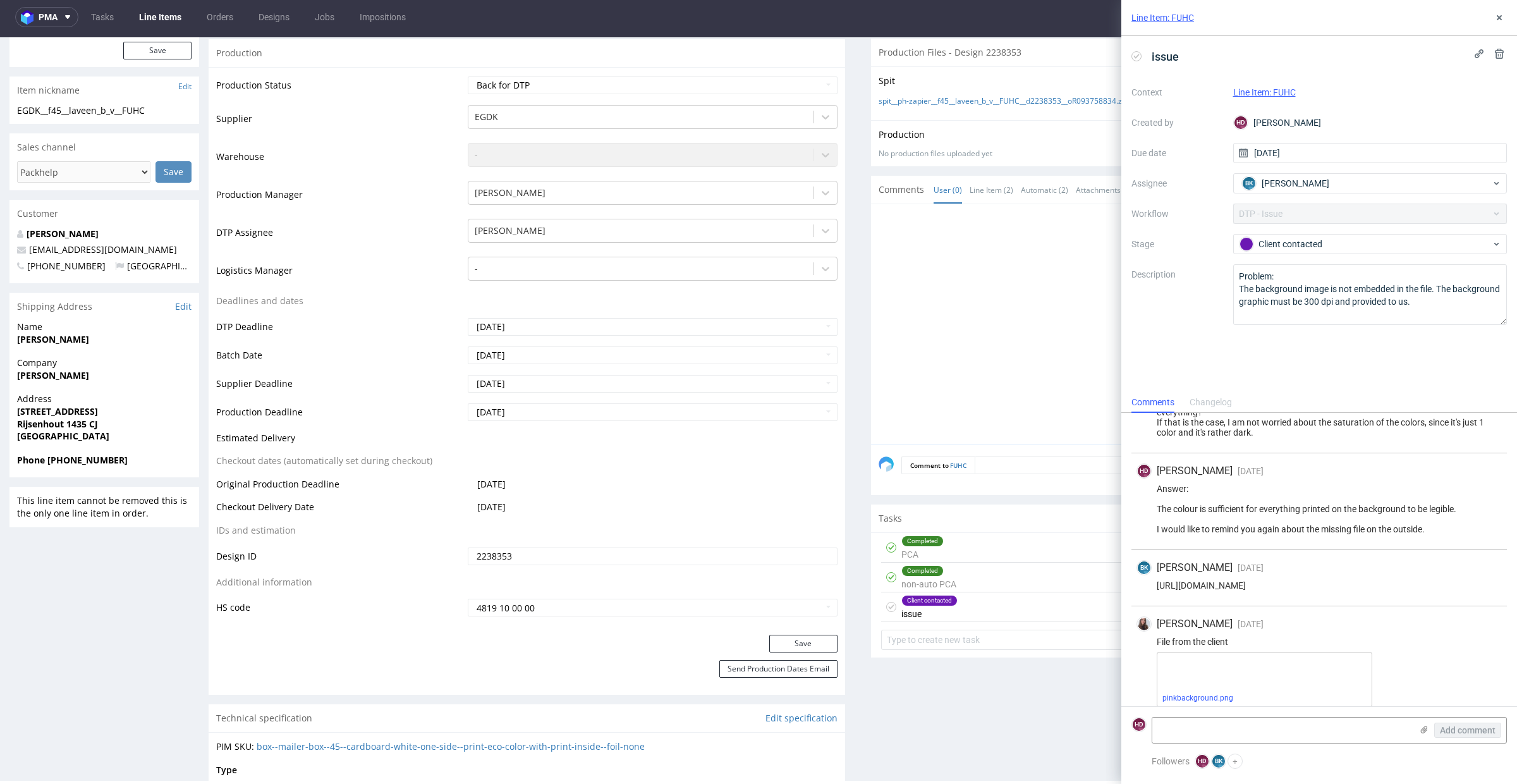
scroll to position [248, 0]
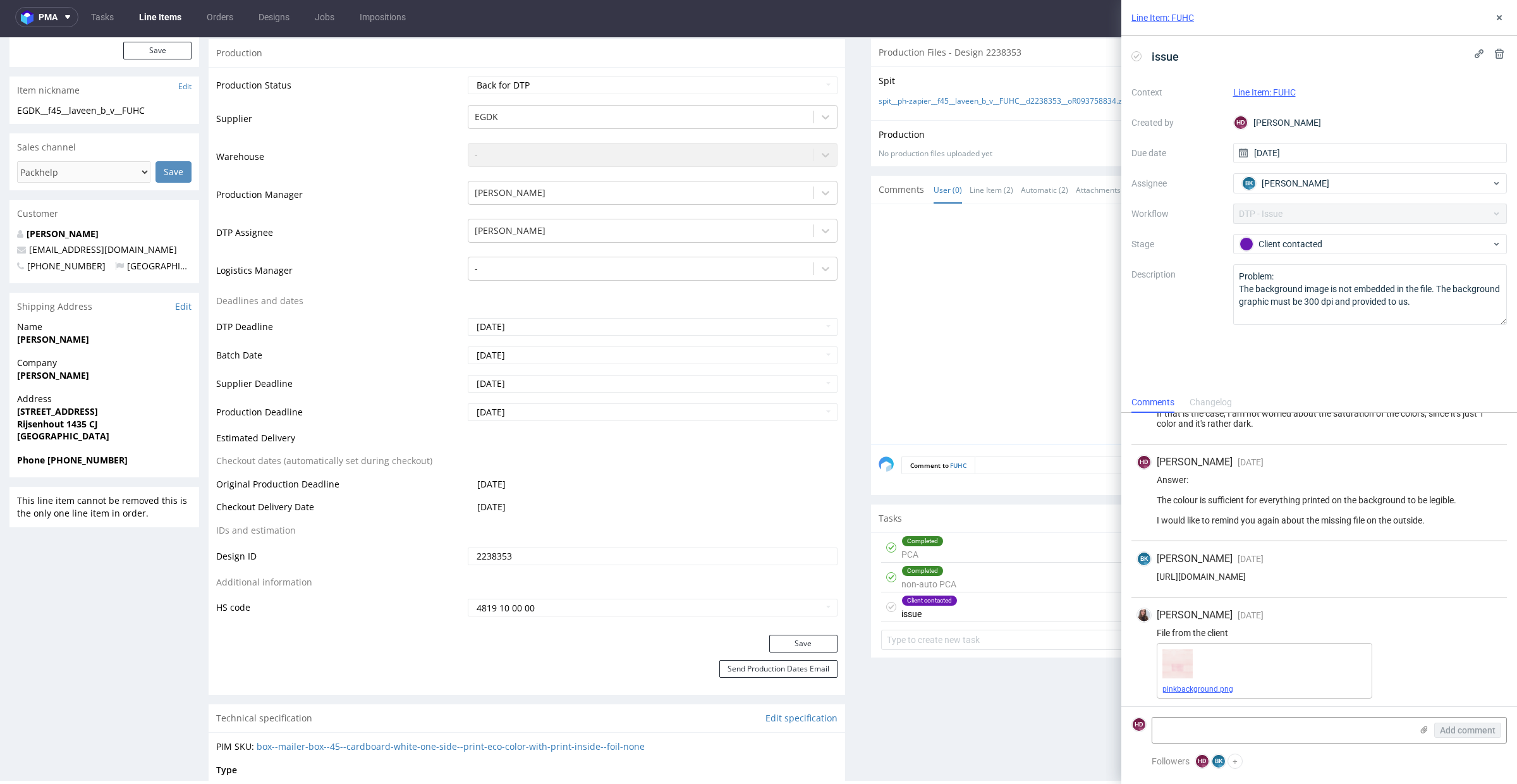
click at [1205, 685] on link "pinkbackground.png" at bounding box center [1198, 688] width 71 height 9
click at [1320, 237] on div "Client contacted" at bounding box center [1365, 244] width 251 height 14
click at [1310, 305] on div "Completed" at bounding box center [1370, 312] width 253 height 14
click at [998, 337] on div at bounding box center [1192, 328] width 629 height 233
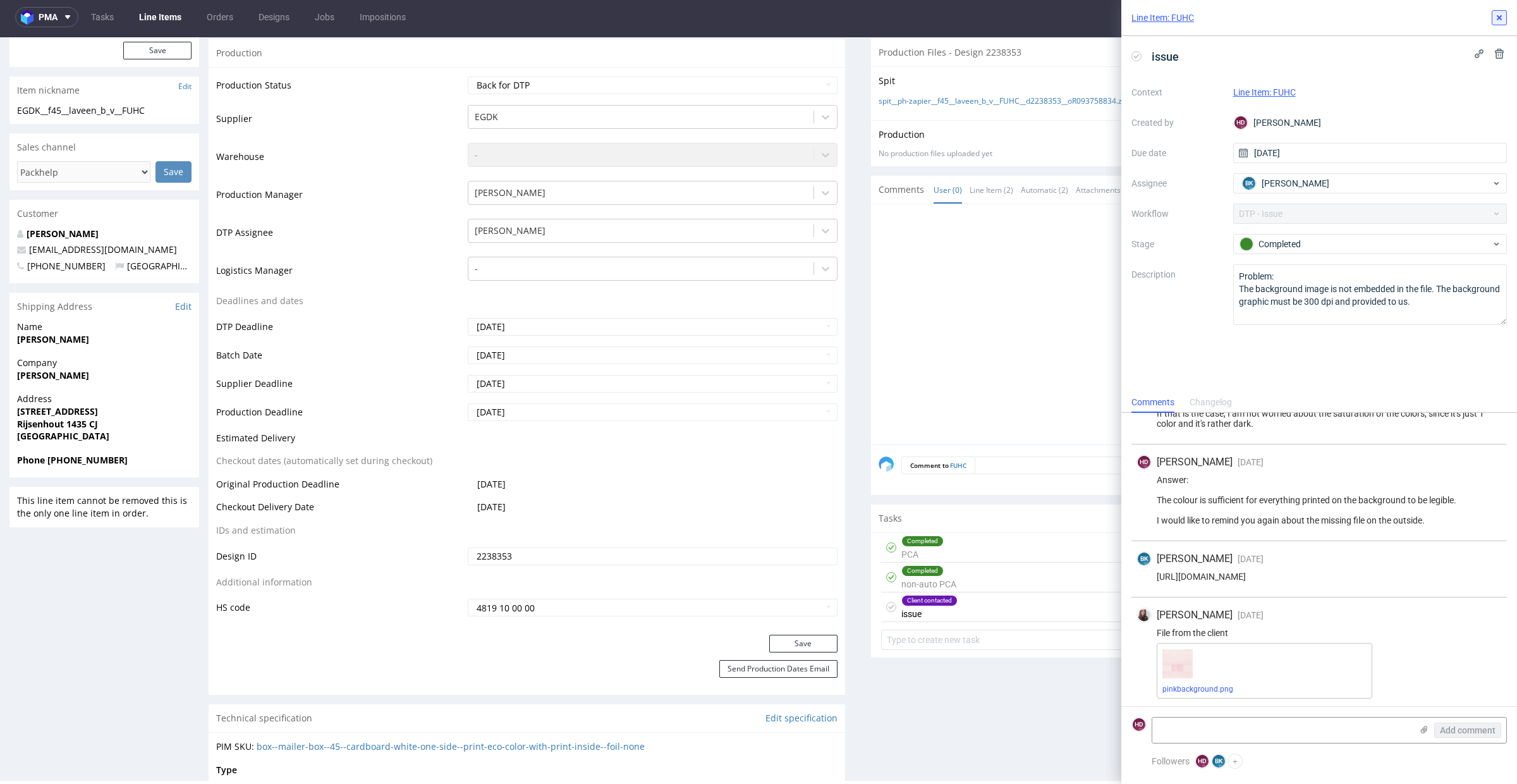
click at [1495, 20] on icon at bounding box center [1498, 17] width 10 height 10
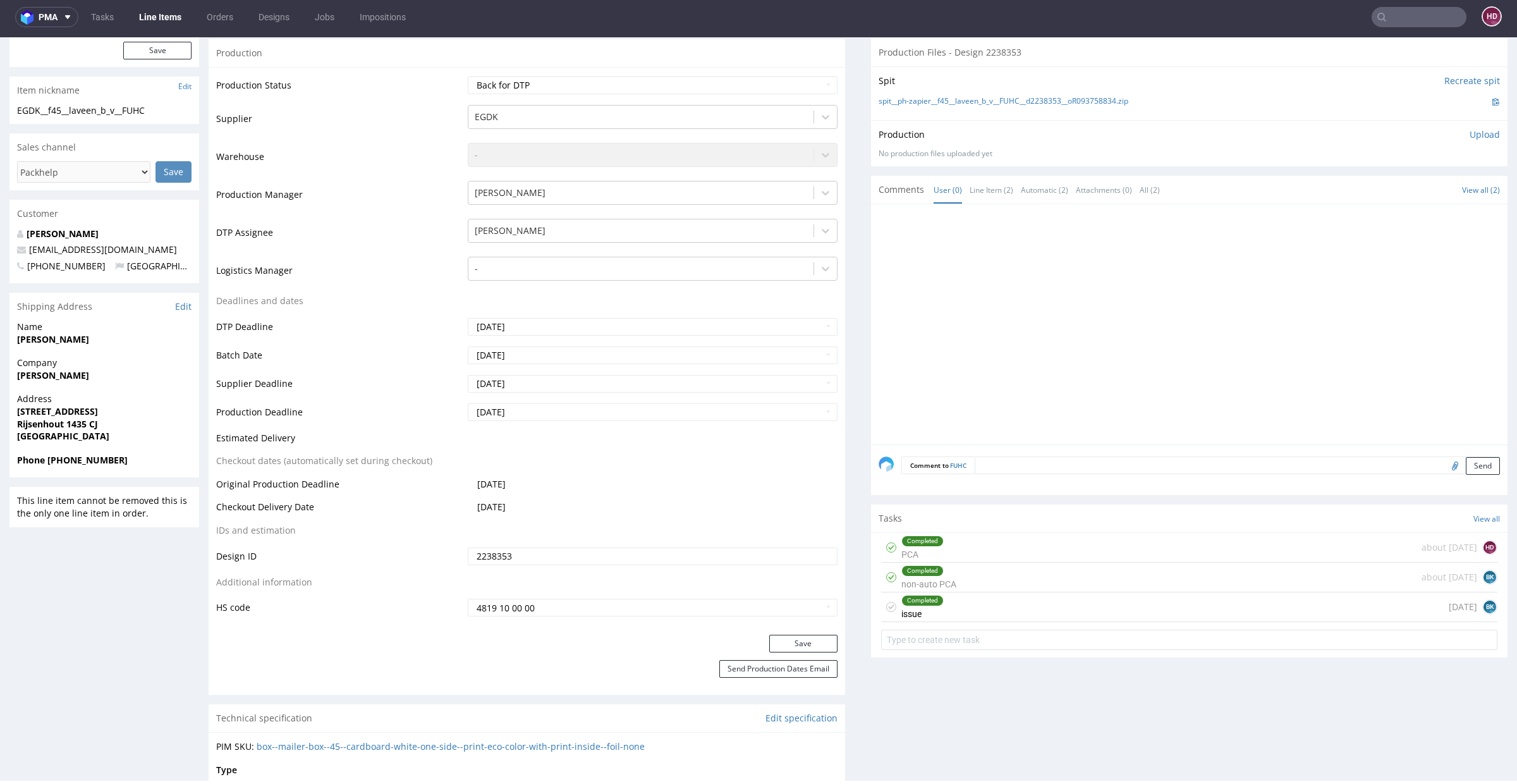
click at [997, 569] on div "Completed non-auto PCA about [DATE] BK" at bounding box center [1188, 577] width 616 height 29
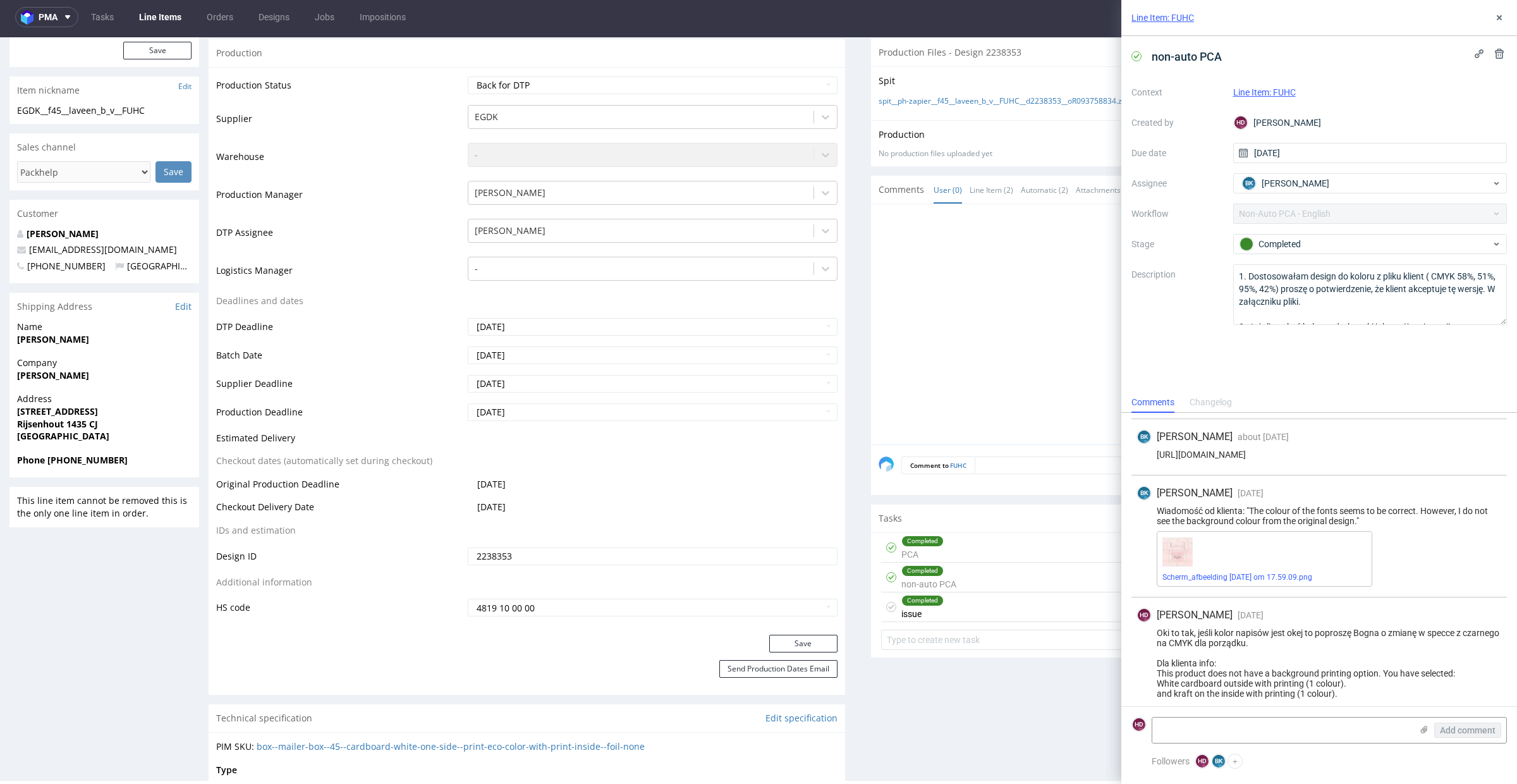
scroll to position [127, 0]
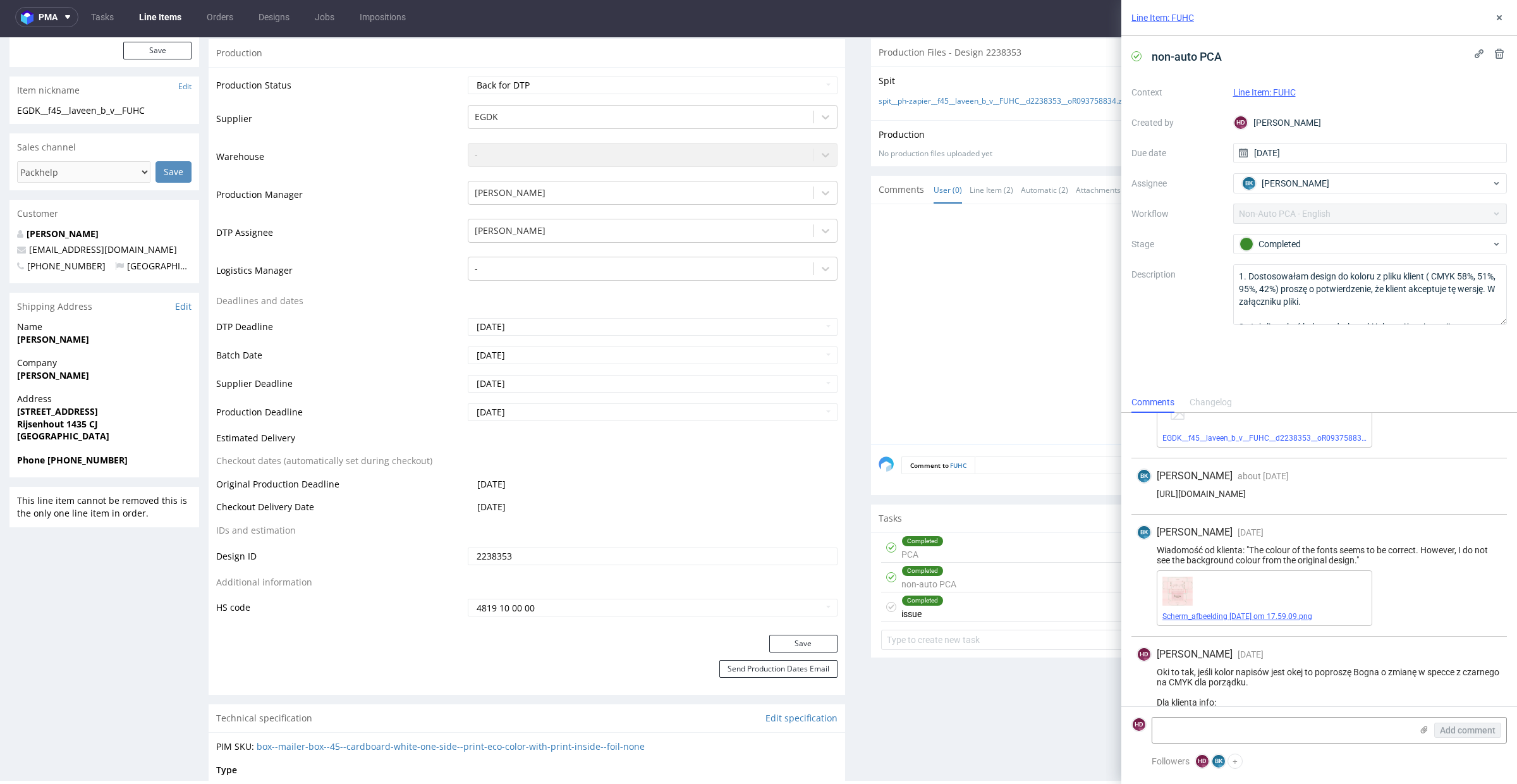
click at [1296, 613] on link "Scherm_afbeelding [DATE] om 17.59.09.png" at bounding box center [1237, 615] width 150 height 9
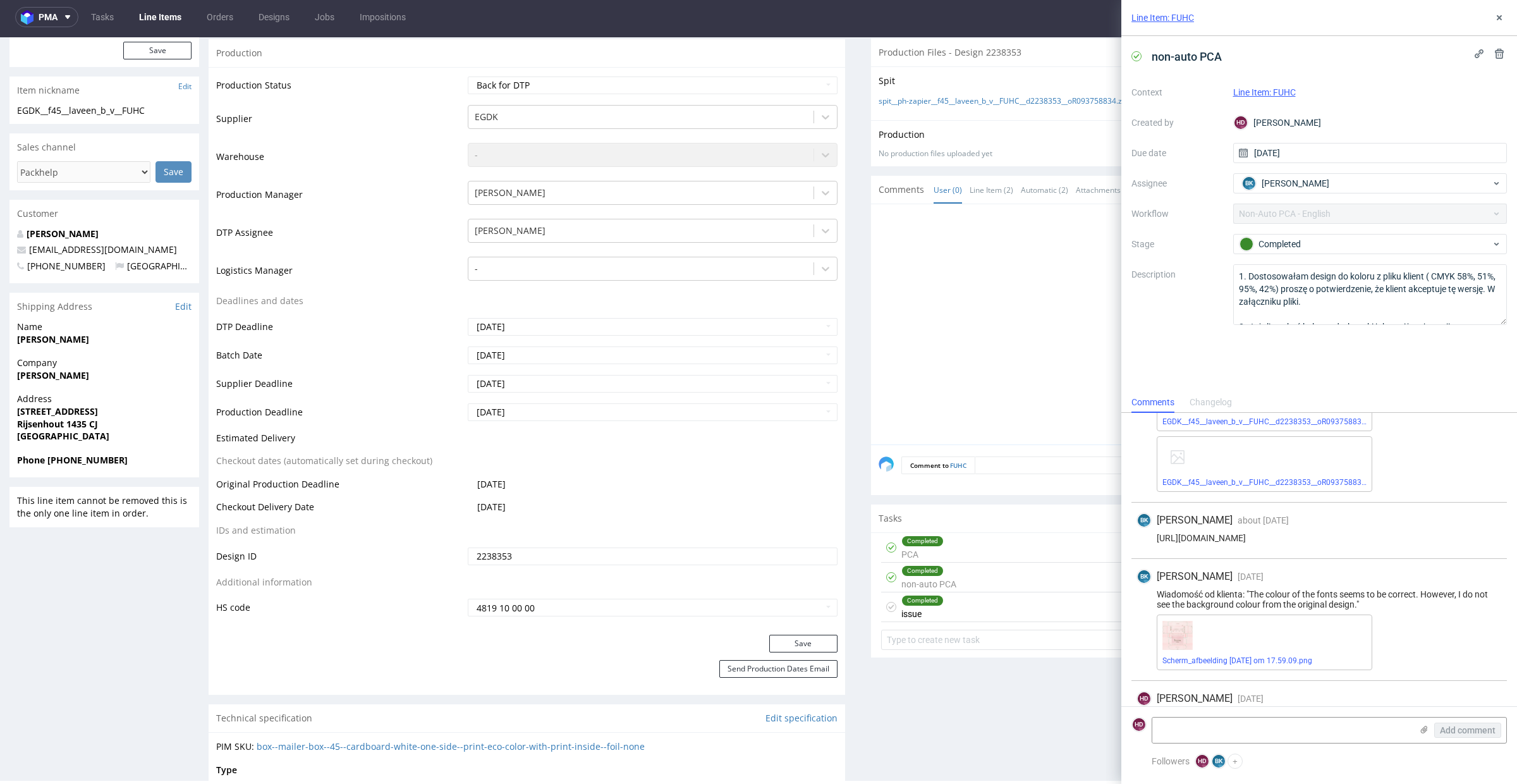
scroll to position [85, 0]
click at [1267, 482] on link "EGDK__f45__laveen_b_v__FUHC__d2238353__oR093758834__outside.pdf" at bounding box center [1286, 479] width 248 height 9
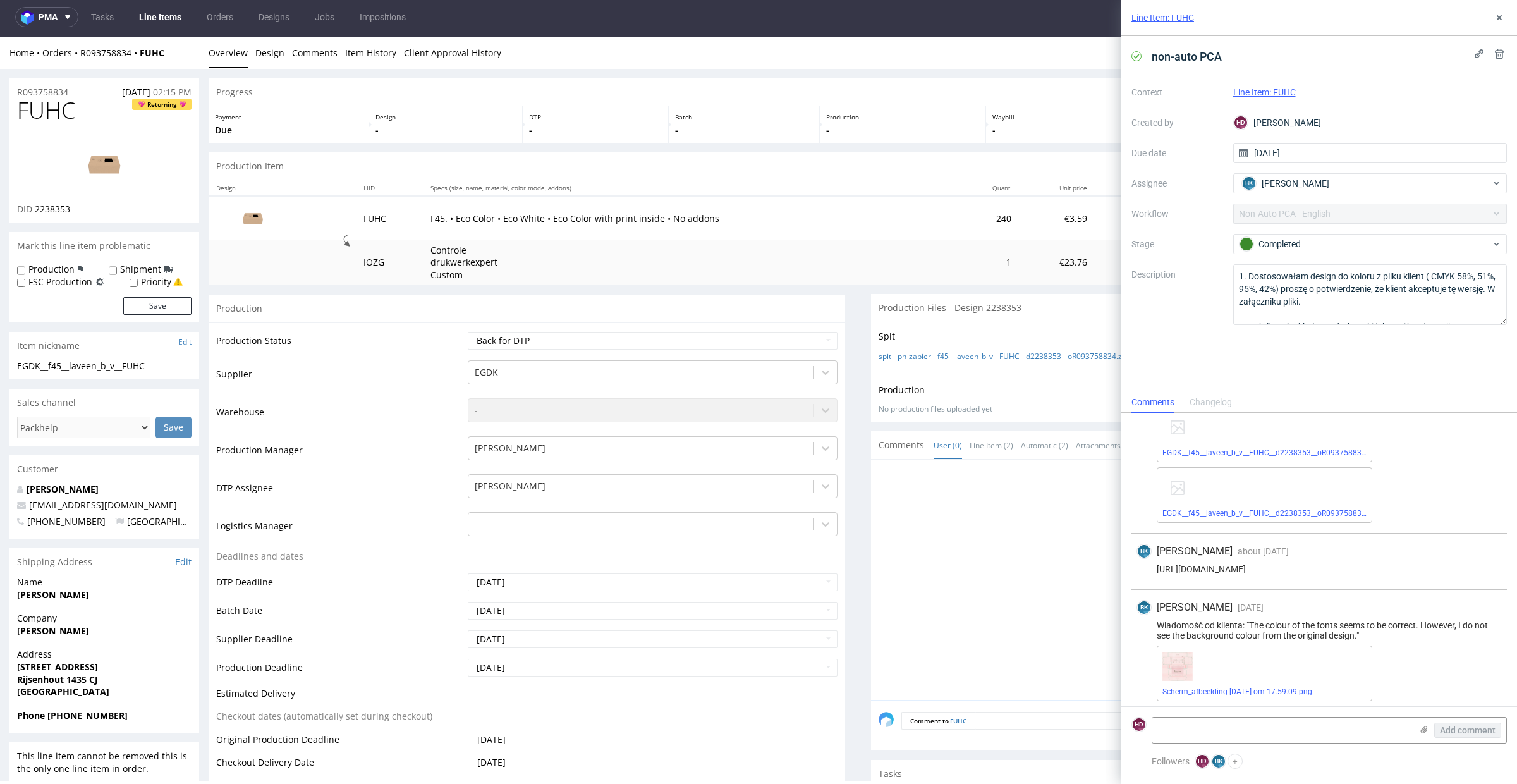
scroll to position [46, 0]
click at [1265, 455] on link "EGDK__f45__laveen_b_v__FUHC__d2238353__oR093758834__inside.pdf" at bounding box center [1283, 458] width 244 height 9
click at [1331, 520] on link "EGDK__f45__laveen_b_v__FUHC__d2238353__oR093758834__outside.pdf" at bounding box center [1286, 519] width 248 height 9
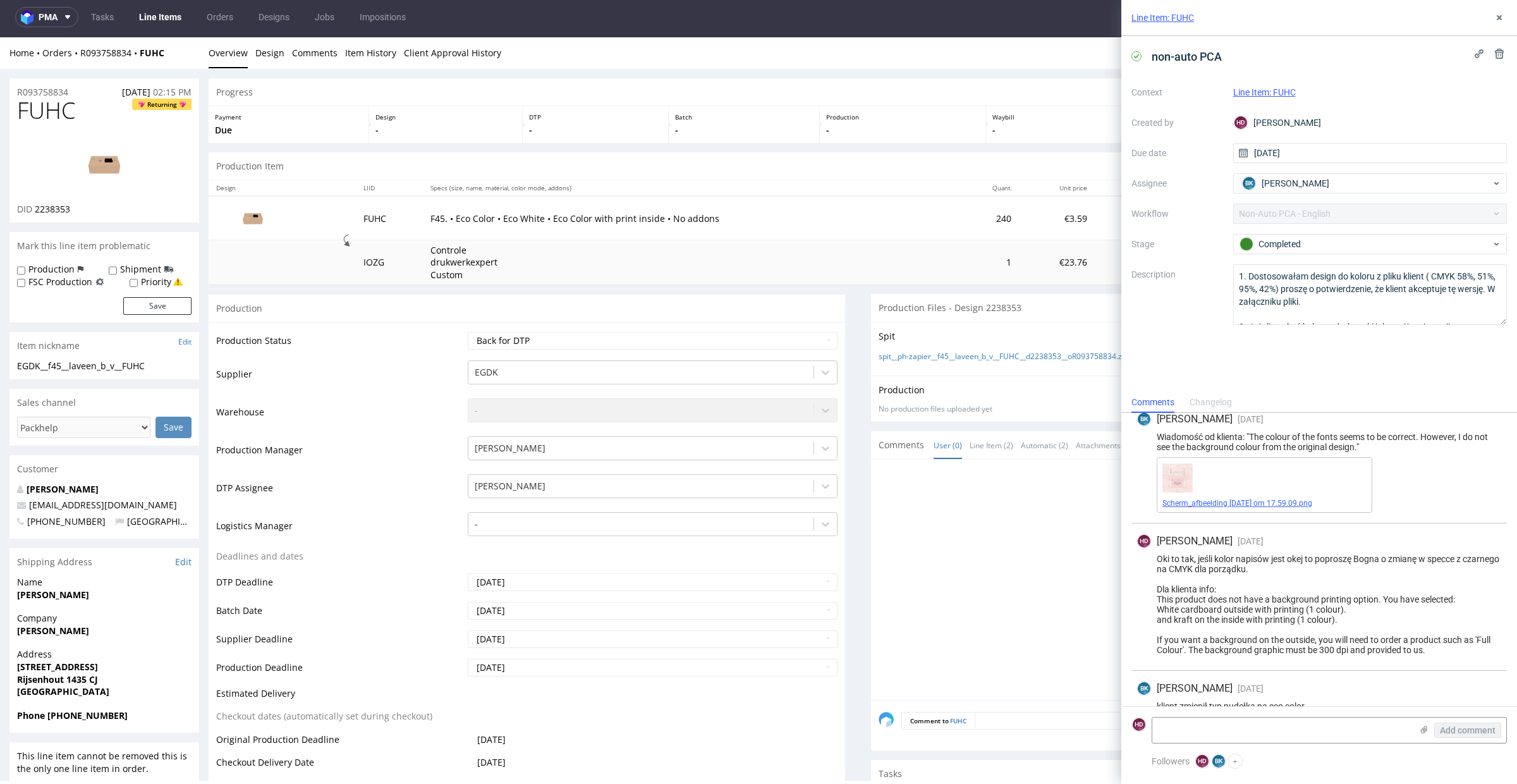
scroll to position [257, 0]
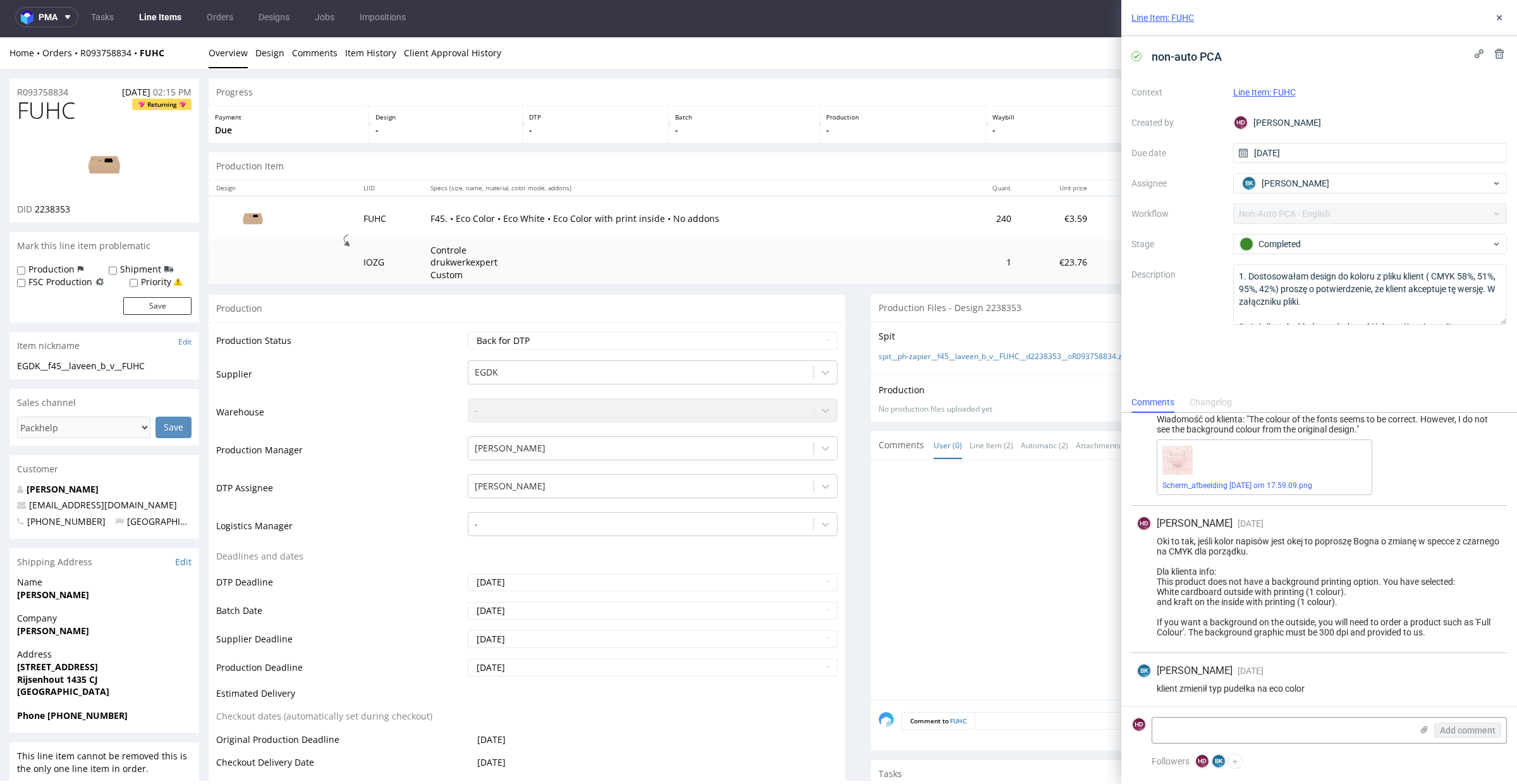
click at [1052, 529] on div at bounding box center [1192, 583] width 629 height 233
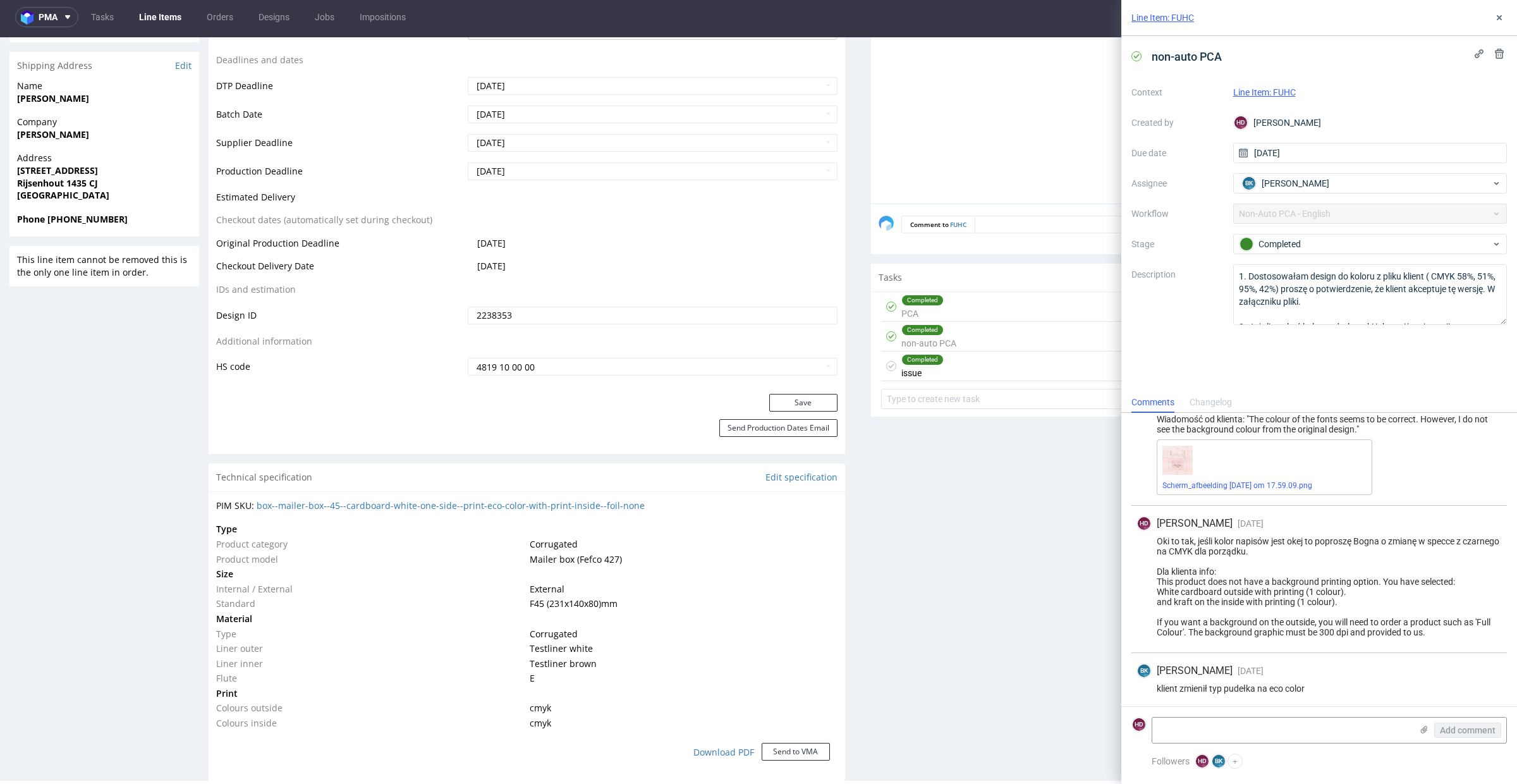
scroll to position [493, 0]
click at [940, 371] on div "Completed issue [DATE] BK" at bounding box center [1188, 370] width 616 height 29
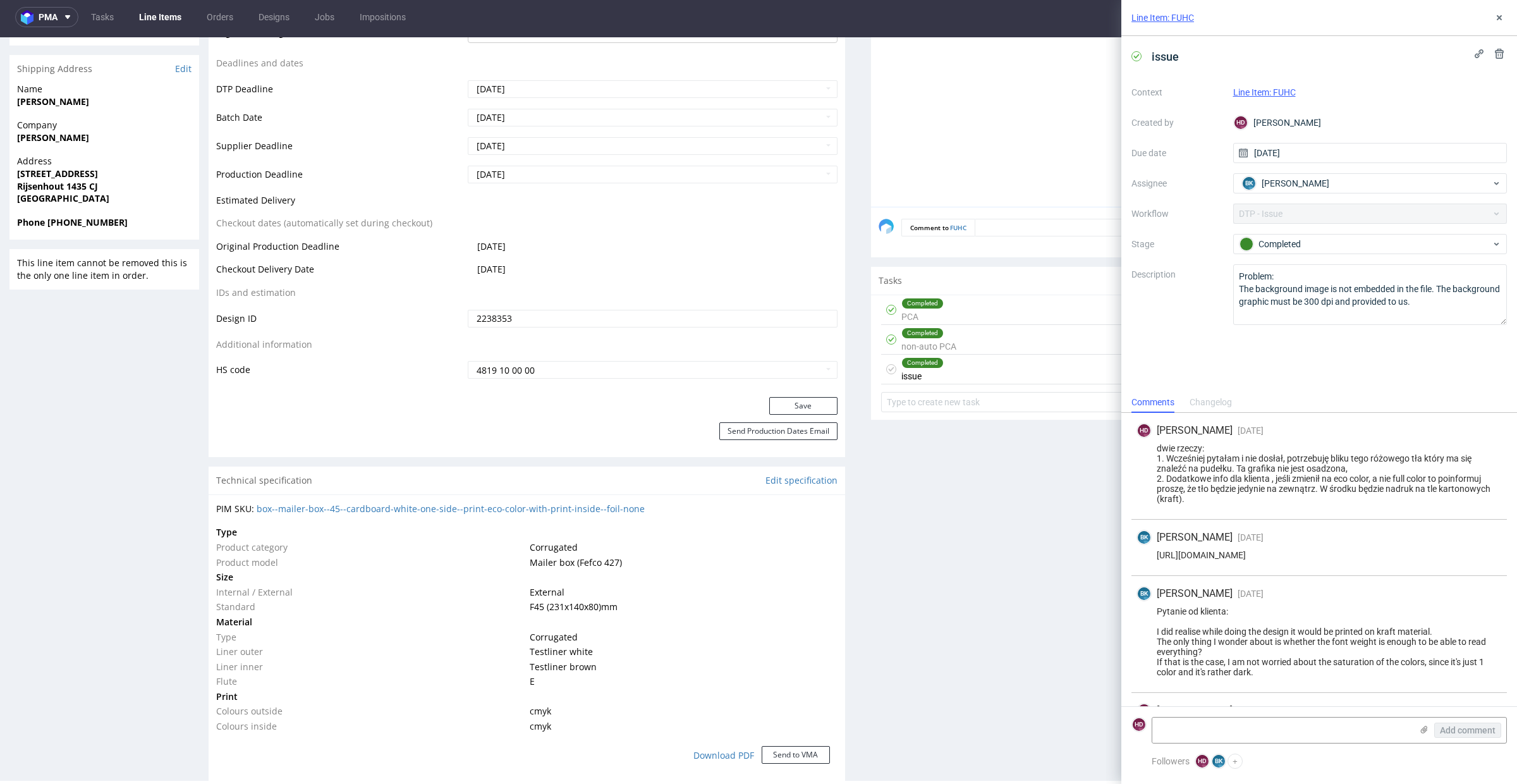
click at [917, 332] on div "Completed" at bounding box center [922, 332] width 41 height 10
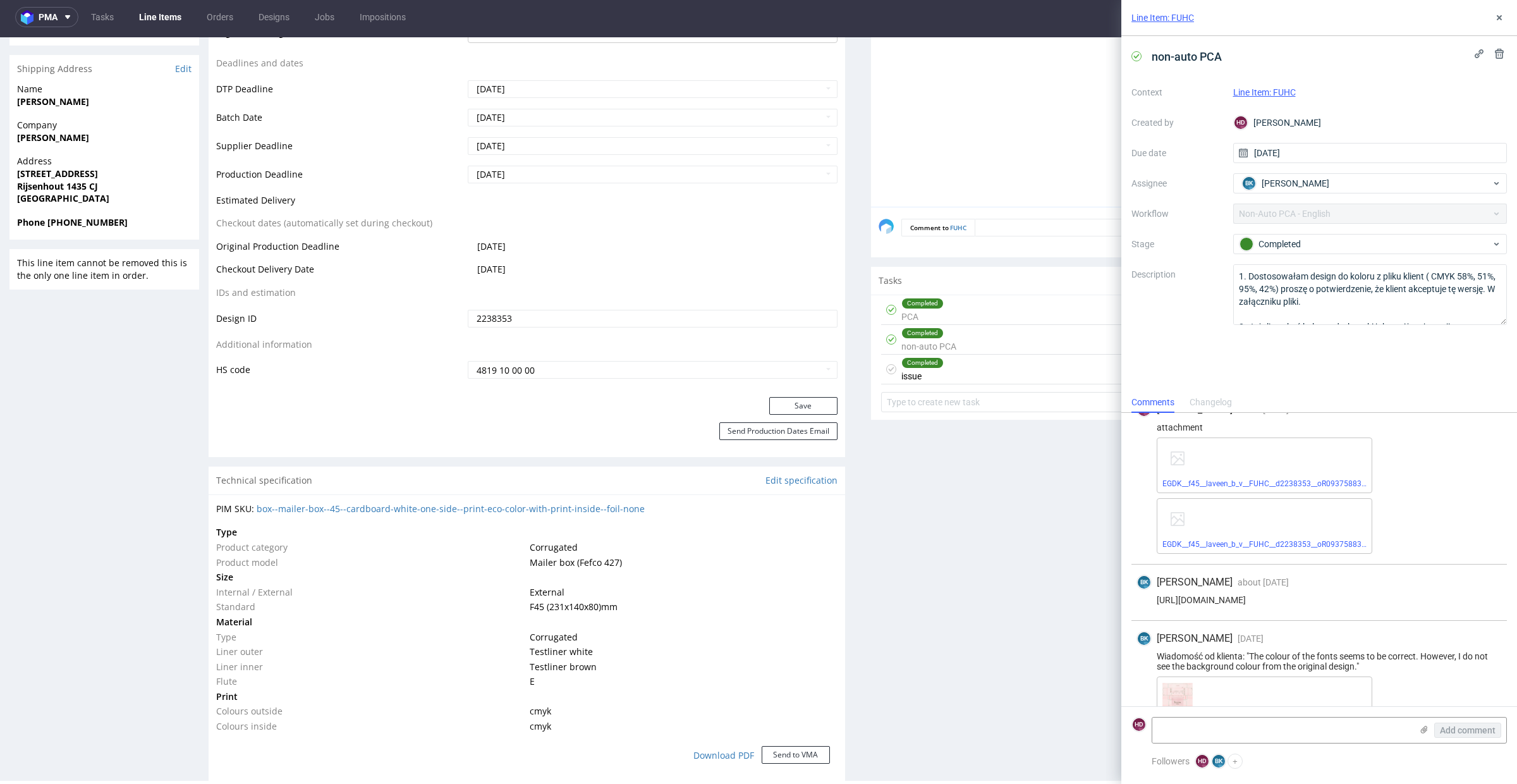
scroll to position [66, 0]
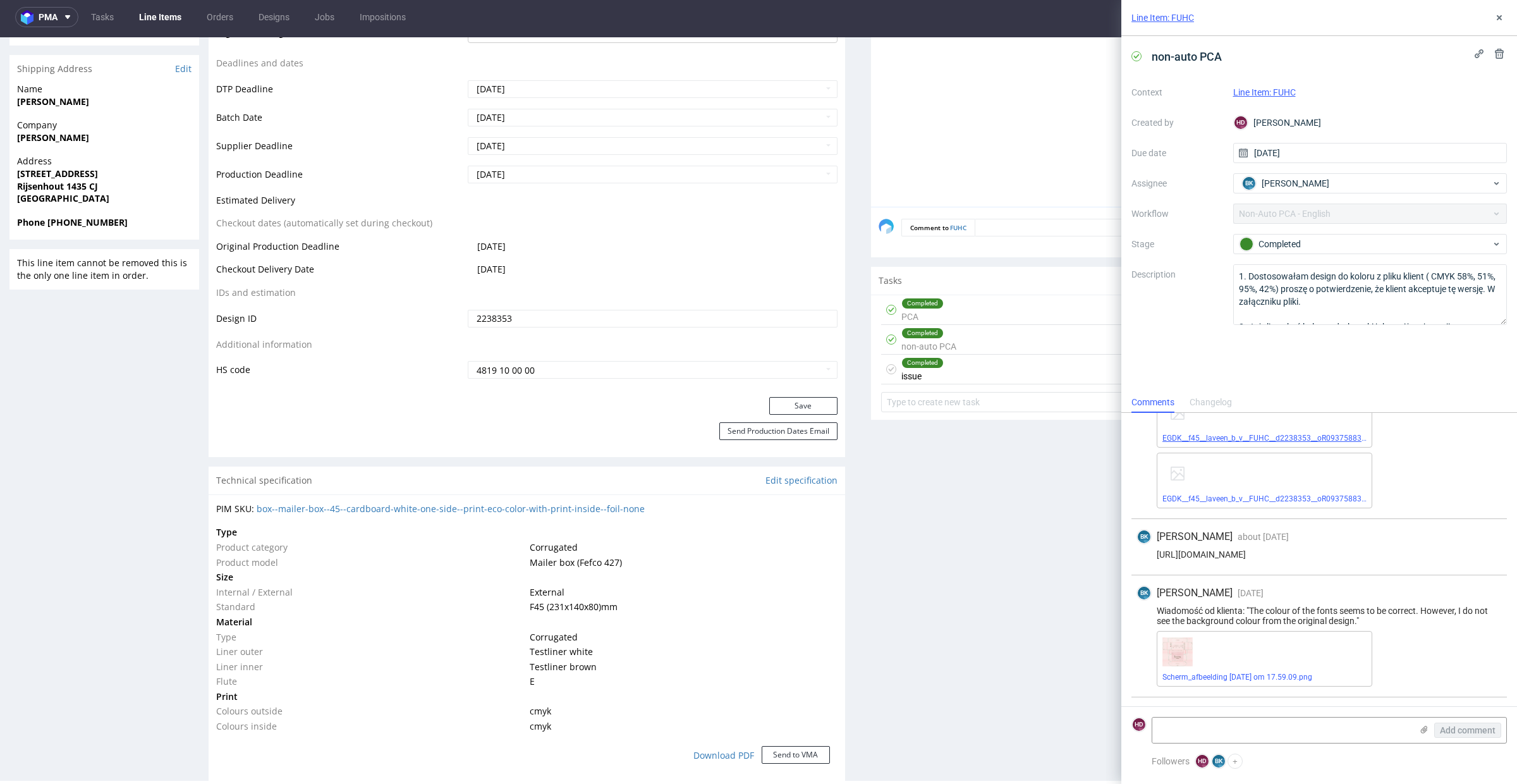
click at [1209, 435] on link "EGDK__f45__laveen_b_v__FUHC__d2238353__oR093758834__inside.pdf" at bounding box center [1283, 438] width 244 height 9
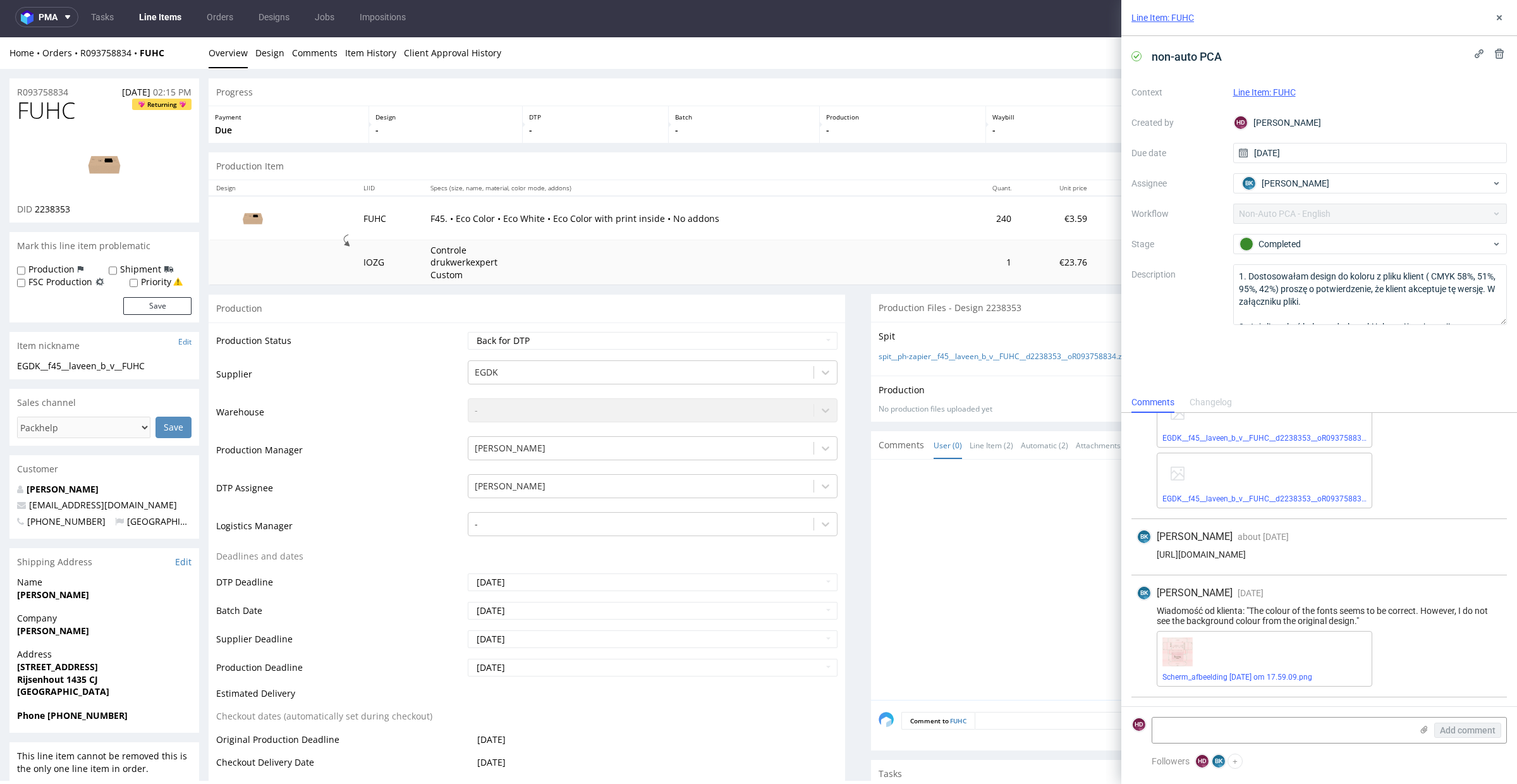
scroll to position [0, 0]
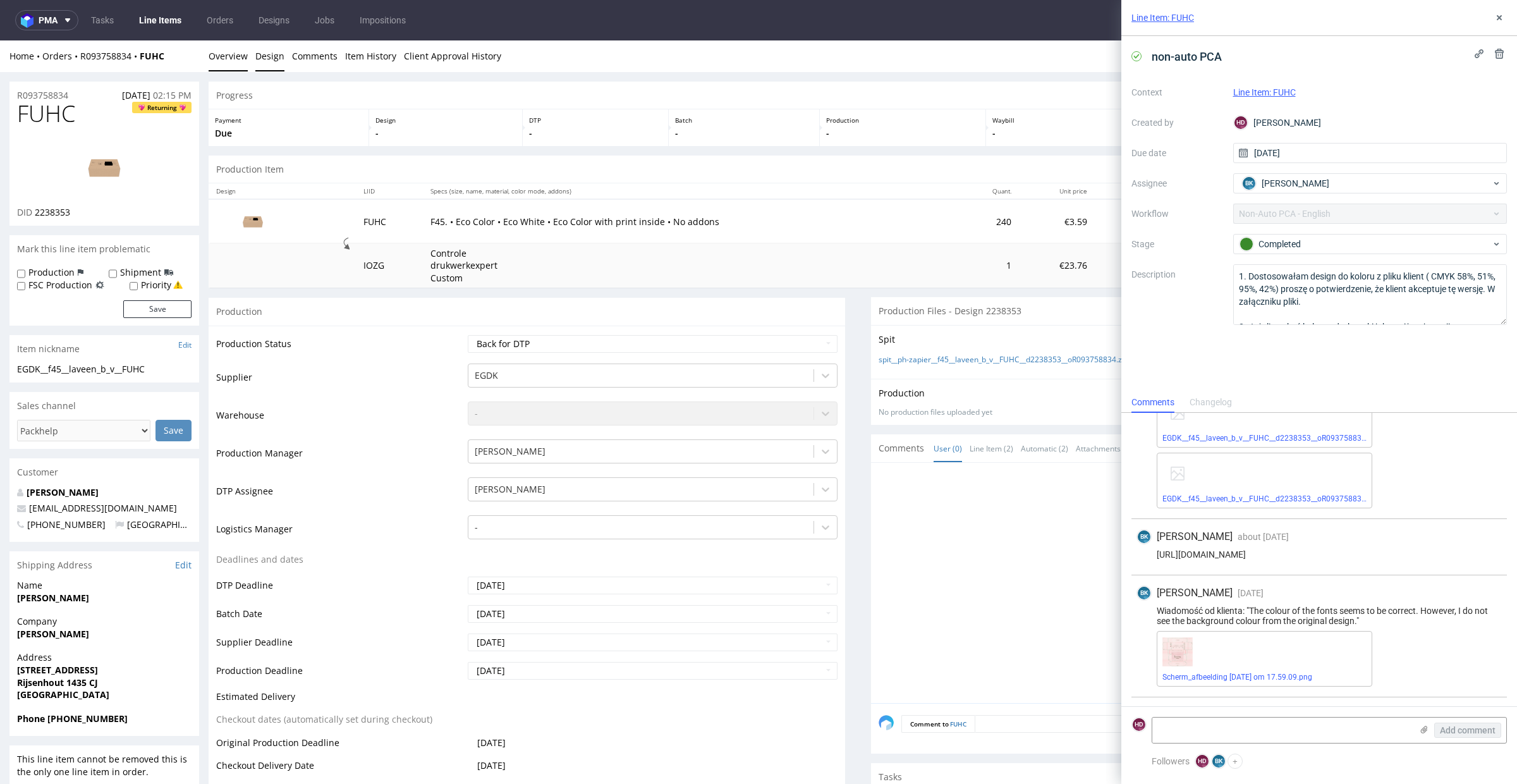
click at [260, 60] on link "Design" at bounding box center [270, 56] width 29 height 31
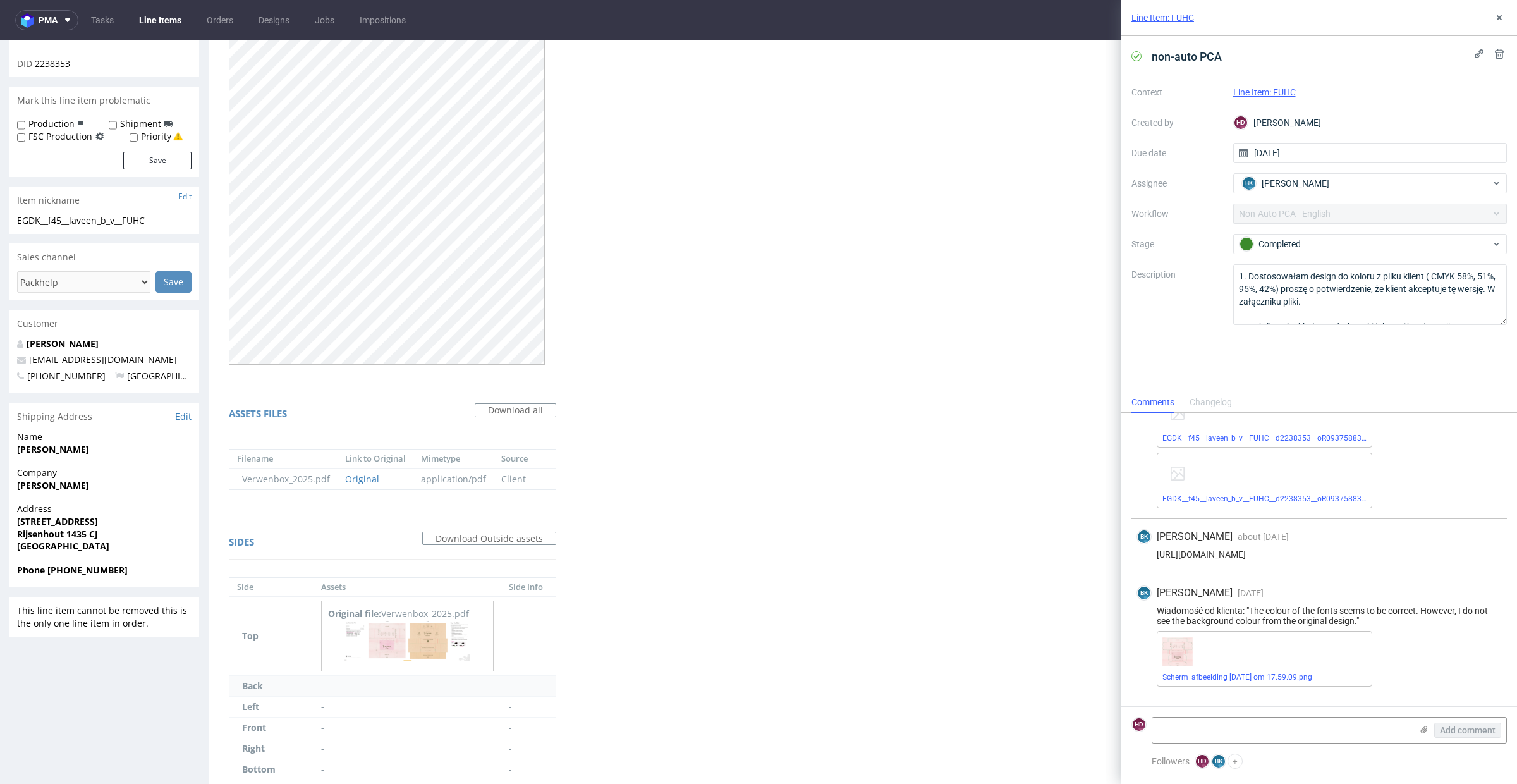
scroll to position [214, 0]
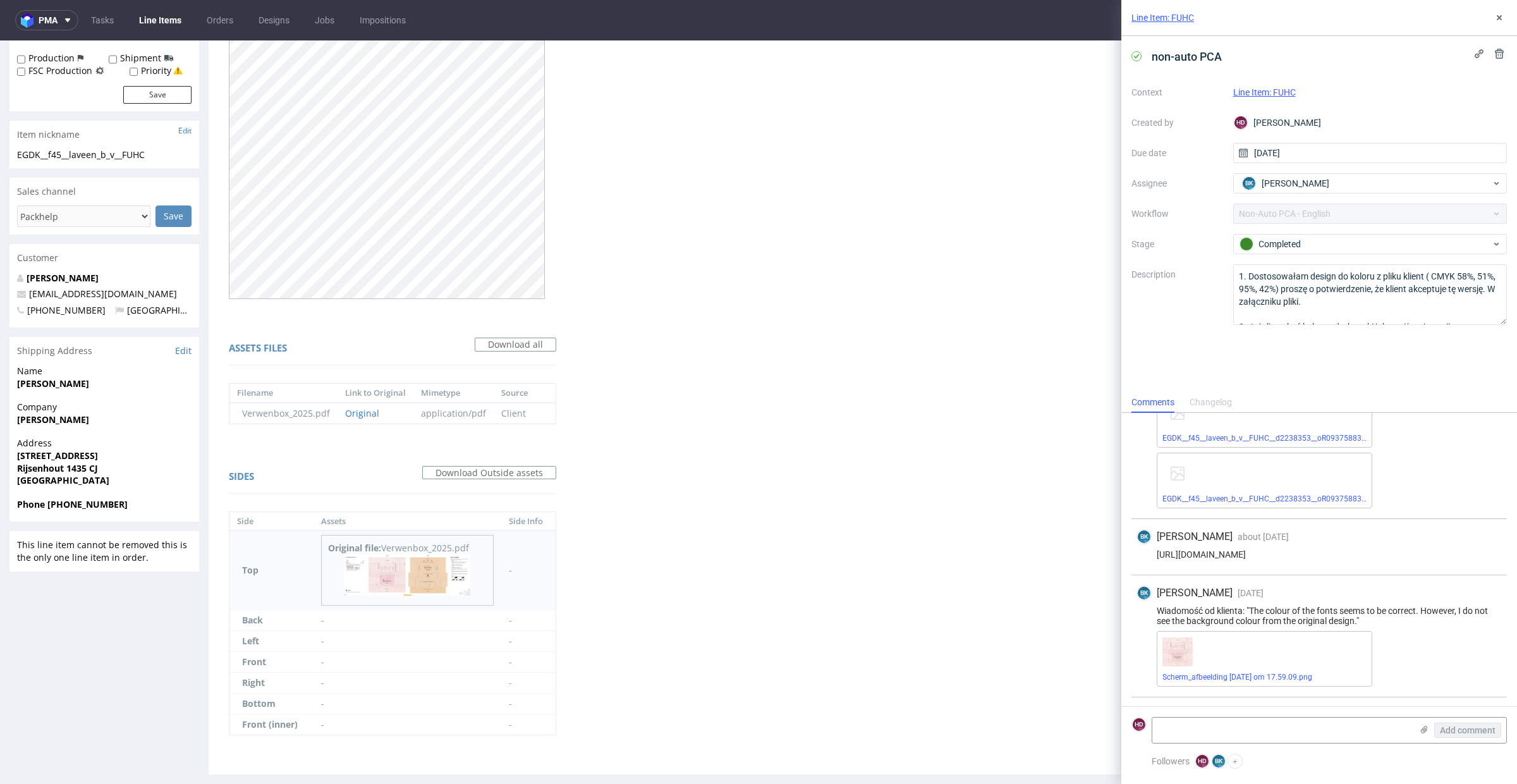
click at [417, 569] on img at bounding box center [407, 574] width 126 height 41
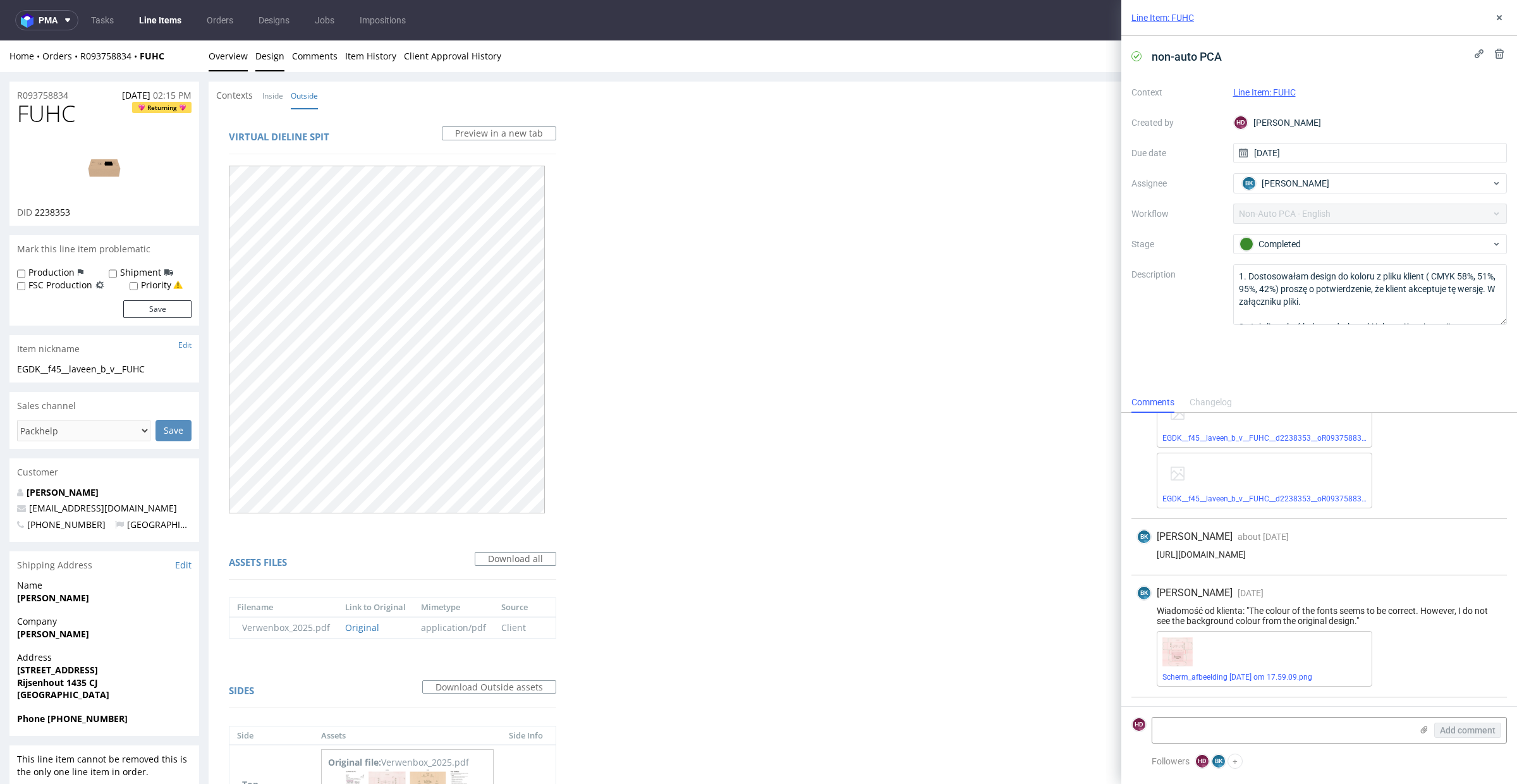
click at [213, 59] on link "Overview" at bounding box center [228, 56] width 39 height 31
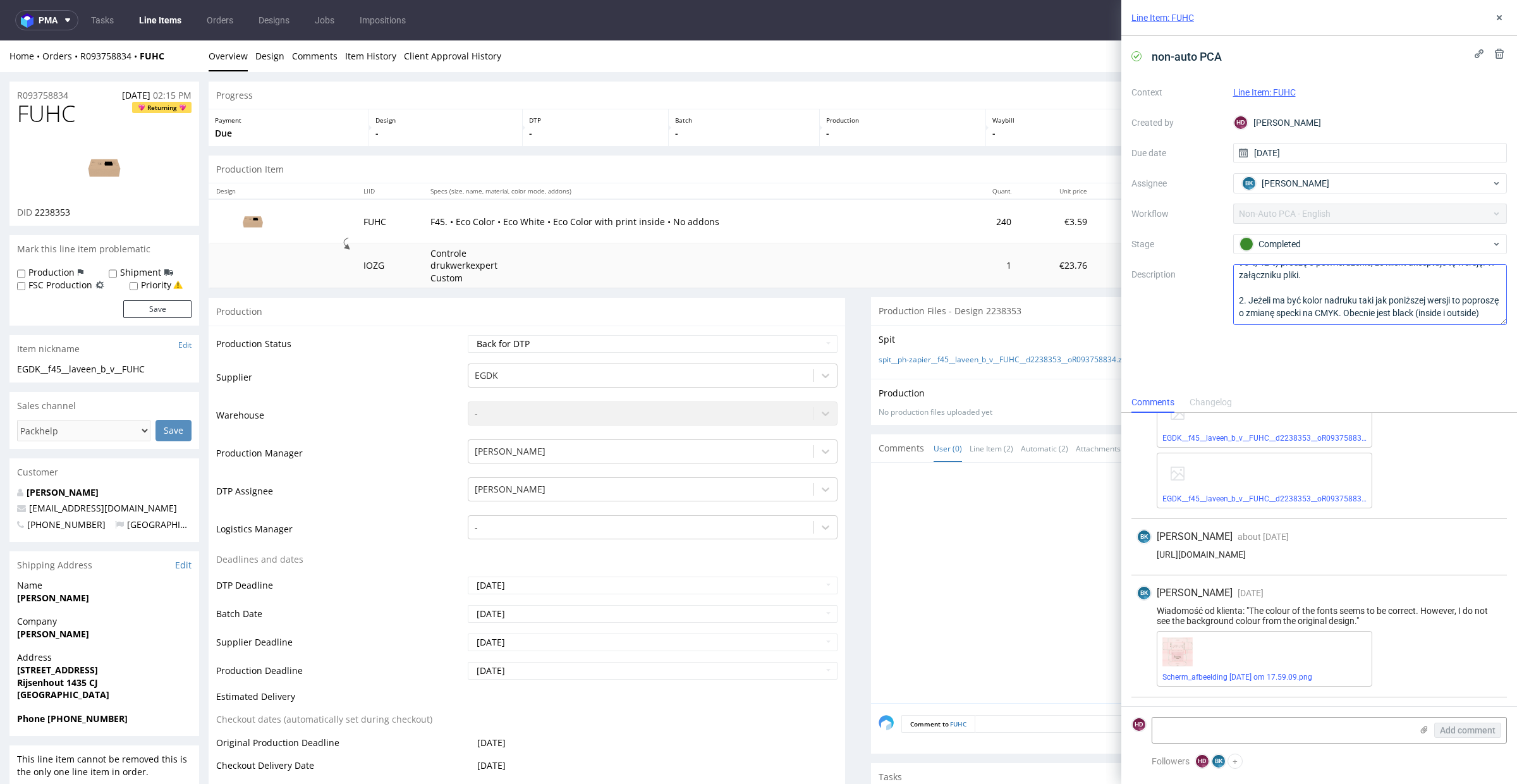
scroll to position [39, 0]
click at [1501, 9] on div "Line Item: FUHC" at bounding box center [1319, 18] width 396 height 36
click at [1499, 14] on icon at bounding box center [1498, 17] width 10 height 10
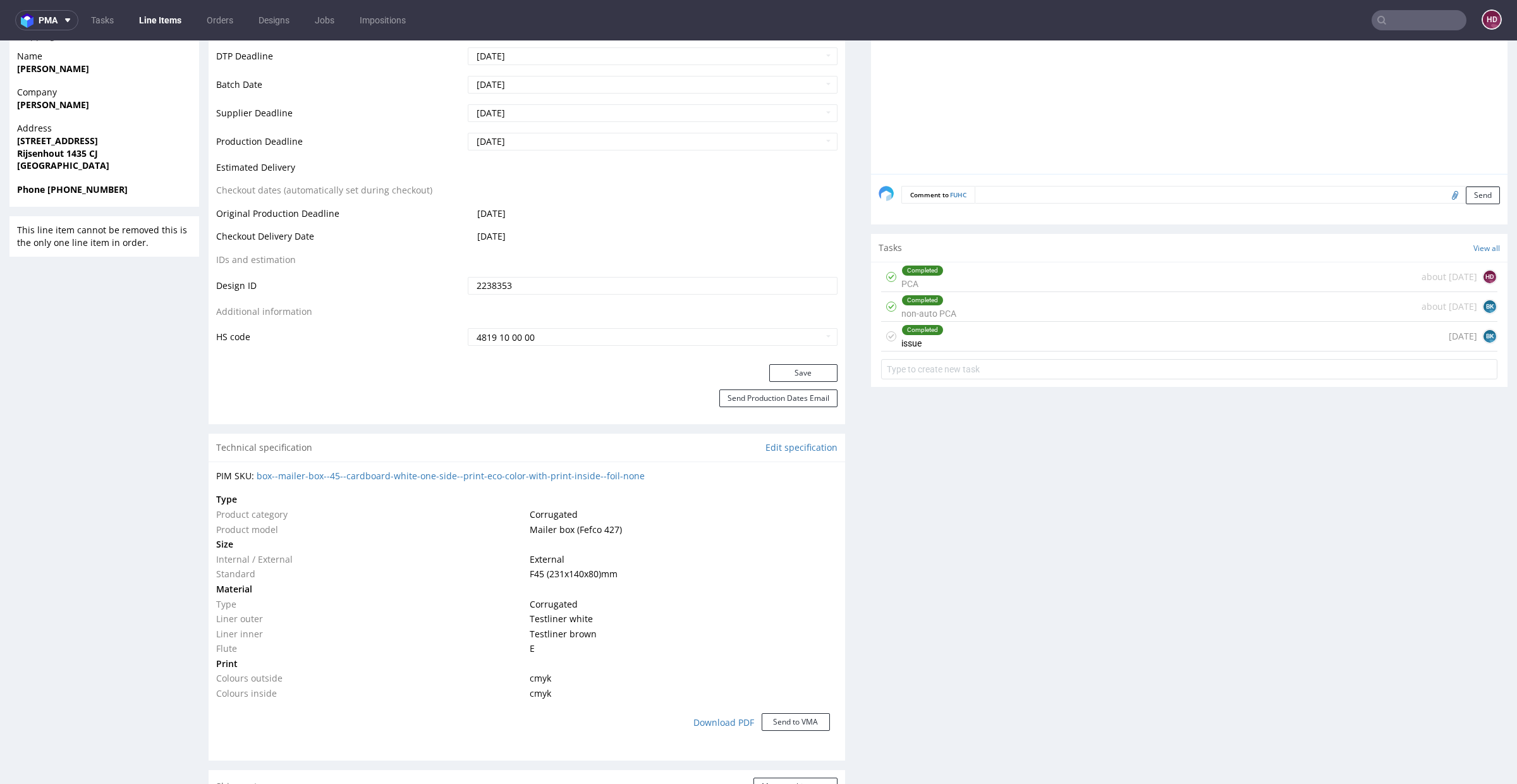
scroll to position [707, 0]
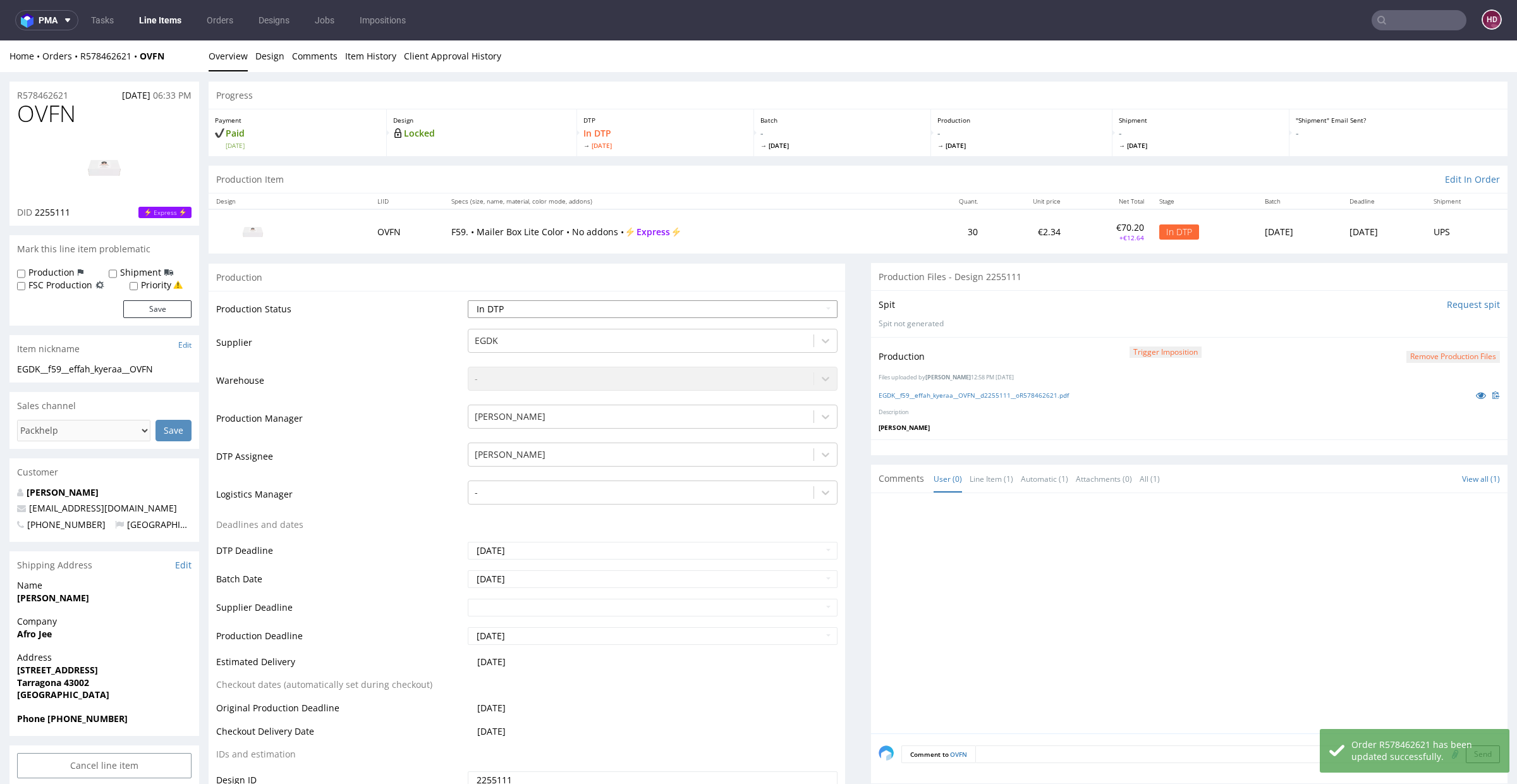
click at [503, 309] on select "Waiting for Artwork Waiting for Diecut Waiting for Mockup Waiting for DTP Waiti…" at bounding box center [653, 308] width 370 height 18
select select "dtp_production_ready"
click at [468, 300] on select "Waiting for Artwork Waiting for Diecut Waiting for Mockup Waiting for DTP Waiti…" at bounding box center [653, 308] width 370 height 18
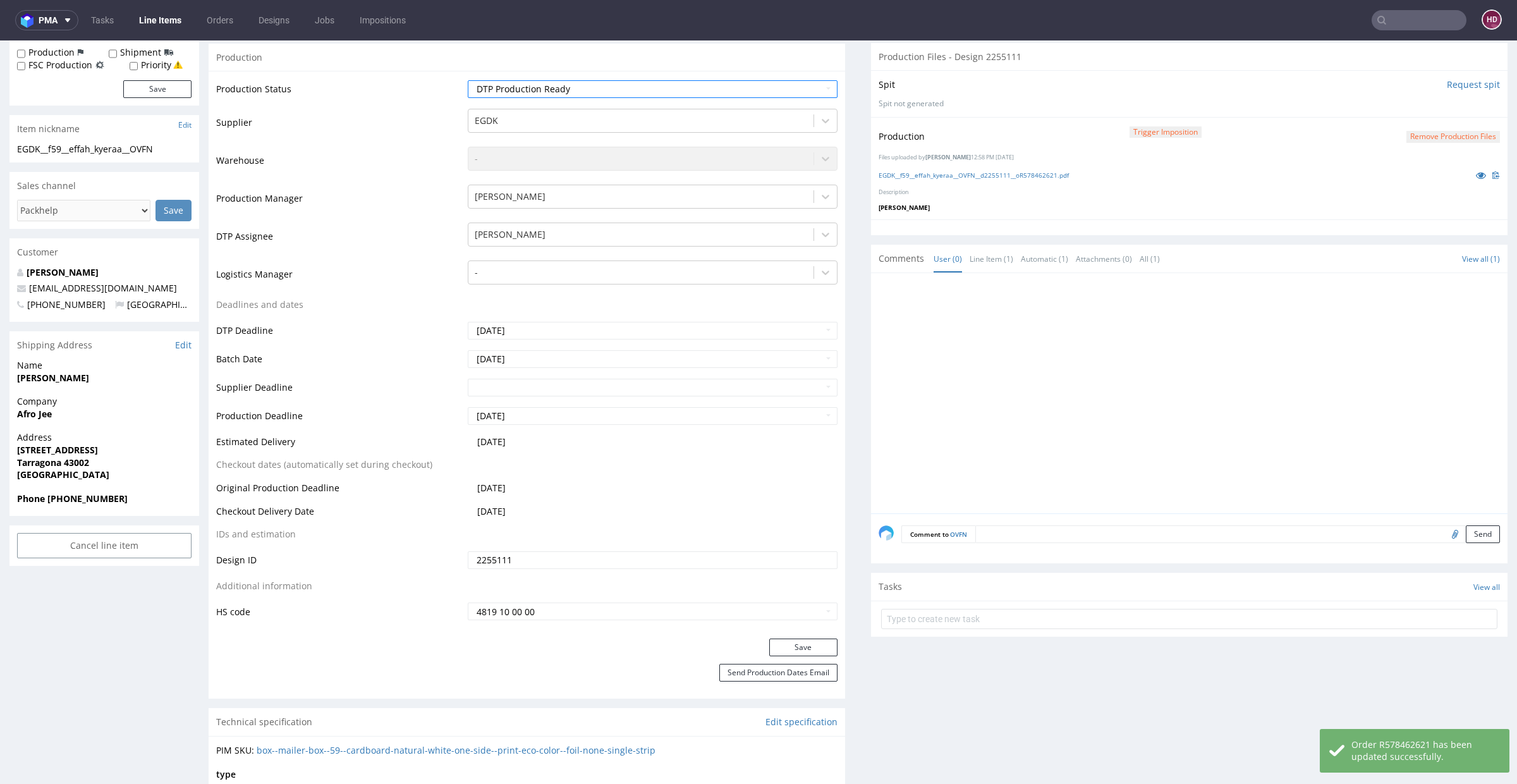
scroll to position [221, 0]
click at [774, 651] on button "Save" at bounding box center [803, 646] width 68 height 18
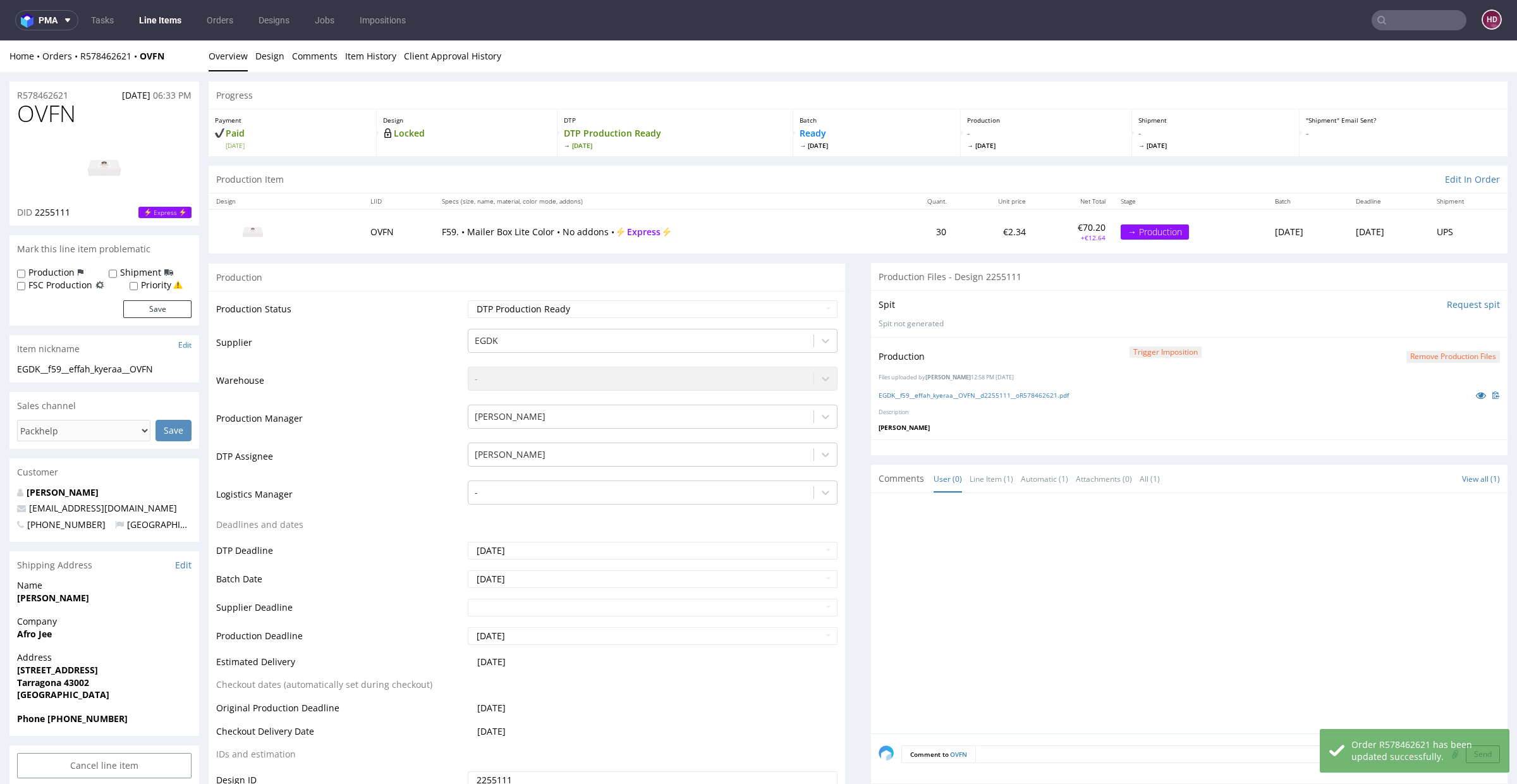
scroll to position [0, 0]
click at [165, 24] on link "Line Items" at bounding box center [160, 20] width 57 height 20
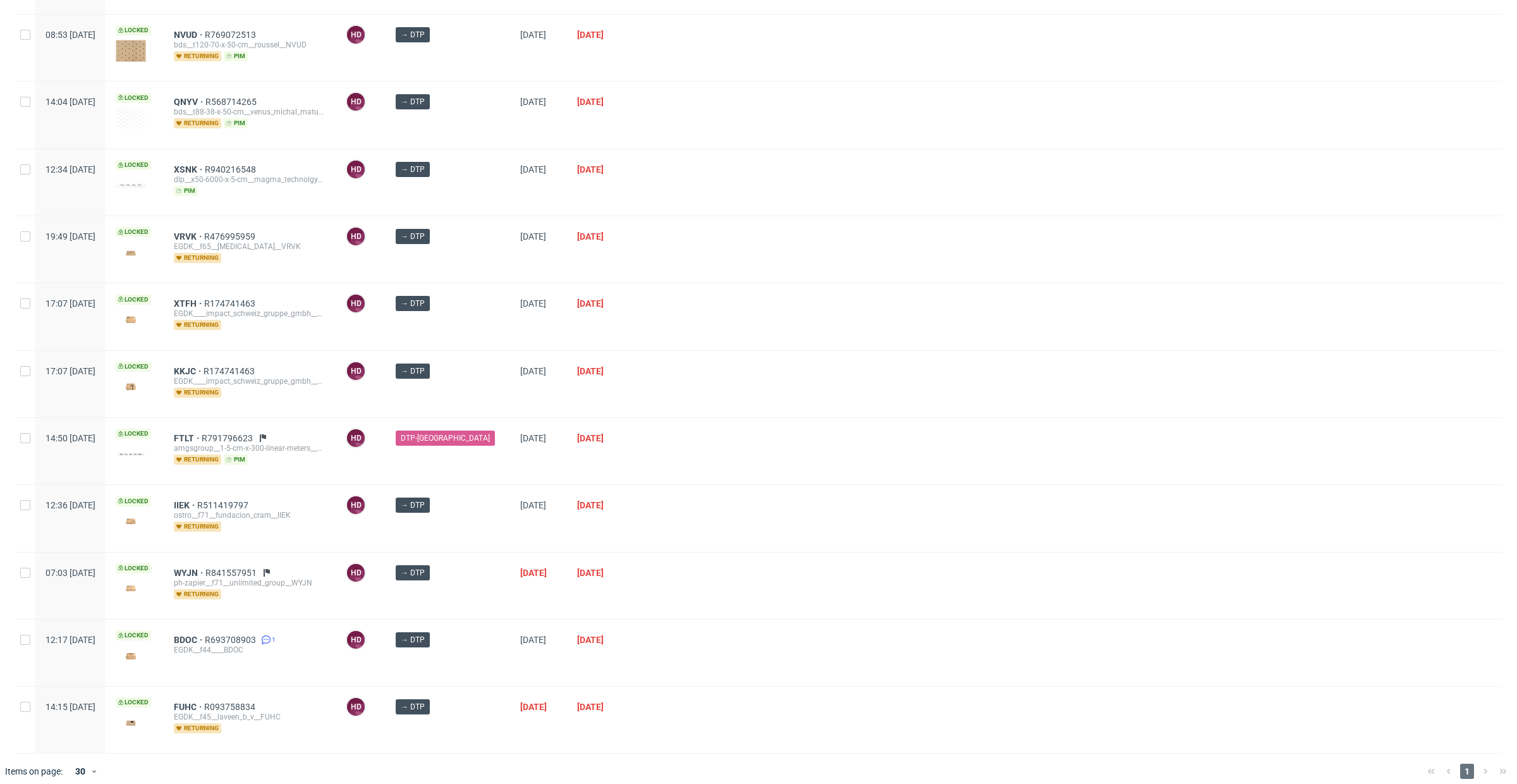
scroll to position [441, 0]
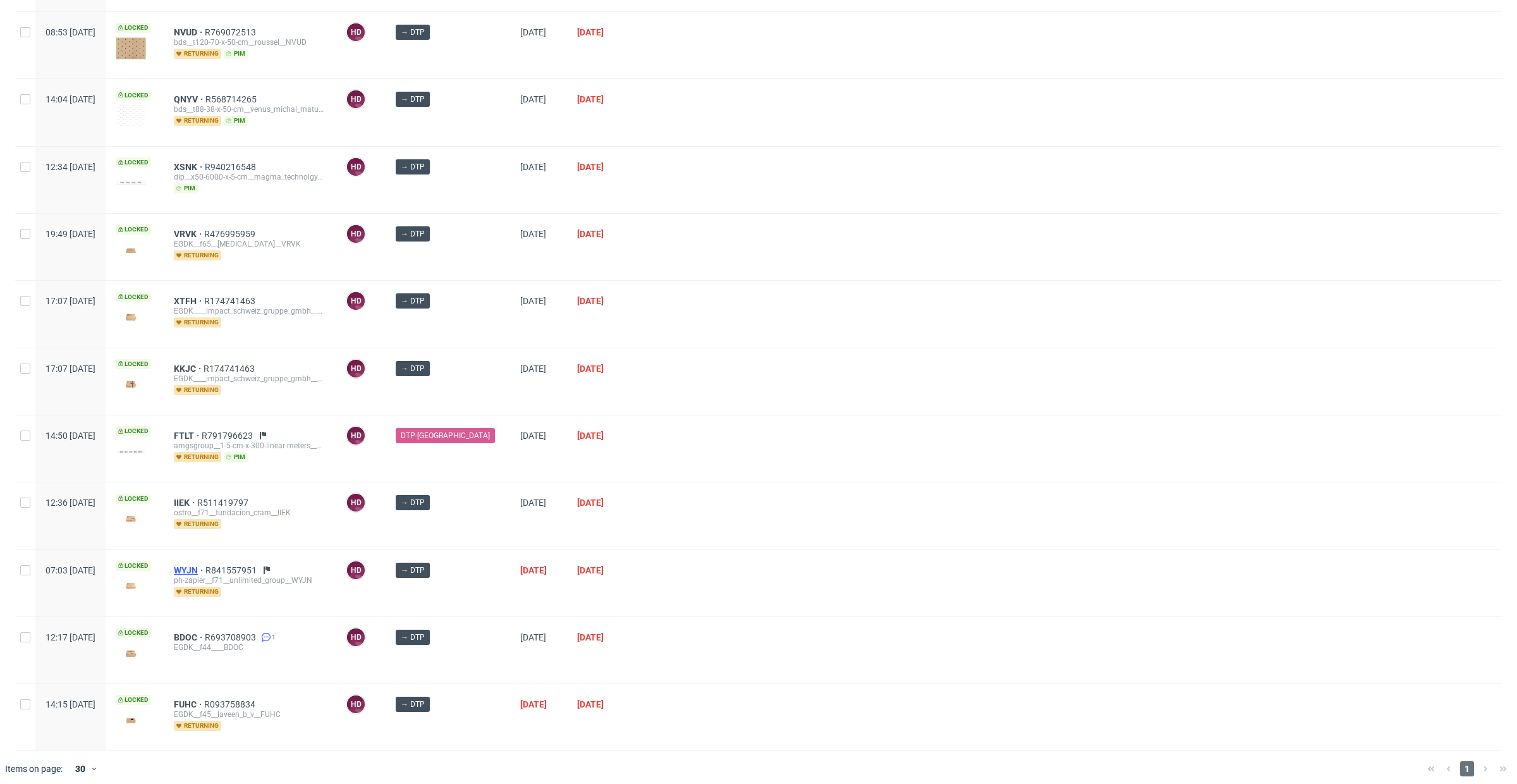
click at [206, 565] on span "WYJN" at bounding box center [189, 570] width 32 height 10
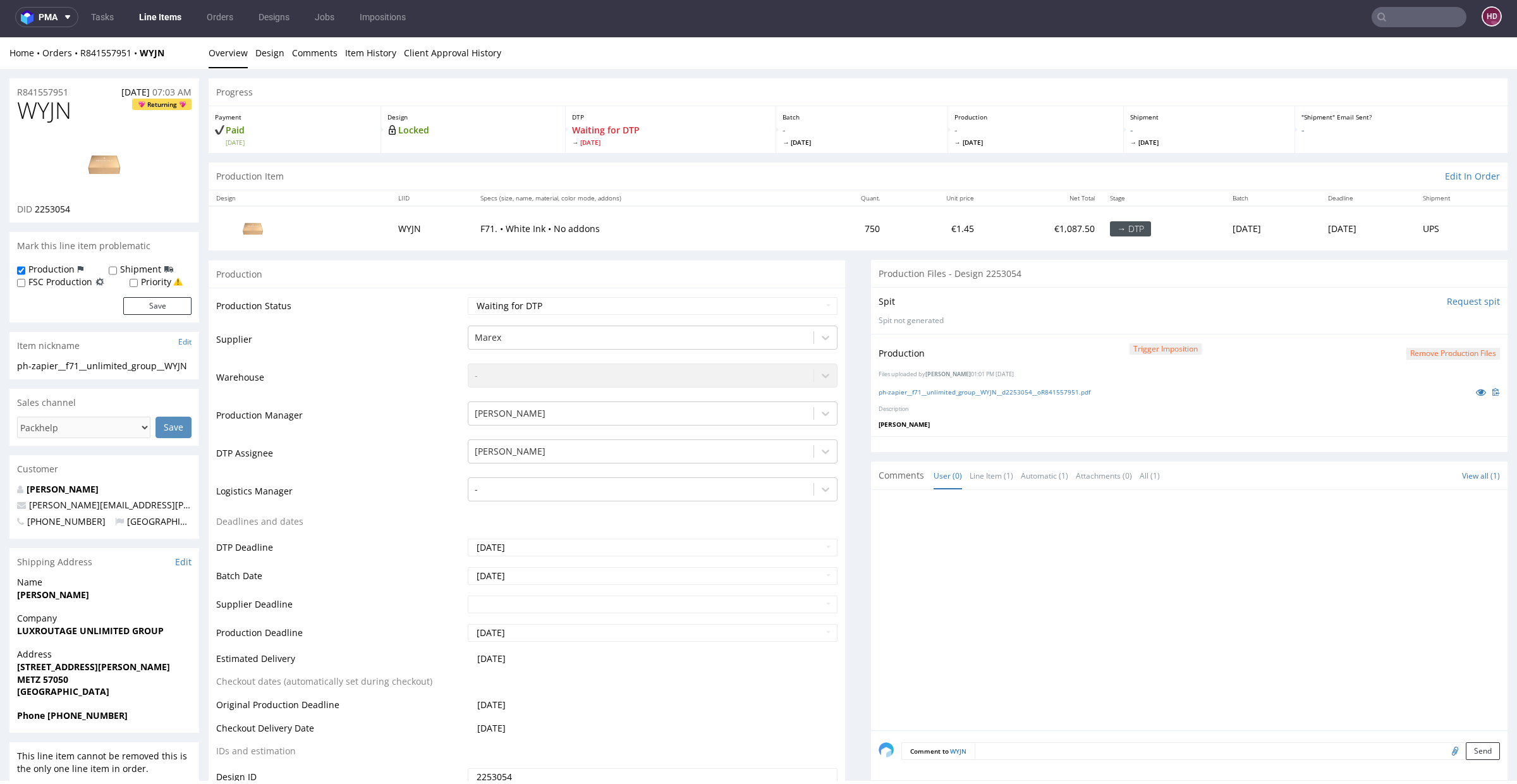
scroll to position [3, 0]
click at [121, 162] on img at bounding box center [104, 162] width 101 height 57
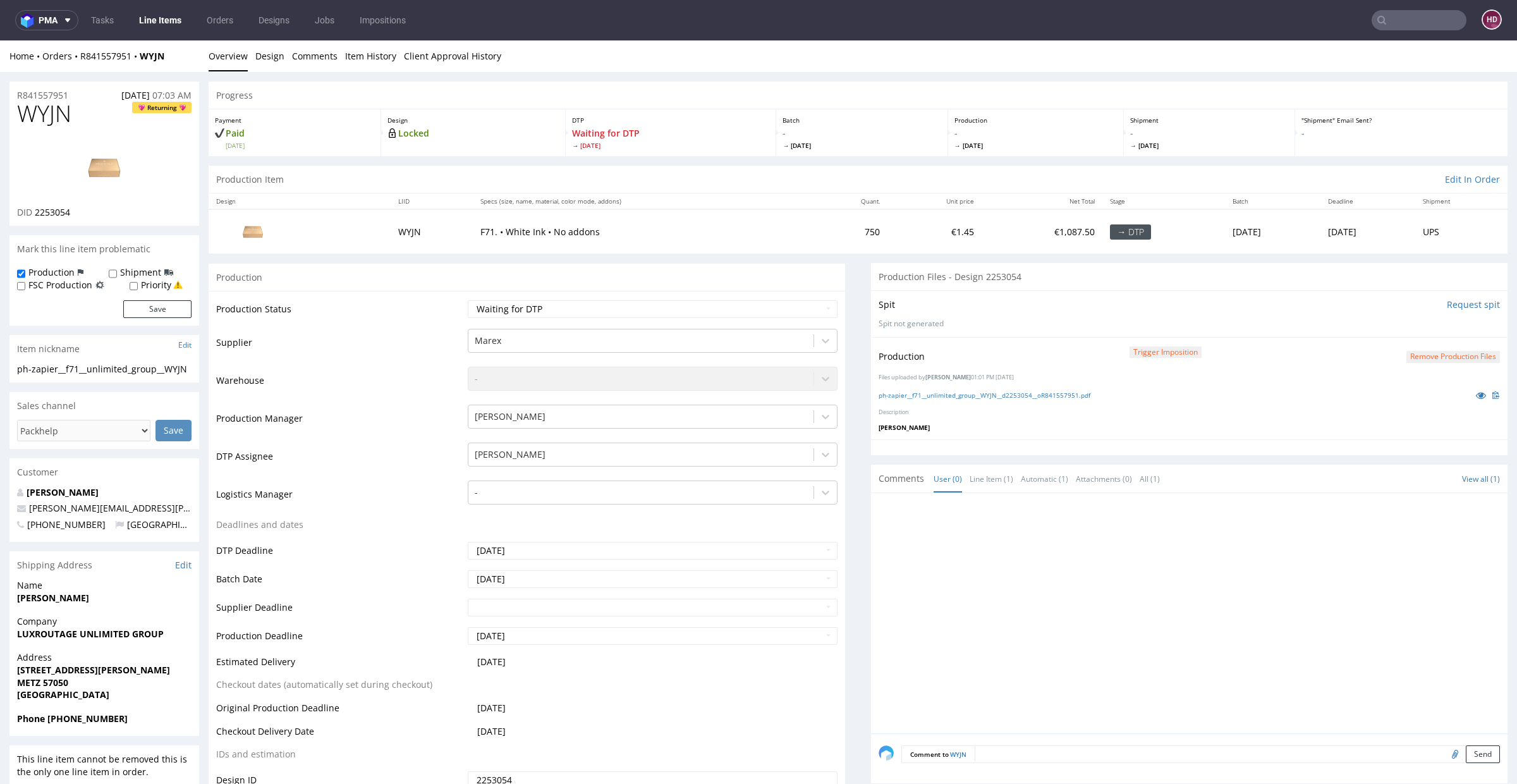
click at [130, 21] on ul "Tasks Line Items Orders Designs Jobs Impositions" at bounding box center [248, 20] width 340 height 20
click at [142, 22] on link "Line Items" at bounding box center [160, 20] width 57 height 20
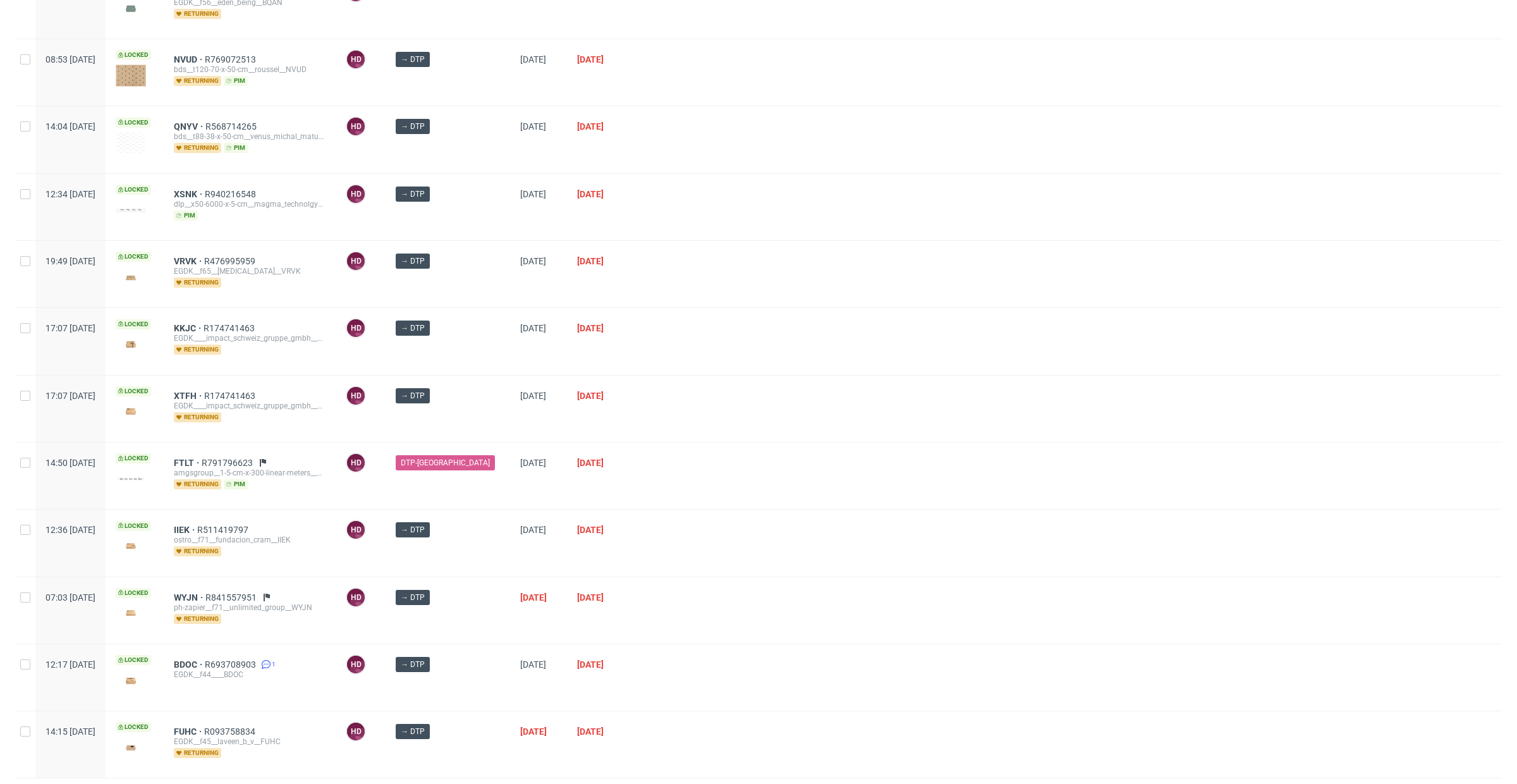
scroll to position [441, 0]
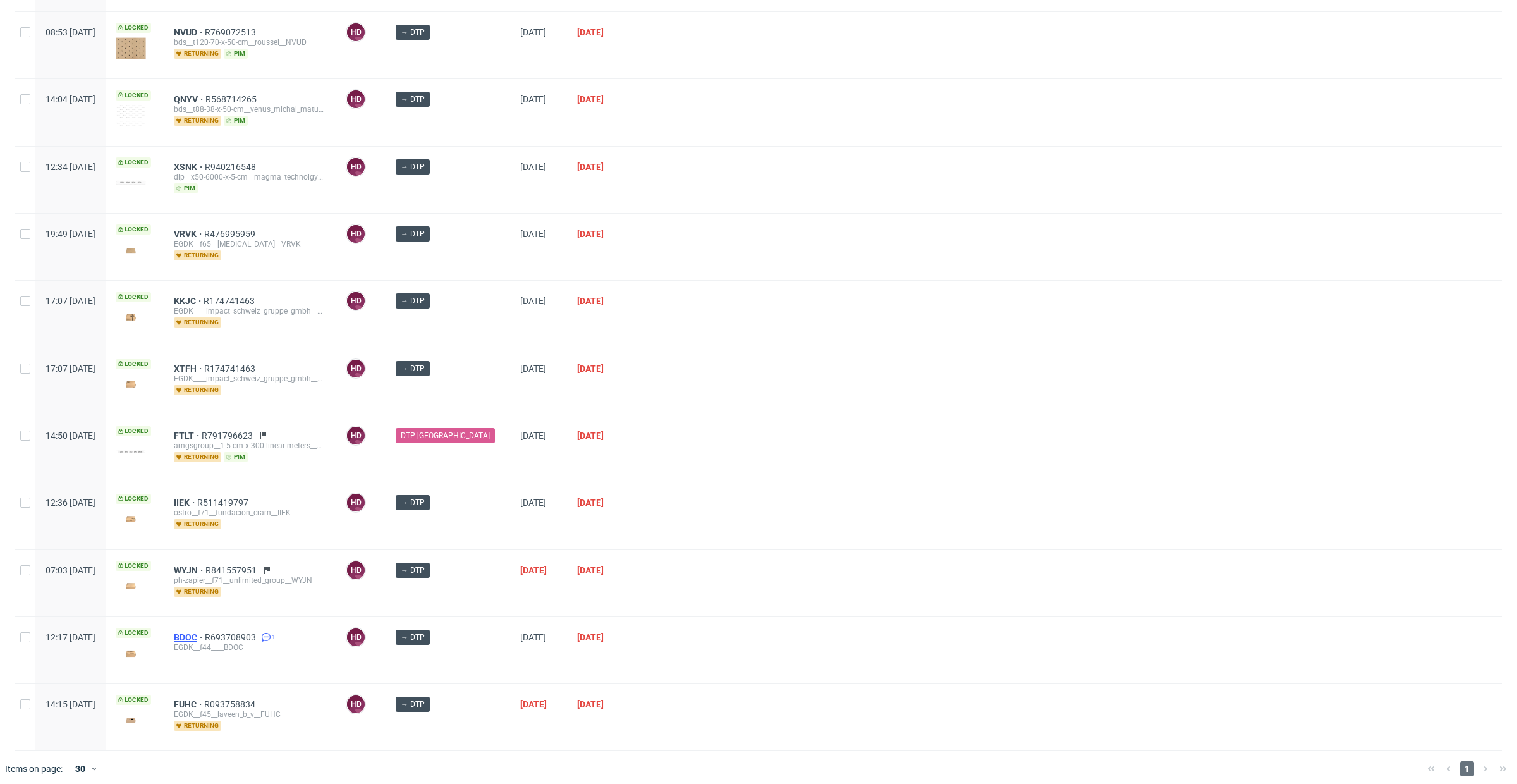
click at [205, 632] on span "BDOC" at bounding box center [189, 636] width 31 height 10
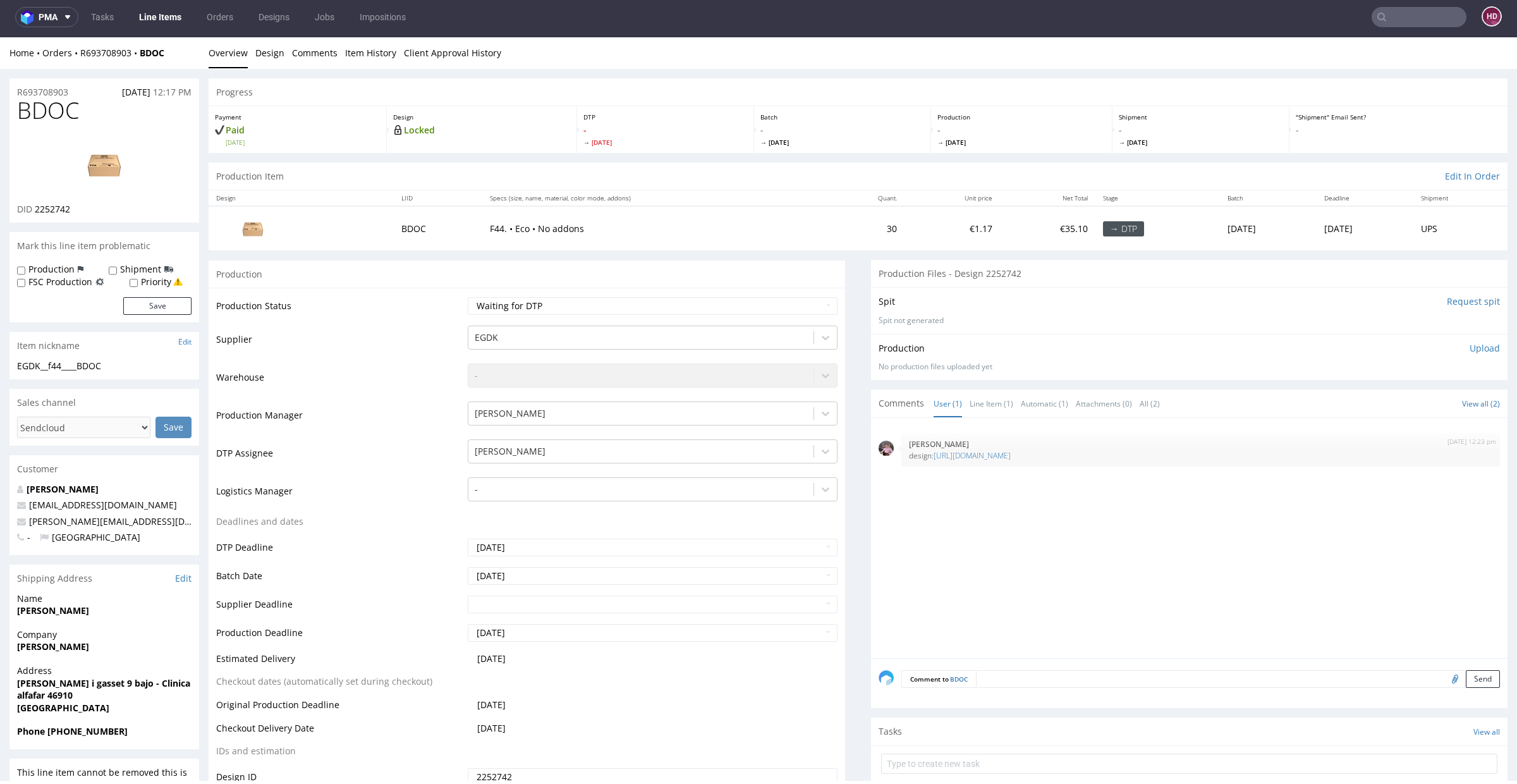
click at [1089, 527] on div "26th Aug 25 | 12:23 pm Aleks Ziemkowski design: https://shop.sendcloud.com/eu-e…" at bounding box center [1192, 541] width 629 height 233
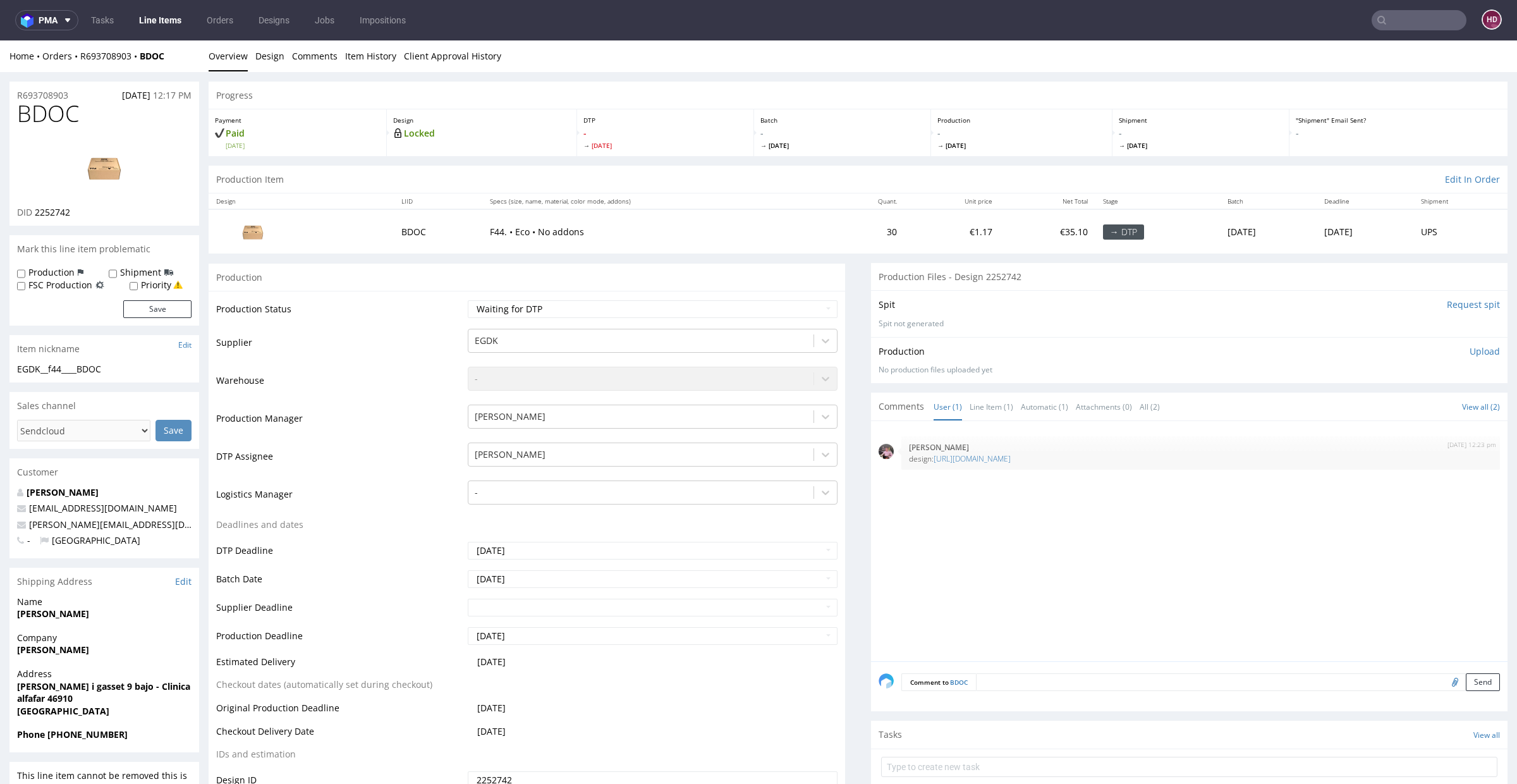
scroll to position [3, 0]
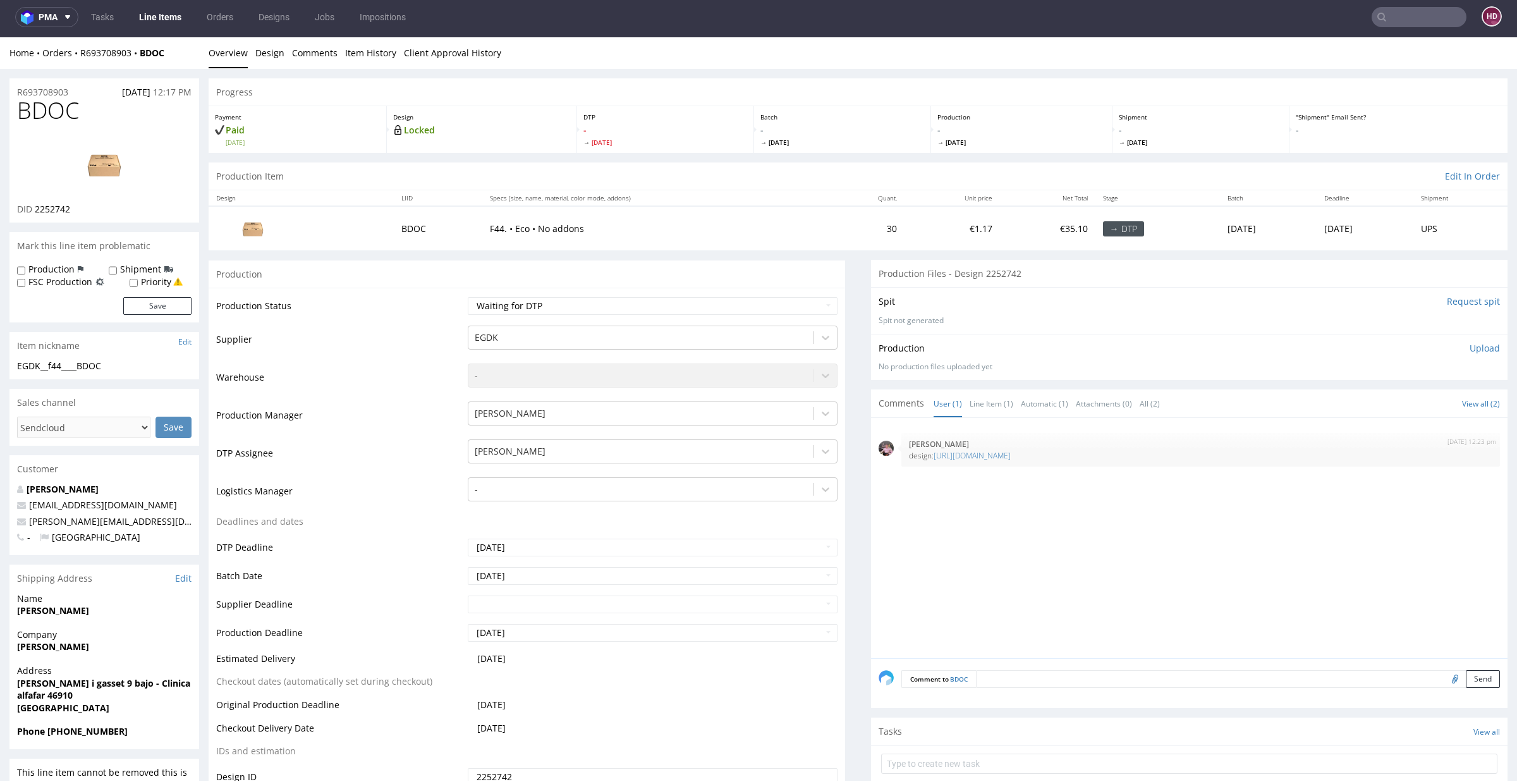
drag, startPoint x: 1089, startPoint y: 538, endPoint x: 976, endPoint y: 385, distance: 190.2
click at [113, 189] on img at bounding box center [104, 165] width 101 height 57
click at [1011, 454] on link "https://shop.sendcloud.com/eu-es/editor/product/design/2252922?source=editor&de…" at bounding box center [972, 455] width 77 height 11
click at [533, 52] on ul "Overview Design Comments Item History Client Approval History" at bounding box center [858, 53] width 1299 height 12
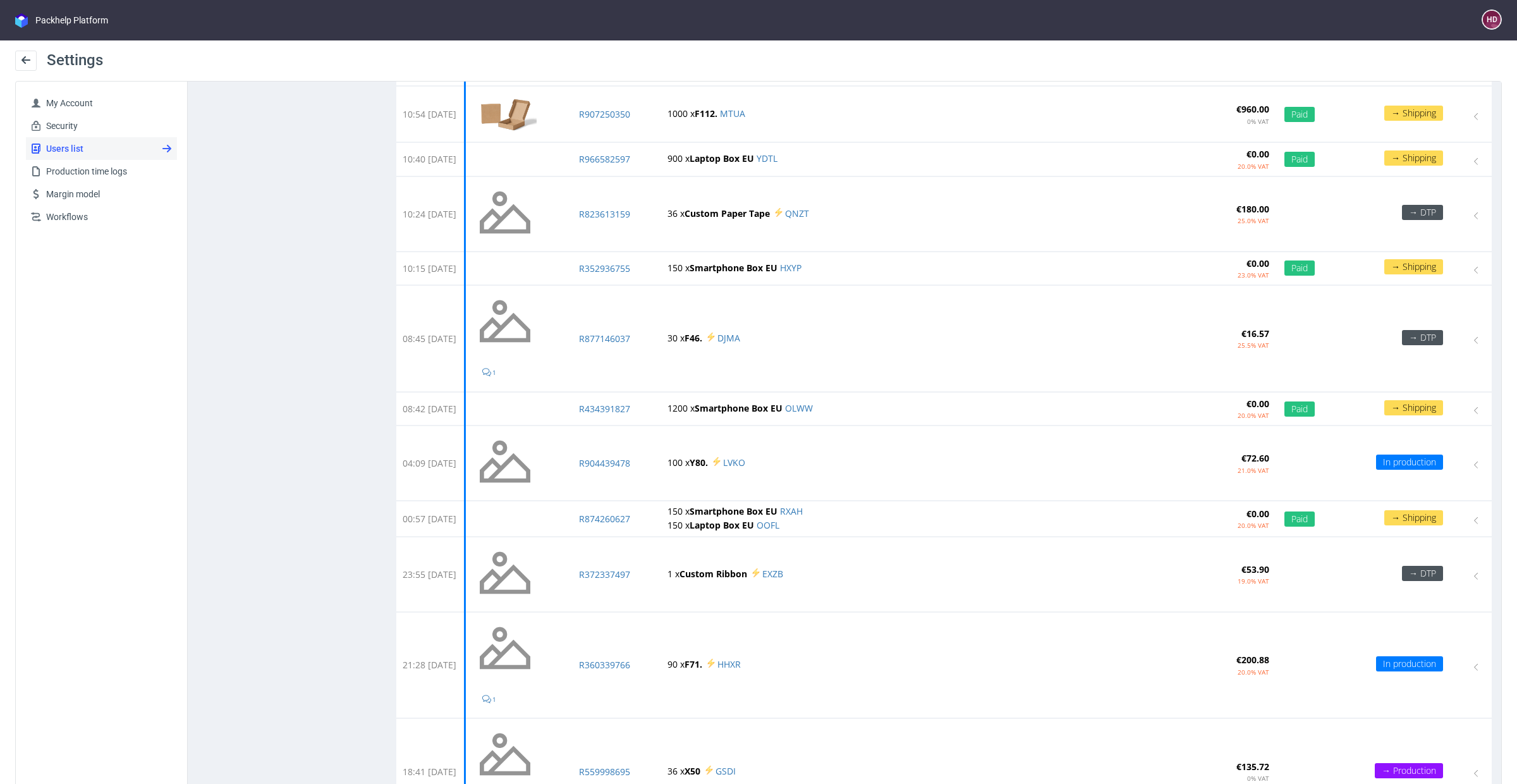
scroll to position [738, 0]
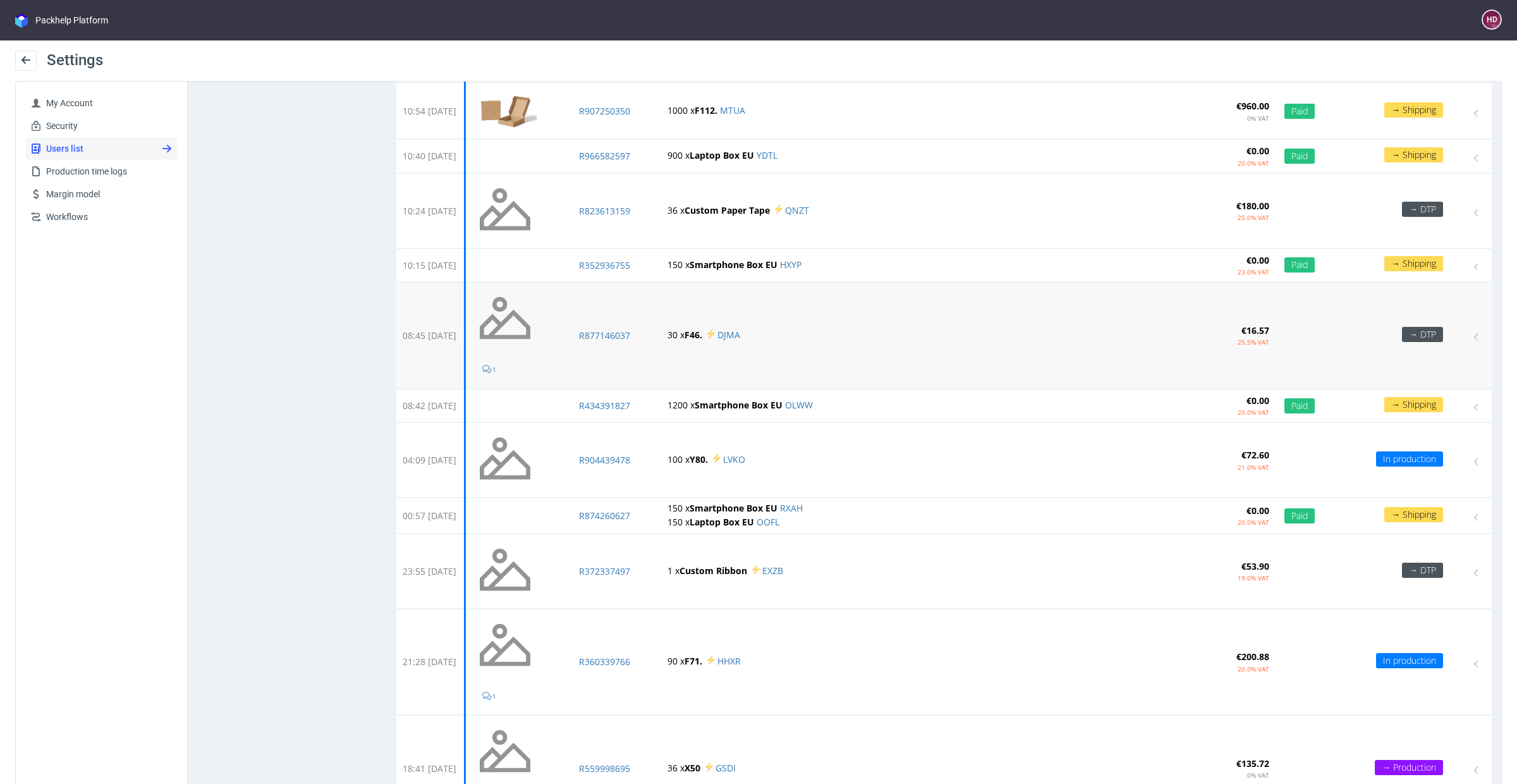
click at [702, 330] on strong "F46." at bounding box center [693, 335] width 18 height 12
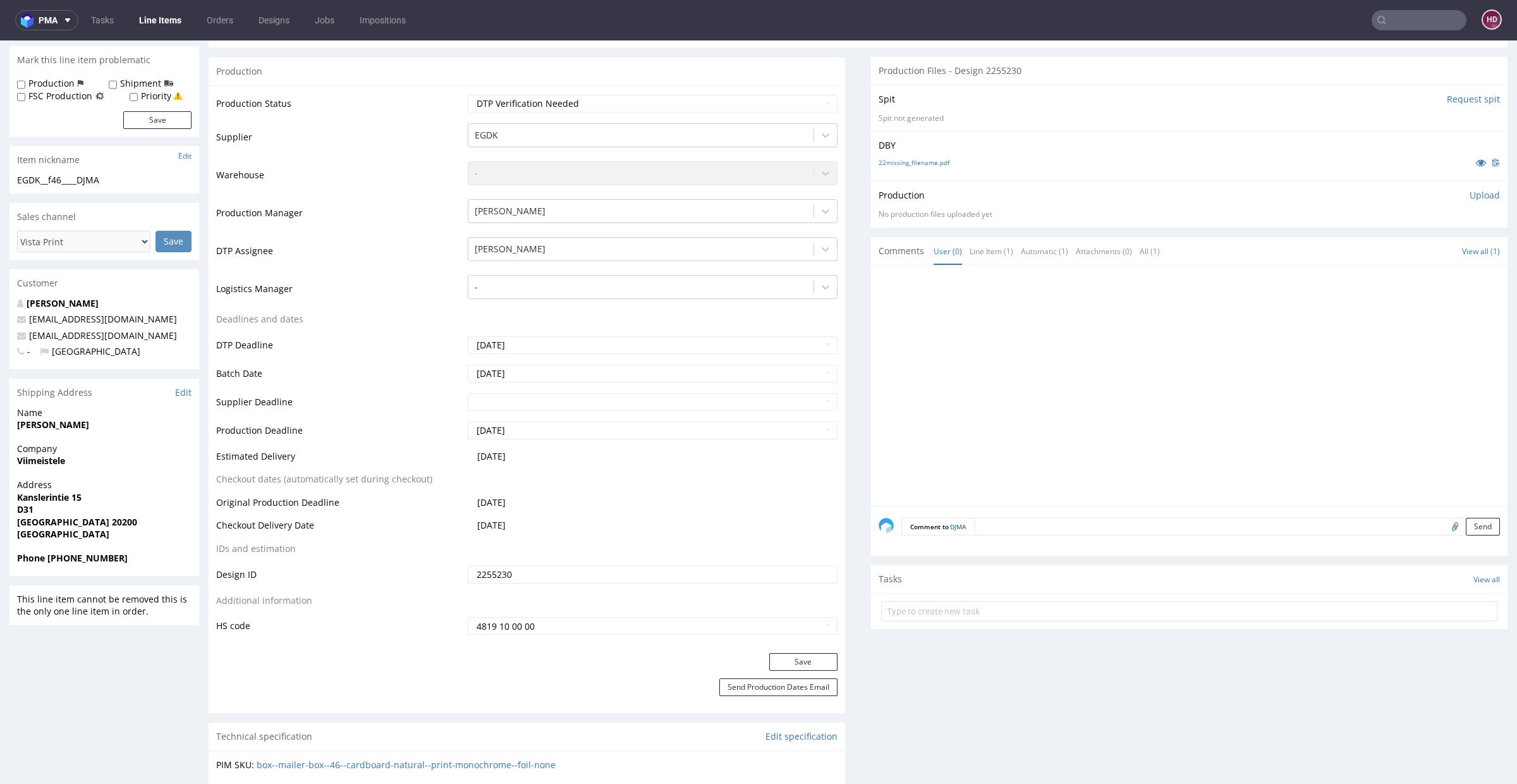
scroll to position [237, 0]
click at [895, 158] on link "22missing_filename.pdf" at bounding box center [914, 159] width 71 height 9
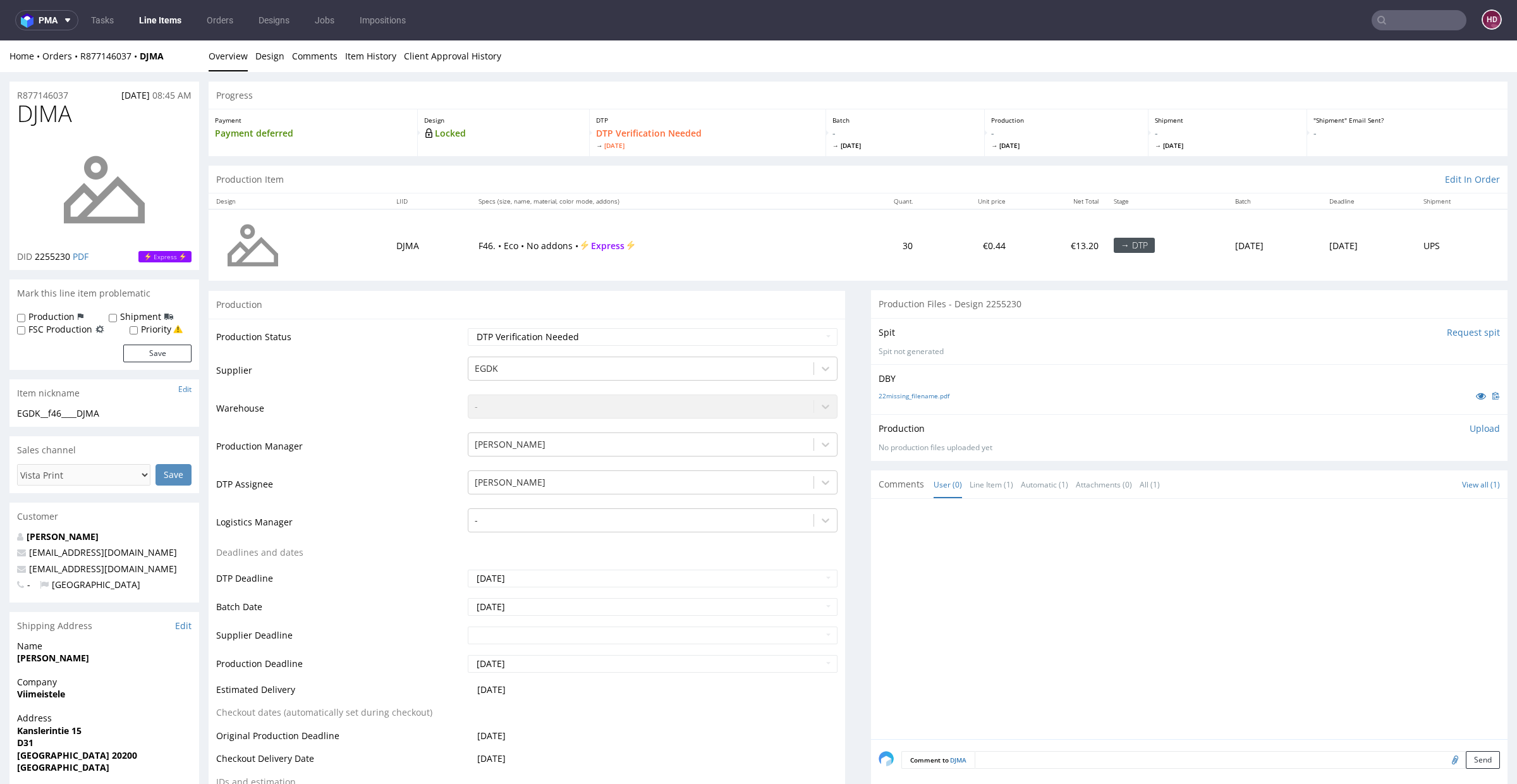
click at [145, 19] on link "Line Items" at bounding box center [160, 20] width 57 height 20
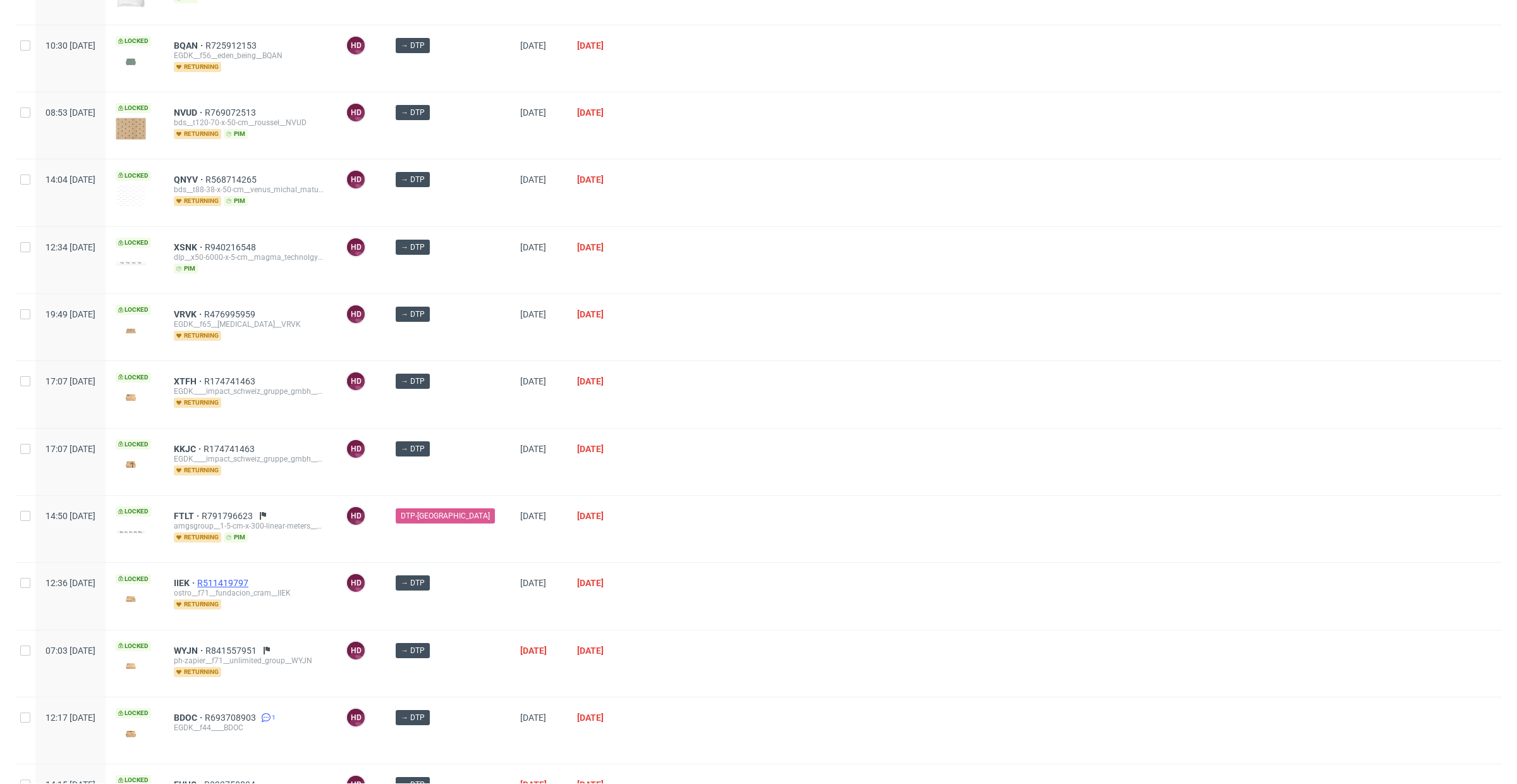
scroll to position [441, 0]
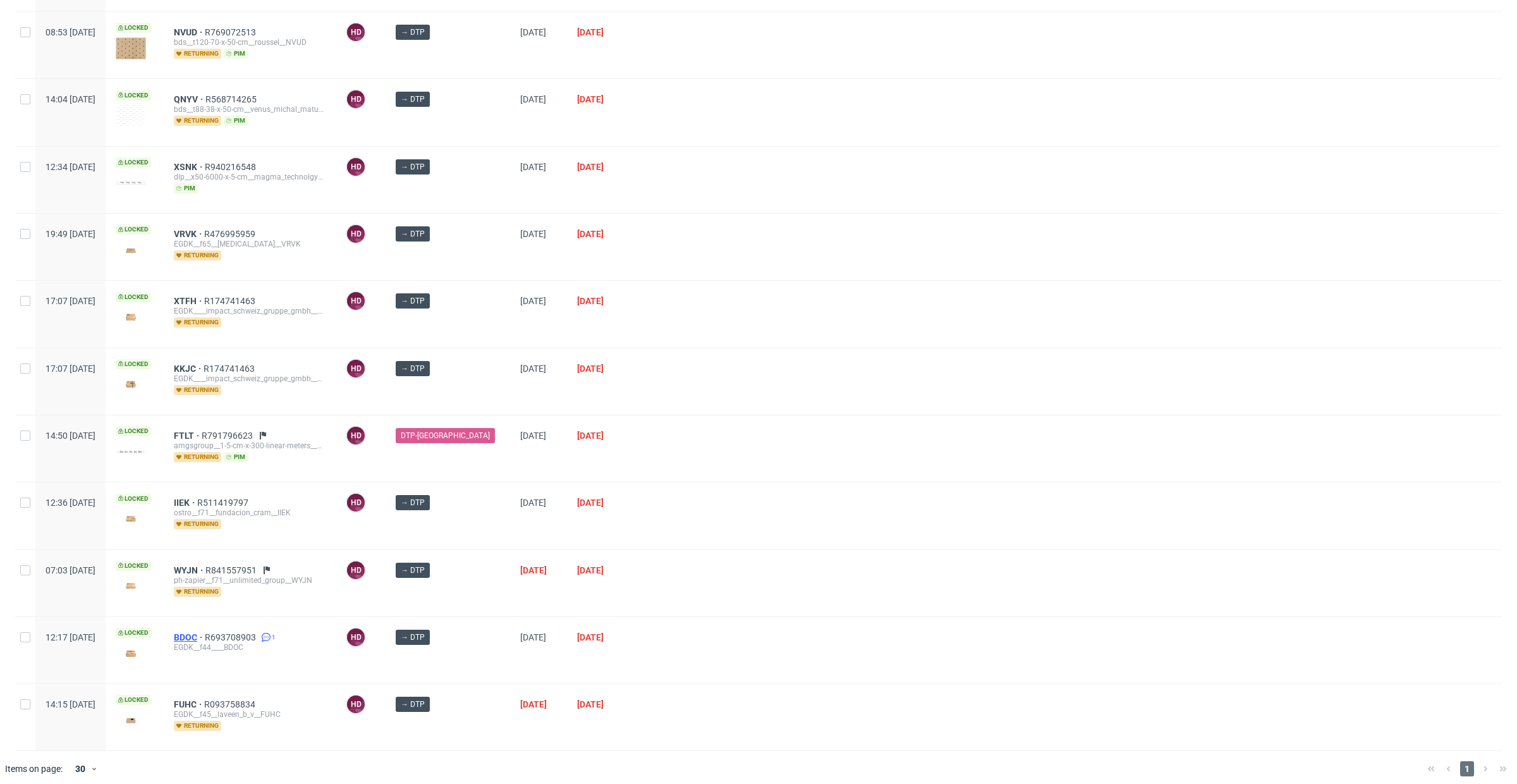
click at [205, 632] on span "BDOC" at bounding box center [189, 636] width 31 height 10
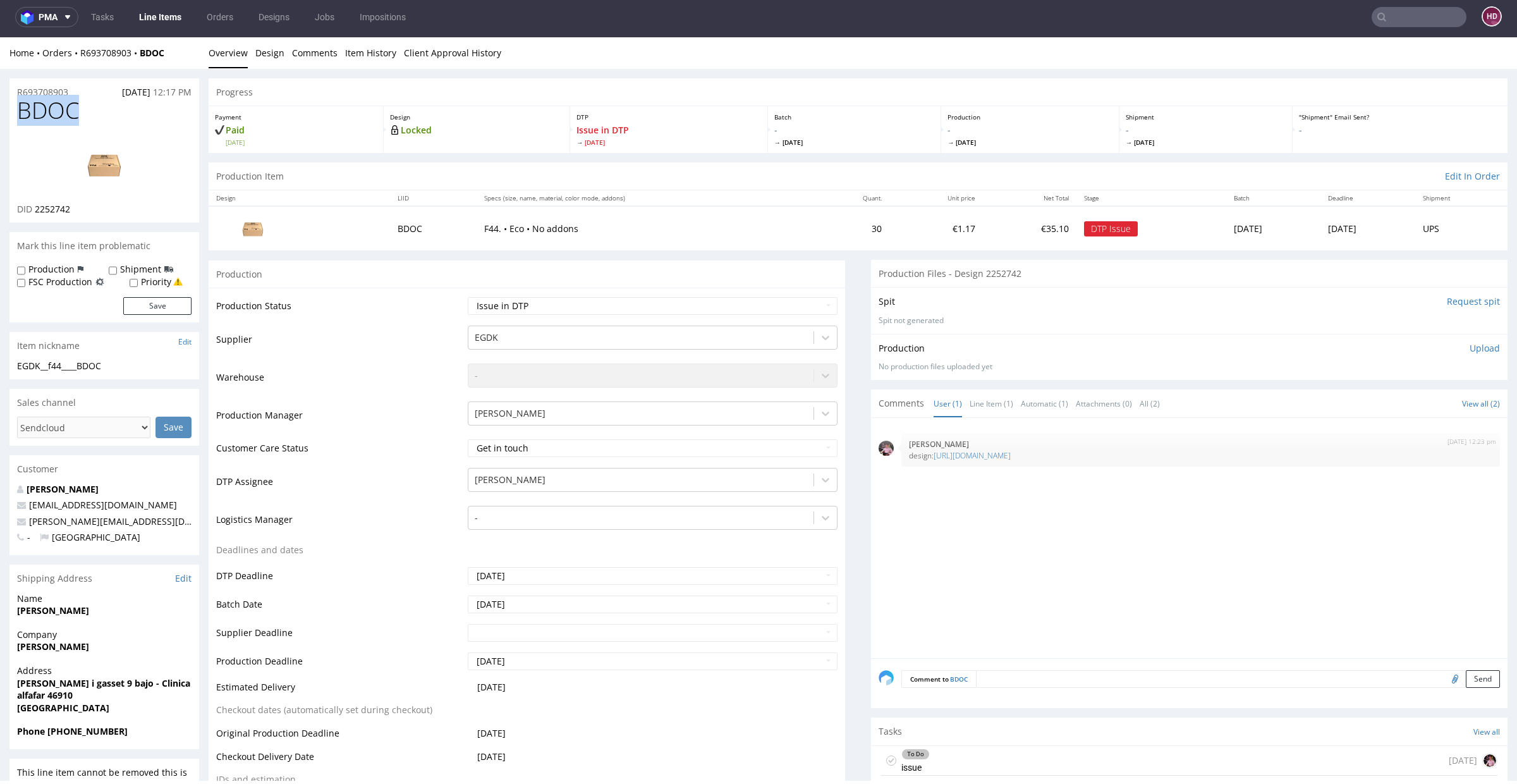
drag, startPoint x: 36, startPoint y: 110, endPoint x: 0, endPoint y: 112, distance: 36.1
copy span "BDOC"
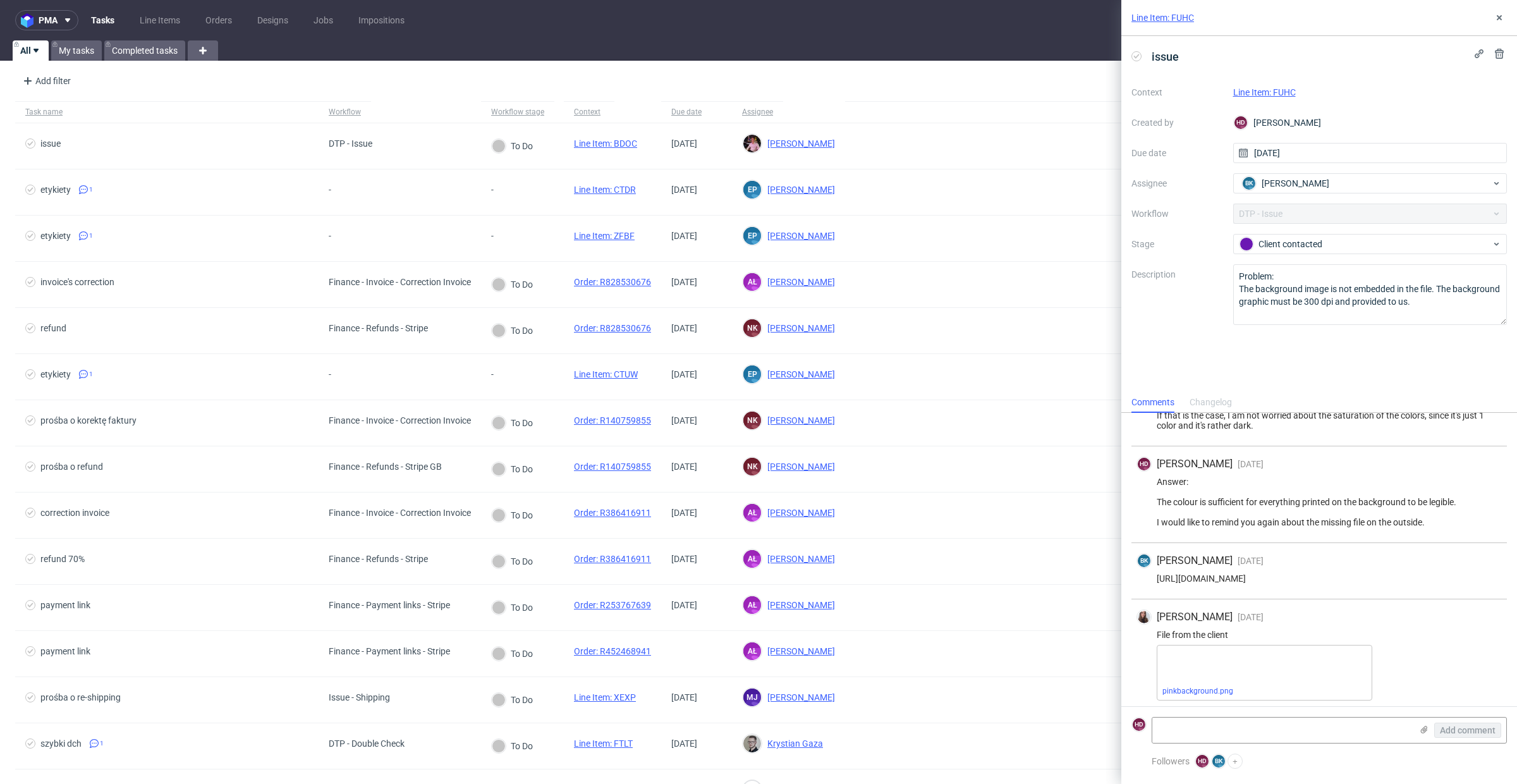
scroll to position [248, 0]
click at [1272, 92] on link "Line Item: FUHC" at bounding box center [1264, 92] width 63 height 10
